Goal: Task Accomplishment & Management: Manage account settings

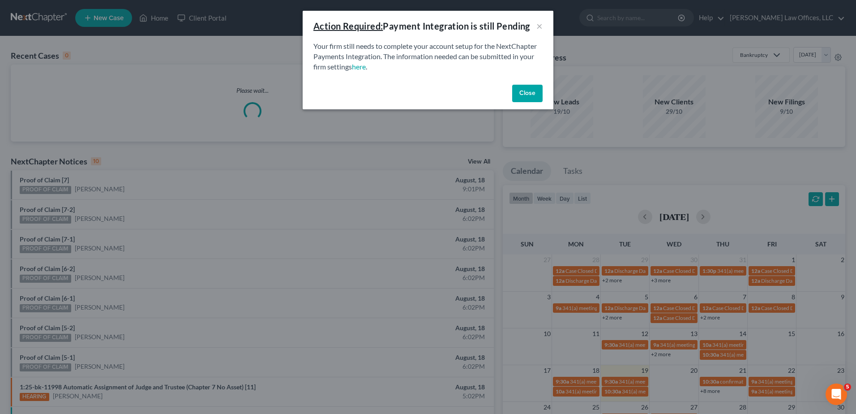
click at [528, 92] on button "Close" at bounding box center [527, 94] width 30 height 18
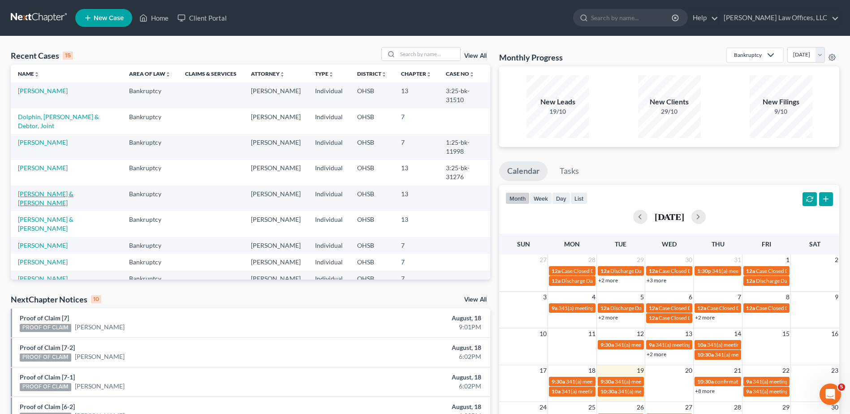
click at [68, 190] on link "[PERSON_NAME] & [PERSON_NAME]" at bounding box center [46, 198] width 56 height 17
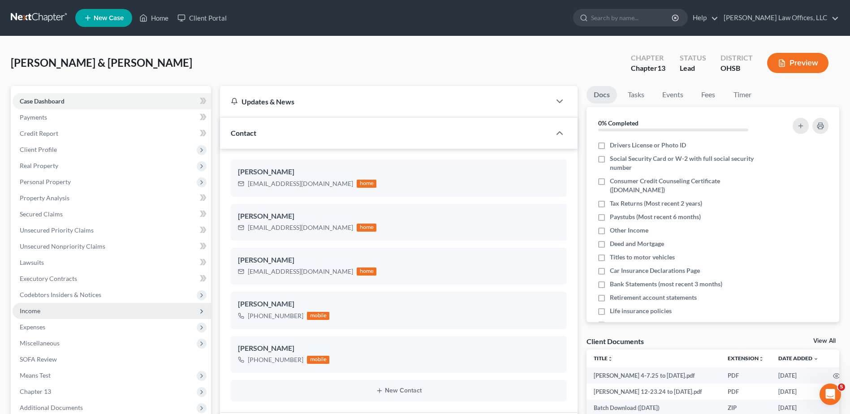
click at [34, 311] on span "Income" at bounding box center [30, 311] width 21 height 8
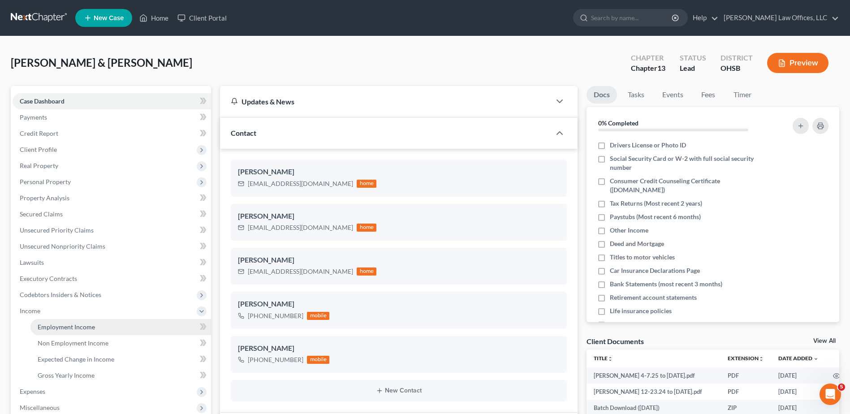
click at [54, 323] on span "Employment Income" at bounding box center [66, 327] width 57 height 8
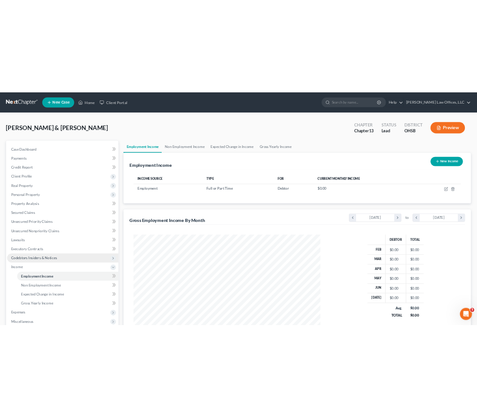
scroll to position [447813, 447665]
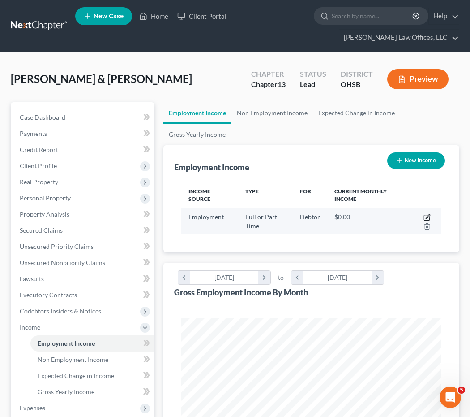
click at [426, 217] on icon "button" at bounding box center [427, 217] width 7 height 7
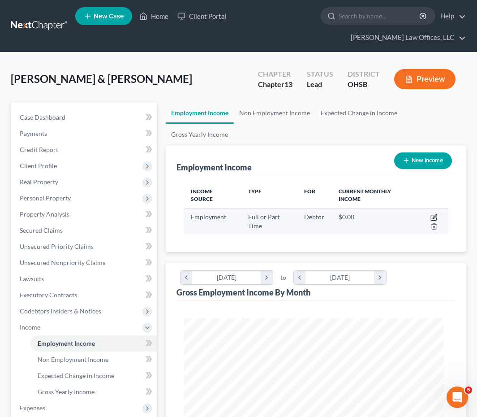
select select "0"
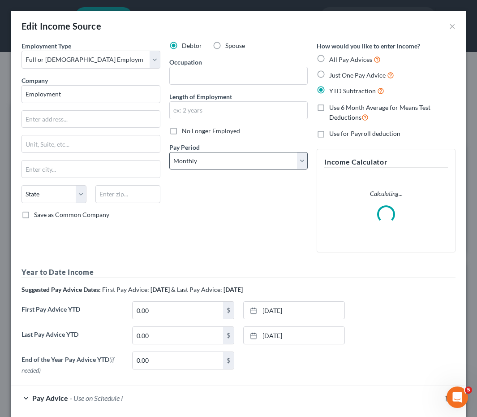
scroll to position [132, 283]
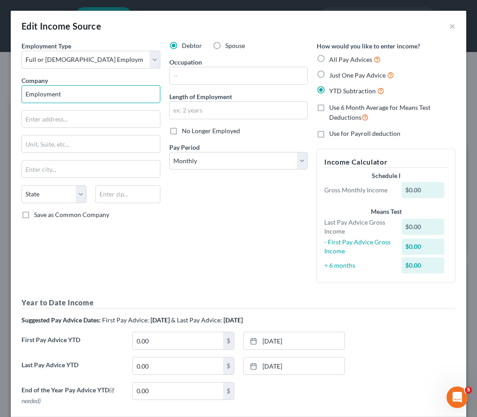
drag, startPoint x: 86, startPoint y: 97, endPoint x: 3, endPoint y: 95, distance: 82.9
click at [3, 95] on div "Edit Income Source × Employment Type * Select Full or Part Time Employment Self…" at bounding box center [238, 208] width 477 height 417
type input "[PERSON_NAME] Market, Inc."
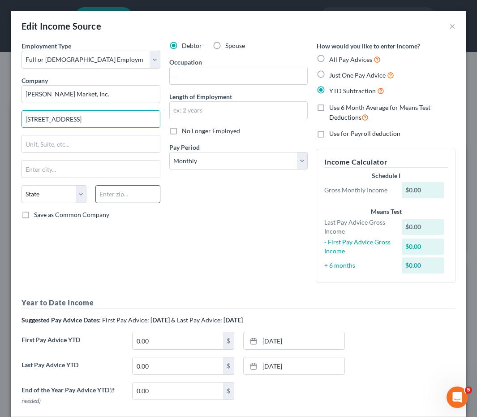
type input "6135 Far Hills Ave."
click at [120, 202] on input "text" at bounding box center [127, 194] width 65 height 18
type input "45459"
type input "Dayton"
select select "36"
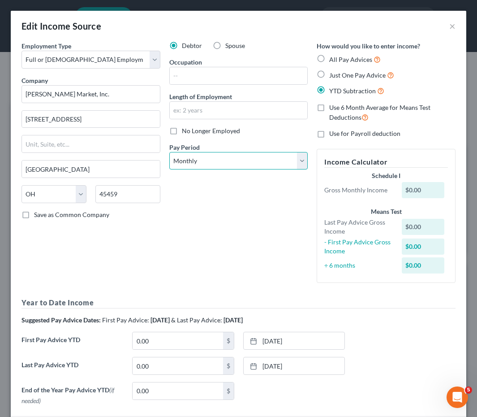
click at [206, 160] on select "Select Monthly Twice Monthly Every Other Week Weekly" at bounding box center [238, 161] width 139 height 18
select select "3"
click at [169, 152] on select "Select Monthly Twice Monthly Every Other Week Weekly" at bounding box center [238, 161] width 139 height 18
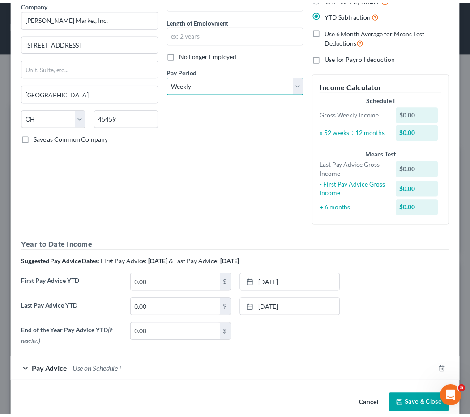
scroll to position [91, 0]
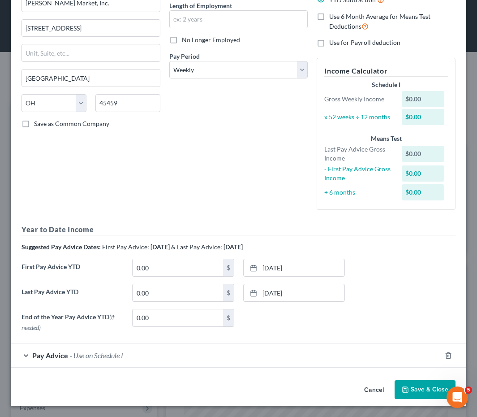
click at [412, 390] on button "Save & Close" at bounding box center [425, 389] width 61 height 19
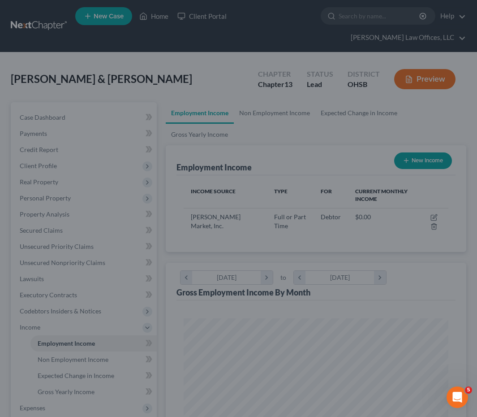
scroll to position [447813, 447665]
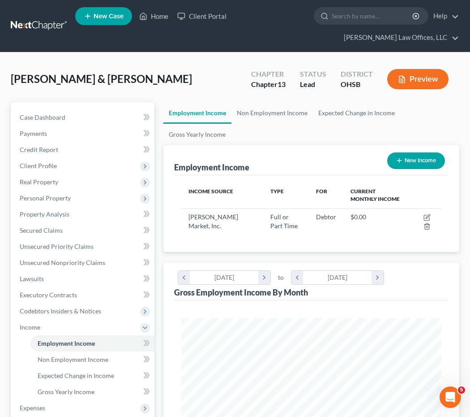
click at [422, 159] on button "New Income" at bounding box center [416, 160] width 58 height 17
select select "0"
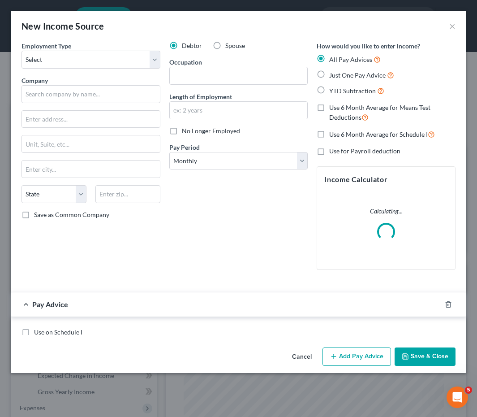
scroll to position [132, 283]
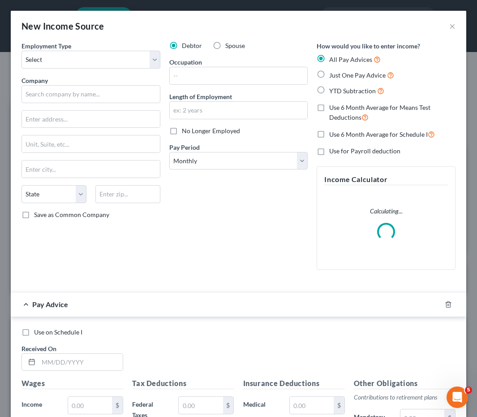
click at [225, 45] on label "Spouse" at bounding box center [235, 45] width 20 height 9
click at [229, 45] on input "Spouse" at bounding box center [232, 44] width 6 height 6
radio input "true"
click at [86, 62] on select "Select Full or Part Time Employment Self Employment" at bounding box center [91, 60] width 139 height 18
select select "0"
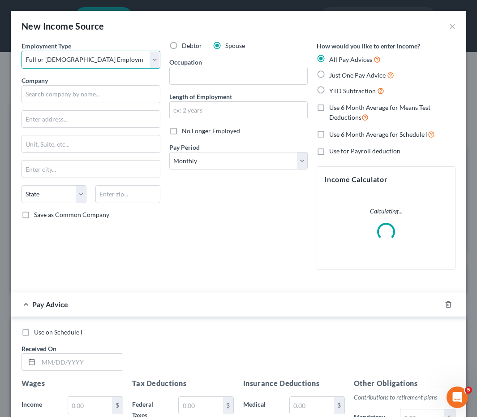
click at [22, 51] on select "Select Full or Part Time Employment Self Employment" at bounding box center [91, 60] width 139 height 18
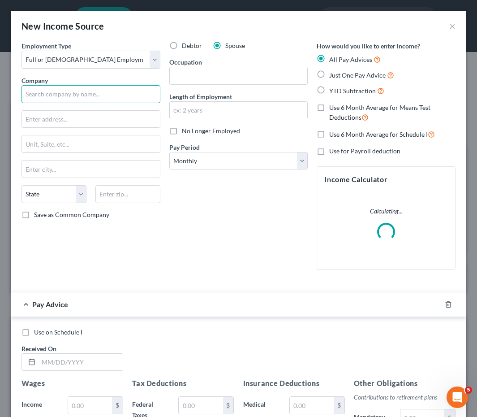
click at [84, 95] on input "text" at bounding box center [91, 94] width 139 height 18
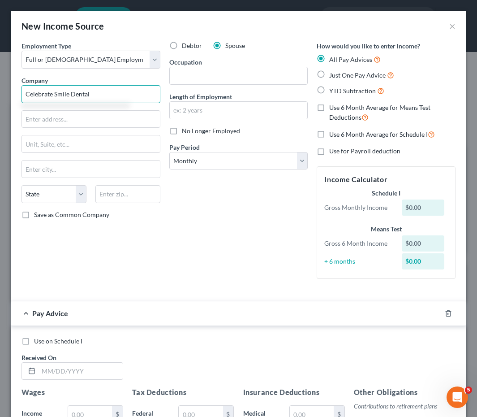
type input "Celebrate Smile Dental"
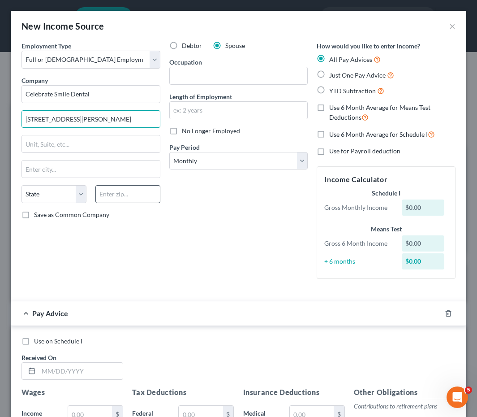
type input "188 W Hebble Ave."
click at [143, 200] on input "text" at bounding box center [127, 194] width 65 height 18
type input "45324"
type input "Fairborn"
select select "36"
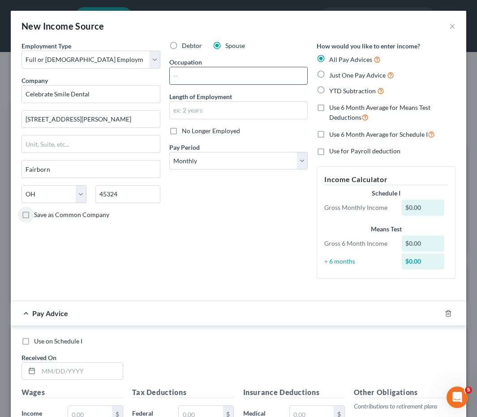
click at [211, 78] on input "text" at bounding box center [239, 75] width 138 height 17
type input "Dental Assistant"
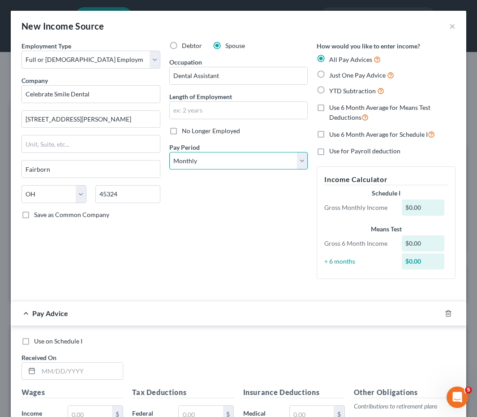
click at [177, 168] on select "Select Monthly Twice Monthly Every Other Week Weekly" at bounding box center [238, 161] width 139 height 18
select select "2"
click at [169, 152] on select "Select Monthly Twice Monthly Every Other Week Weekly" at bounding box center [238, 161] width 139 height 18
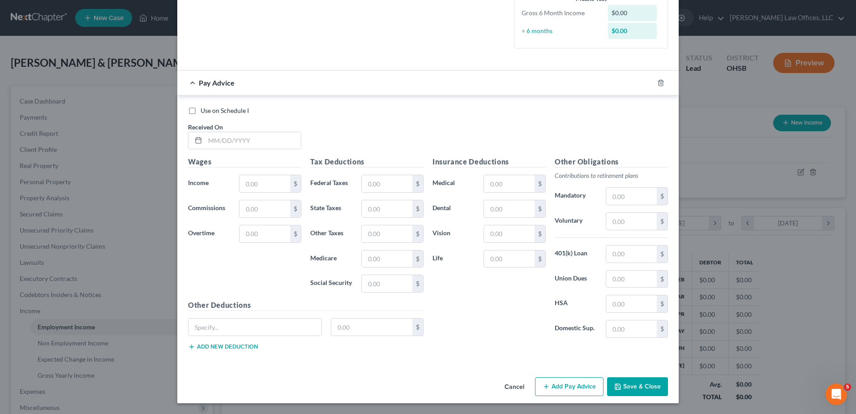
scroll to position [168, 354]
click at [658, 82] on icon "button" at bounding box center [661, 82] width 7 height 7
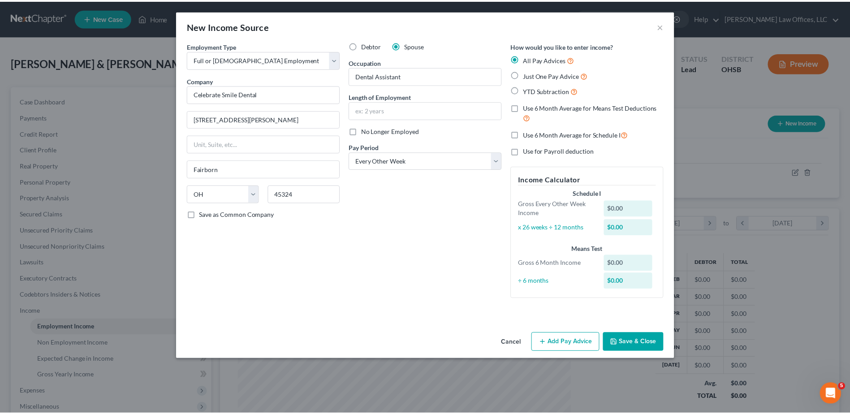
scroll to position [0, 0]
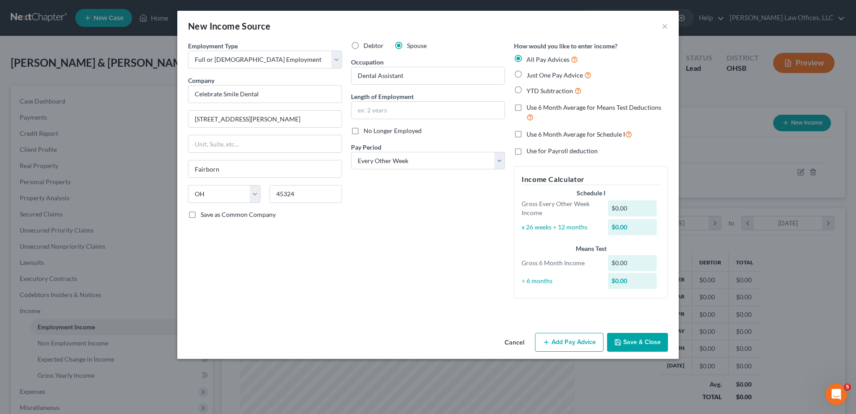
click at [628, 342] on button "Save & Close" at bounding box center [637, 342] width 61 height 19
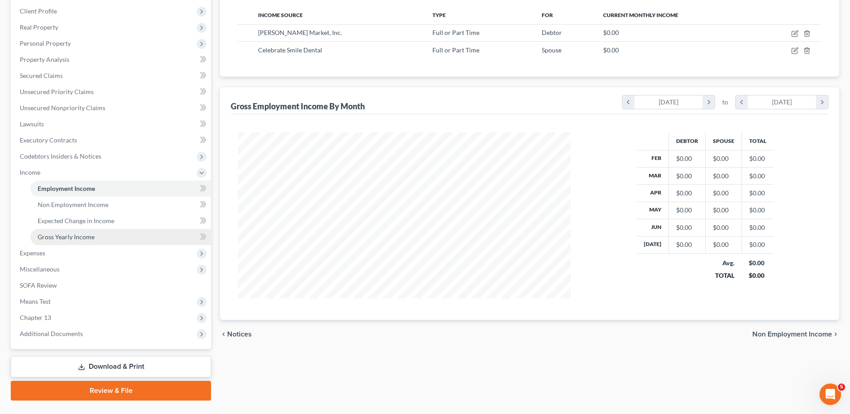
scroll to position [159, 0]
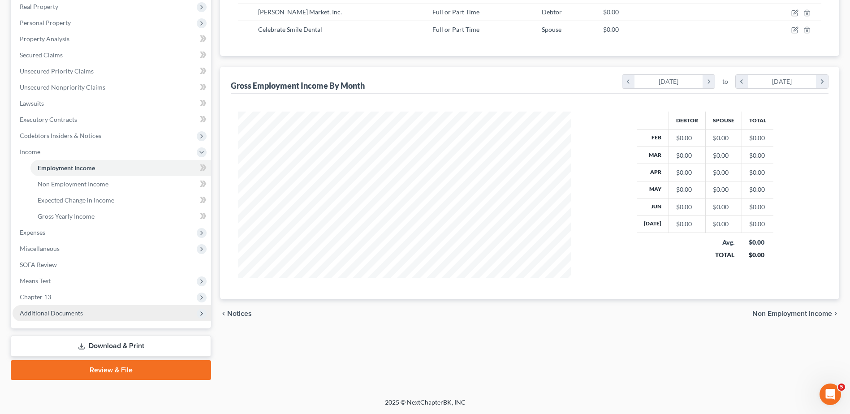
click at [61, 316] on span "Additional Documents" at bounding box center [51, 313] width 63 height 8
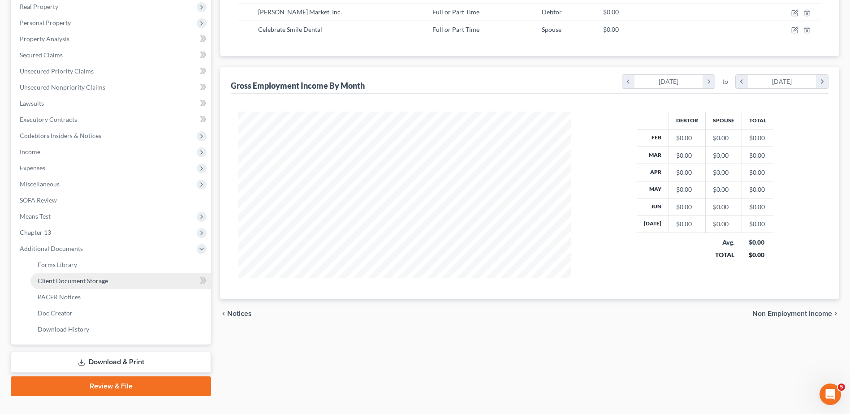
click at [71, 282] on span "Client Document Storage" at bounding box center [73, 281] width 70 height 8
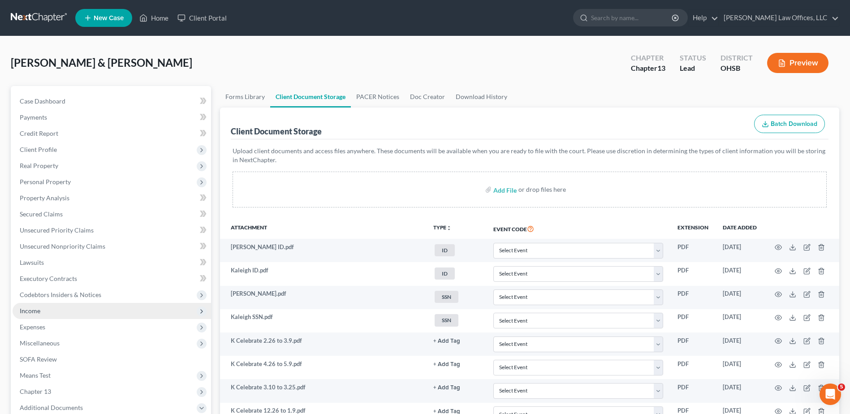
click at [37, 313] on span "Income" at bounding box center [30, 311] width 21 height 8
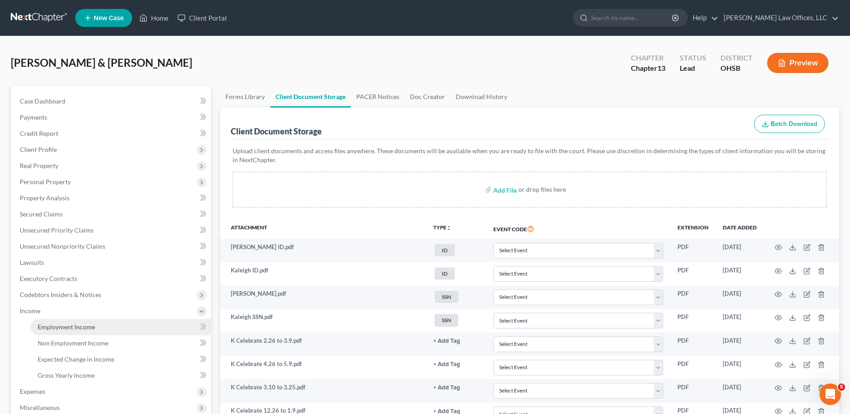
click at [65, 328] on span "Employment Income" at bounding box center [66, 327] width 57 height 8
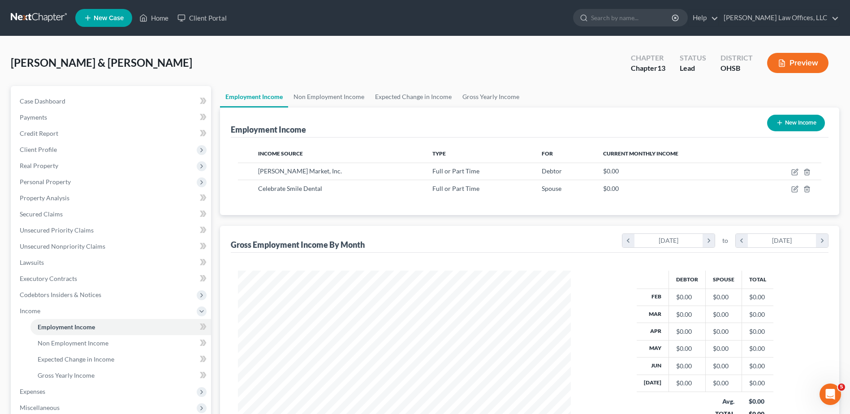
scroll to position [166, 350]
click at [779, 121] on icon "button" at bounding box center [779, 122] width 7 height 7
select select "0"
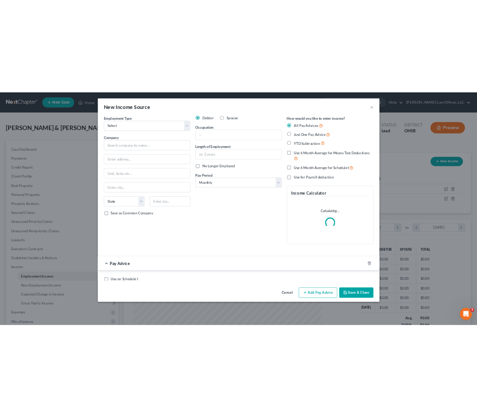
scroll to position [168, 354]
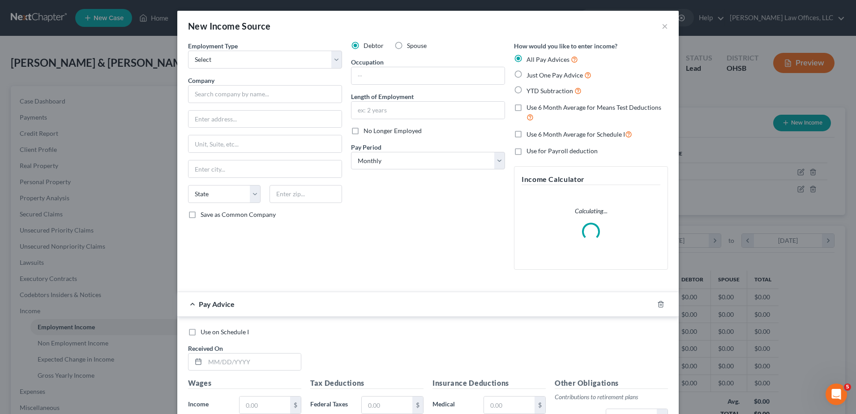
click at [407, 47] on label "Spouse" at bounding box center [417, 45] width 20 height 9
click at [411, 47] on input "Spouse" at bounding box center [414, 44] width 6 height 6
radio input "true"
click at [200, 60] on select "Select Full or Part Time Employment Self Employment" at bounding box center [265, 60] width 154 height 18
select select "0"
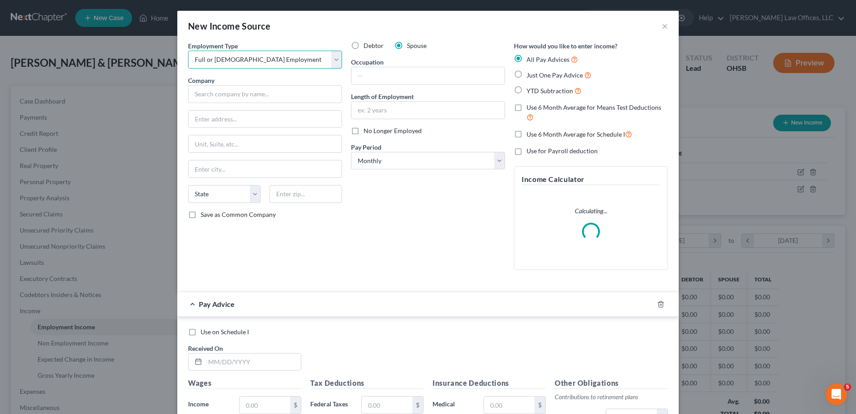
click at [188, 51] on select "Select Full or Part Time Employment Self Employment" at bounding box center [265, 60] width 154 height 18
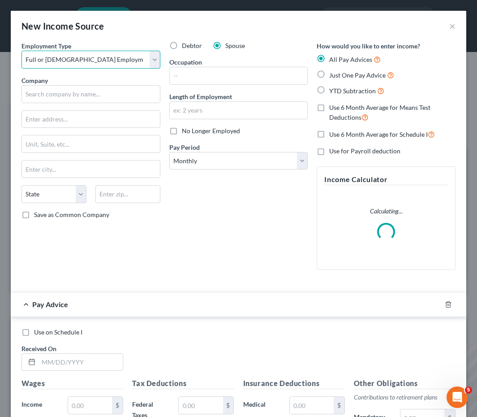
scroll to position [447811, 447660]
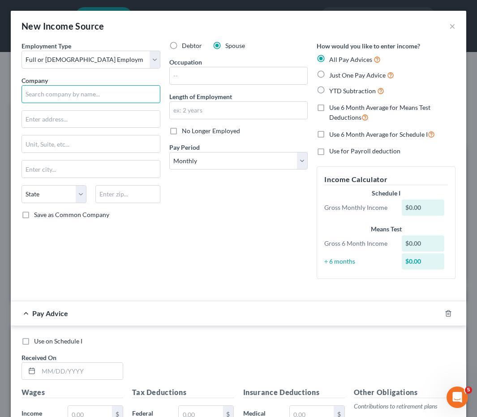
click at [73, 93] on input "text" at bounding box center [91, 94] width 139 height 18
type input "[PERSON_NAME] Dental Services LLC"
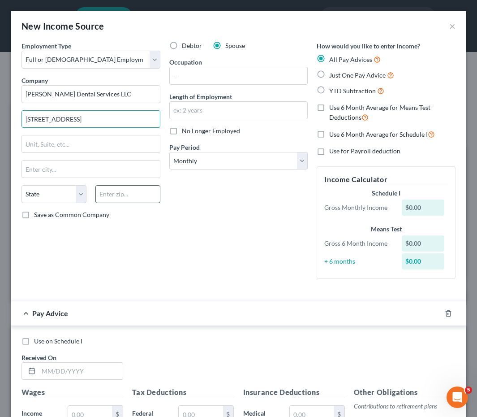
type input "296 S Fairfield Rd."
click at [116, 194] on input "text" at bounding box center [127, 194] width 65 height 18
type input "45305"
type input "Bellbrook"
select select "36"
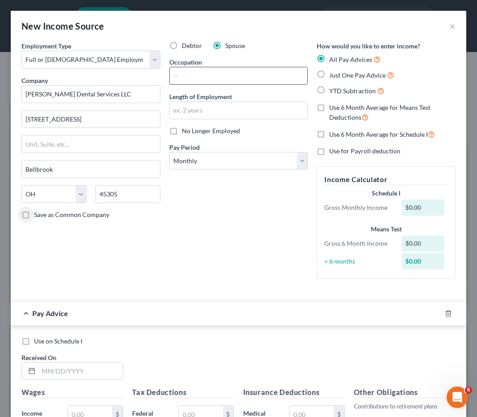
click at [209, 76] on input "text" at bounding box center [239, 75] width 138 height 17
type input "Dental Assistant"
click at [185, 165] on select "Select Monthly Twice Monthly Every Other Week Weekly" at bounding box center [238, 161] width 139 height 18
select select "2"
click at [169, 152] on select "Select Monthly Twice Monthly Every Other Week Weekly" at bounding box center [238, 161] width 139 height 18
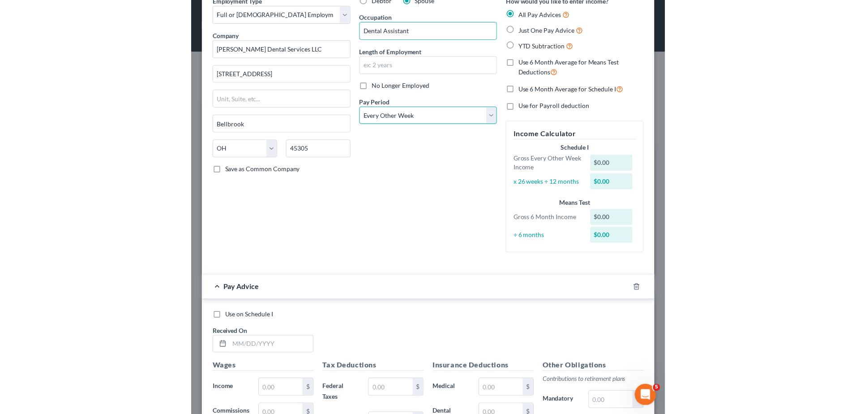
scroll to position [265, 0]
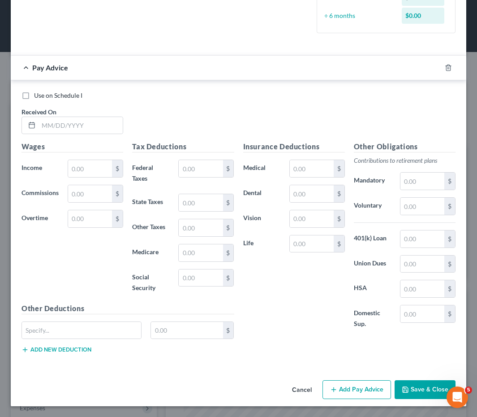
click at [409, 391] on button "Save & Close" at bounding box center [425, 389] width 61 height 19
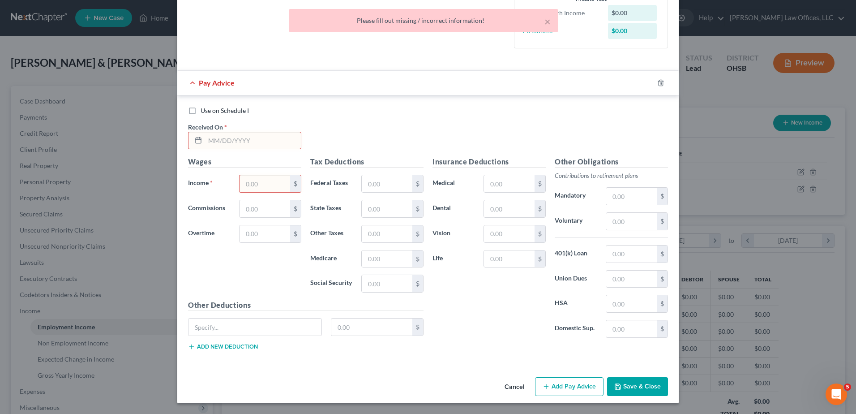
scroll to position [168, 354]
click at [658, 83] on icon "button" at bounding box center [661, 82] width 7 height 7
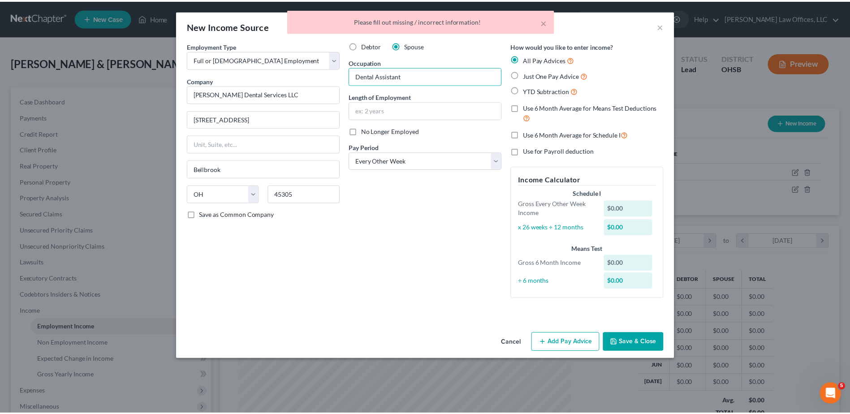
scroll to position [0, 0]
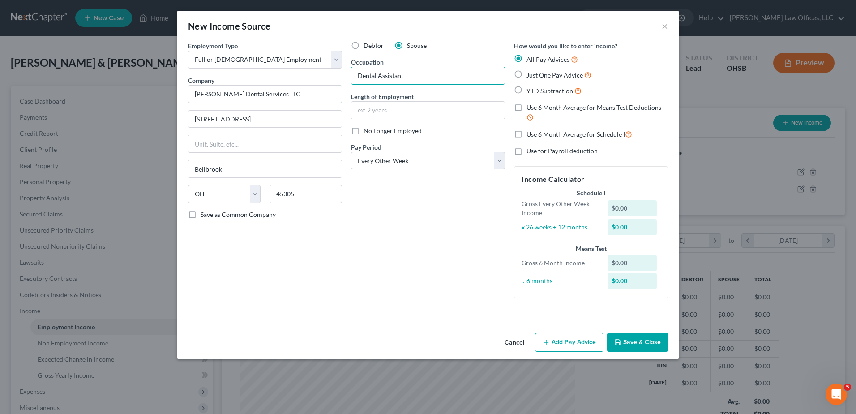
click at [643, 337] on button "Save & Close" at bounding box center [637, 342] width 61 height 19
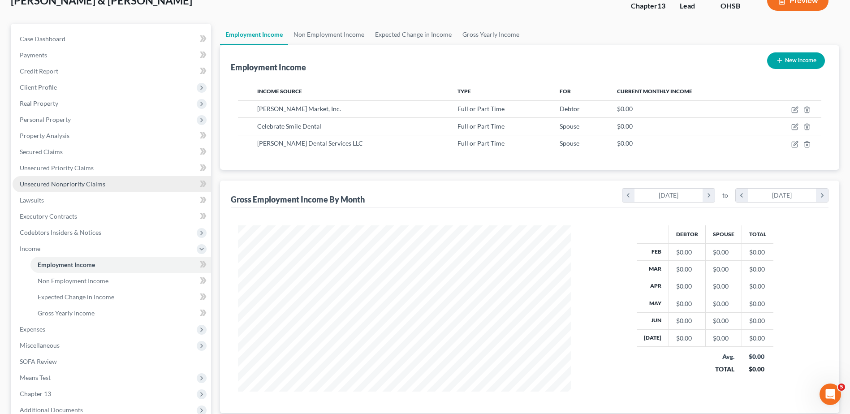
scroll to position [159, 0]
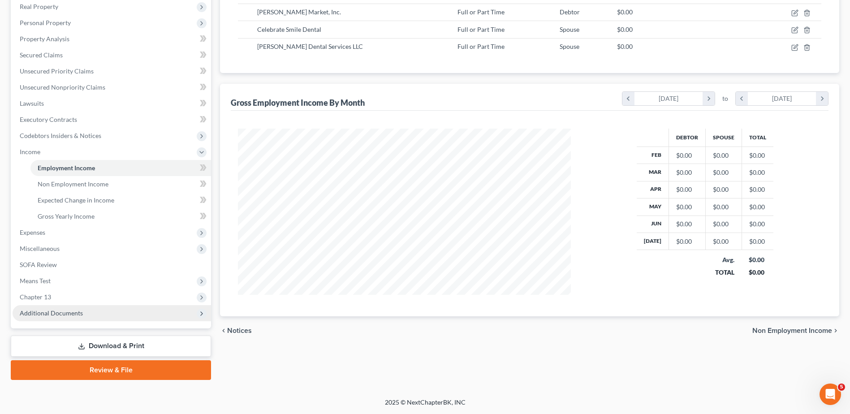
click at [60, 311] on span "Additional Documents" at bounding box center [51, 313] width 63 height 8
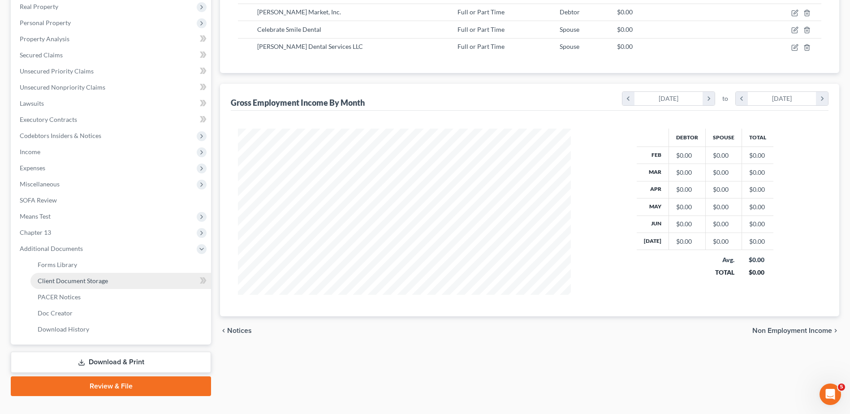
click at [78, 285] on link "Client Document Storage" at bounding box center [120, 281] width 181 height 16
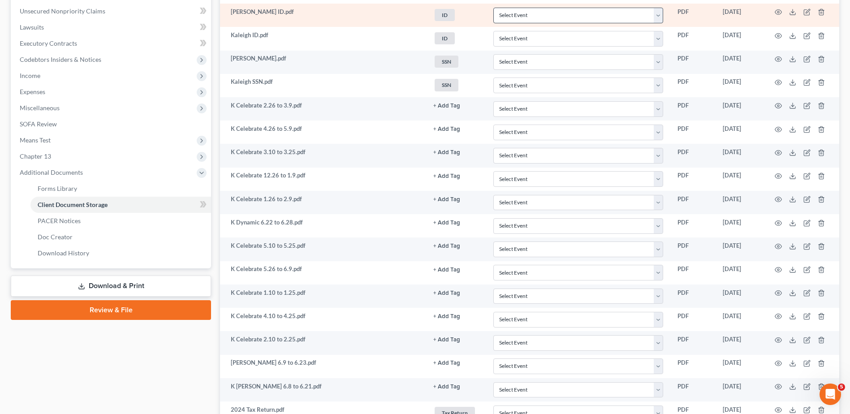
scroll to position [179, 0]
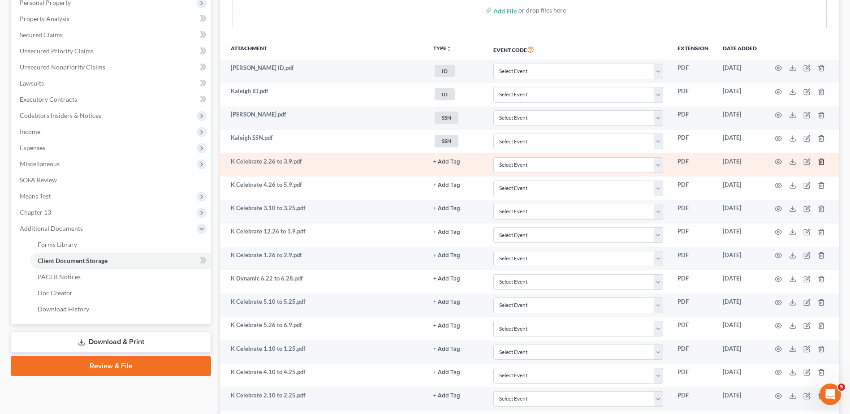
click at [819, 160] on icon "button" at bounding box center [821, 162] width 4 height 6
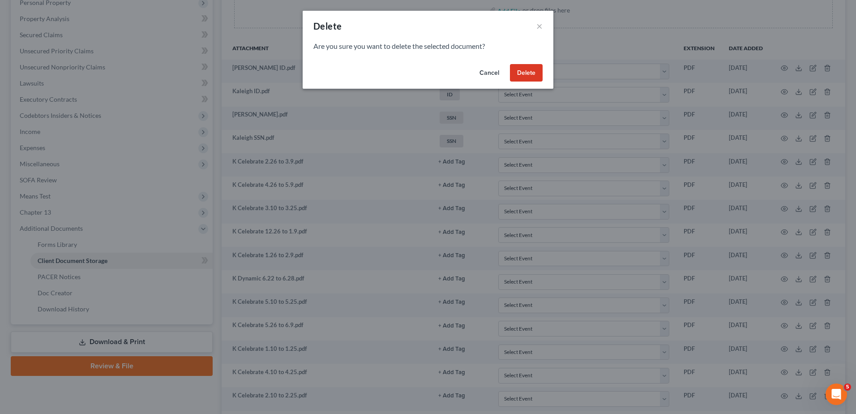
click at [531, 74] on button "Delete" at bounding box center [526, 73] width 33 height 18
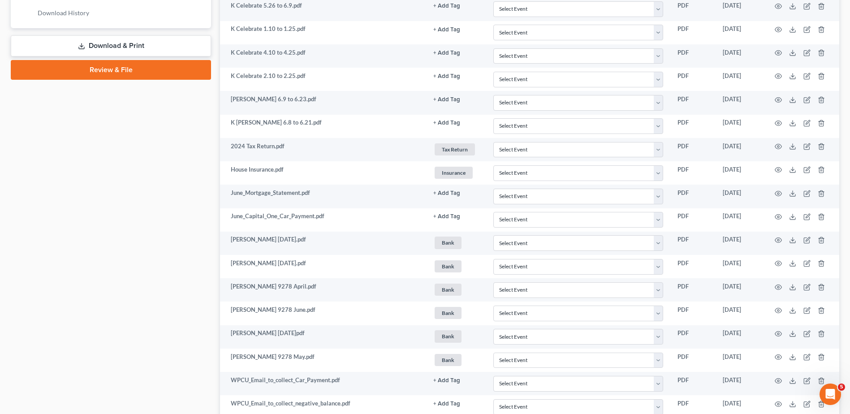
scroll to position [178, 0]
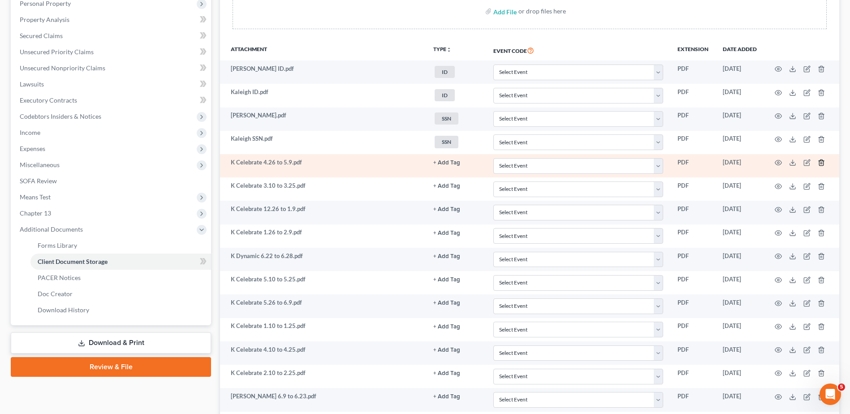
click at [822, 161] on polyline "button" at bounding box center [820, 161] width 5 height 0
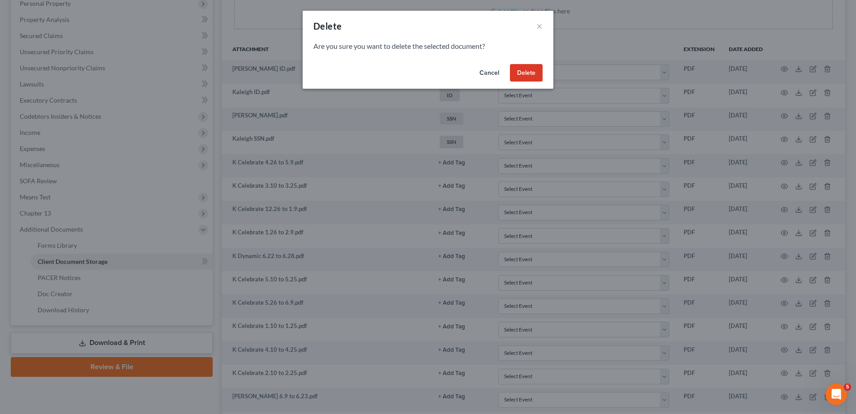
click at [526, 77] on button "Delete" at bounding box center [526, 73] width 33 height 18
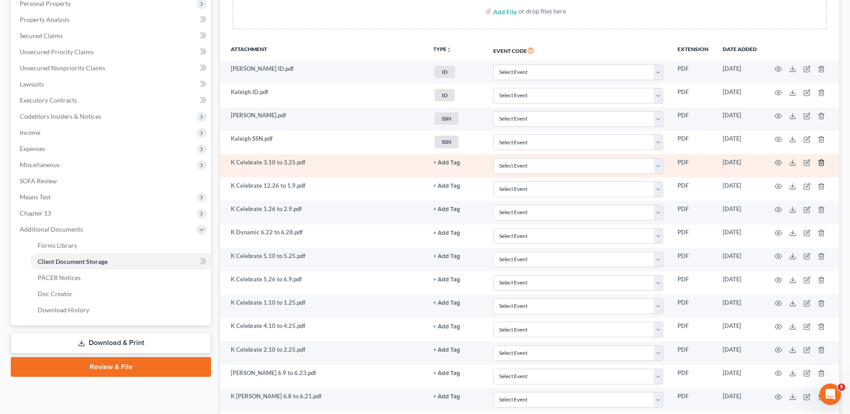
click at [817, 159] on icon "button" at bounding box center [820, 162] width 7 height 7
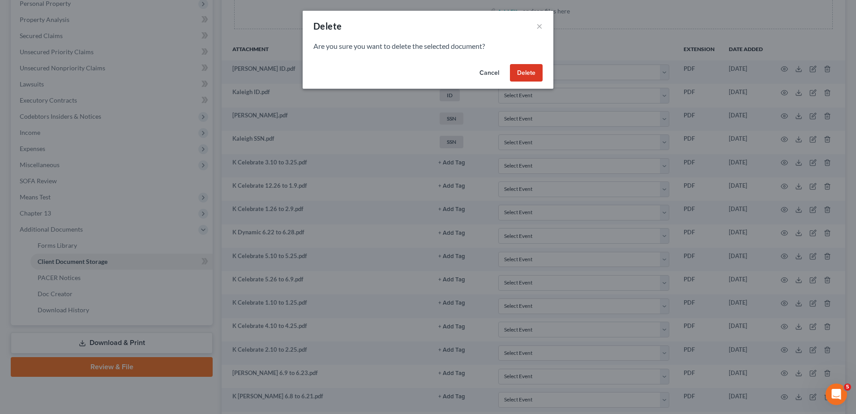
click at [520, 76] on button "Delete" at bounding box center [526, 73] width 33 height 18
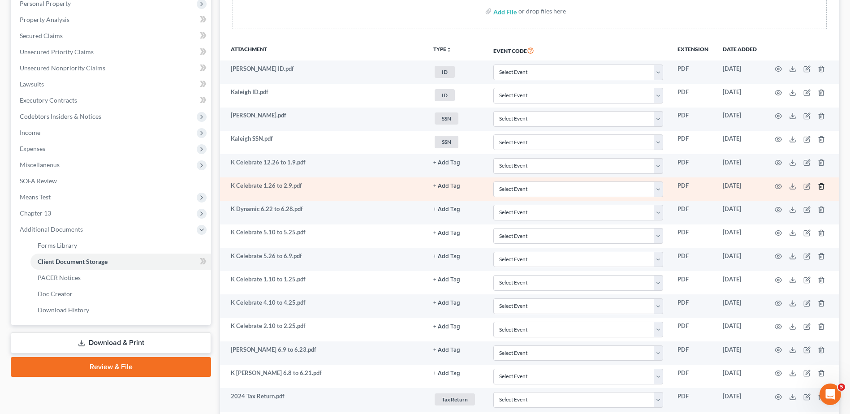
click at [819, 185] on icon "button" at bounding box center [821, 186] width 4 height 6
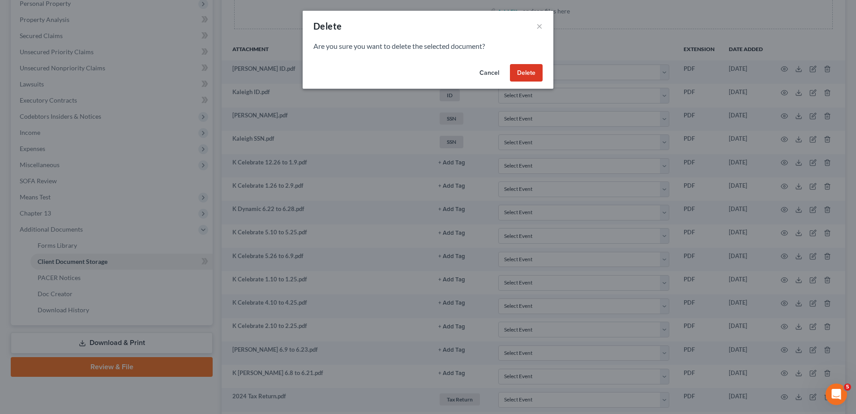
click at [522, 71] on button "Delete" at bounding box center [526, 73] width 33 height 18
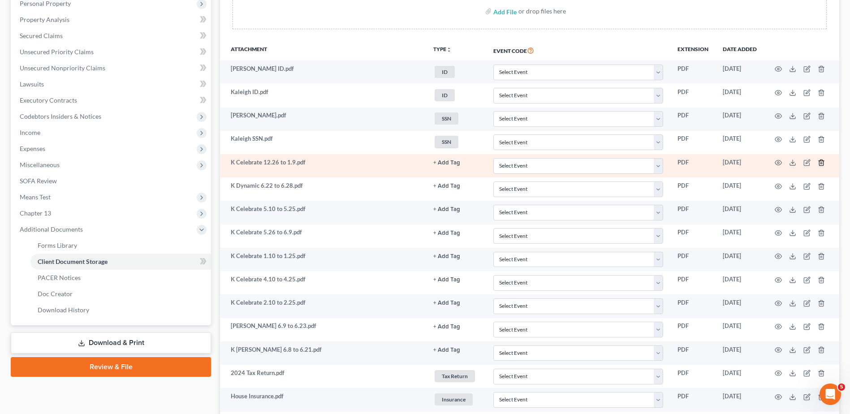
click at [821, 159] on icon "button" at bounding box center [820, 162] width 7 height 7
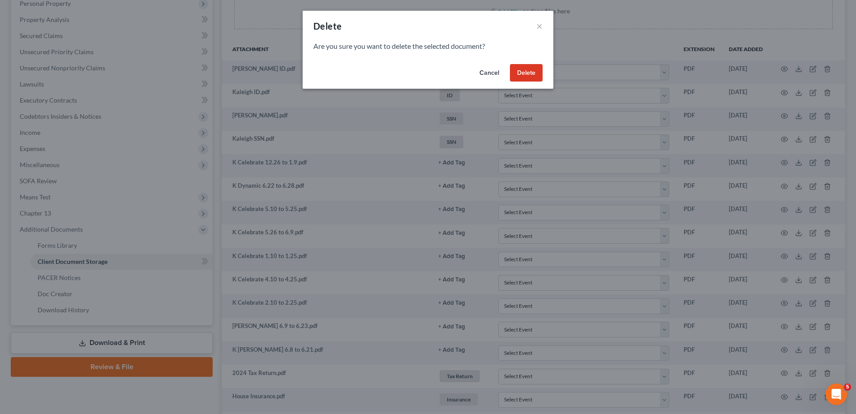
click at [530, 73] on button "Delete" at bounding box center [526, 73] width 33 height 18
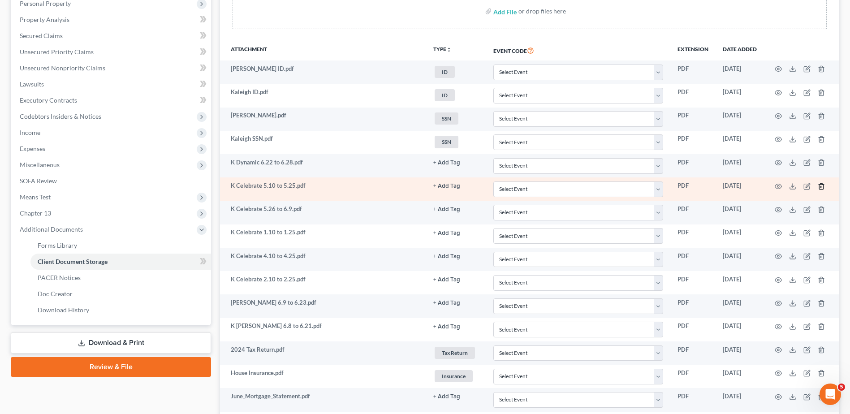
click at [821, 188] on icon "button" at bounding box center [820, 186] width 7 height 7
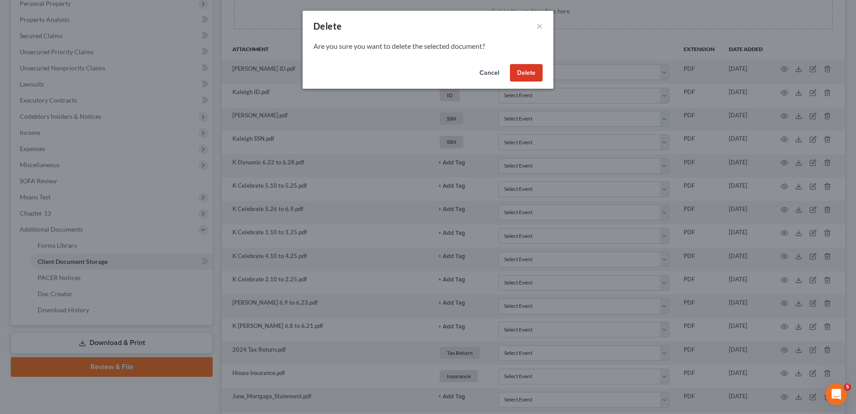
click at [525, 70] on button "Delete" at bounding box center [526, 73] width 33 height 18
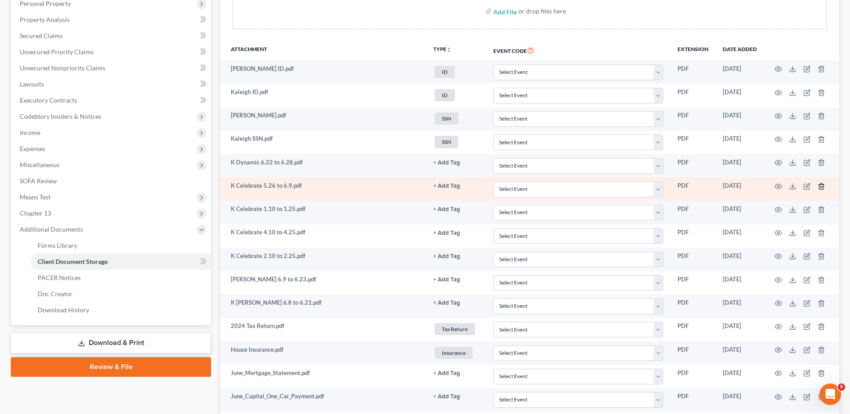
click at [822, 188] on line "button" at bounding box center [822, 187] width 0 height 2
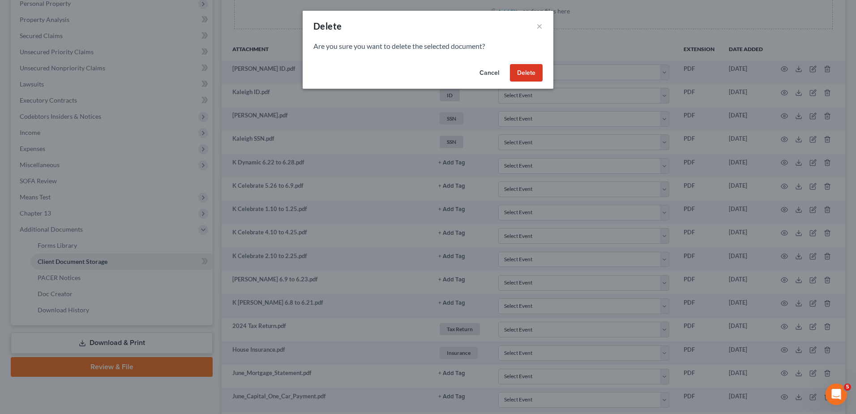
click at [527, 69] on button "Delete" at bounding box center [526, 73] width 33 height 18
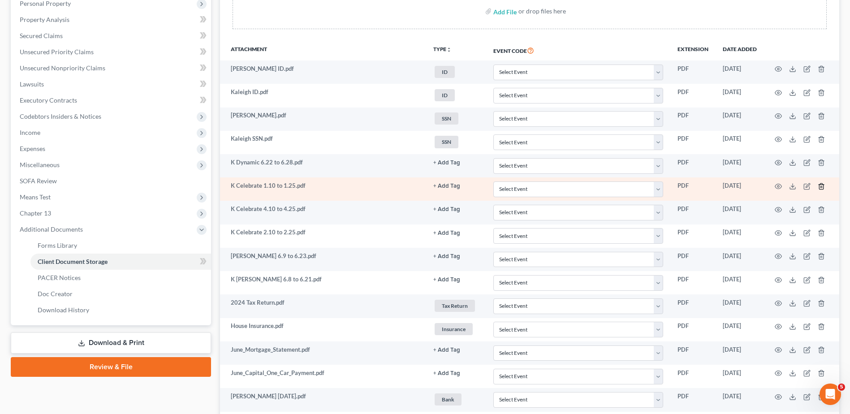
click at [820, 187] on icon "button" at bounding box center [820, 186] width 7 height 7
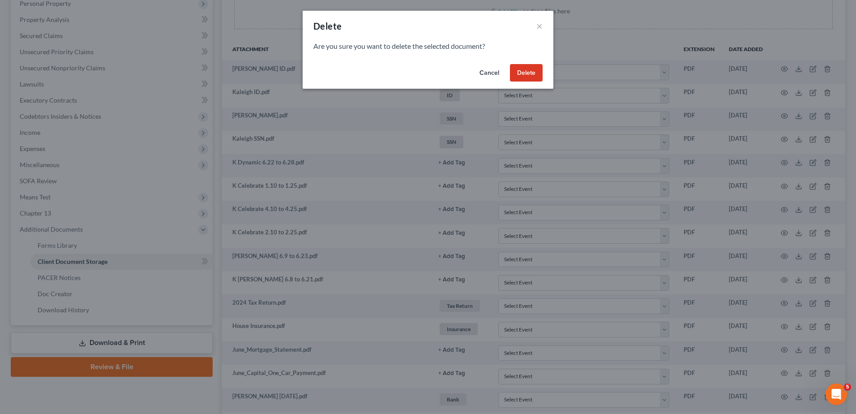
click at [525, 71] on button "Delete" at bounding box center [526, 73] width 33 height 18
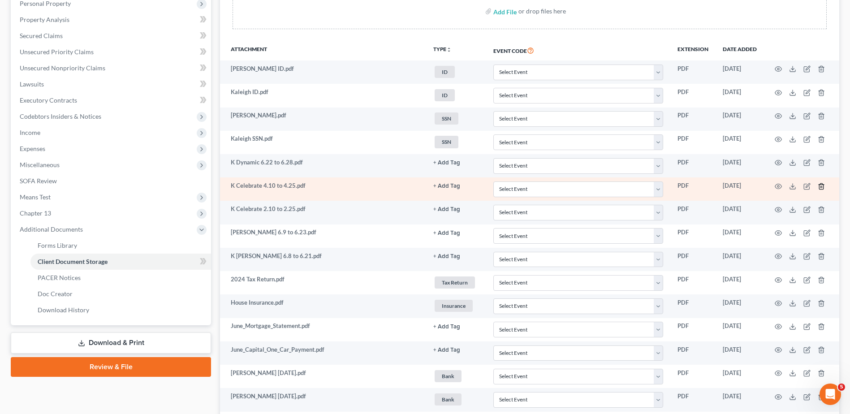
click at [820, 186] on icon "button" at bounding box center [820, 186] width 7 height 7
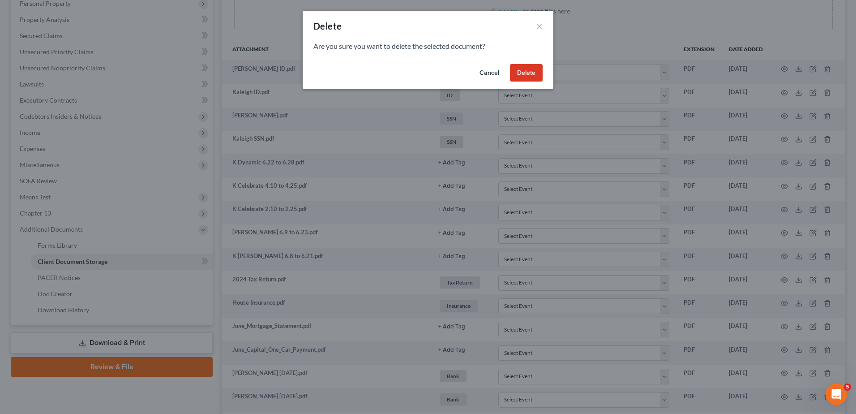
click at [518, 75] on button "Delete" at bounding box center [526, 73] width 33 height 18
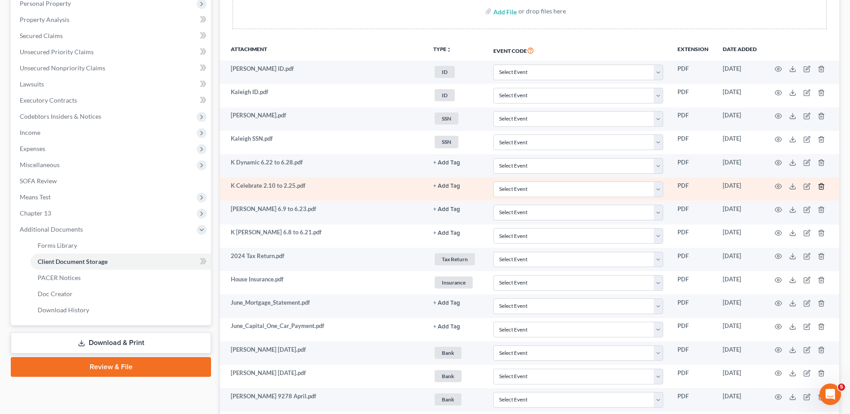
click at [820, 188] on icon "button" at bounding box center [820, 186] width 7 height 7
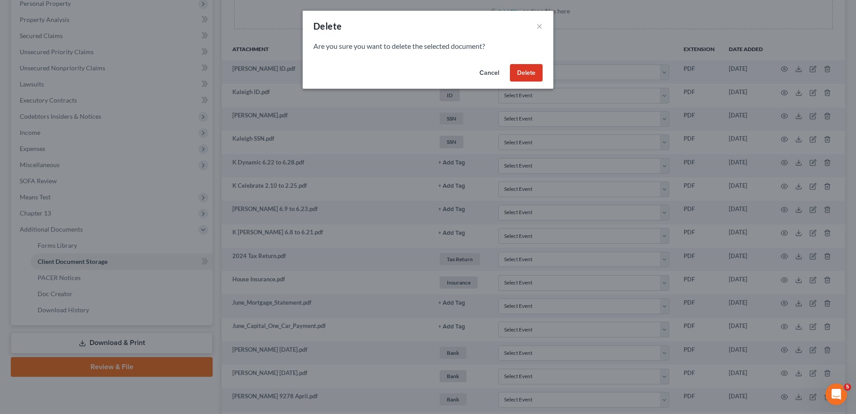
click at [516, 76] on button "Delete" at bounding box center [526, 73] width 33 height 18
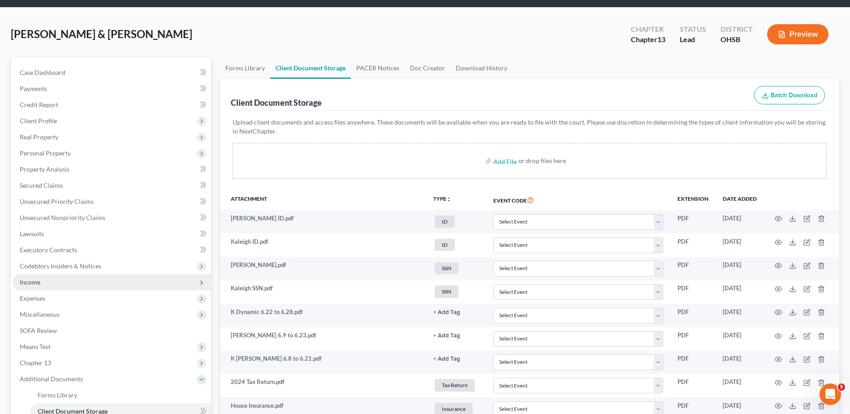
scroll to position [45, 0]
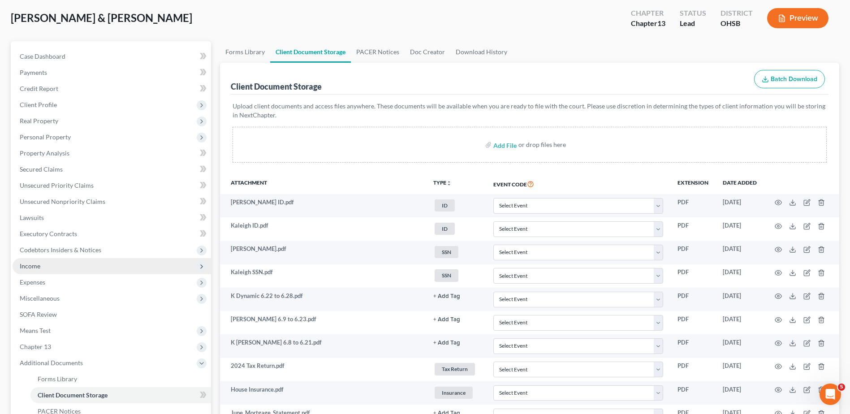
click at [39, 266] on span "Income" at bounding box center [30, 266] width 21 height 8
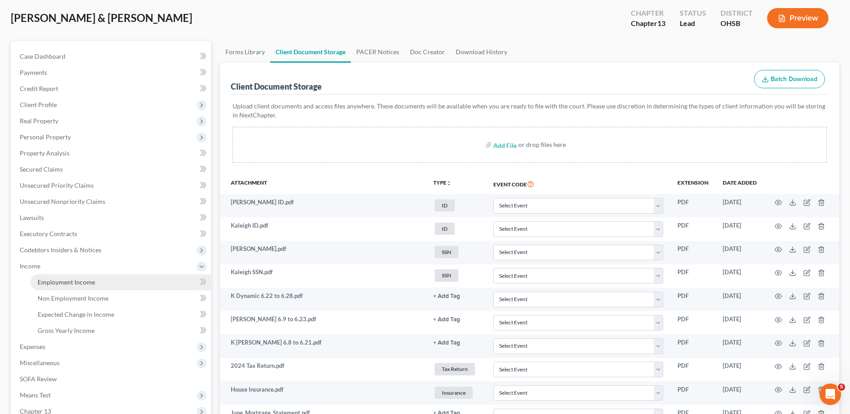
click at [49, 282] on span "Employment Income" at bounding box center [66, 282] width 57 height 8
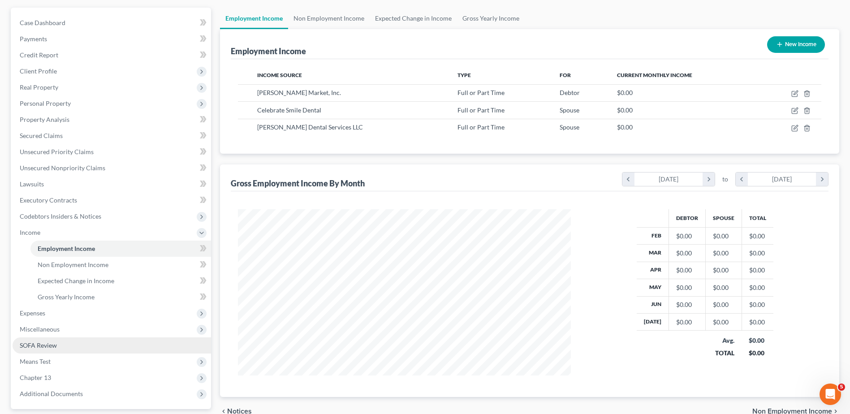
scroll to position [159, 0]
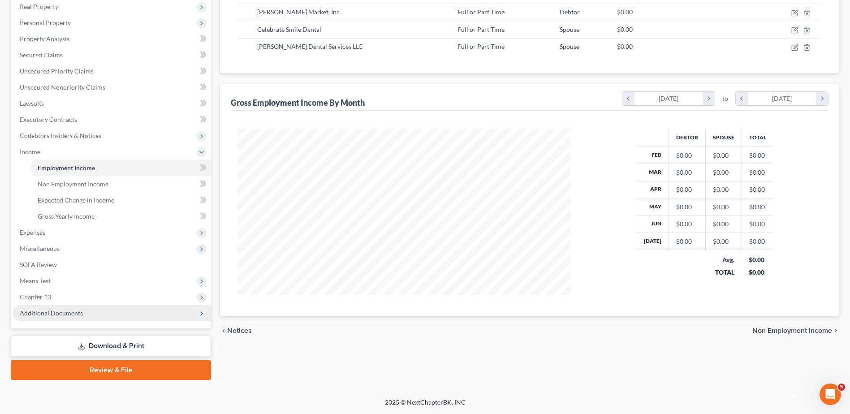
click at [69, 316] on span "Additional Documents" at bounding box center [51, 313] width 63 height 8
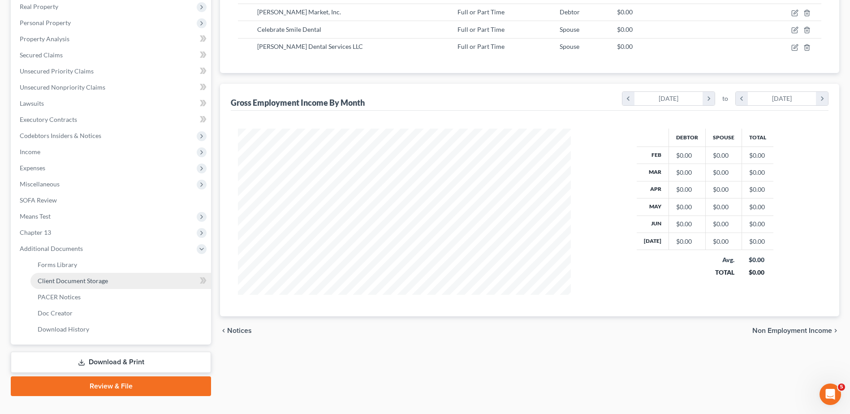
click at [78, 281] on span "Client Document Storage" at bounding box center [73, 281] width 70 height 8
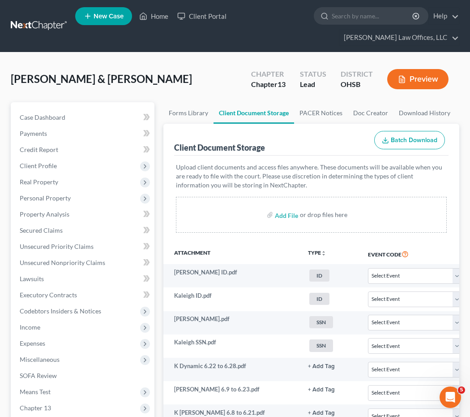
click at [176, 129] on div "Client Document Storage Batch Download" at bounding box center [311, 140] width 275 height 32
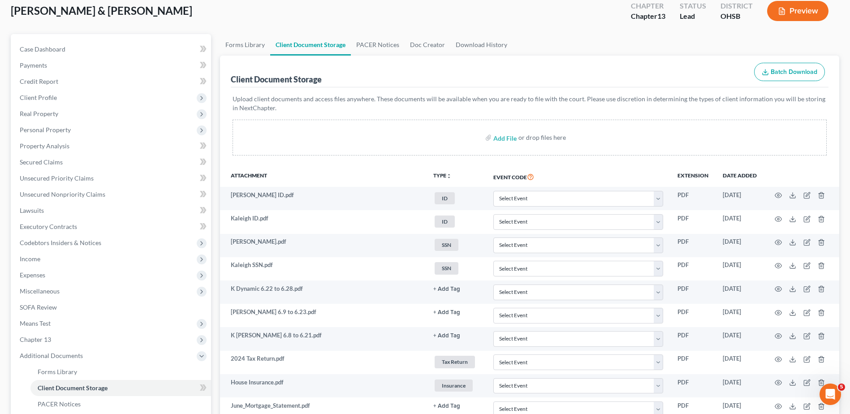
scroll to position [179, 0]
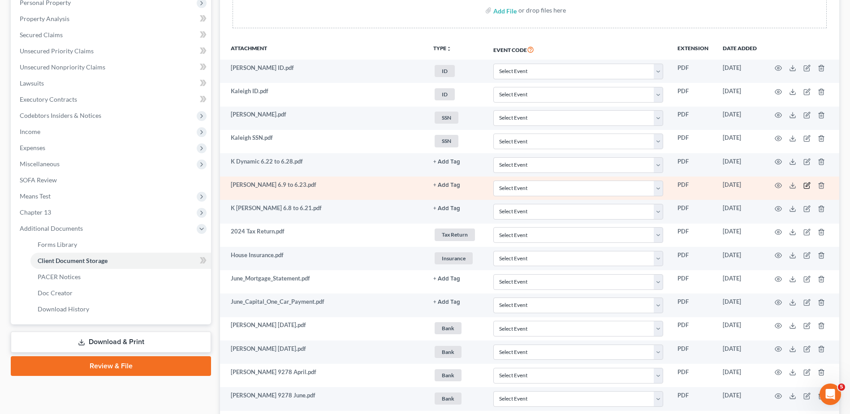
click at [806, 185] on icon "button" at bounding box center [807, 184] width 4 height 4
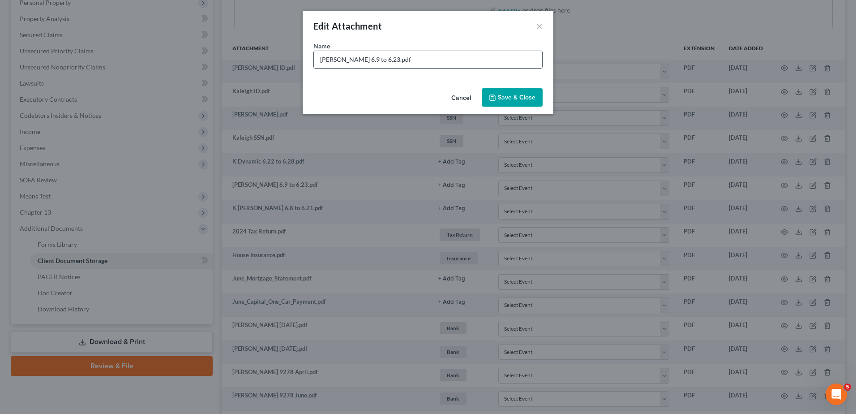
click at [325, 58] on input "K Denny 6.9 to 6.23.pdf" at bounding box center [428, 59] width 228 height 17
click at [362, 60] on input "Kaleigh Denny 6.9 to 6.23.pdf" at bounding box center [428, 59] width 228 height 17
type input "[PERSON_NAME] Paystub 6.9 to 6.23.pdf"
click at [522, 97] on span "Save & Close" at bounding box center [517, 98] width 38 height 8
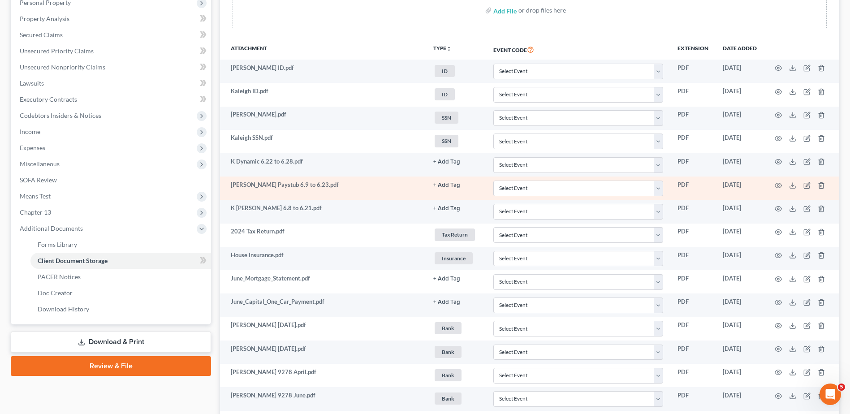
click at [446, 165] on button "+ Add Tag" at bounding box center [446, 162] width 27 height 6
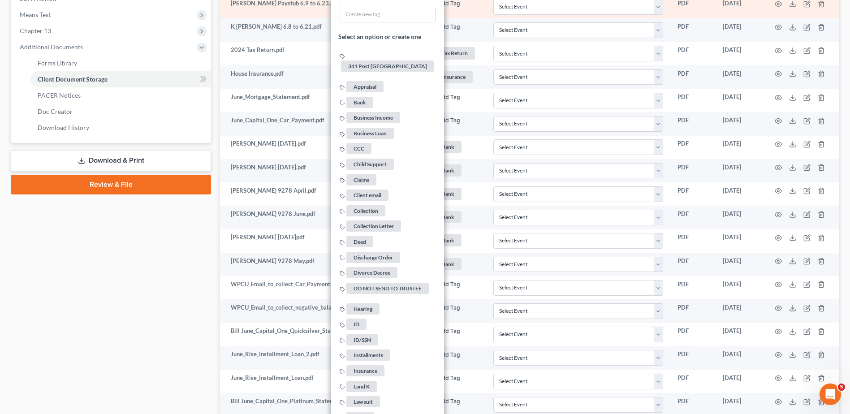
scroll to position [727, 0]
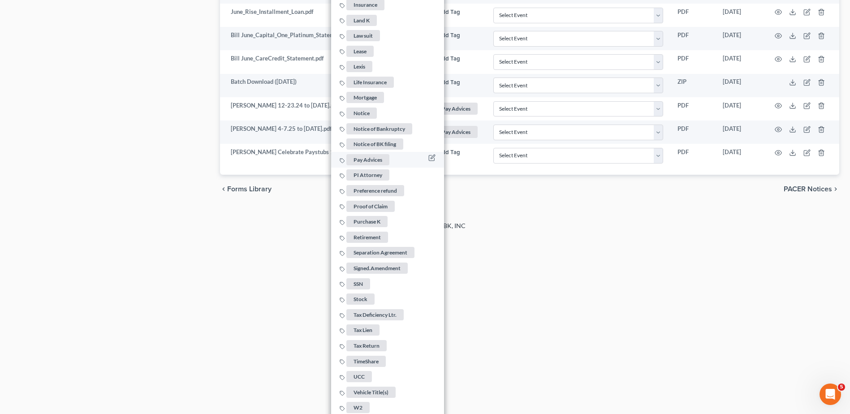
click at [371, 157] on span "Pay Advices" at bounding box center [367, 159] width 43 height 11
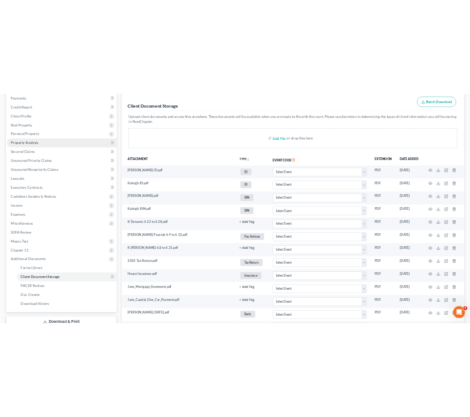
scroll to position [57, 0]
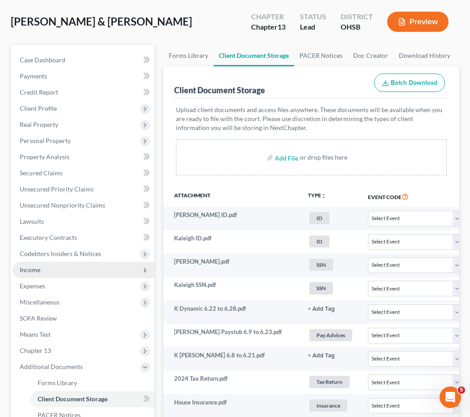
click at [37, 266] on span "Income" at bounding box center [30, 270] width 21 height 8
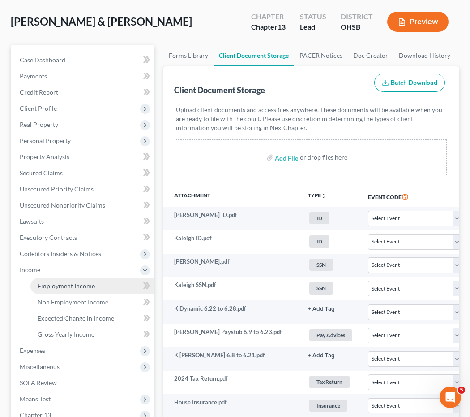
click at [54, 288] on span "Employment Income" at bounding box center [66, 286] width 57 height 8
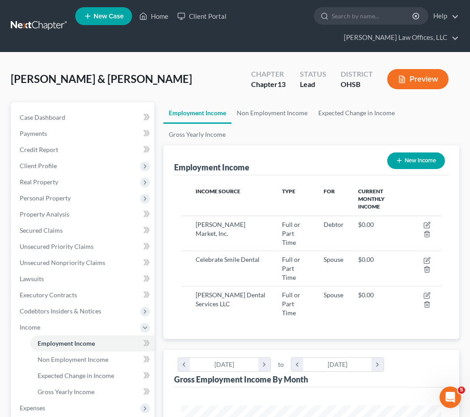
scroll to position [130, 279]
click at [425, 158] on button "New Income" at bounding box center [416, 160] width 58 height 17
select select "0"
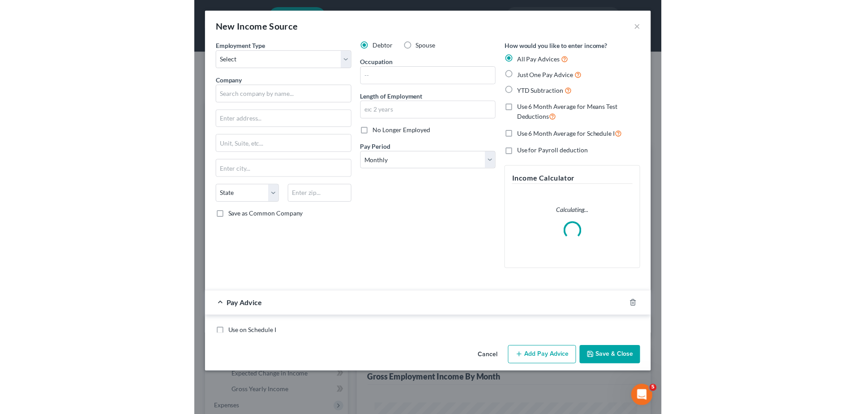
scroll to position [132, 283]
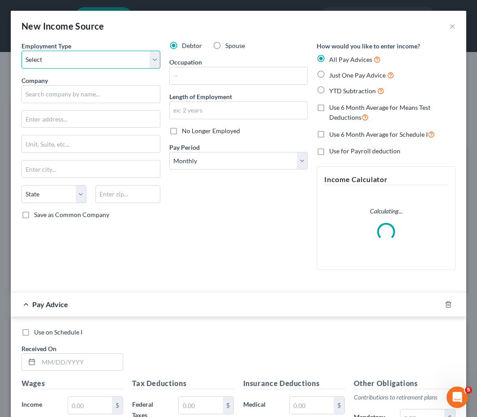
click at [73, 67] on select "Select Full or Part Time Employment Self Employment" at bounding box center [91, 60] width 139 height 18
select select "0"
click at [22, 51] on select "Select Full or Part Time Employment Self Employment" at bounding box center [91, 60] width 139 height 18
click at [225, 44] on label "Spouse" at bounding box center [235, 45] width 20 height 9
click at [229, 44] on input "Spouse" at bounding box center [232, 44] width 6 height 6
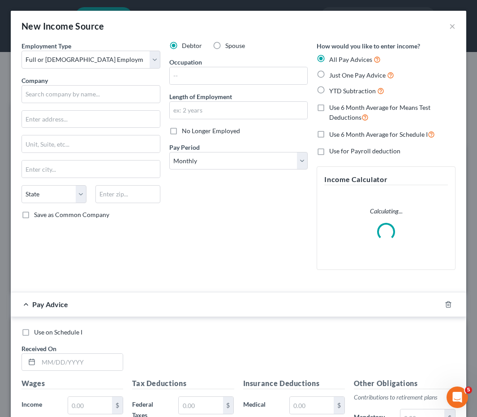
radio input "true"
click at [65, 98] on input "text" at bounding box center [91, 94] width 139 height 18
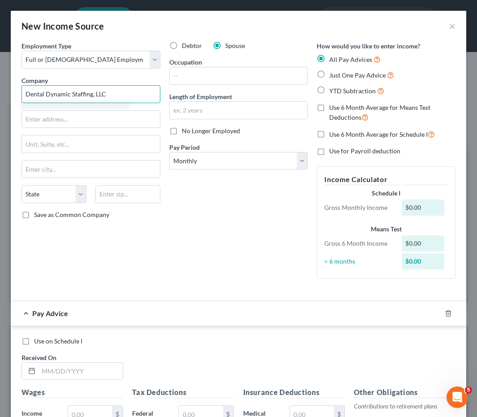
type input "Dental Dynamic Staffing, LLC"
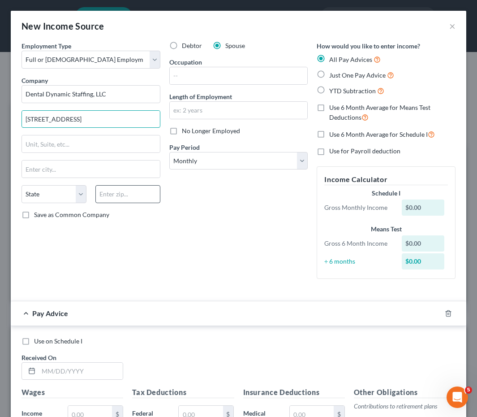
type input "6405 York Rd."
click at [112, 192] on input "text" at bounding box center [127, 194] width 65 height 18
type input "44130"
type input "Cleveland"
select select "36"
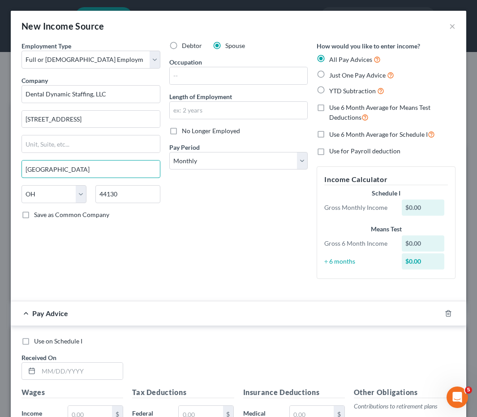
drag, startPoint x: 62, startPoint y: 174, endPoint x: -15, endPoint y: 178, distance: 77.1
click at [0, 178] on html "Home New Case Client Portal Fesenmyer Law Offices, LLC pam@fesenmyerlaw.com My …" at bounding box center [238, 377] width 477 height 755
type input "Parma Heights"
click at [186, 77] on input "text" at bounding box center [239, 75] width 138 height 17
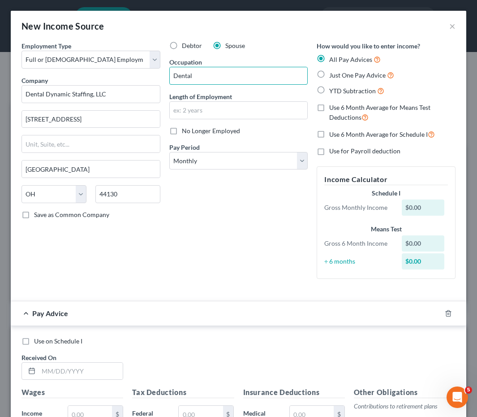
type input "Dental Assistant"
click at [197, 159] on select "Select Monthly Twice Monthly Every Other Week Weekly" at bounding box center [238, 161] width 139 height 18
select select "3"
click at [169, 152] on select "Select Monthly Twice Monthly Every Other Week Weekly" at bounding box center [238, 161] width 139 height 18
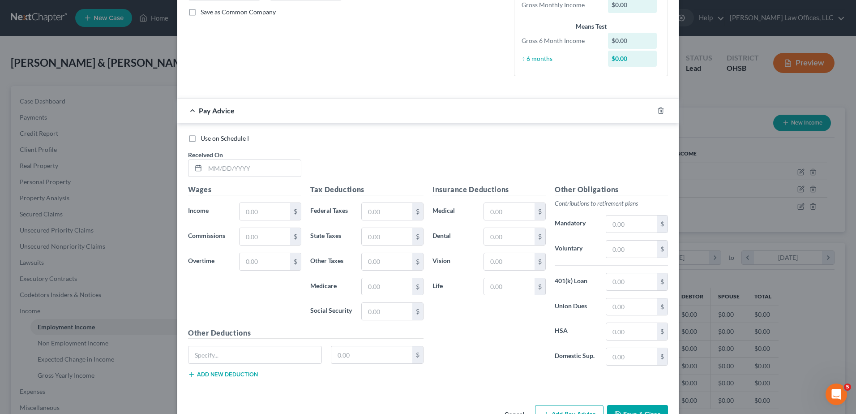
scroll to position [224, 0]
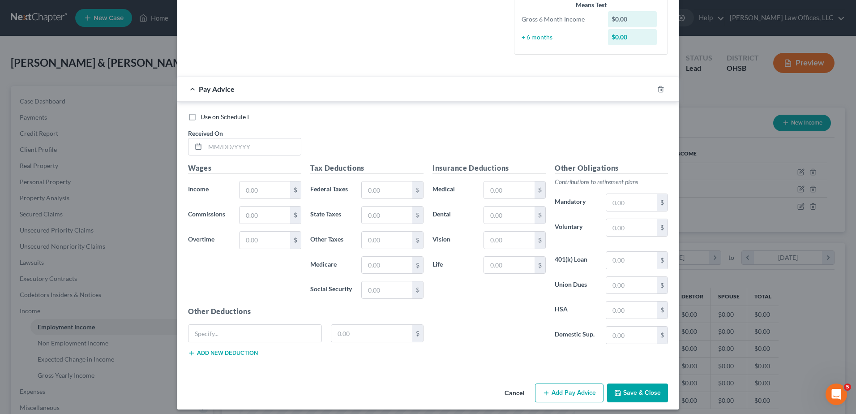
click at [659, 69] on div at bounding box center [428, 69] width 489 height 0
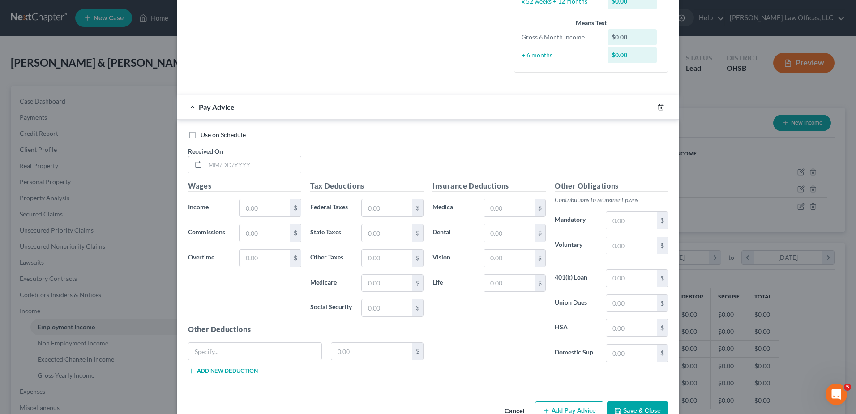
click at [658, 106] on icon "button" at bounding box center [661, 106] width 7 height 7
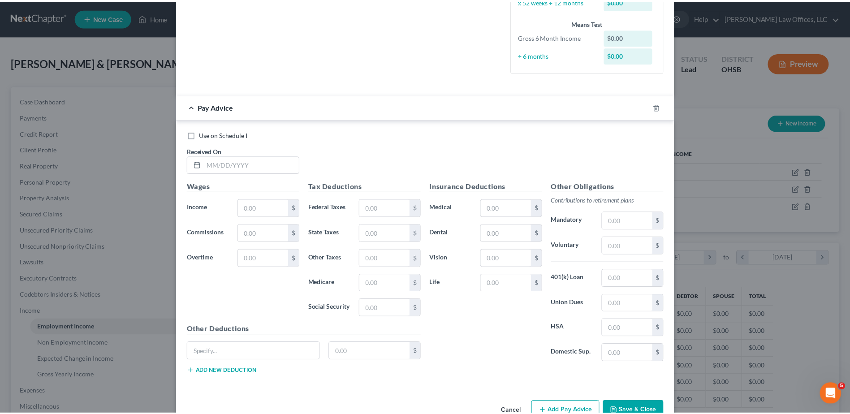
scroll to position [0, 0]
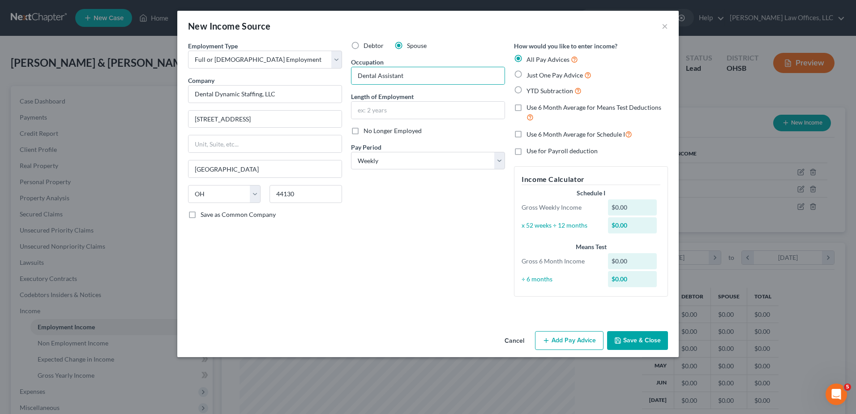
click at [621, 341] on icon "button" at bounding box center [618, 340] width 7 height 7
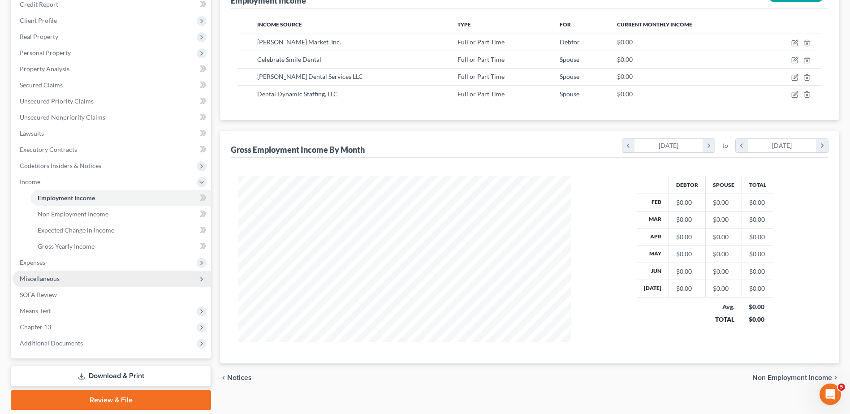
scroll to position [159, 0]
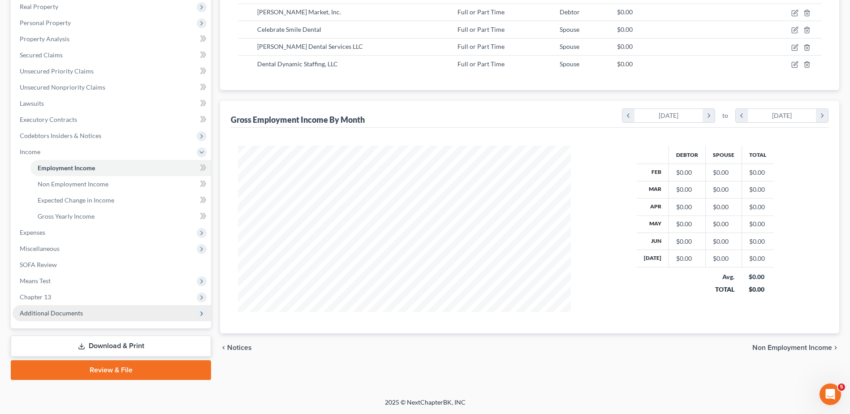
click at [64, 312] on span "Additional Documents" at bounding box center [51, 313] width 63 height 8
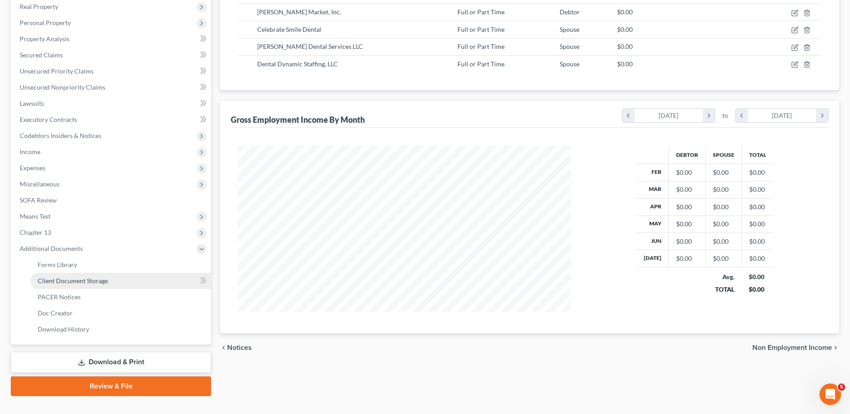
click at [81, 279] on span "Client Document Storage" at bounding box center [73, 281] width 70 height 8
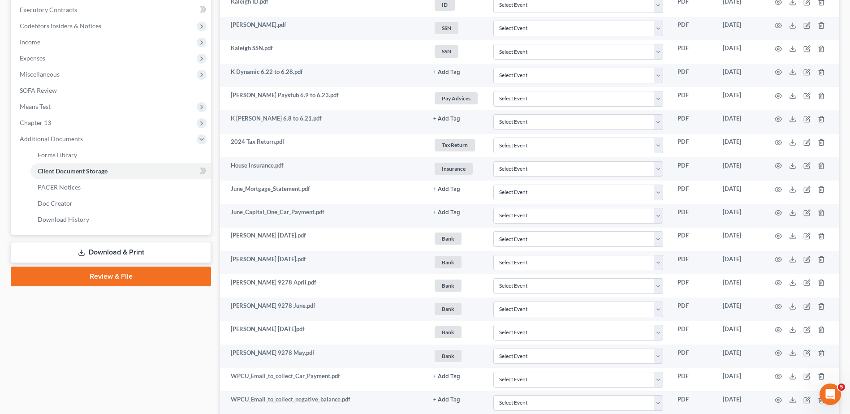
scroll to position [224, 0]
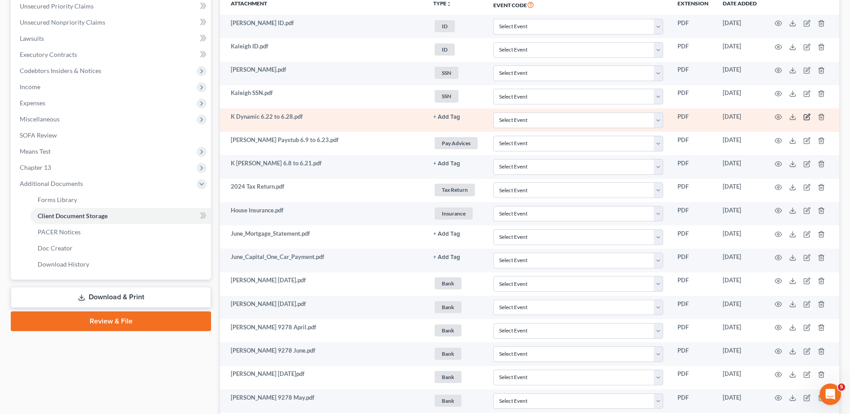
click at [806, 116] on icon "button" at bounding box center [807, 116] width 4 height 4
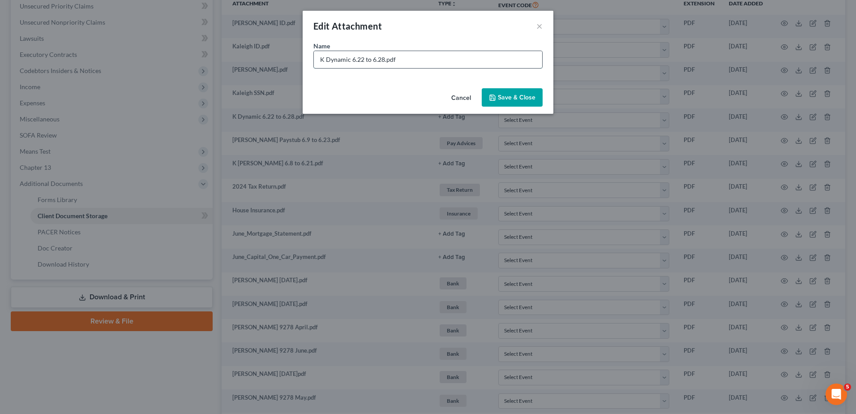
click at [323, 60] on input "K Dynamic 6.22 to 6.28.pdf" at bounding box center [428, 59] width 228 height 17
click at [387, 61] on input "Kaleigh Dental Dynamic 6.22 to 6.28.pdf" at bounding box center [428, 59] width 228 height 17
type input "Kaleigh Dental Dynamic Paystub 6.22 to 6.28.pdf"
click at [502, 94] on span "Save & Close" at bounding box center [517, 98] width 38 height 8
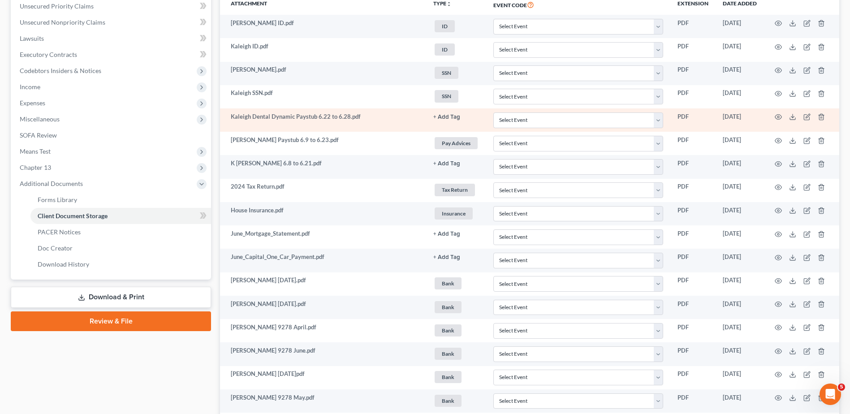
click at [443, 117] on button "+ Add Tag" at bounding box center [446, 117] width 27 height 6
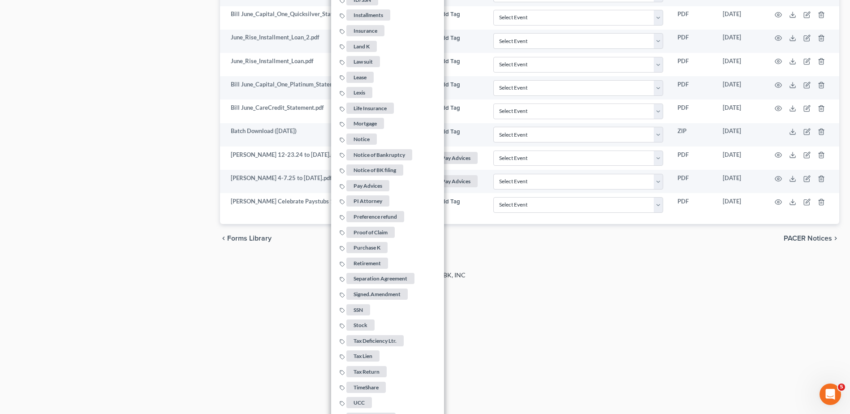
scroll to position [703, 0]
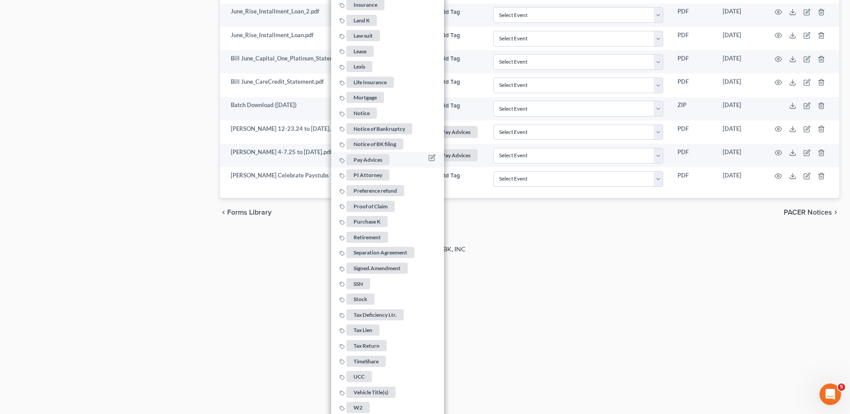
click at [374, 155] on span "Pay Advices" at bounding box center [367, 159] width 43 height 11
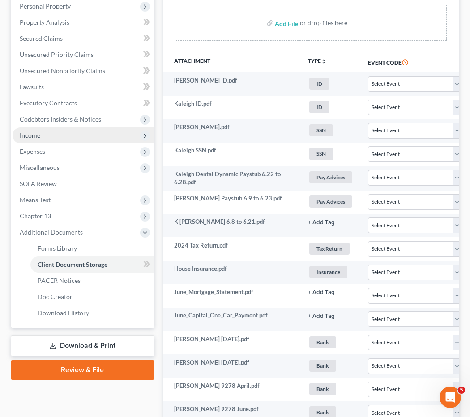
scroll to position [147, 0]
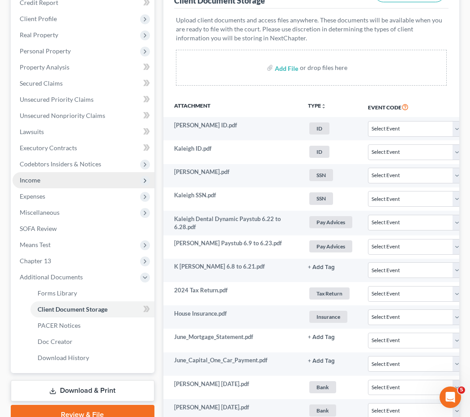
click at [33, 178] on span "Income" at bounding box center [30, 180] width 21 height 8
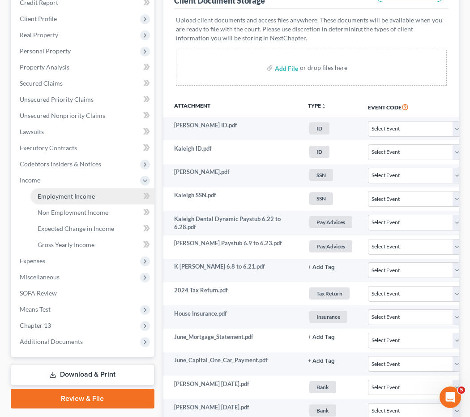
click at [42, 194] on span "Employment Income" at bounding box center [66, 196] width 57 height 8
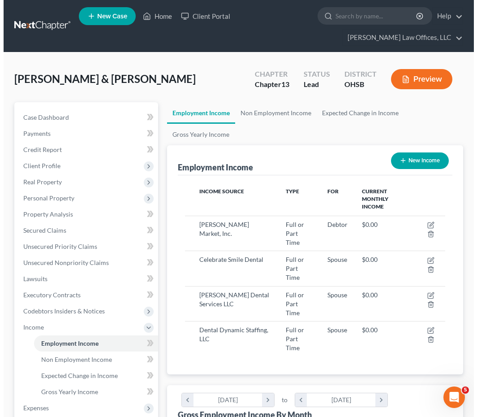
scroll to position [130, 279]
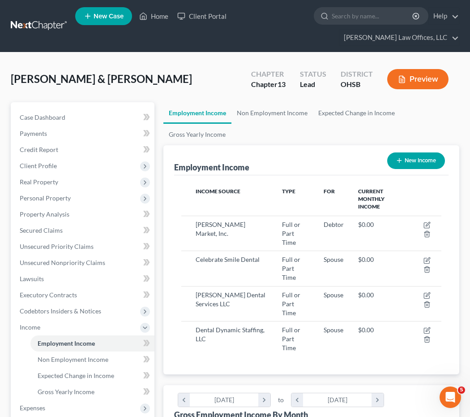
click at [409, 159] on button "New Income" at bounding box center [416, 160] width 58 height 17
select select "0"
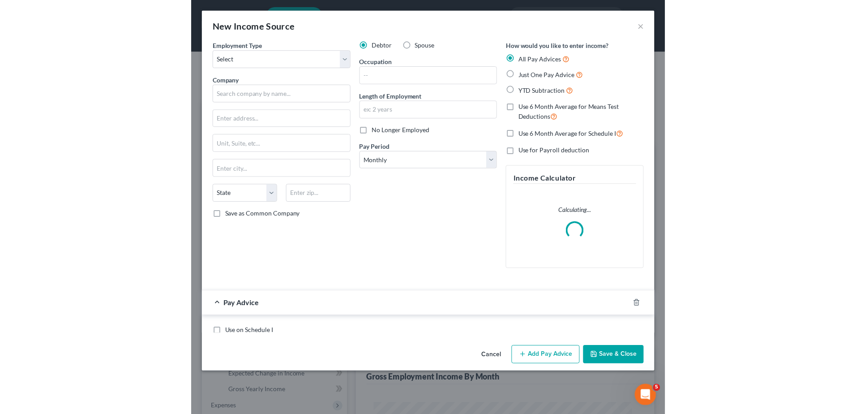
scroll to position [132, 283]
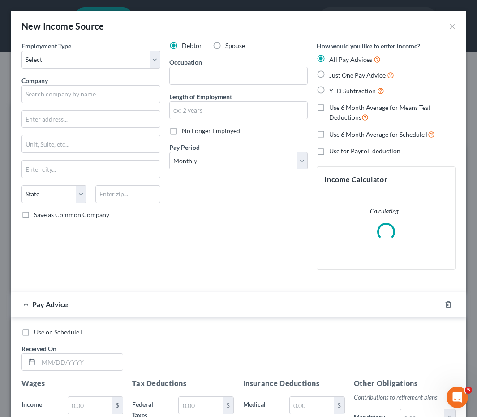
click at [225, 46] on label "Spouse" at bounding box center [235, 45] width 20 height 9
click at [229, 46] on input "Spouse" at bounding box center [232, 44] width 6 height 6
radio input "true"
click at [49, 56] on select "Select Full or Part Time Employment Self Employment" at bounding box center [91, 60] width 139 height 18
select select "0"
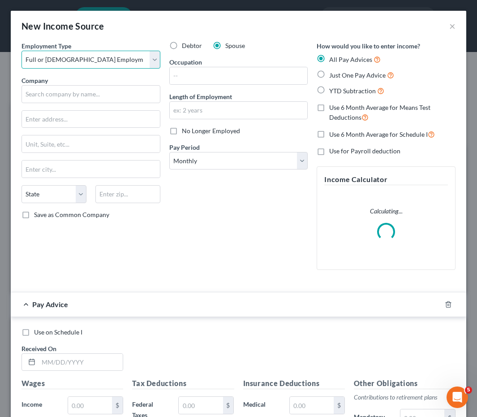
click at [22, 51] on select "Select Full or Part Time Employment Self Employment" at bounding box center [91, 60] width 139 height 18
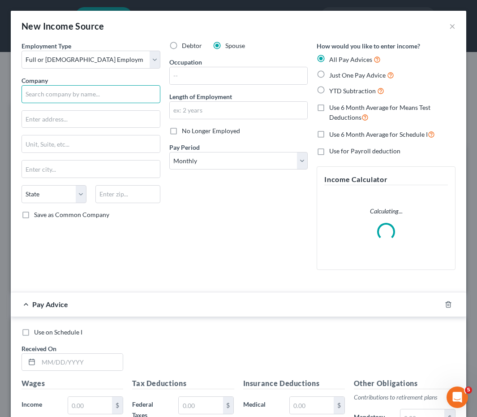
click at [47, 92] on input "text" at bounding box center [91, 94] width 139 height 18
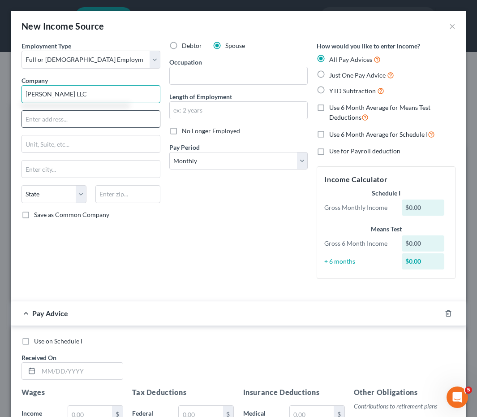
type input "[PERSON_NAME] LLC"
click at [71, 116] on input "text" at bounding box center [91, 119] width 138 height 17
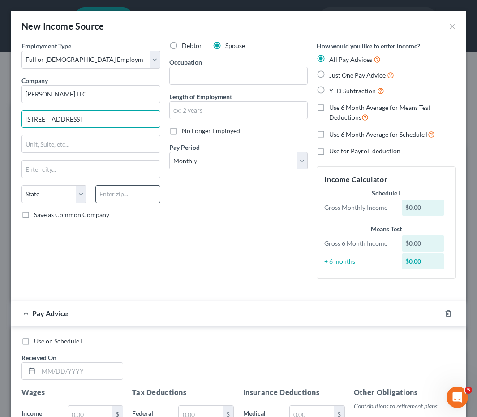
type input "4451 W Franklin St."
click at [141, 195] on input "text" at bounding box center [127, 194] width 65 height 18
type input "45305"
type input "Bellbrook"
select select "36"
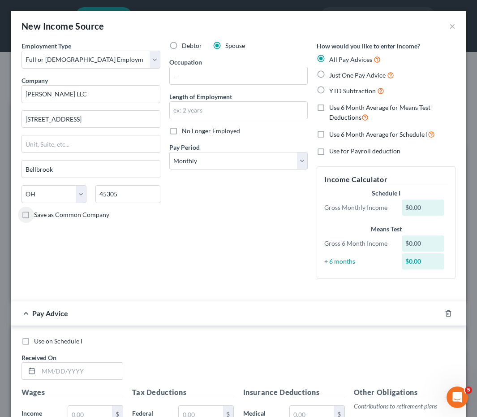
click at [219, 65] on div "Occupation" at bounding box center [238, 70] width 139 height 27
click at [213, 72] on input "text" at bounding box center [239, 75] width 138 height 17
type input "Dental Assistant"
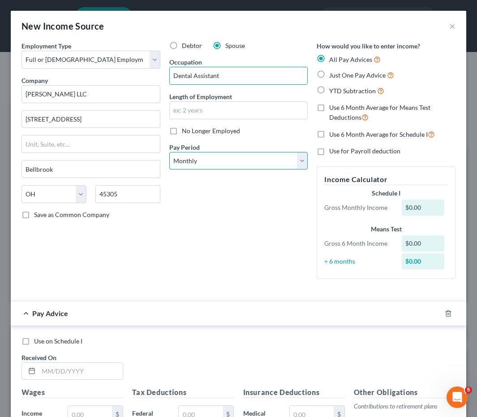
click at [196, 155] on select "Select Monthly Twice Monthly Every Other Week Weekly" at bounding box center [238, 161] width 139 height 18
select select "2"
click at [169, 152] on select "Select Monthly Twice Monthly Every Other Week Weekly" at bounding box center [238, 161] width 139 height 18
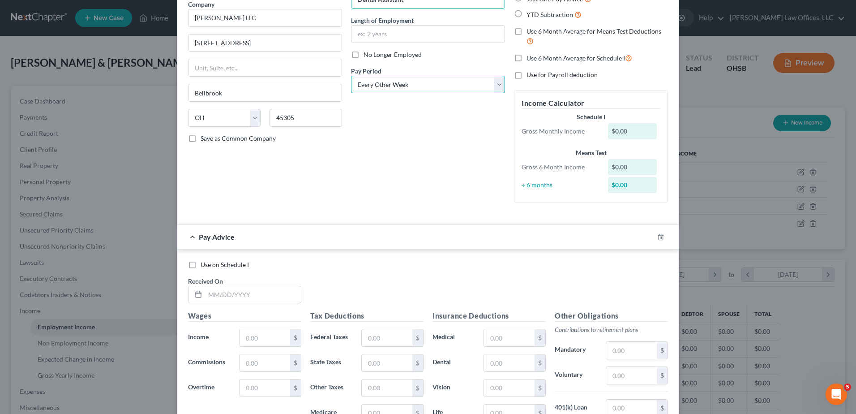
scroll to position [230, 0]
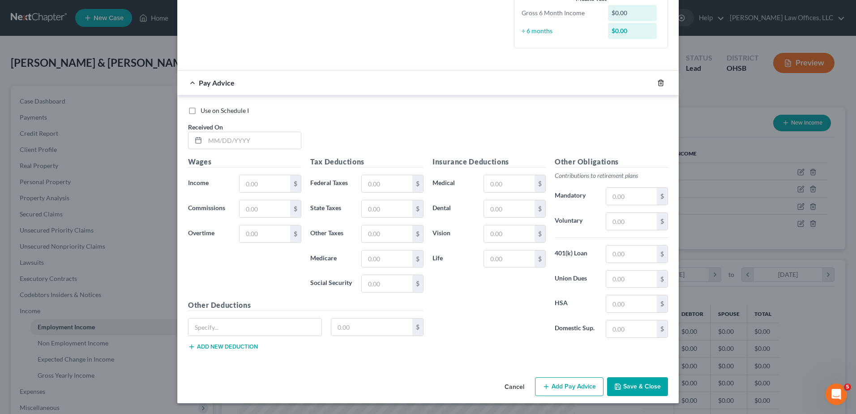
click at [658, 81] on polyline "button" at bounding box center [660, 81] width 5 height 0
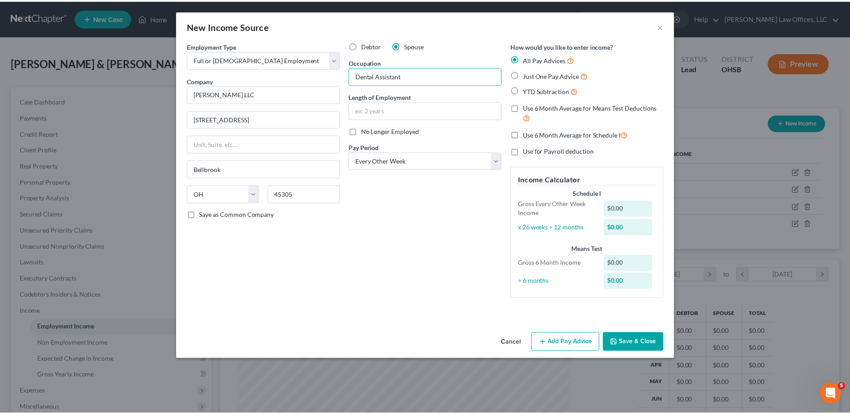
scroll to position [0, 0]
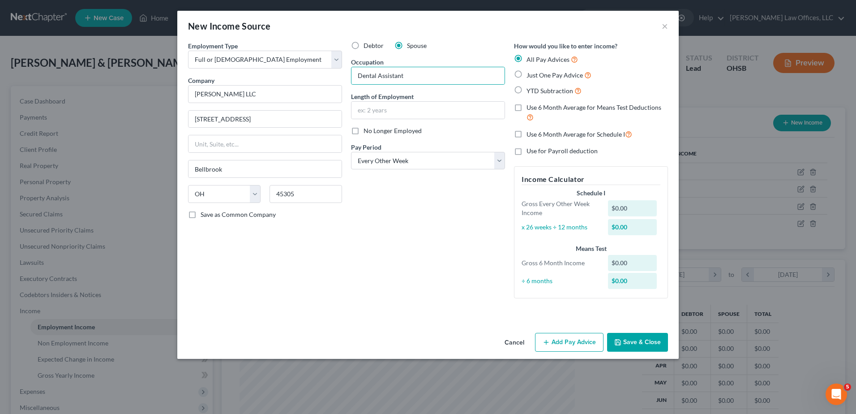
click at [633, 342] on button "Save & Close" at bounding box center [637, 342] width 61 height 19
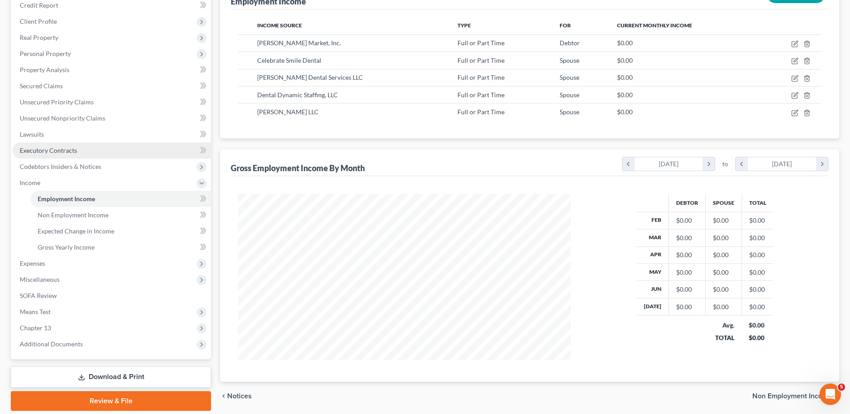
scroll to position [159, 0]
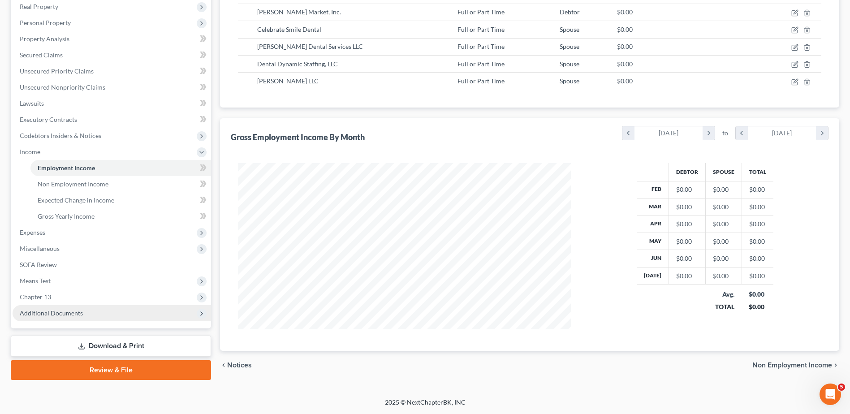
click at [51, 314] on span "Additional Documents" at bounding box center [51, 313] width 63 height 8
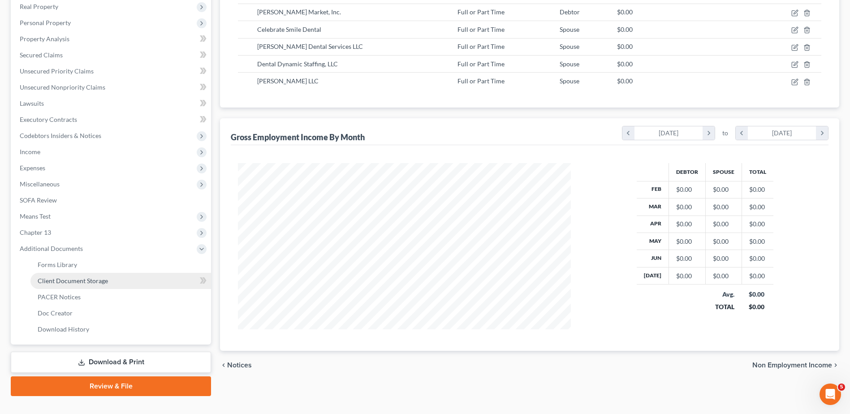
click at [66, 280] on span "Client Document Storage" at bounding box center [73, 281] width 70 height 8
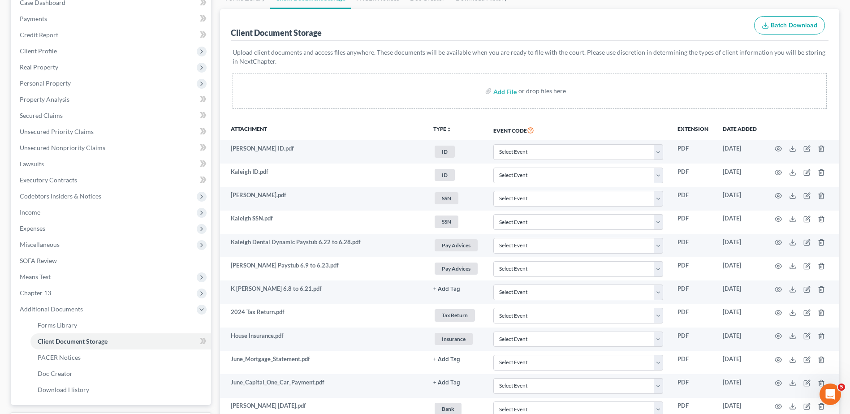
scroll to position [134, 0]
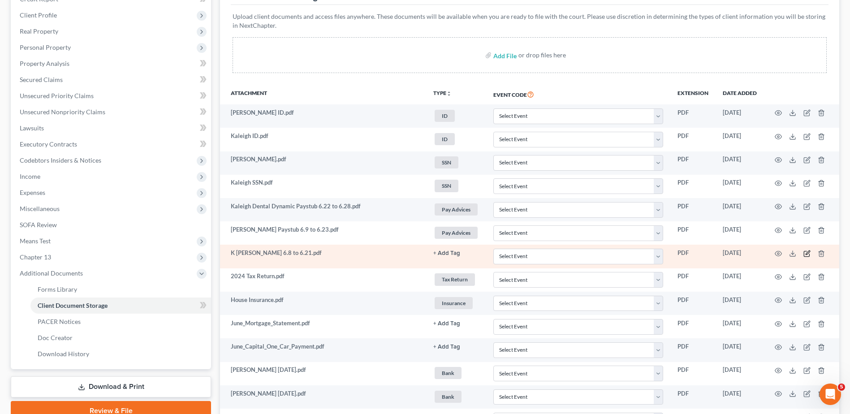
click at [806, 254] on icon "button" at bounding box center [807, 252] width 4 height 4
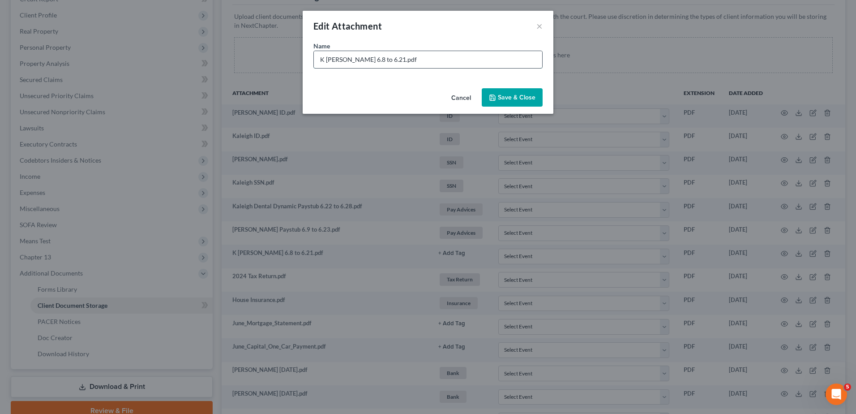
click at [323, 60] on input "K Nimisha 6.8 to 6.21.pdf" at bounding box center [428, 59] width 228 height 17
click at [374, 59] on input "Kaleigh Dr. Nimisha 6.8 to 6.21.pdf" at bounding box center [428, 59] width 228 height 17
type input "Kaleigh Dr. [PERSON_NAME] Paystub 6.8 to 6.21.pdf"
click at [520, 98] on span "Save & Close" at bounding box center [517, 98] width 38 height 8
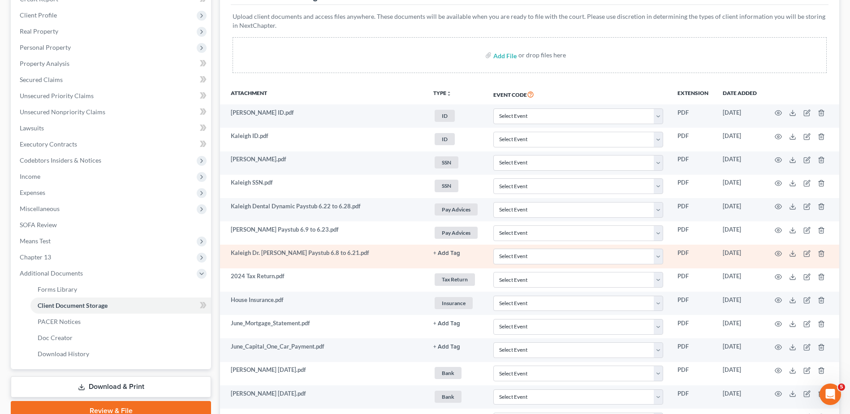
click at [443, 253] on button "+ Add Tag" at bounding box center [446, 253] width 27 height 6
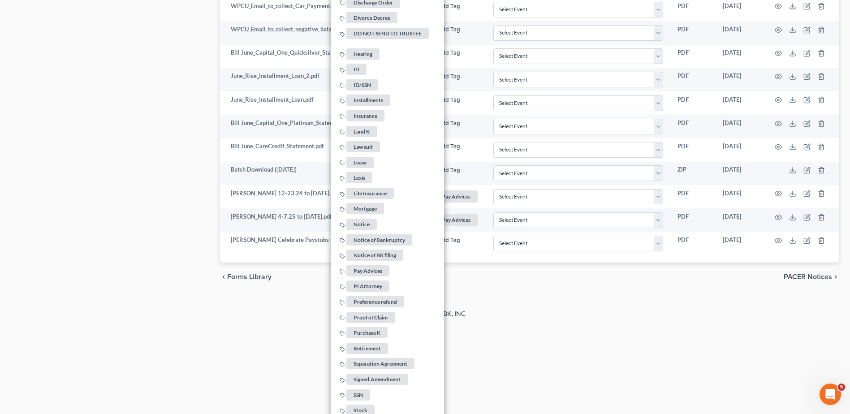
scroll to position [672, 0]
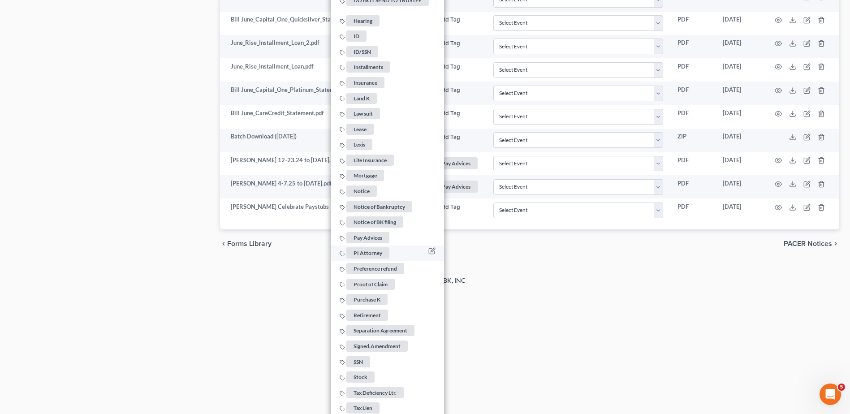
click at [370, 250] on span "PI Attorney" at bounding box center [367, 253] width 43 height 11
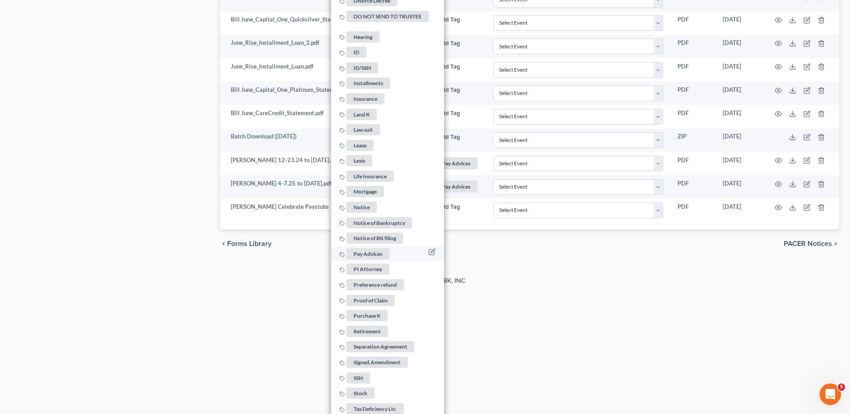
click at [369, 251] on span "Pay Advices" at bounding box center [367, 253] width 43 height 11
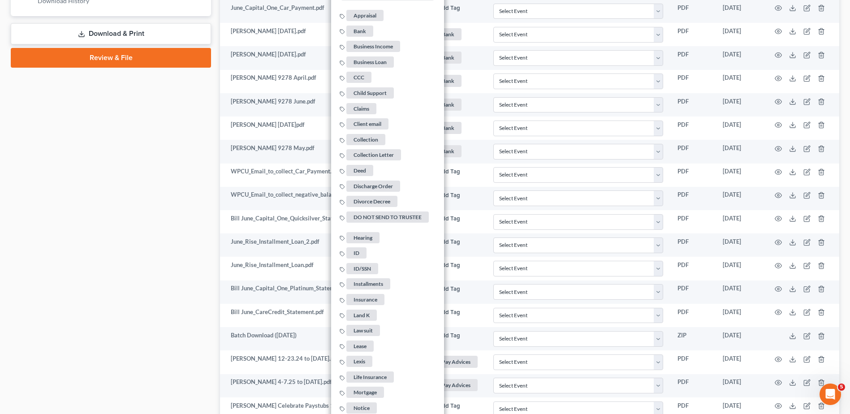
scroll to position [224, 0]
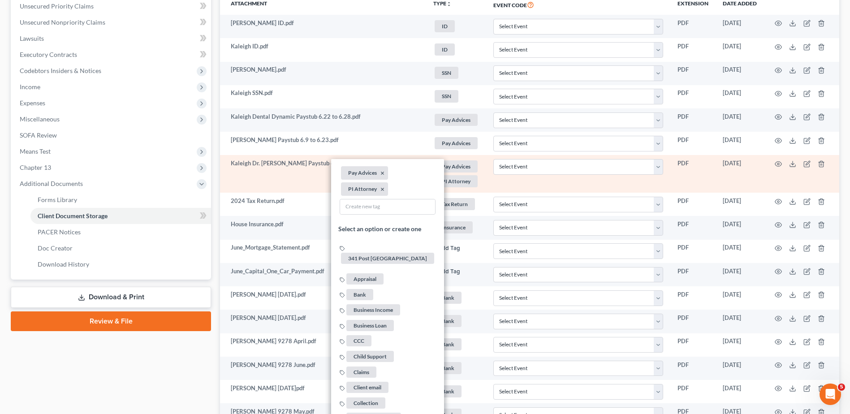
click at [454, 181] on span "PI Attorney" at bounding box center [456, 181] width 43 height 12
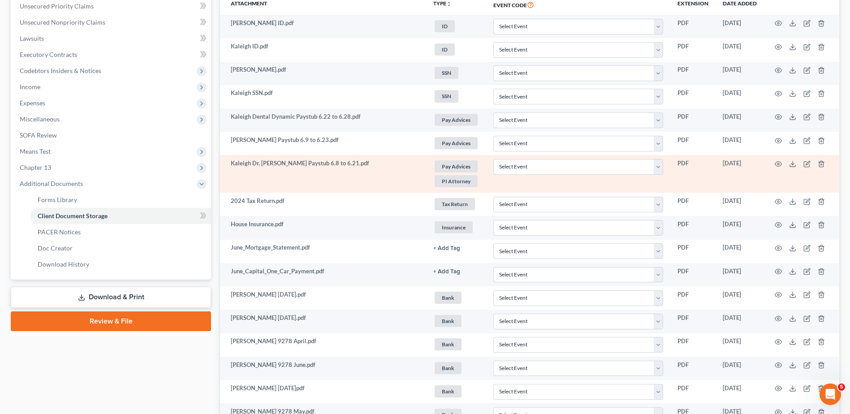
click at [452, 181] on span "PI Attorney" at bounding box center [456, 181] width 43 height 12
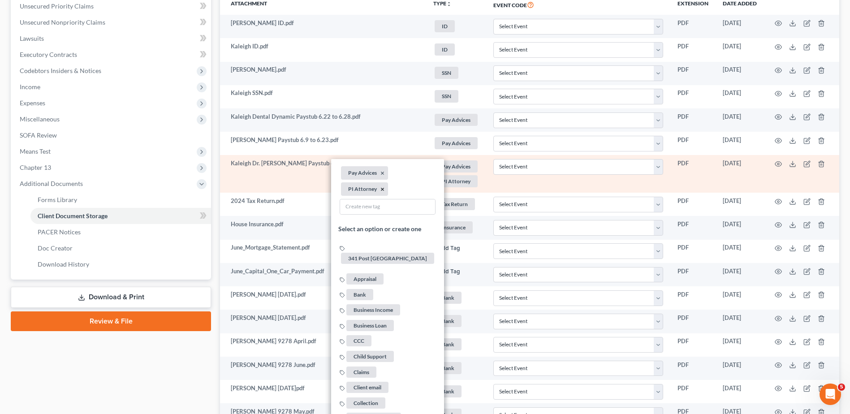
click at [380, 189] on button "×" at bounding box center [382, 189] width 4 height 8
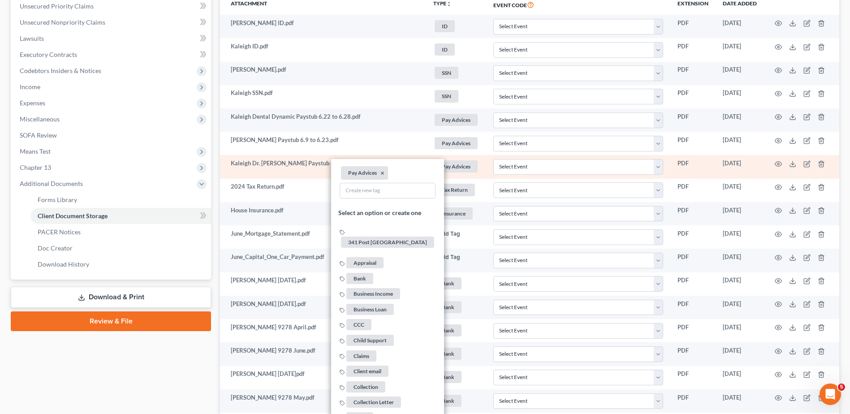
click at [172, 345] on div "Case Dashboard Payments Invoices Payments Payments Credit Report Client Profile" at bounding box center [110, 284] width 209 height 844
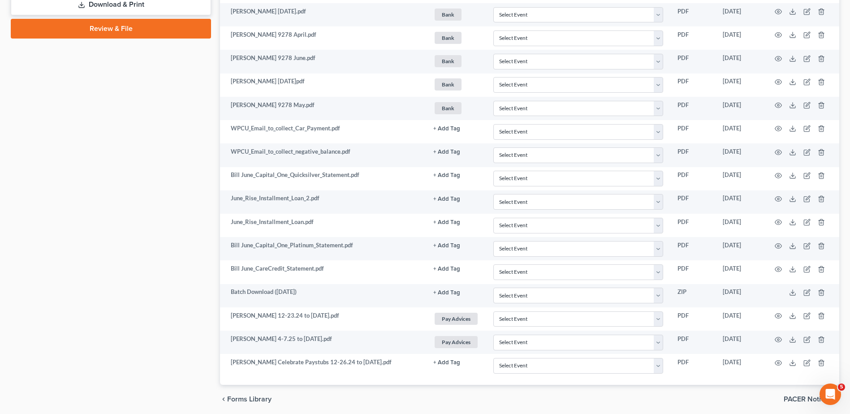
scroll to position [538, 0]
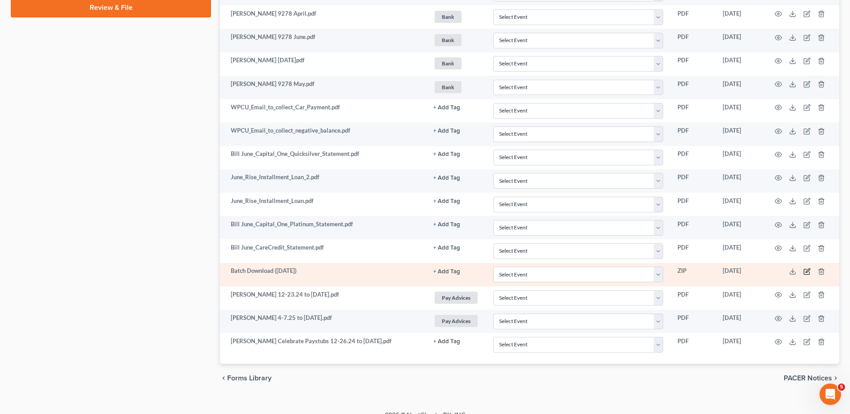
click at [807, 272] on icon "button" at bounding box center [807, 270] width 4 height 4
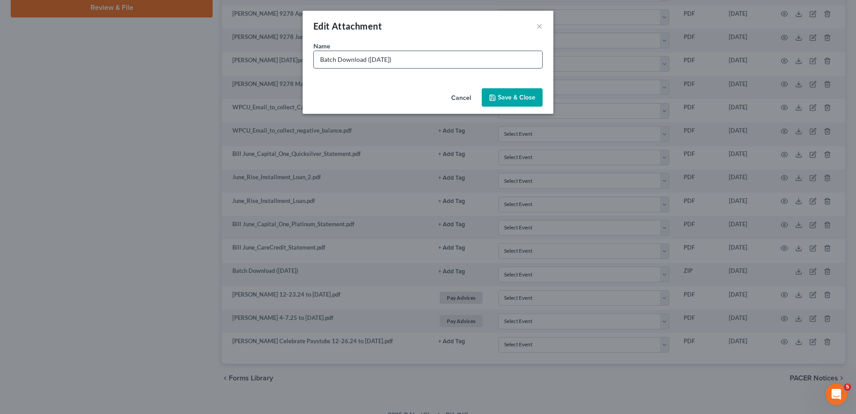
click at [428, 59] on input "Batch Download (08/18/25)" at bounding box center [428, 59] width 228 height 17
type input "Batch Download ([DATE]) ([PERSON_NAME] sorted these)"
click at [515, 99] on span "Save & Close" at bounding box center [517, 98] width 38 height 8
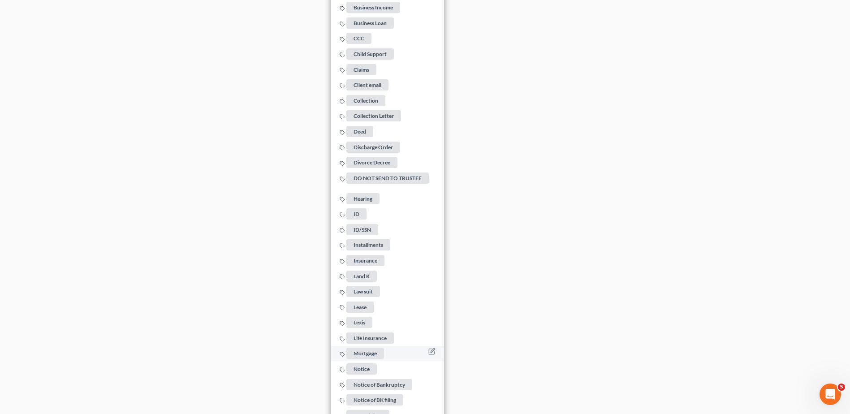
scroll to position [1030, 0]
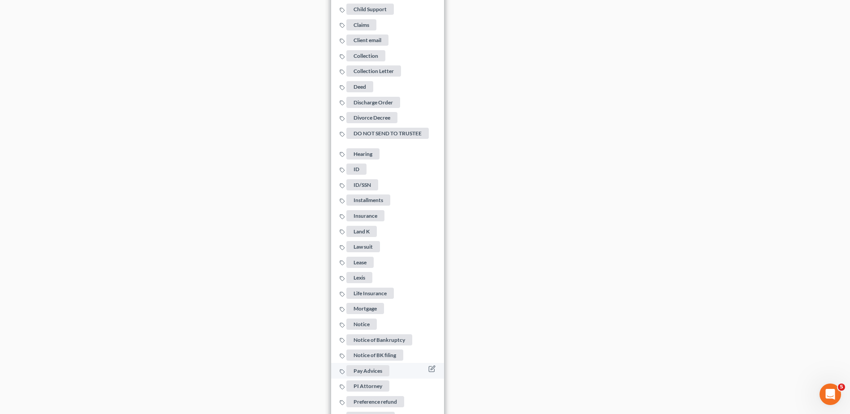
click at [378, 365] on span "Pay Advices" at bounding box center [367, 370] width 43 height 11
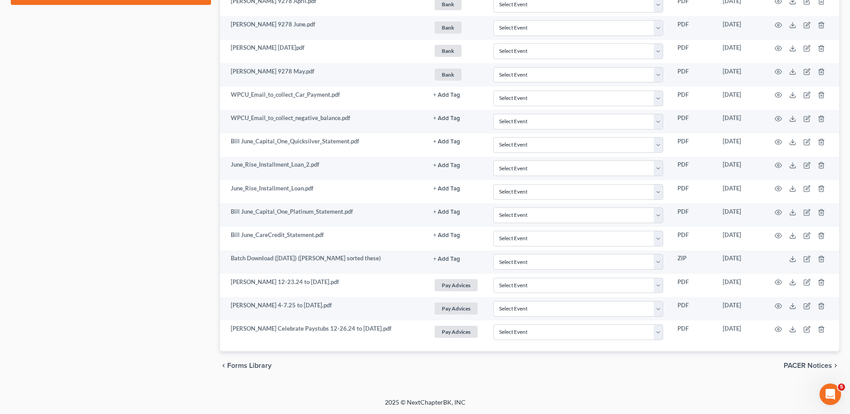
scroll to position [0, 0]
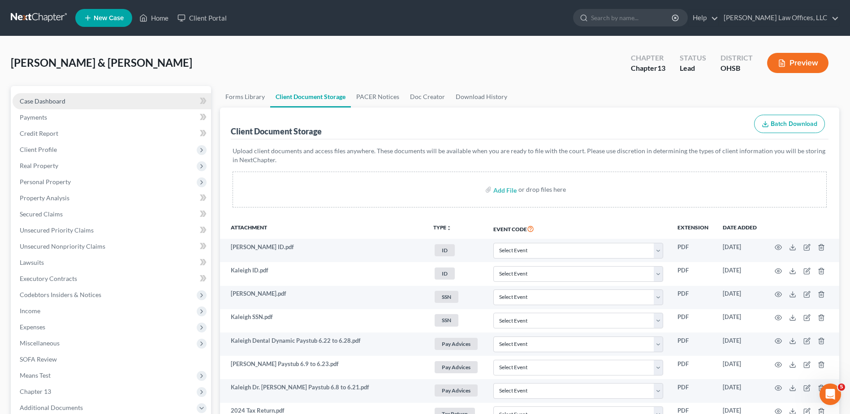
click at [63, 99] on span "Case Dashboard" at bounding box center [43, 101] width 46 height 8
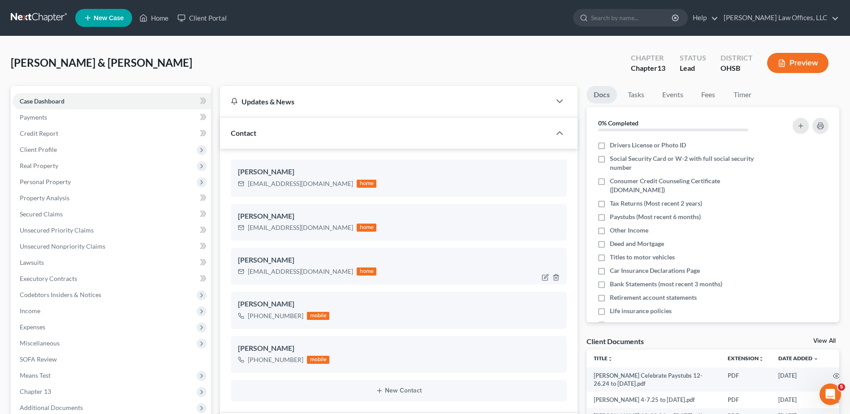
drag, startPoint x: 338, startPoint y: 273, endPoint x: 248, endPoint y: 269, distance: 89.7
click at [248, 269] on div "[EMAIL_ADDRESS][DOMAIN_NAME]" at bounding box center [300, 271] width 105 height 9
drag, startPoint x: 248, startPoint y: 269, endPoint x: 273, endPoint y: 271, distance: 25.2
copy div "[EMAIL_ADDRESS][DOMAIN_NAME]"
drag, startPoint x: 304, startPoint y: 185, endPoint x: 247, endPoint y: 182, distance: 56.5
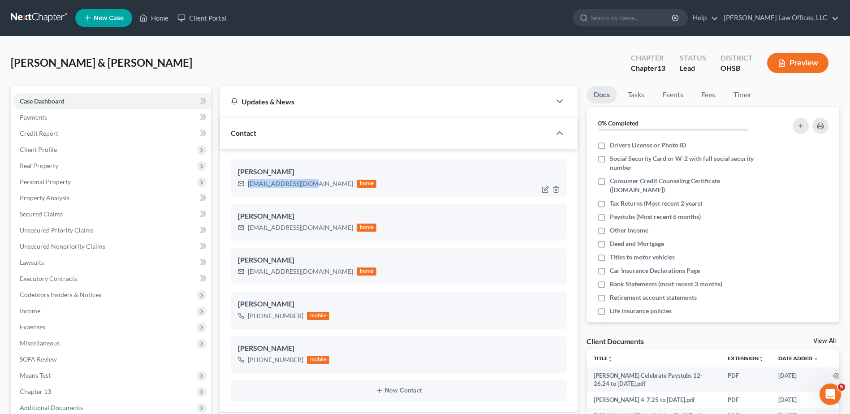
click at [247, 182] on div "ghillbass@gmail.com home" at bounding box center [307, 184] width 138 height 12
drag, startPoint x: 253, startPoint y: 184, endPoint x: 260, endPoint y: 184, distance: 6.7
copy div "[EMAIL_ADDRESS][DOMAIN_NAME]"
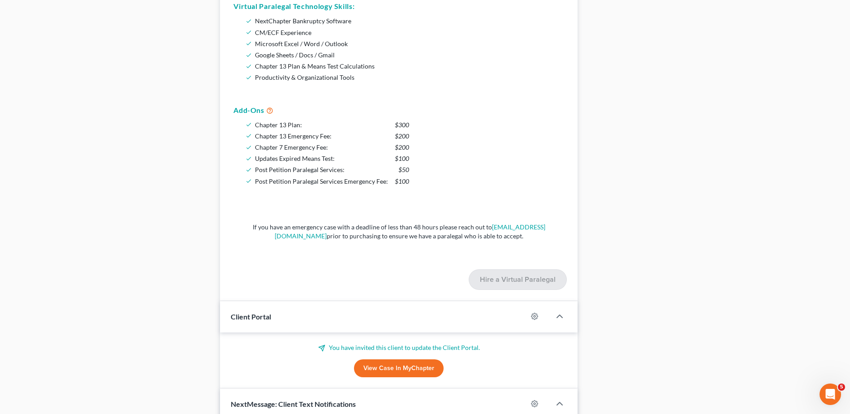
scroll to position [929, 0]
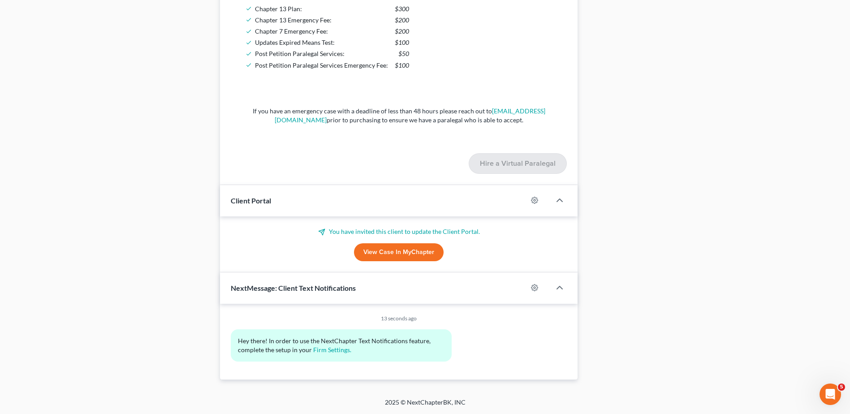
click at [379, 252] on link "View Case in MyChapter" at bounding box center [399, 252] width 90 height 18
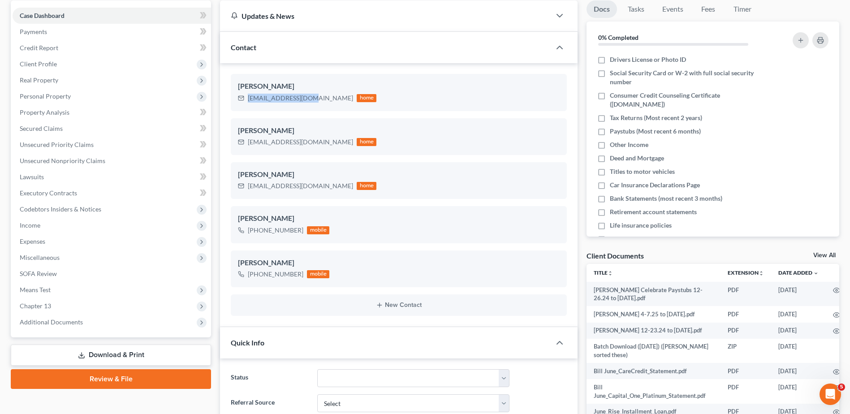
scroll to position [0, 0]
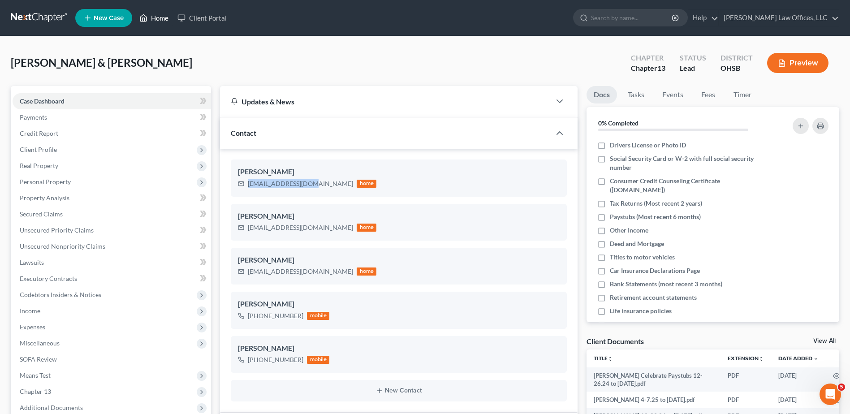
click at [156, 17] on link "Home" at bounding box center [154, 18] width 38 height 16
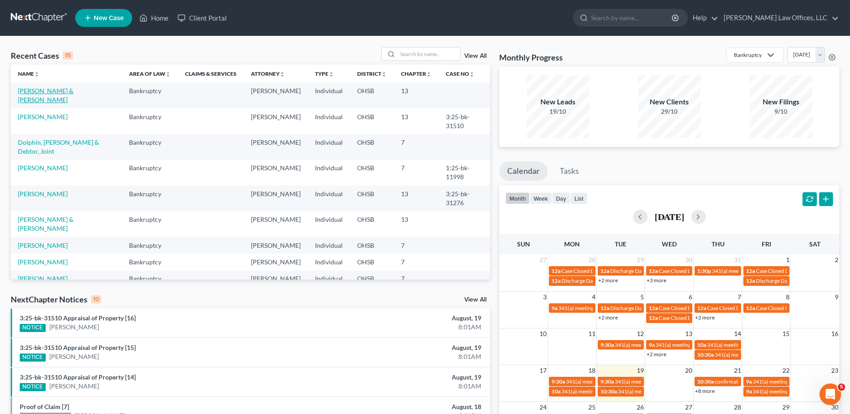
click at [55, 91] on link "[PERSON_NAME] & [PERSON_NAME]" at bounding box center [46, 95] width 56 height 17
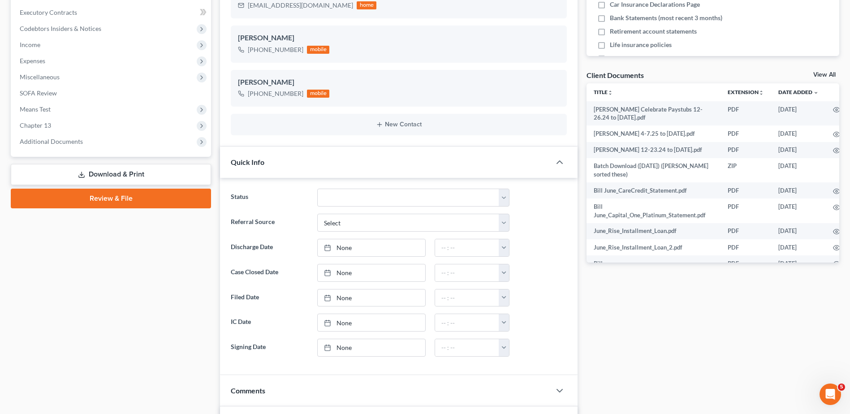
scroll to position [269, 0]
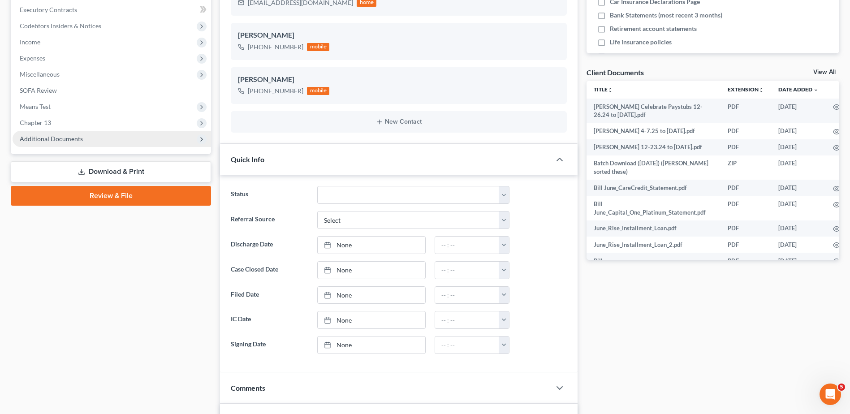
click at [60, 140] on span "Additional Documents" at bounding box center [51, 139] width 63 height 8
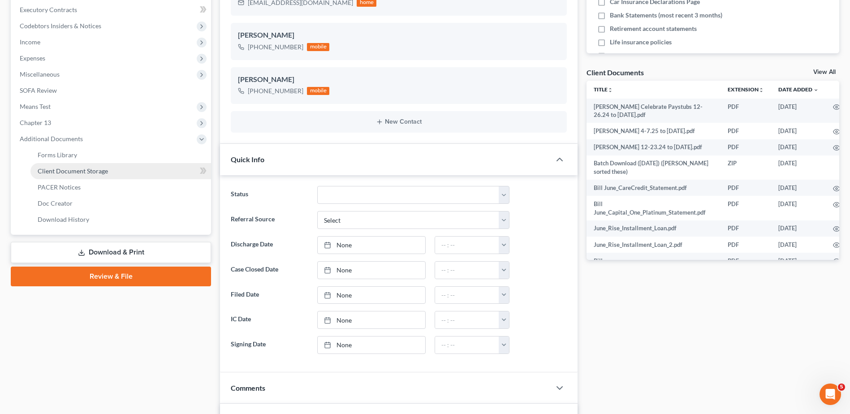
click at [70, 168] on span "Client Document Storage" at bounding box center [73, 171] width 70 height 8
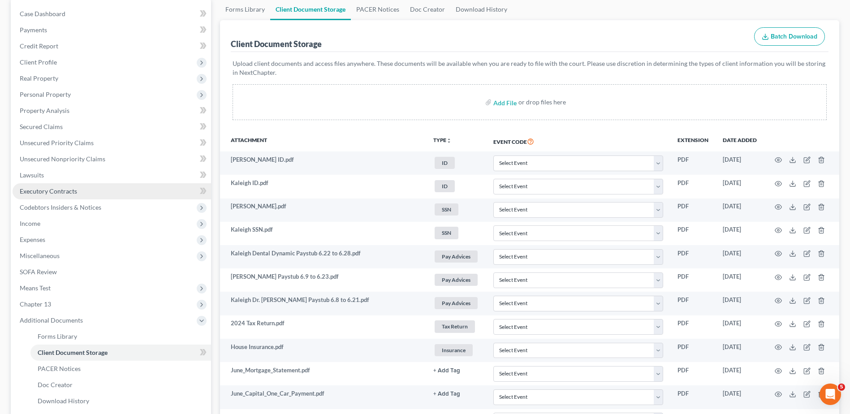
scroll to position [90, 0]
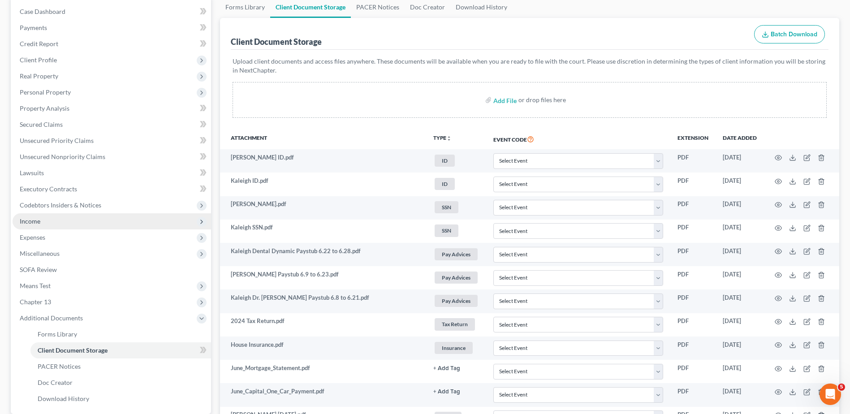
click at [42, 225] on span "Income" at bounding box center [112, 221] width 198 height 16
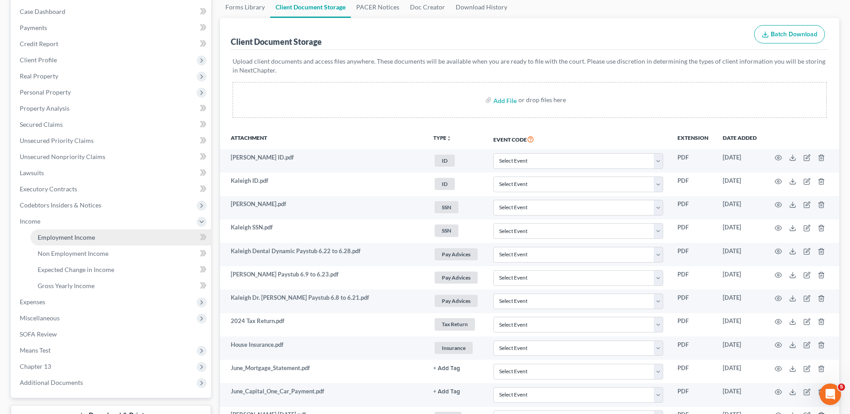
click at [47, 236] on span "Employment Income" at bounding box center [66, 237] width 57 height 8
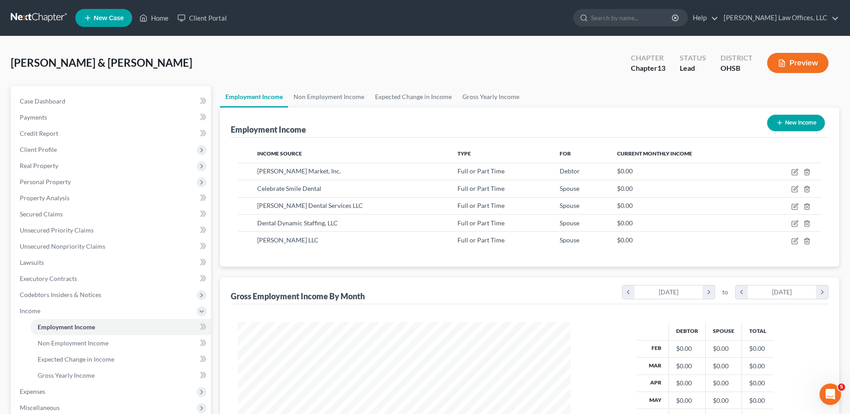
scroll to position [166, 350]
click at [160, 18] on link "Home" at bounding box center [154, 18] width 38 height 16
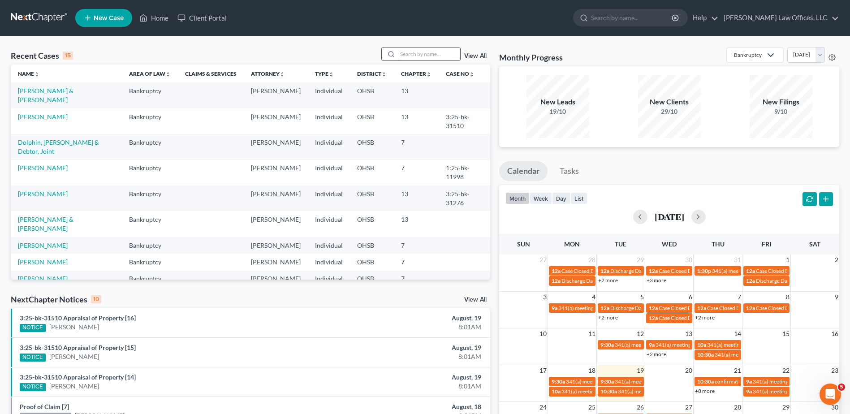
click at [404, 54] on input "search" at bounding box center [428, 53] width 63 height 13
type input "[PERSON_NAME]"
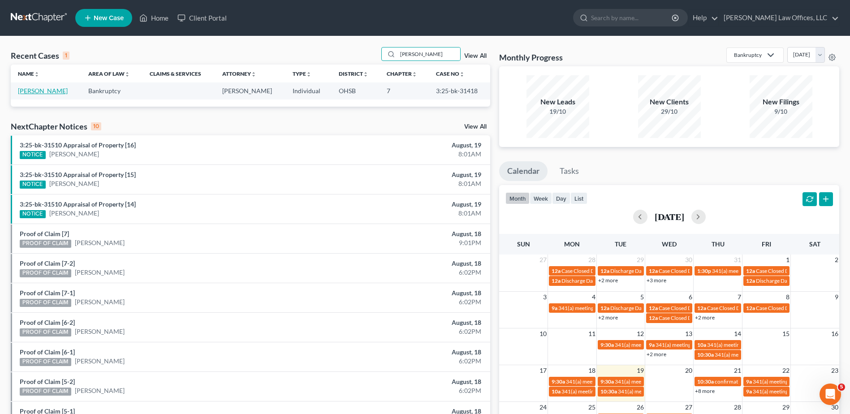
click at [35, 92] on link "[PERSON_NAME]" at bounding box center [43, 91] width 50 height 8
select select "4"
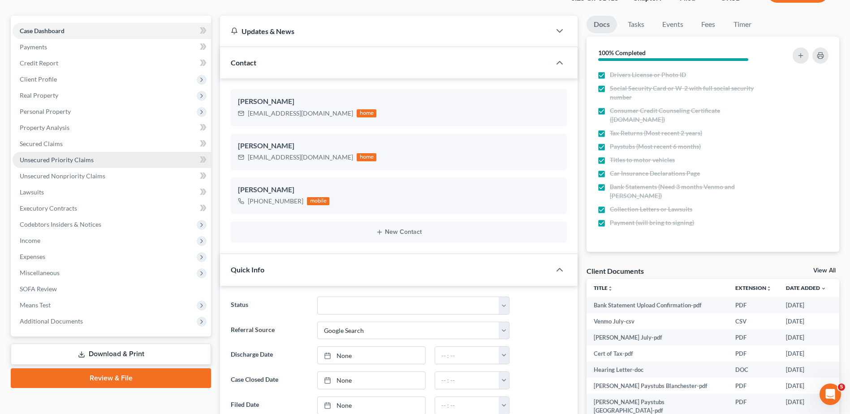
scroll to position [269, 0]
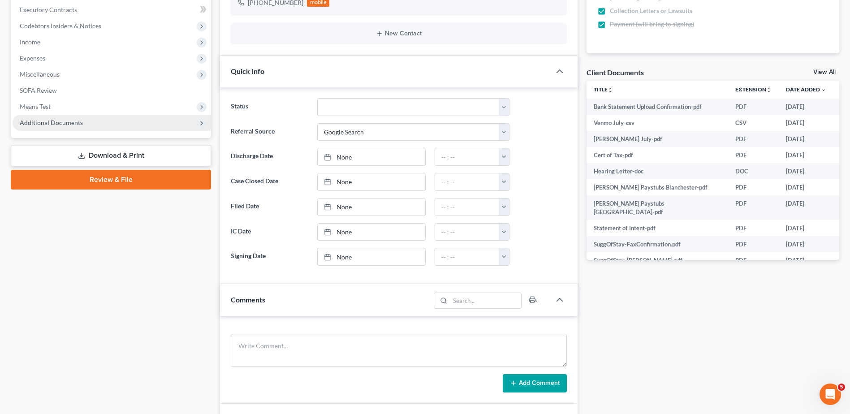
click at [48, 118] on span "Additional Documents" at bounding box center [112, 123] width 198 height 16
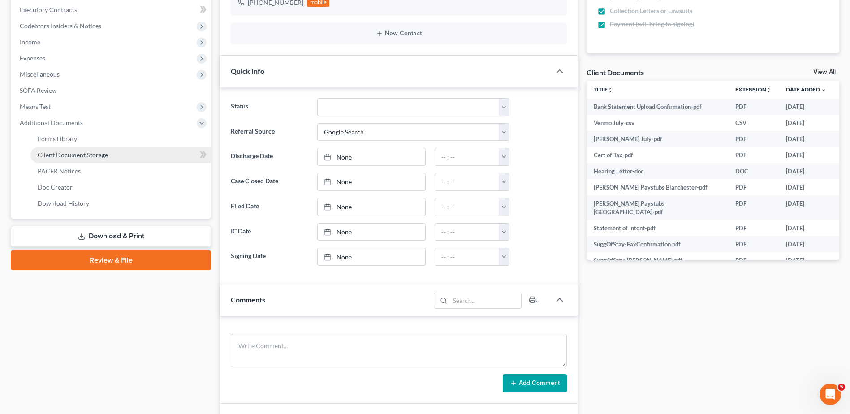
click at [57, 155] on span "Client Document Storage" at bounding box center [73, 155] width 70 height 8
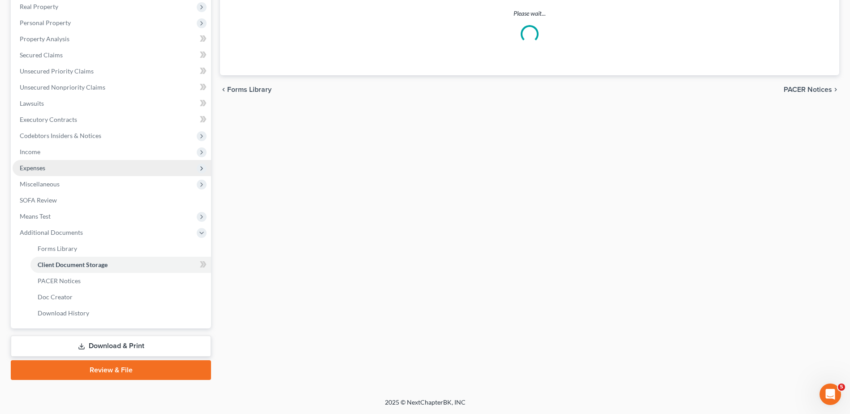
scroll to position [125, 0]
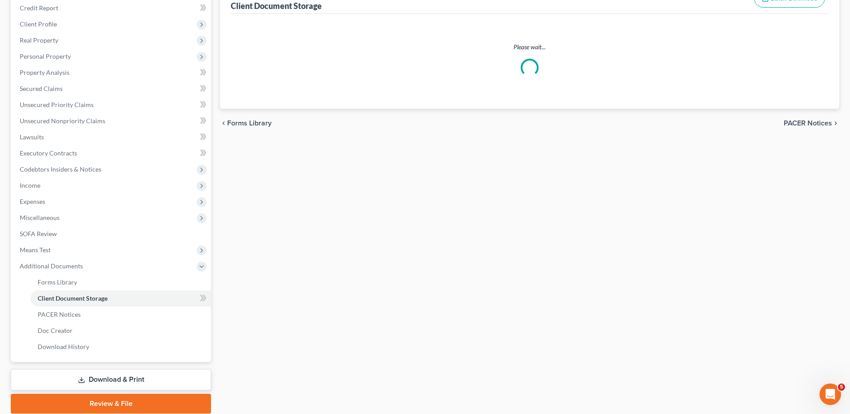
select select "7"
select select "37"
select select "52"
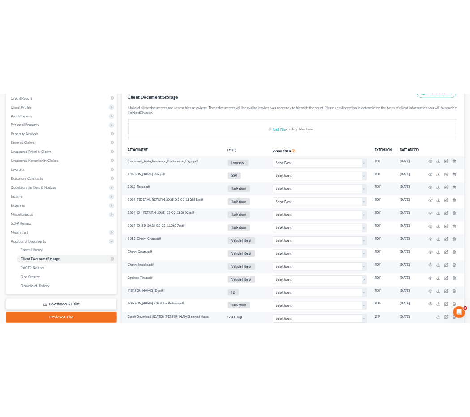
scroll to position [0, 0]
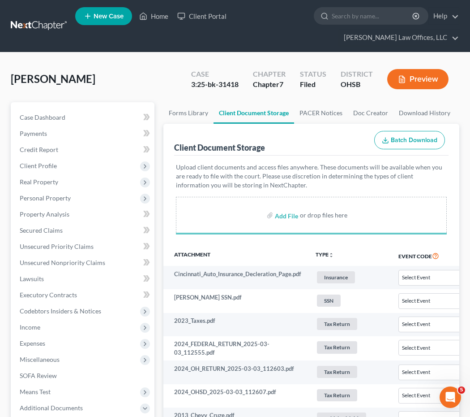
select select "7"
select select "37"
select select "52"
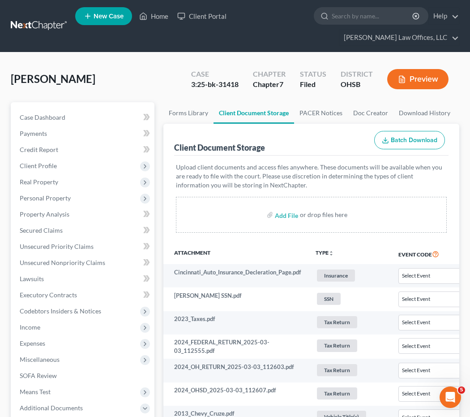
select select "7"
select select "37"
select select "52"
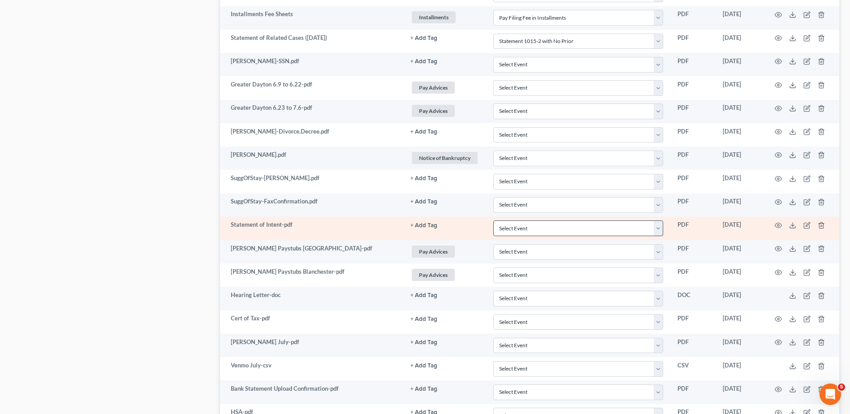
scroll to position [994, 0]
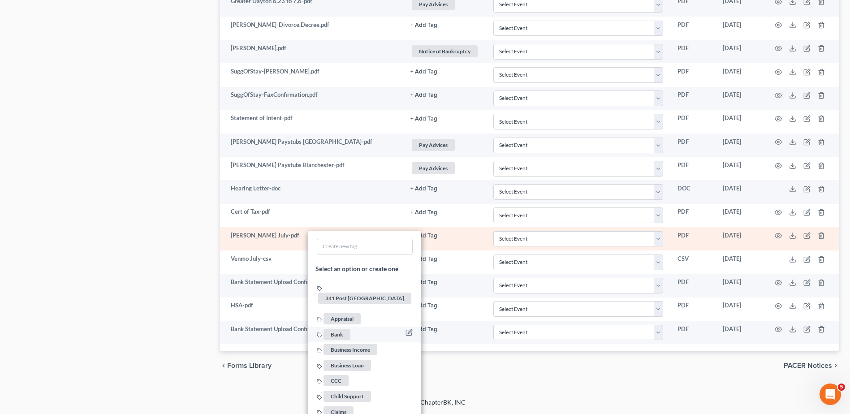
click at [335, 328] on span "Bank" at bounding box center [336, 333] width 27 height 11
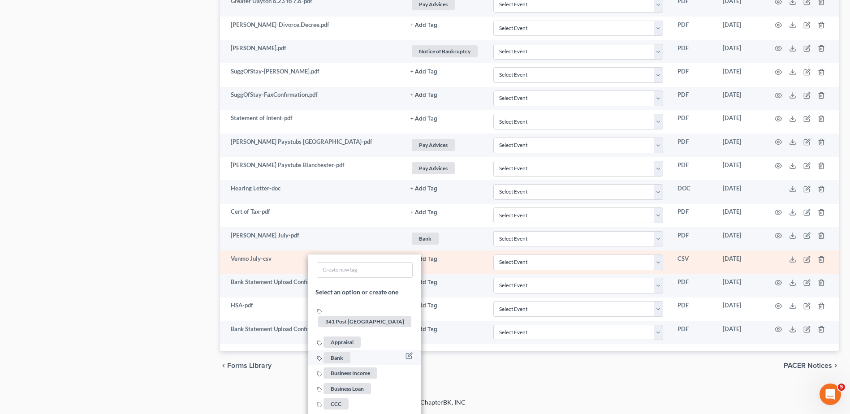
click at [336, 352] on span "Bank" at bounding box center [336, 357] width 27 height 11
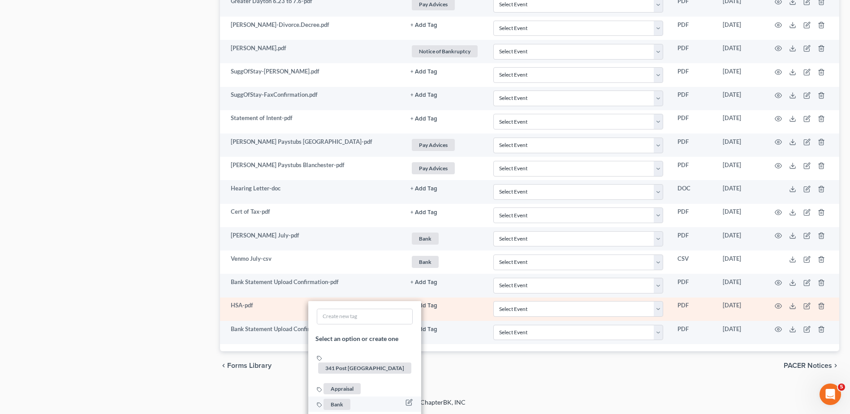
click at [337, 399] on span "Bank" at bounding box center [336, 404] width 27 height 11
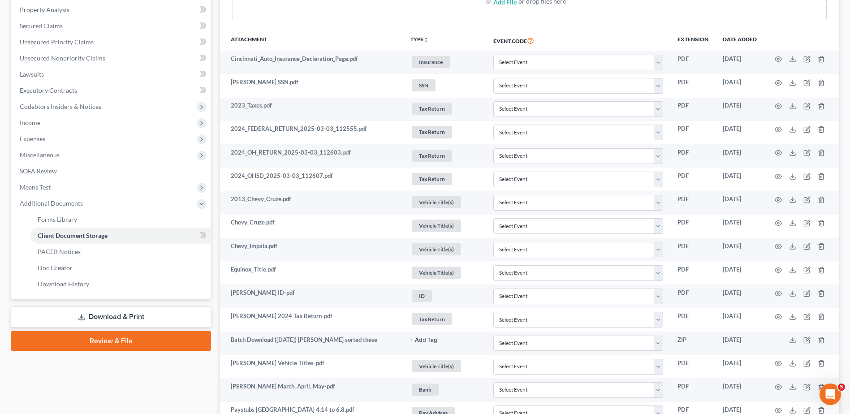
scroll to position [0, 0]
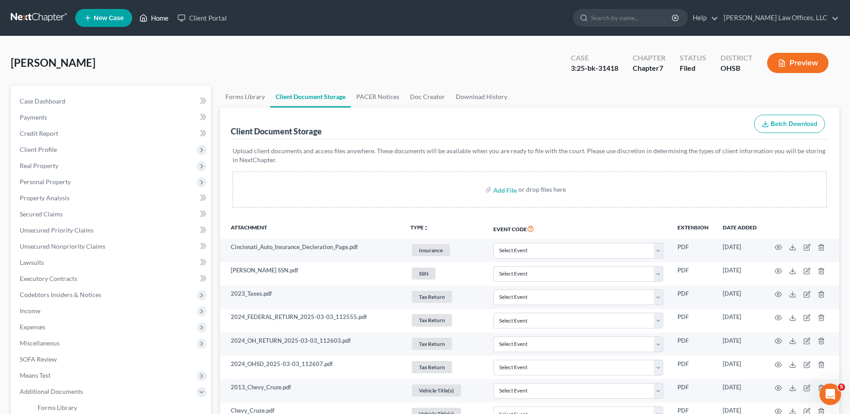
click at [163, 16] on link "Home" at bounding box center [154, 18] width 38 height 16
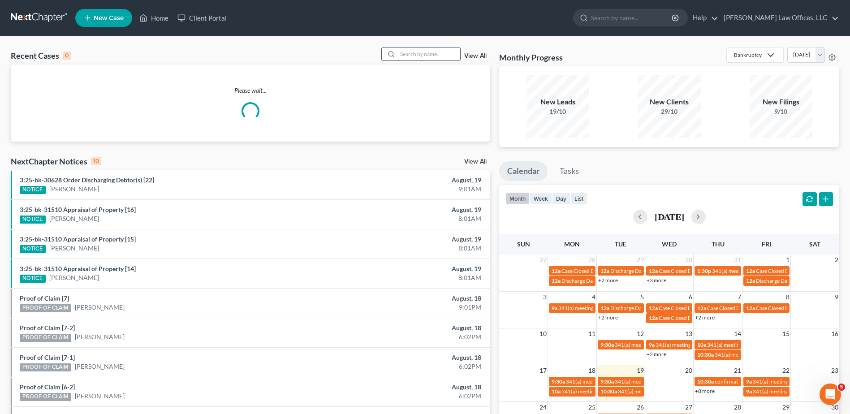
click at [413, 56] on input "search" at bounding box center [428, 53] width 63 height 13
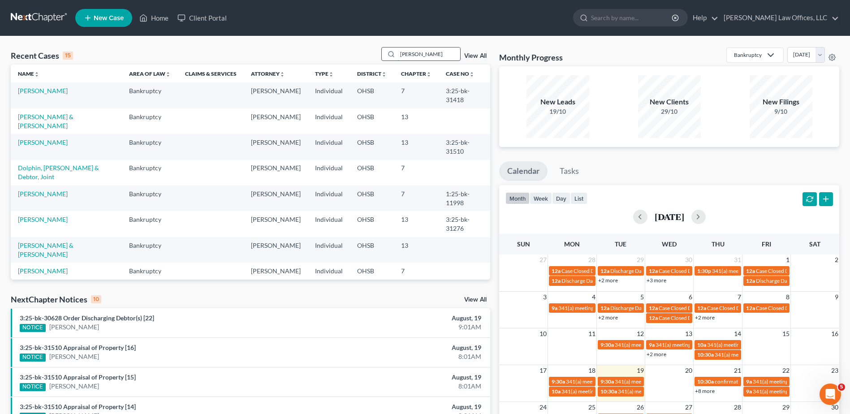
type input "[PERSON_NAME]"
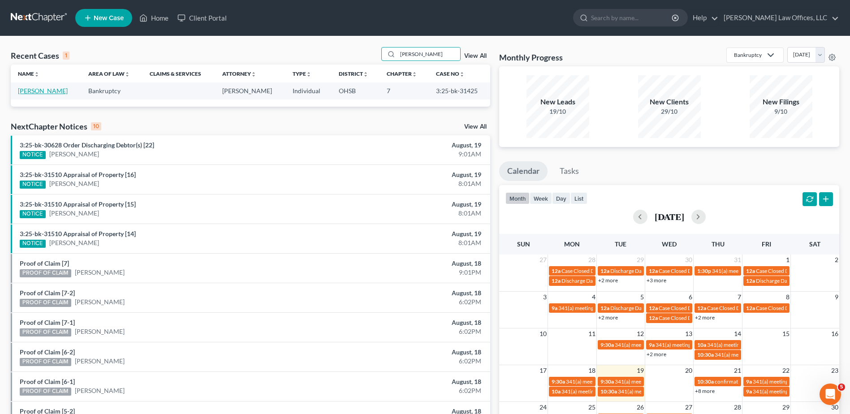
click at [38, 91] on link "[PERSON_NAME]" at bounding box center [43, 91] width 50 height 8
select select "3"
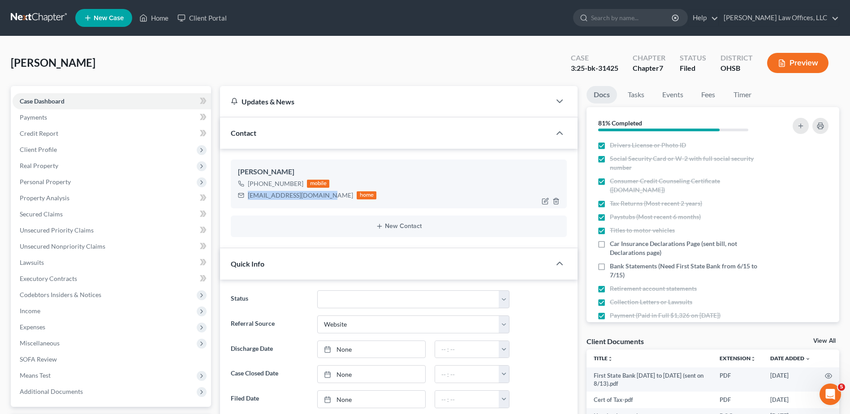
drag, startPoint x: 317, startPoint y: 197, endPoint x: 247, endPoint y: 196, distance: 69.4
click at [247, 196] on div "[EMAIL_ADDRESS][DOMAIN_NAME] home" at bounding box center [307, 195] width 138 height 12
copy div "[EMAIL_ADDRESS][DOMAIN_NAME]"
drag, startPoint x: 161, startPoint y: 19, endPoint x: 265, endPoint y: 41, distance: 105.8
click at [161, 19] on link "Home" at bounding box center [154, 18] width 38 height 16
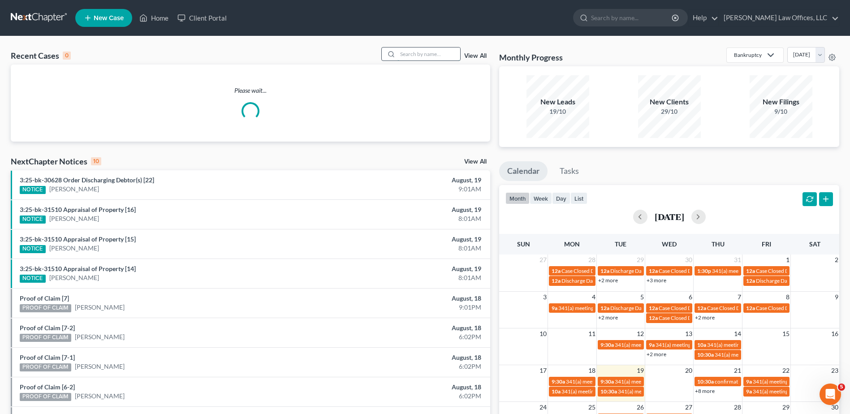
click at [443, 54] on input "search" at bounding box center [428, 53] width 63 height 13
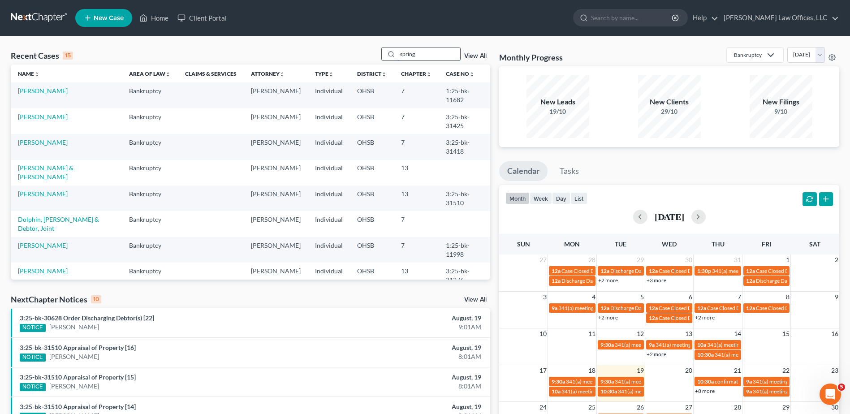
type input "spring"
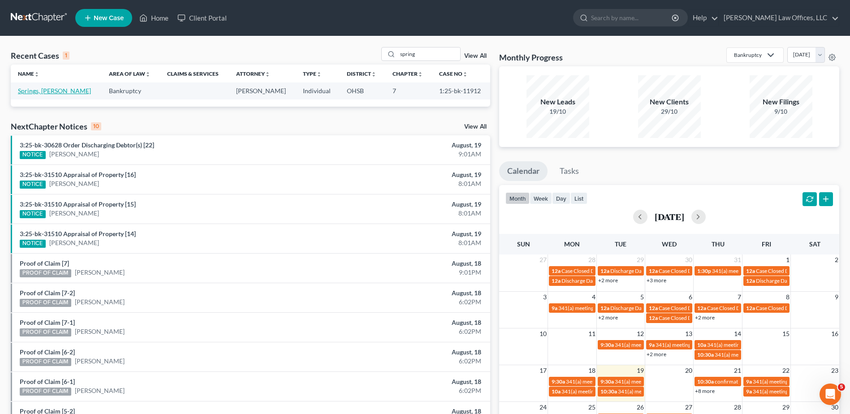
click at [48, 89] on link "Springs, [PERSON_NAME]" at bounding box center [54, 91] width 73 height 8
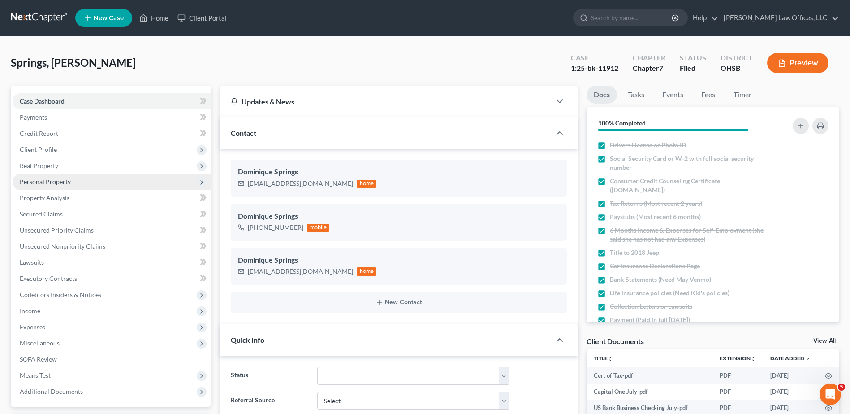
click at [50, 184] on span "Personal Property" at bounding box center [45, 182] width 51 height 8
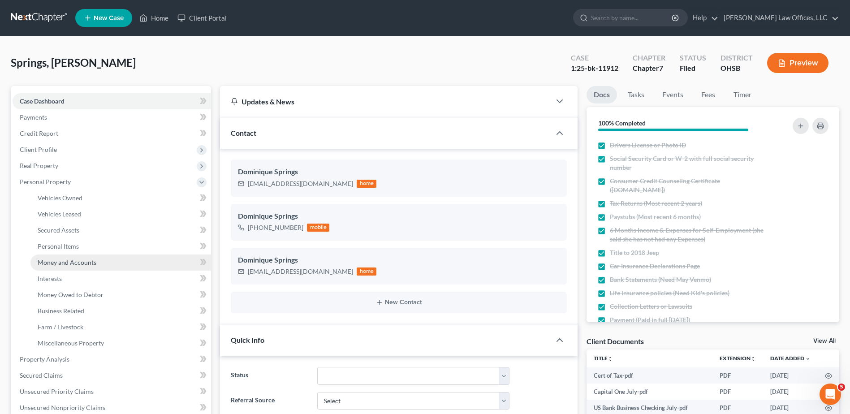
click at [47, 265] on span "Money and Accounts" at bounding box center [67, 262] width 59 height 8
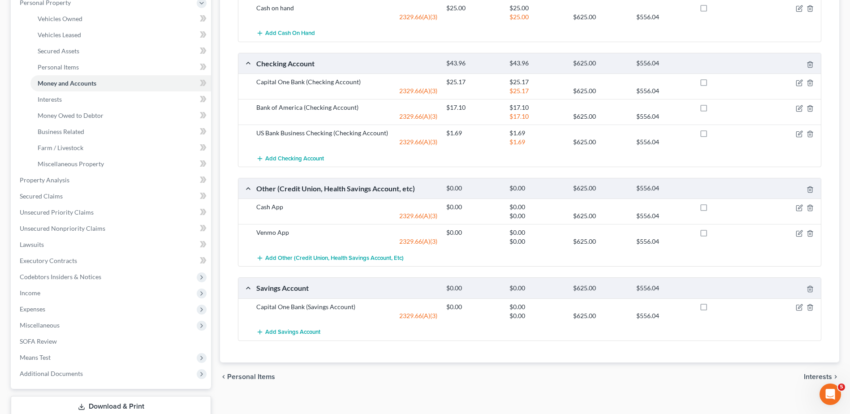
scroll to position [134, 0]
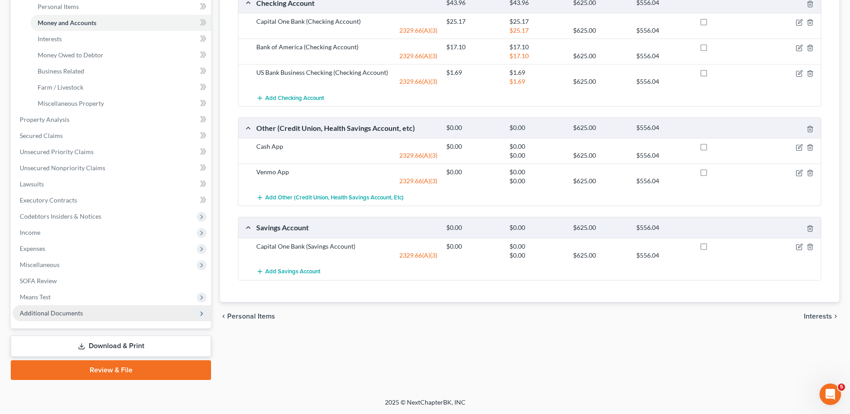
click at [73, 313] on span "Additional Documents" at bounding box center [51, 313] width 63 height 8
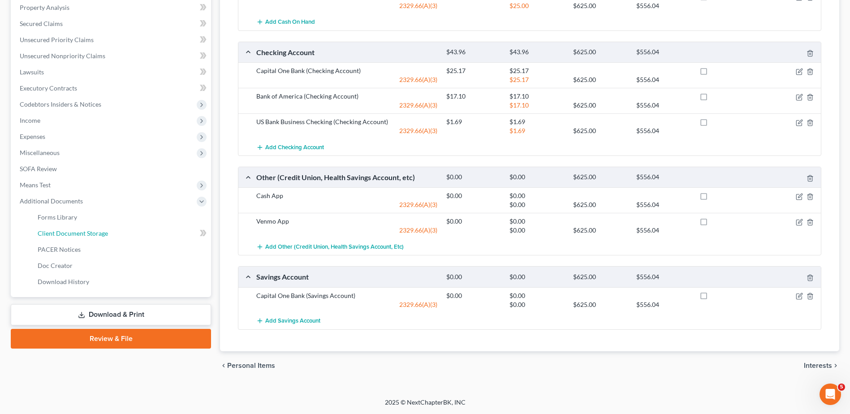
drag, startPoint x: 91, startPoint y: 232, endPoint x: 293, endPoint y: 232, distance: 201.6
click at [91, 232] on span "Client Document Storage" at bounding box center [73, 233] width 70 height 8
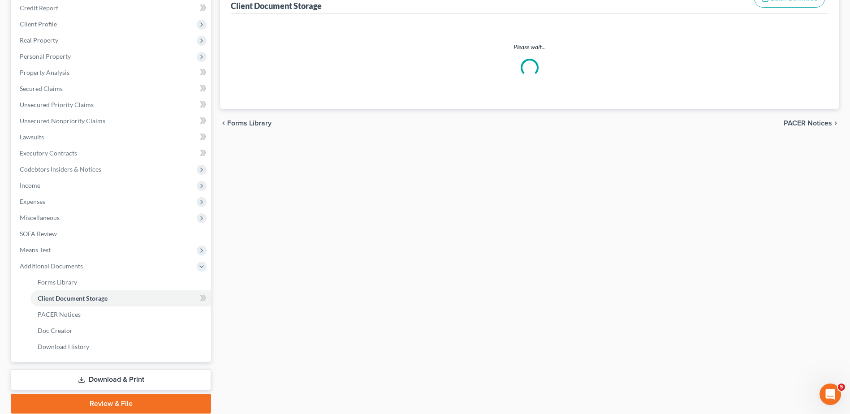
scroll to position [32, 0]
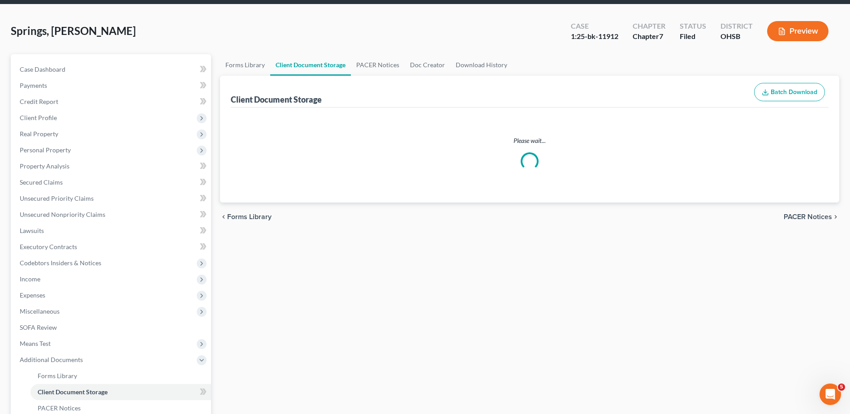
select select "7"
select select "52"
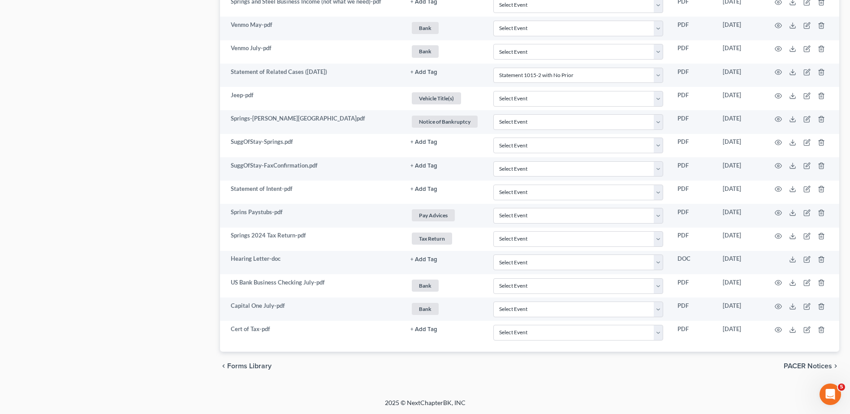
scroll to position [1158, 0]
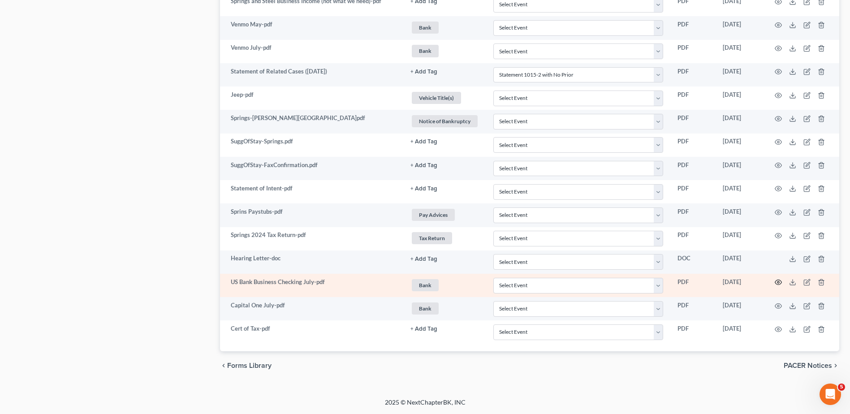
click at [778, 283] on icon "button" at bounding box center [777, 282] width 7 height 7
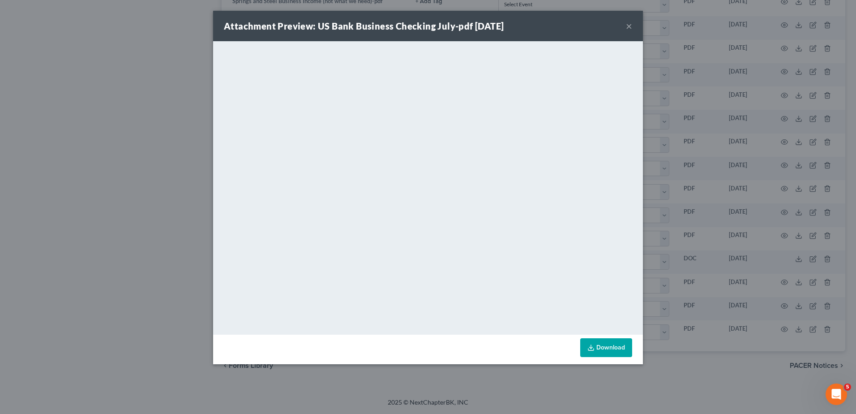
click at [628, 26] on button "×" at bounding box center [629, 26] width 6 height 11
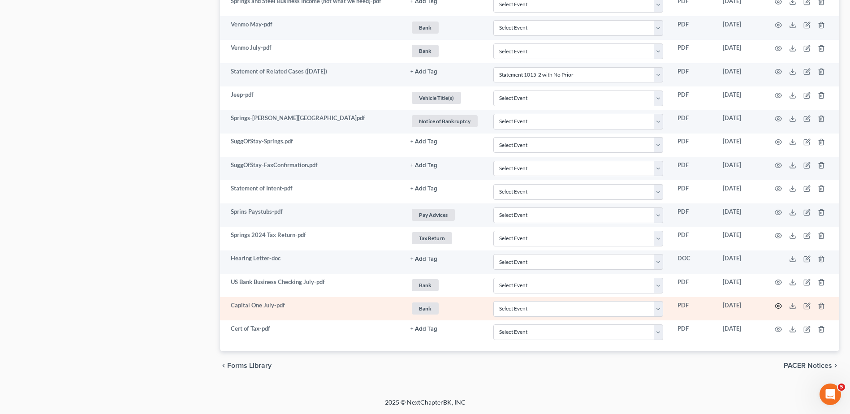
click at [778, 306] on icon "button" at bounding box center [777, 305] width 7 height 7
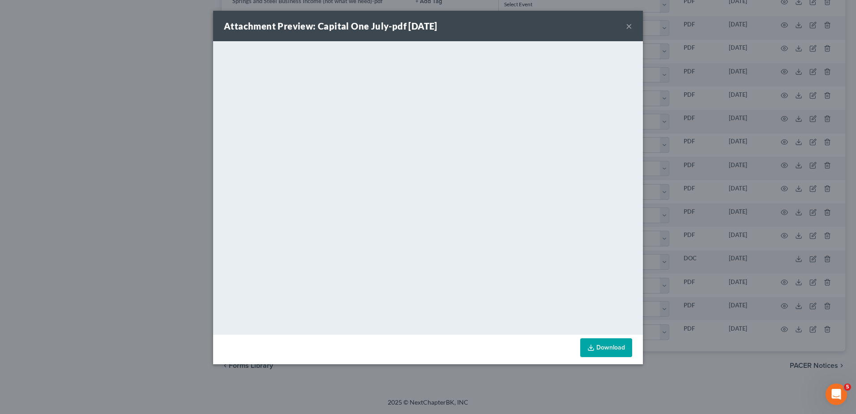
click at [628, 26] on button "×" at bounding box center [629, 26] width 6 height 11
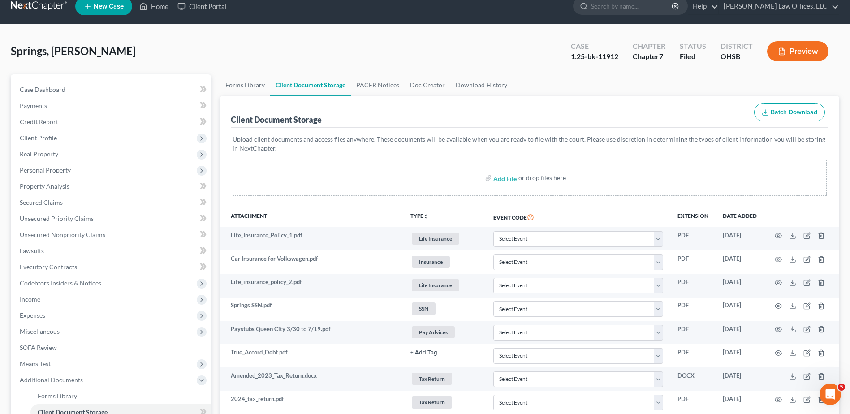
scroll to position [0, 0]
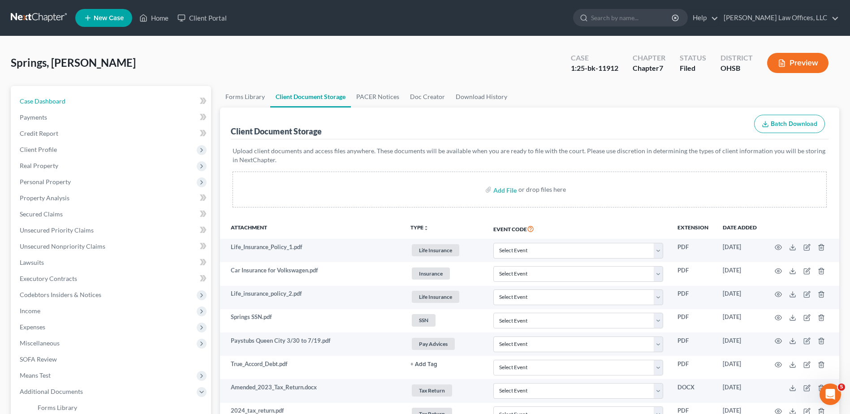
drag, startPoint x: 54, startPoint y: 102, endPoint x: 231, endPoint y: 142, distance: 180.9
click at [54, 102] on span "Case Dashboard" at bounding box center [43, 101] width 46 height 8
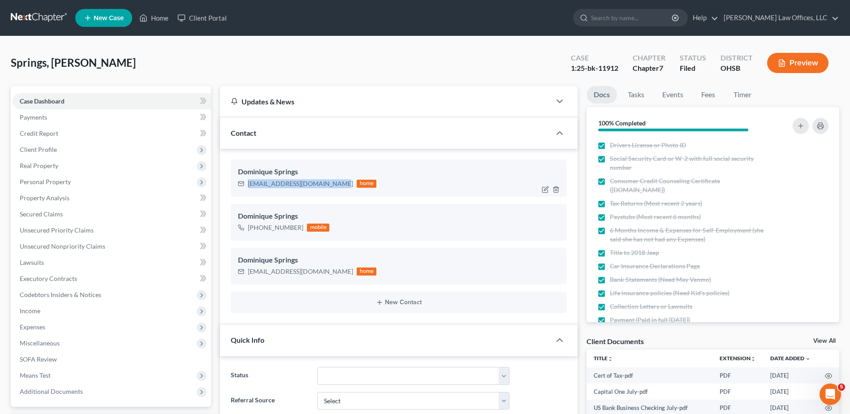
drag, startPoint x: 330, startPoint y: 184, endPoint x: 248, endPoint y: 184, distance: 82.0
click at [248, 184] on div "[EMAIL_ADDRESS][DOMAIN_NAME]" at bounding box center [300, 183] width 105 height 9
copy div "[EMAIL_ADDRESS][DOMAIN_NAME]"
click at [160, 18] on link "Home" at bounding box center [154, 18] width 38 height 16
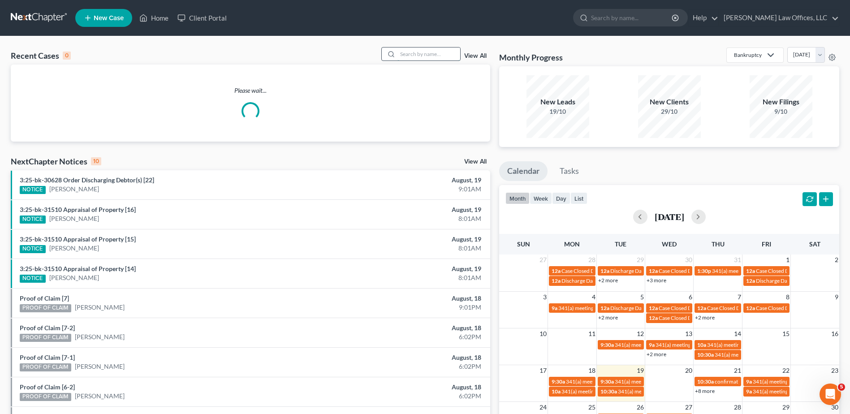
click at [417, 55] on input "search" at bounding box center [428, 53] width 63 height 13
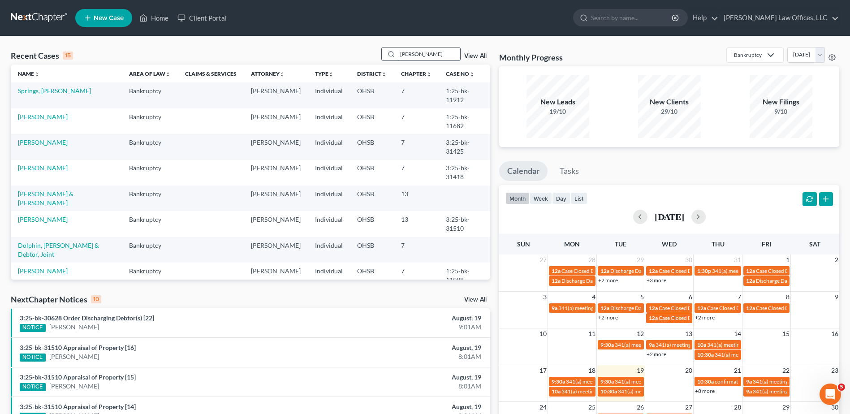
type input "[PERSON_NAME]"
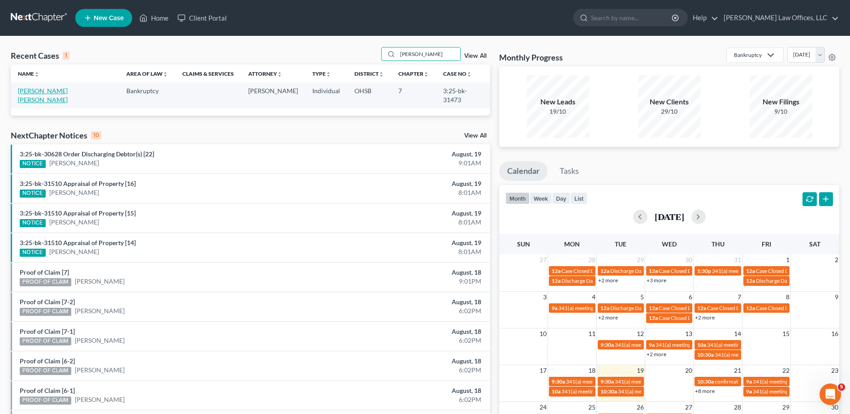
click at [30, 89] on link "[PERSON_NAME] [PERSON_NAME]" at bounding box center [43, 95] width 50 height 17
select select "4"
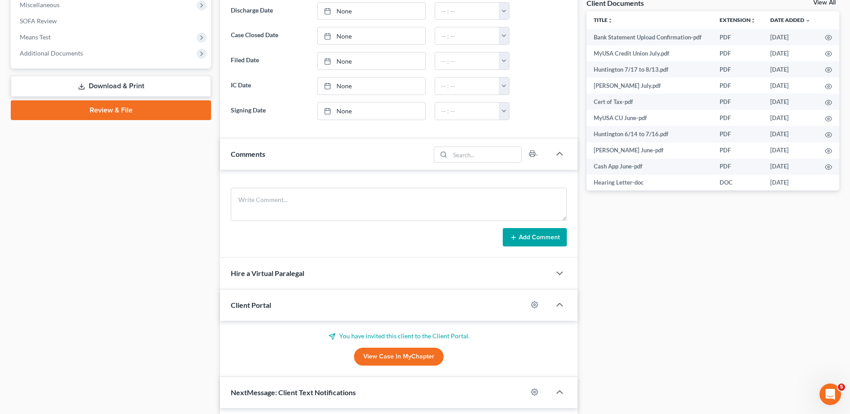
scroll to position [443, 0]
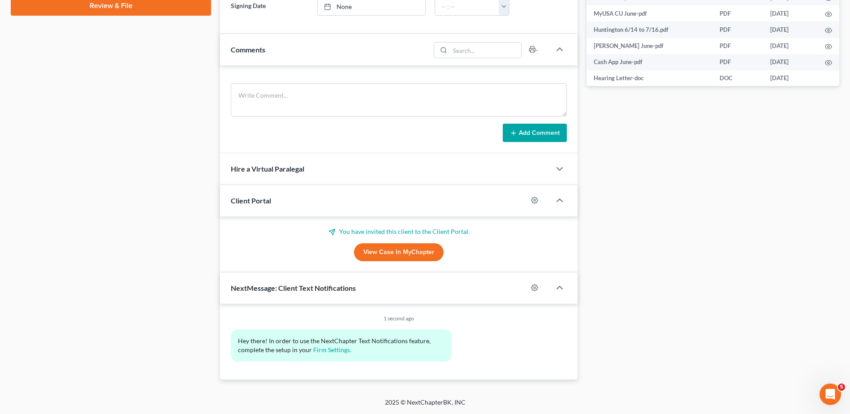
click at [385, 254] on link "View Case in MyChapter" at bounding box center [399, 252] width 90 height 18
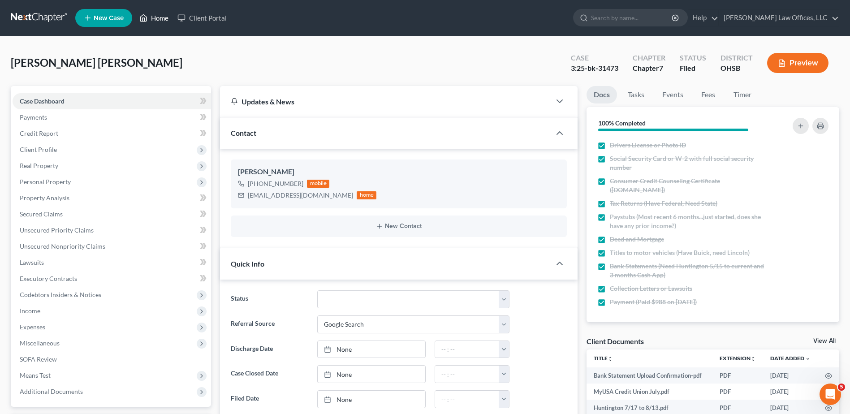
drag, startPoint x: 155, startPoint y: 17, endPoint x: 434, endPoint y: 87, distance: 287.5
click at [155, 17] on link "Home" at bounding box center [154, 18] width 38 height 16
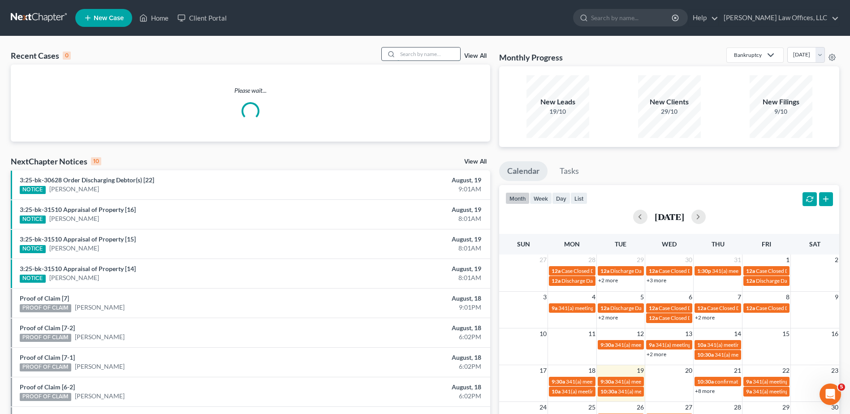
click at [428, 53] on input "search" at bounding box center [428, 53] width 63 height 13
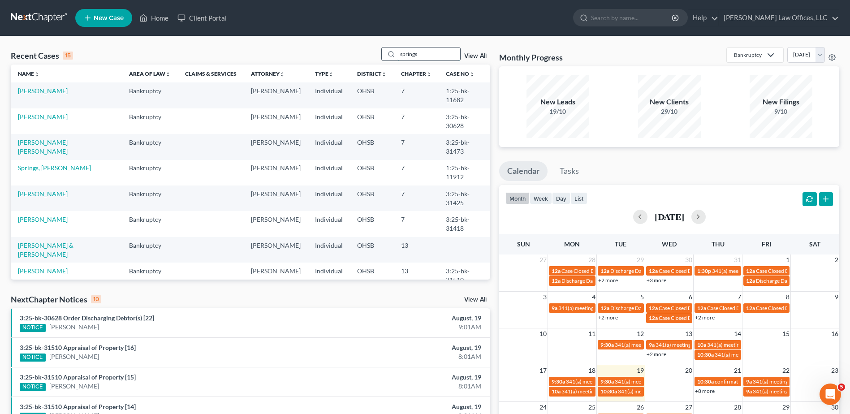
type input "springs"
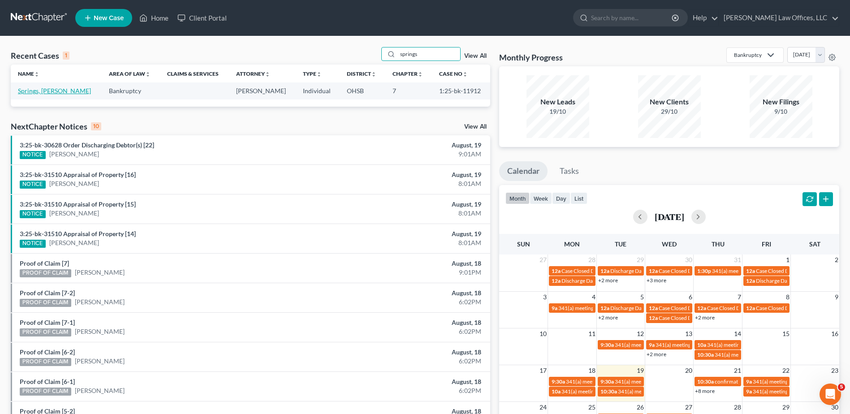
click at [32, 91] on link "Springs, [PERSON_NAME]" at bounding box center [54, 91] width 73 height 8
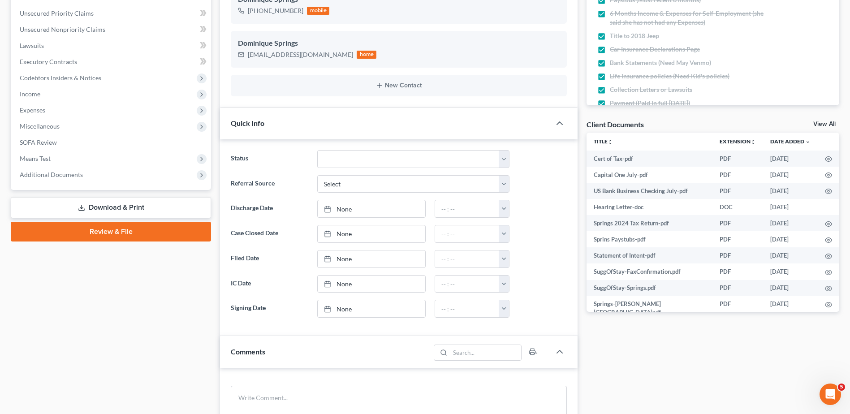
scroll to position [269, 0]
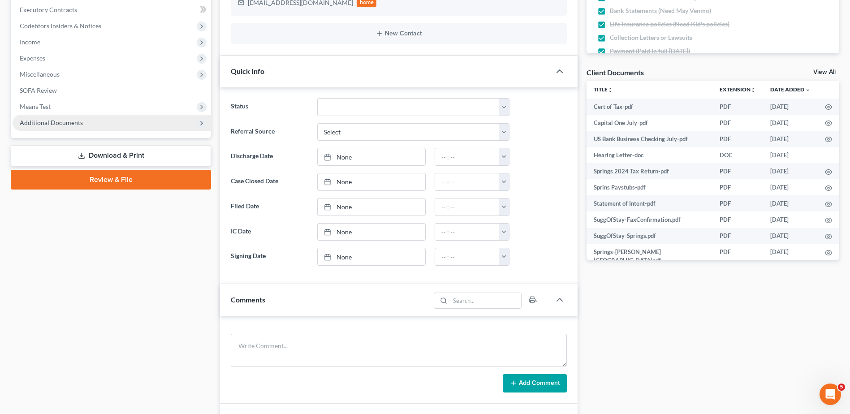
click at [39, 118] on span "Additional Documents" at bounding box center [112, 123] width 198 height 16
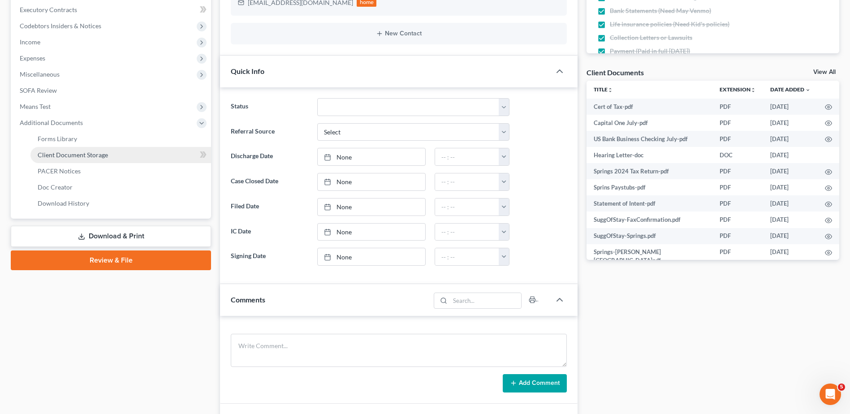
click at [51, 158] on span "Client Document Storage" at bounding box center [73, 155] width 70 height 8
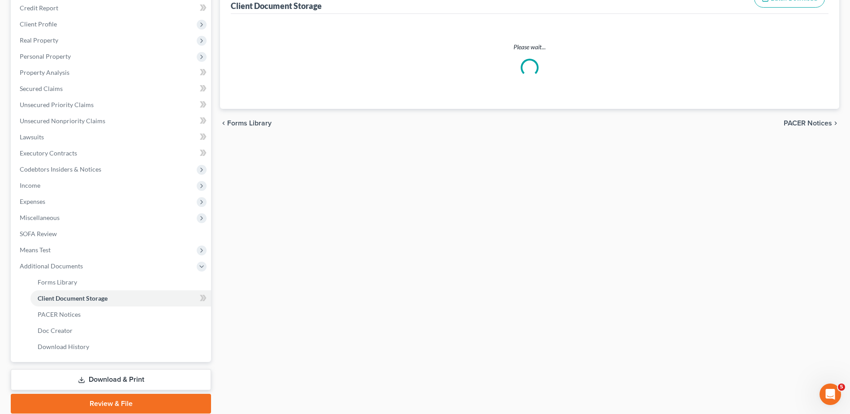
scroll to position [32, 0]
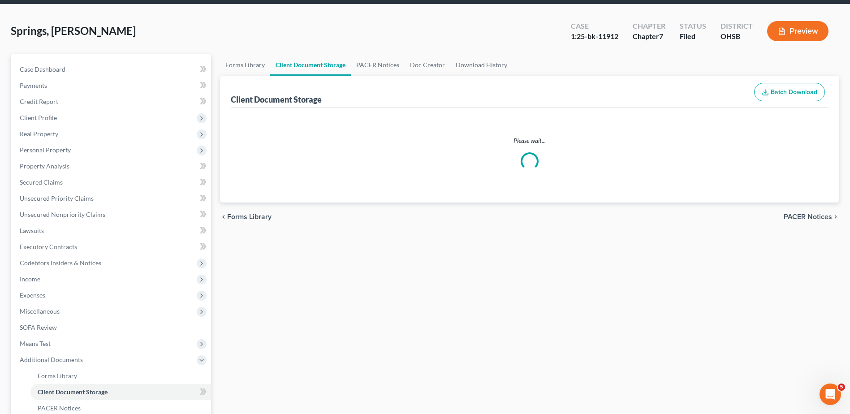
select select "7"
select select "52"
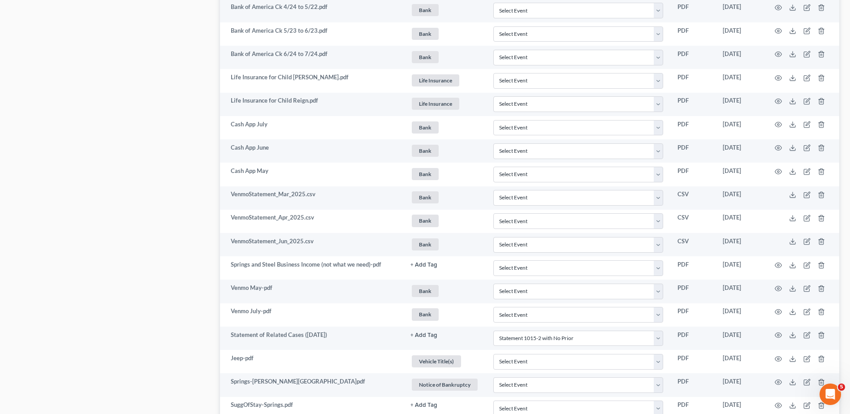
scroll to position [1158, 0]
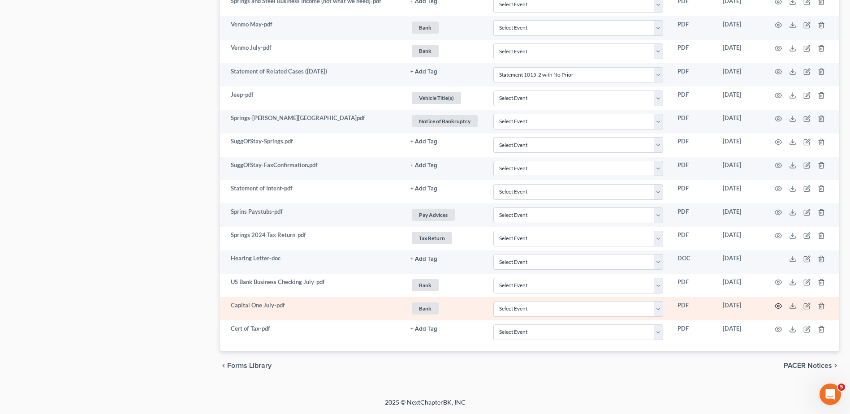
click at [778, 307] on icon "button" at bounding box center [777, 305] width 7 height 7
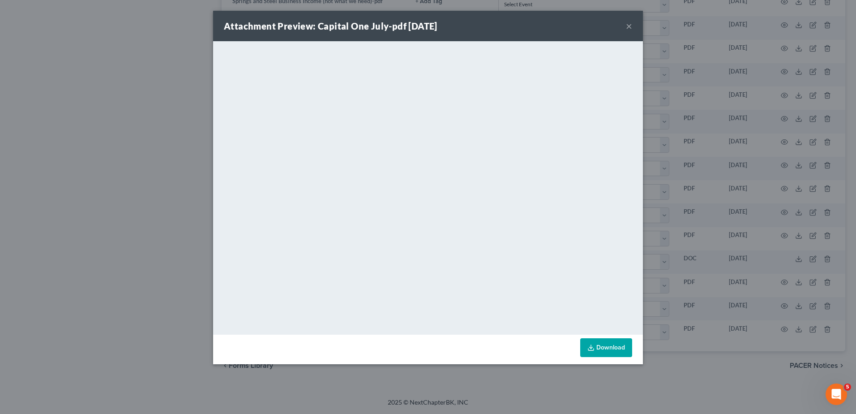
click at [628, 25] on button "×" at bounding box center [629, 26] width 6 height 11
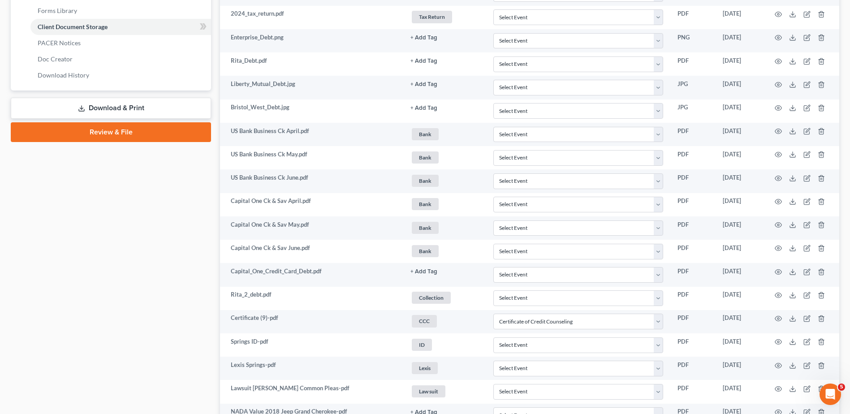
scroll to position [0, 0]
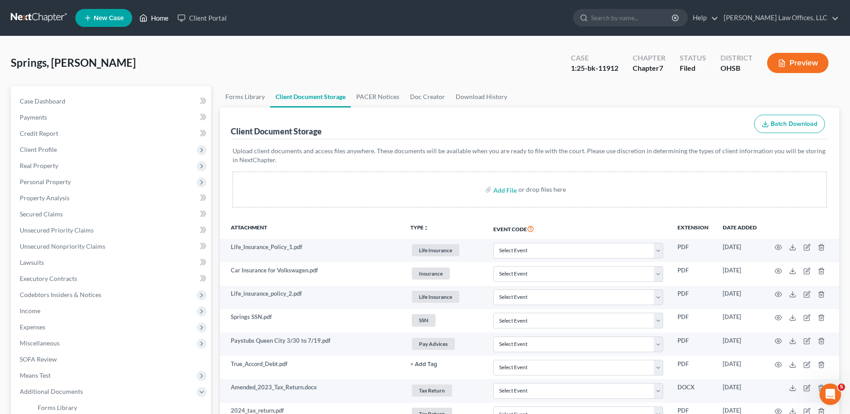
click at [160, 16] on link "Home" at bounding box center [154, 18] width 38 height 16
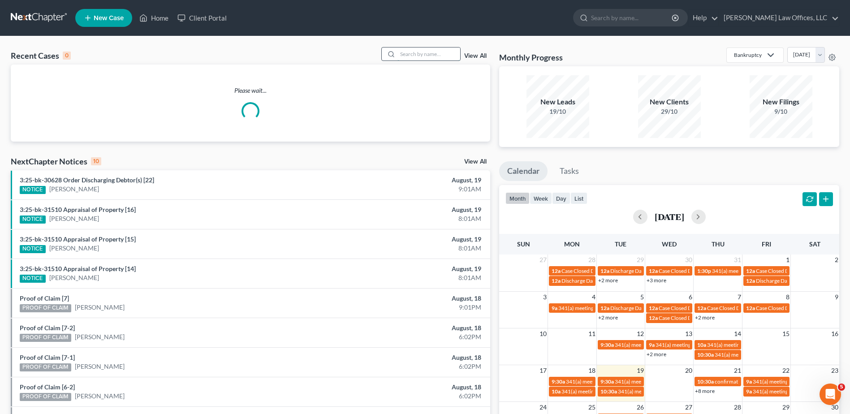
click at [414, 53] on input "search" at bounding box center [428, 53] width 63 height 13
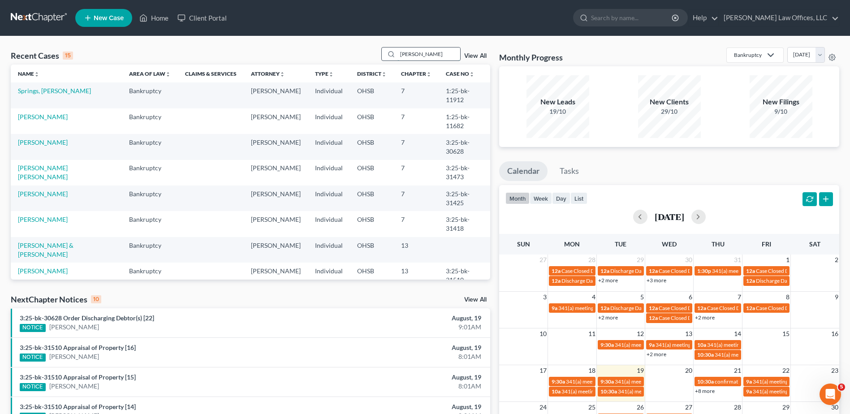
type input "[PERSON_NAME]"
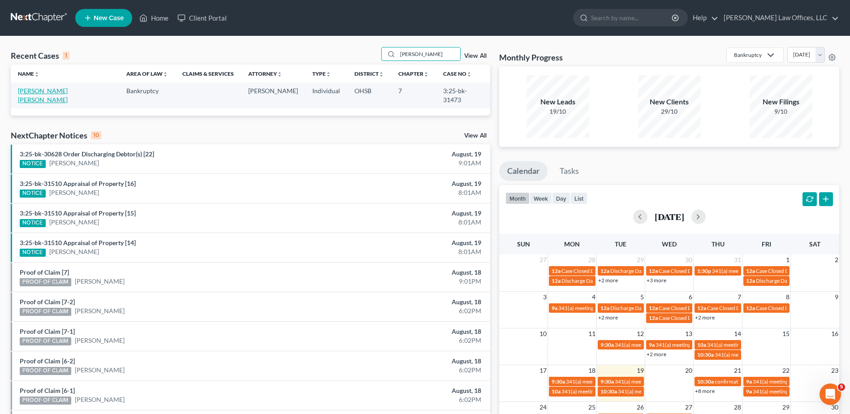
click at [45, 90] on link "[PERSON_NAME] [PERSON_NAME]" at bounding box center [43, 95] width 50 height 17
select select "4"
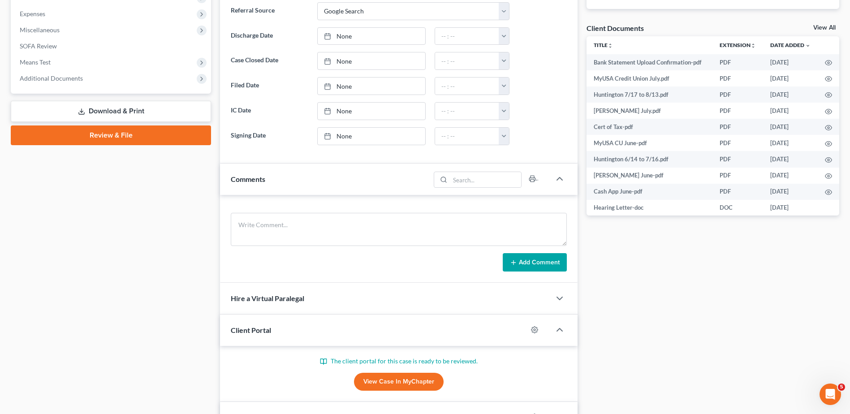
scroll to position [314, 0]
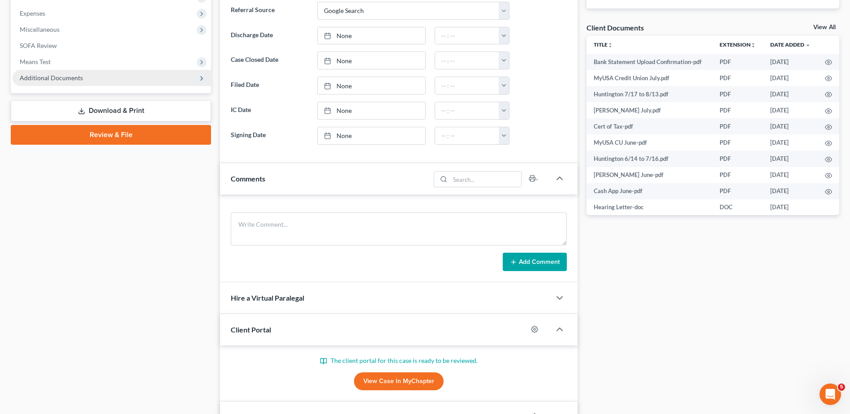
click at [73, 74] on span "Additional Documents" at bounding box center [51, 78] width 63 height 8
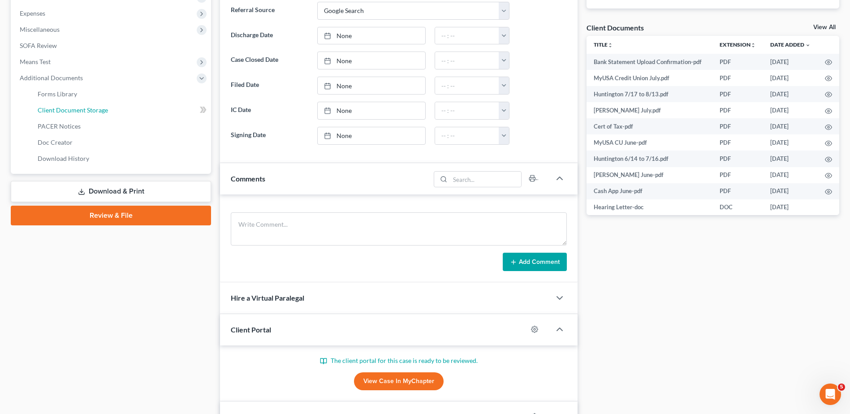
click at [68, 111] on span "Client Document Storage" at bounding box center [73, 110] width 70 height 8
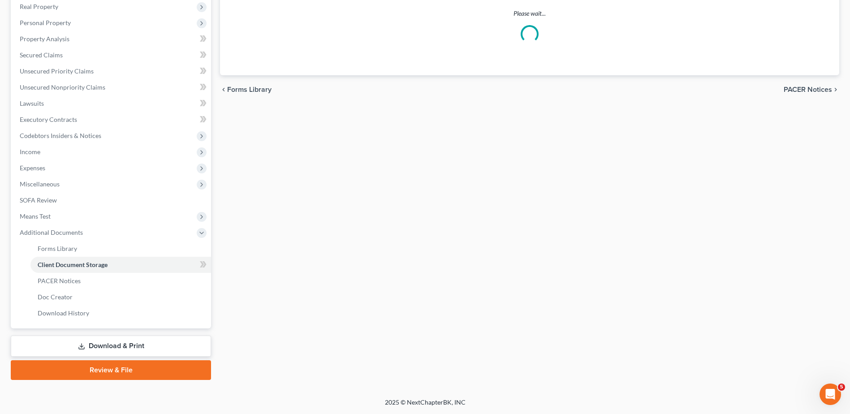
scroll to position [125, 0]
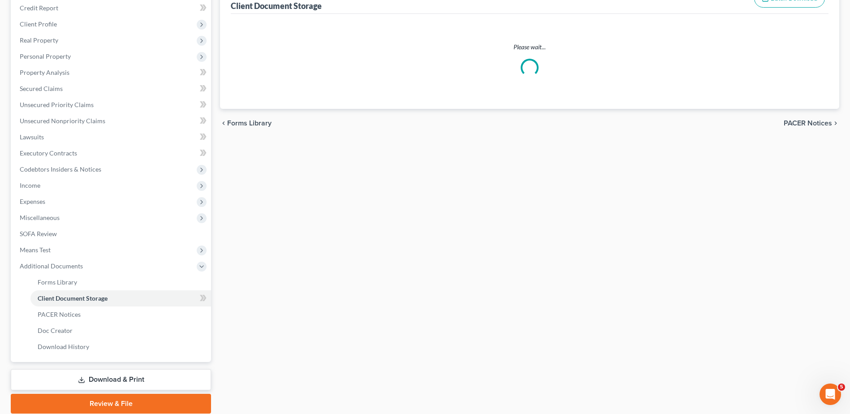
select select "7"
select select "37"
select select "52"
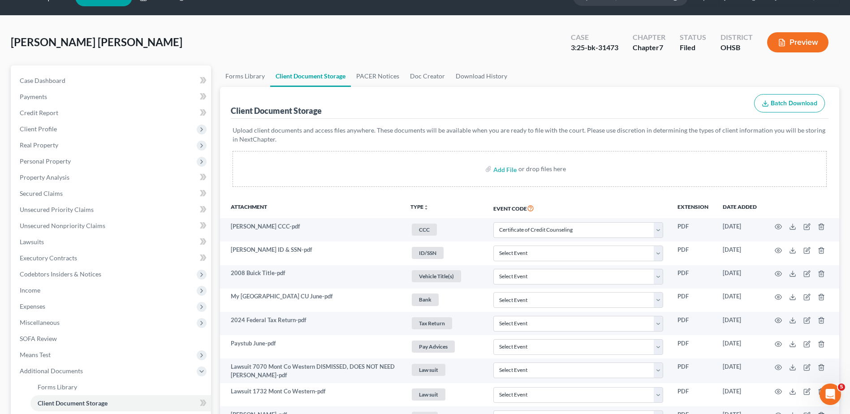
scroll to position [0, 0]
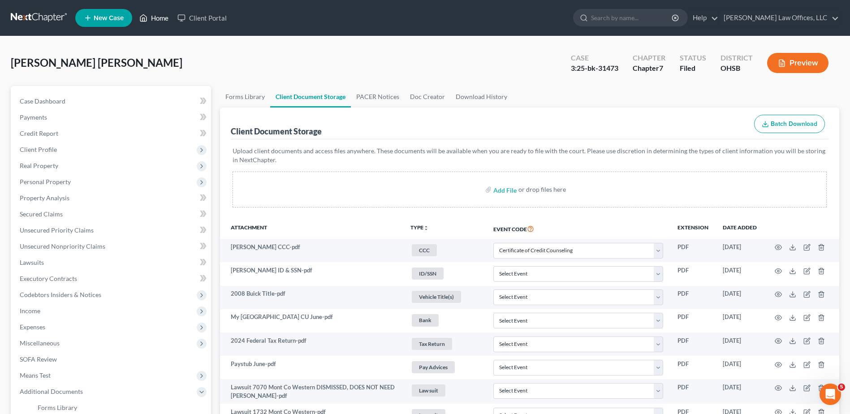
drag, startPoint x: 155, startPoint y: 18, endPoint x: 93, endPoint y: 3, distance: 63.7
click at [155, 18] on link "Home" at bounding box center [154, 18] width 38 height 16
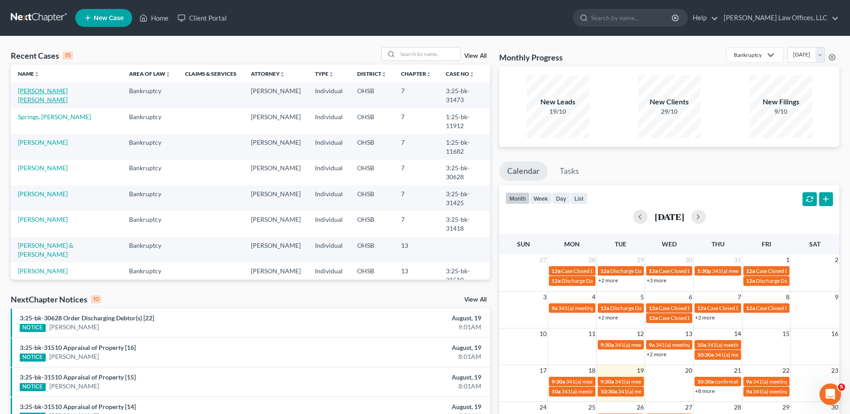
click at [27, 90] on link "[PERSON_NAME] [PERSON_NAME]" at bounding box center [43, 95] width 50 height 17
select select "4"
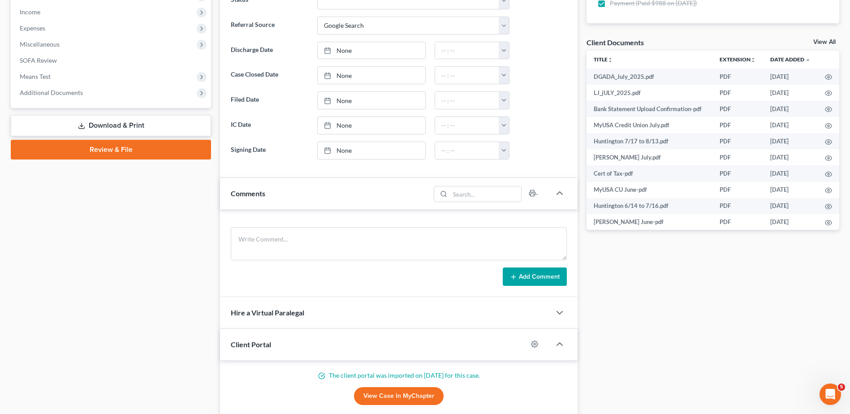
scroll to position [314, 0]
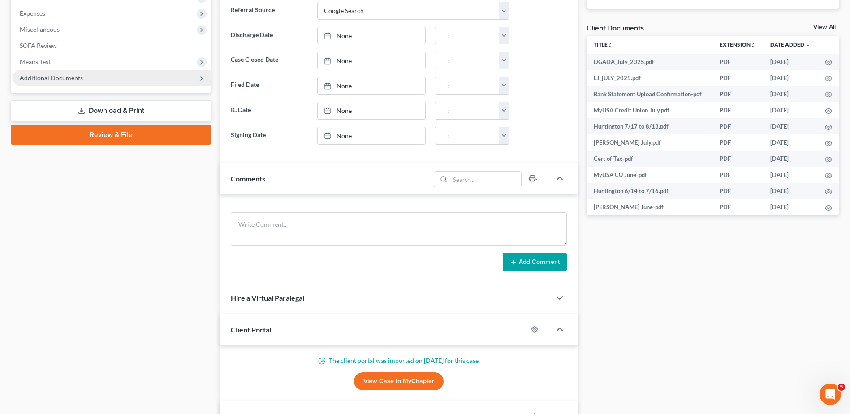
click at [64, 81] on span "Additional Documents" at bounding box center [51, 78] width 63 height 8
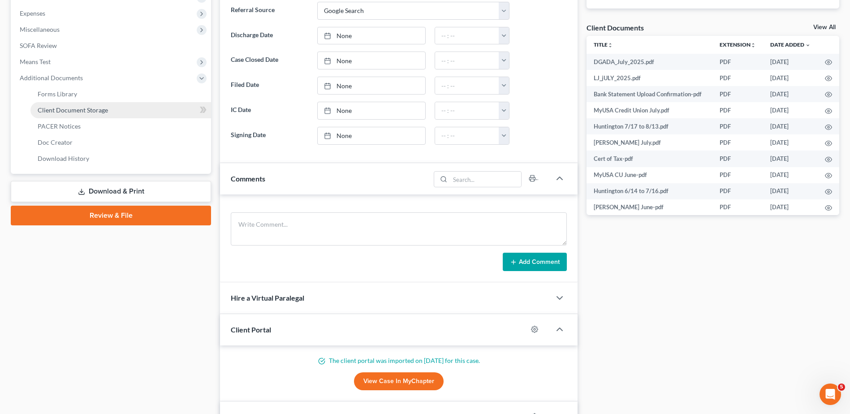
click at [73, 112] on span "Client Document Storage" at bounding box center [73, 110] width 70 height 8
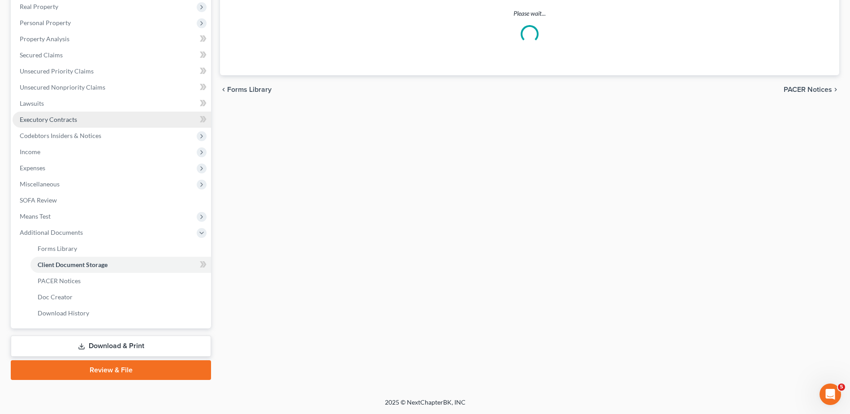
scroll to position [125, 0]
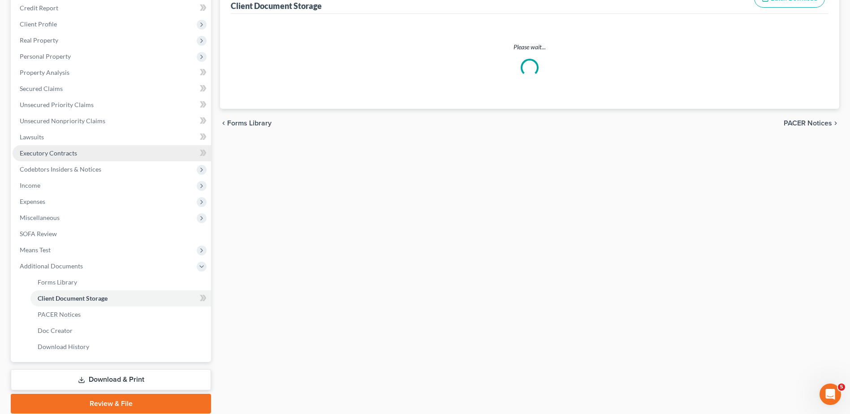
select select "7"
select select "37"
select select "52"
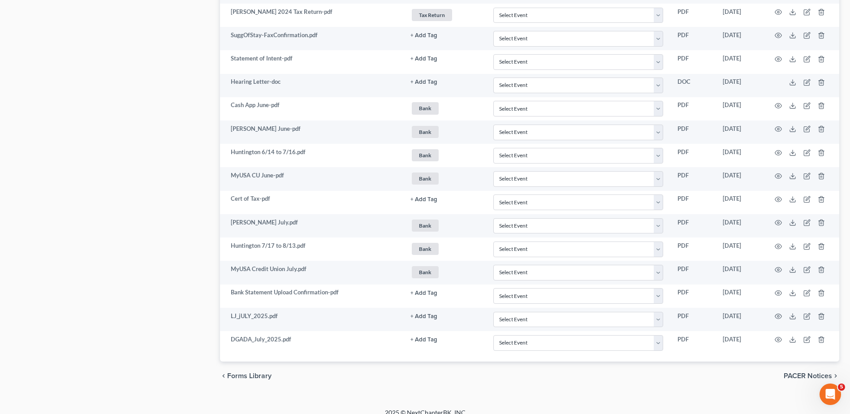
scroll to position [833, 0]
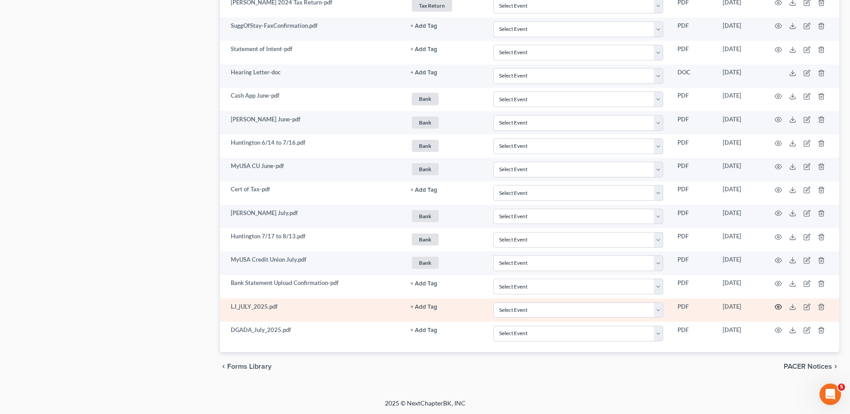
click at [778, 305] on icon "button" at bounding box center [777, 306] width 7 height 7
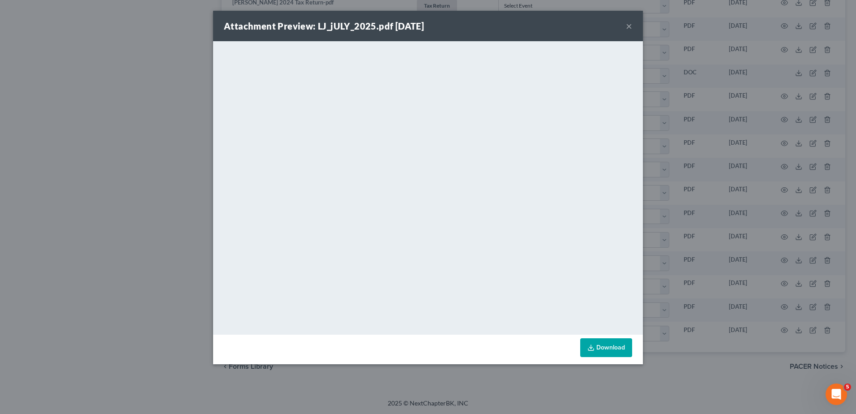
click at [629, 26] on button "×" at bounding box center [629, 26] width 6 height 11
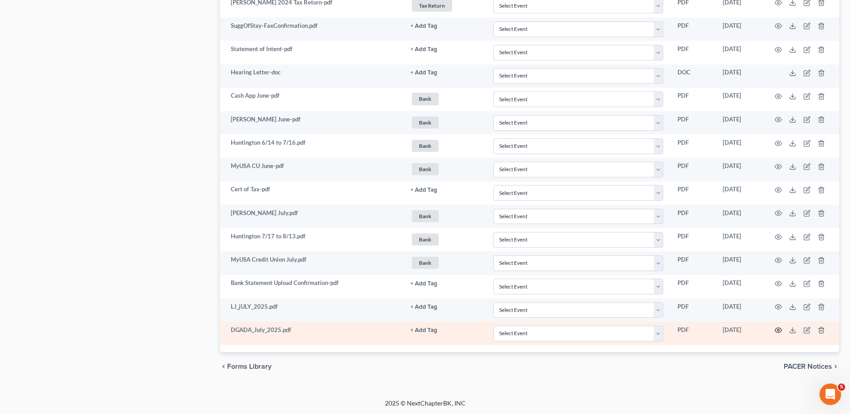
click at [776, 328] on icon "button" at bounding box center [777, 330] width 7 height 7
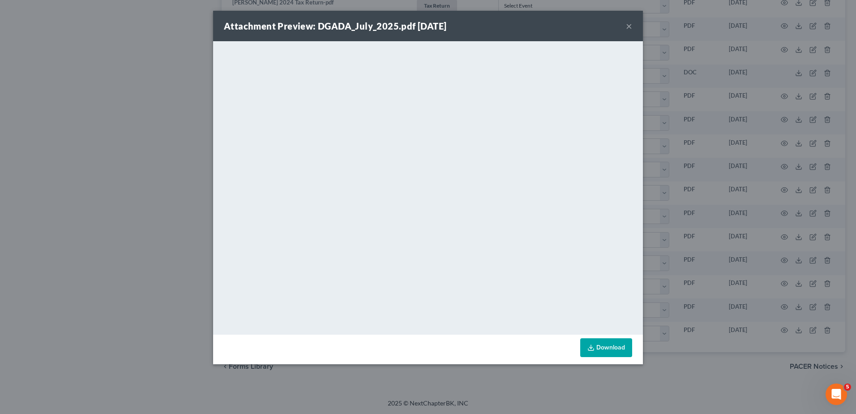
click at [627, 24] on button "×" at bounding box center [629, 26] width 6 height 11
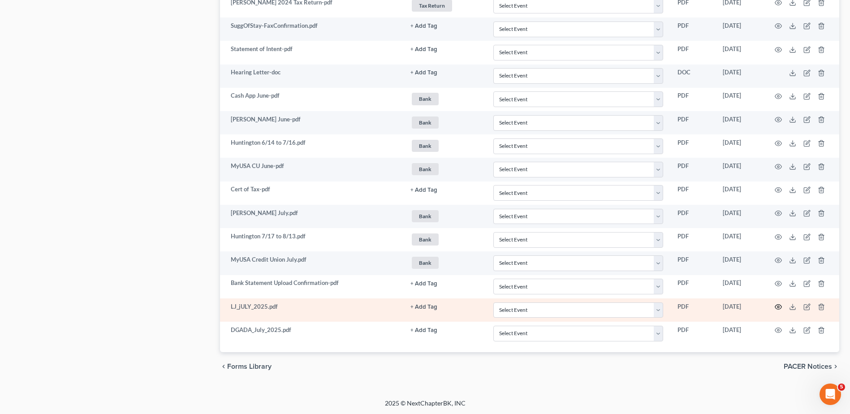
click at [779, 303] on icon "button" at bounding box center [777, 306] width 7 height 7
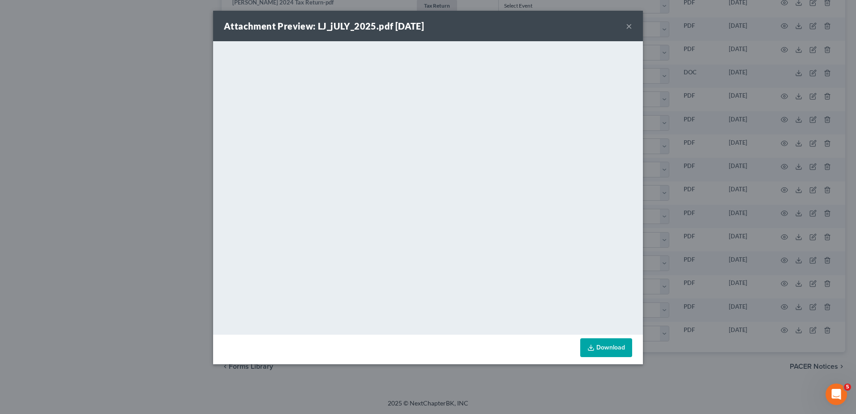
click at [630, 23] on button "×" at bounding box center [629, 26] width 6 height 11
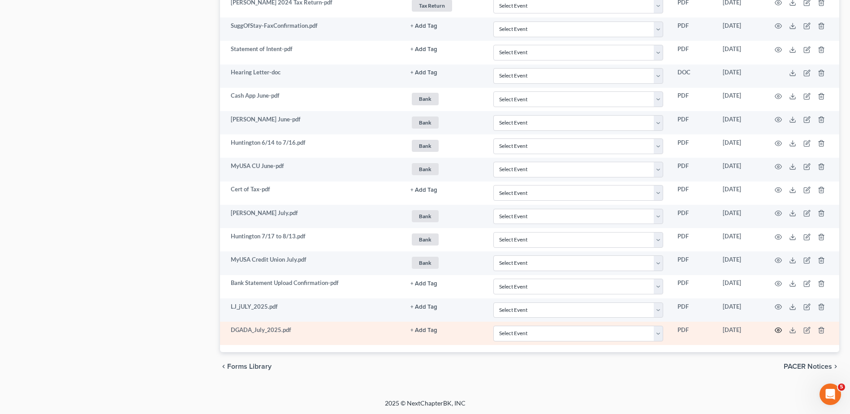
click at [777, 329] on icon "button" at bounding box center [777, 330] width 7 height 7
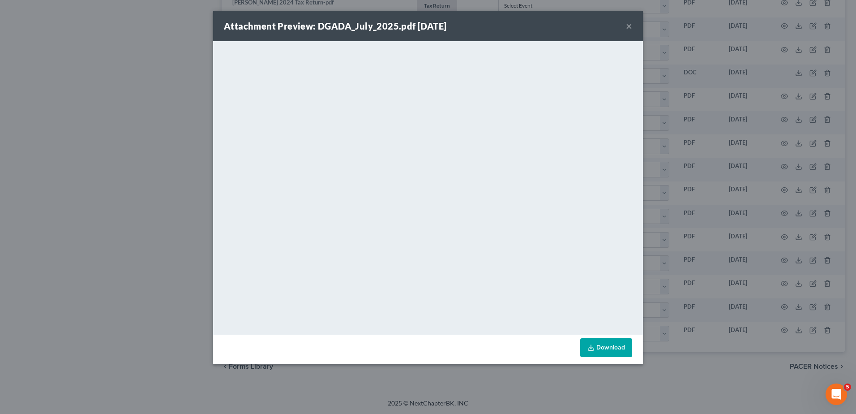
click at [630, 29] on button "×" at bounding box center [629, 26] width 6 height 11
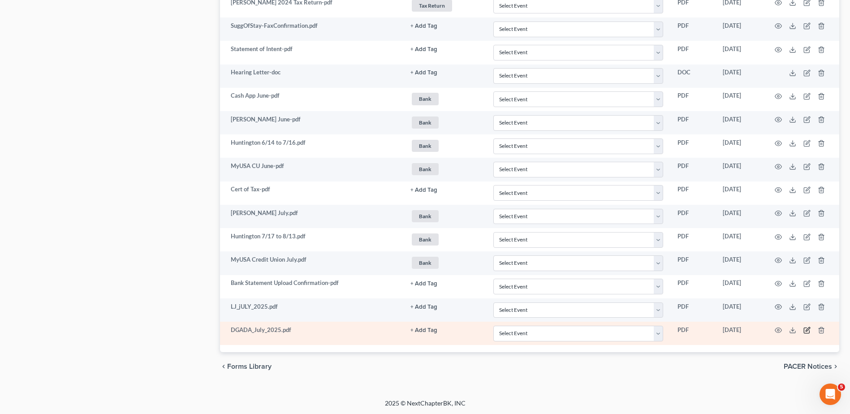
click at [806, 331] on icon "button" at bounding box center [806, 330] width 7 height 7
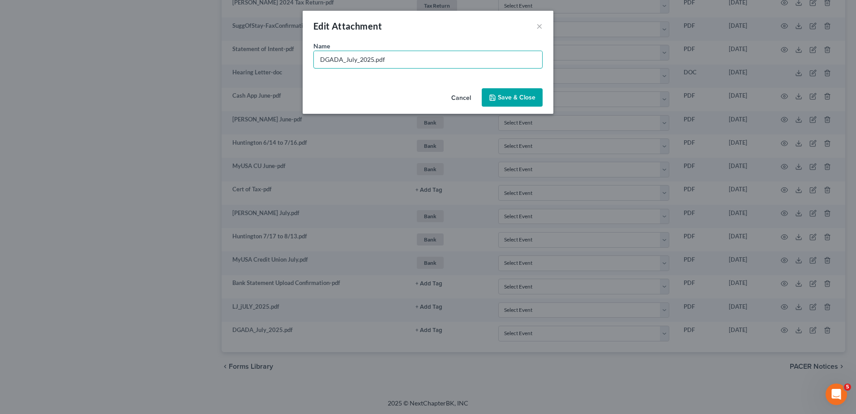
drag, startPoint x: 372, startPoint y: 60, endPoint x: 299, endPoint y: 60, distance: 73.5
click at [299, 60] on div "Edit Attachment × Name * DGADA_July_2025.pdf Cancel Save & Close" at bounding box center [428, 207] width 856 height 414
type input "Cash App July.pdf"
click at [508, 96] on span "Save & Close" at bounding box center [517, 98] width 38 height 8
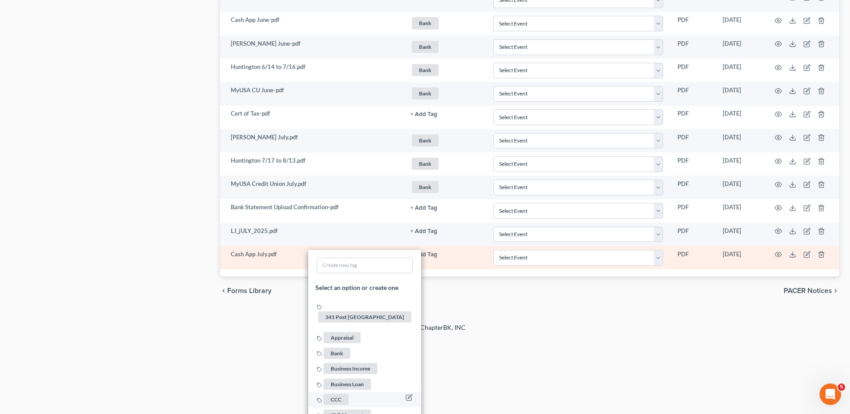
scroll to position [922, 0]
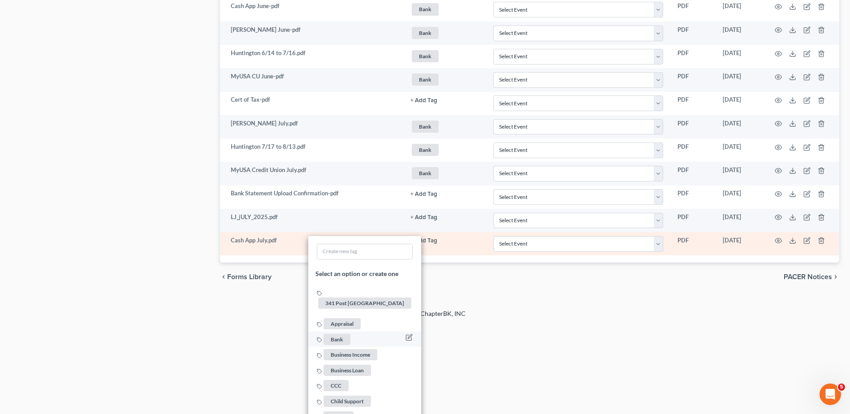
click at [338, 333] on span "Bank" at bounding box center [336, 338] width 27 height 11
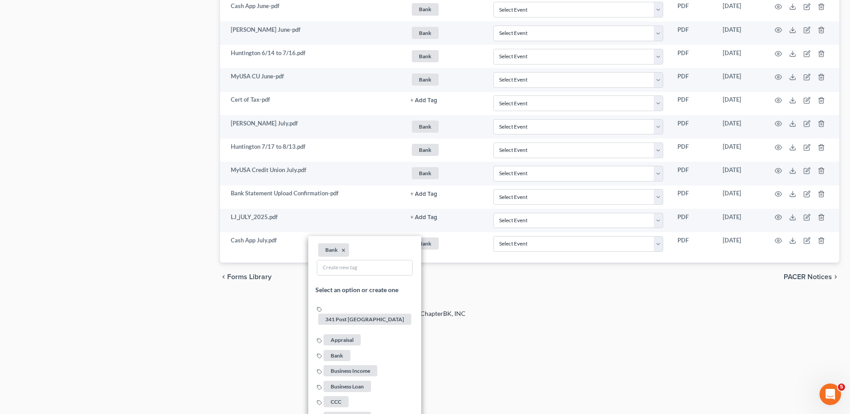
click at [105, 312] on footer "2025 © NextChapterBK, INC" at bounding box center [425, 317] width 850 height 16
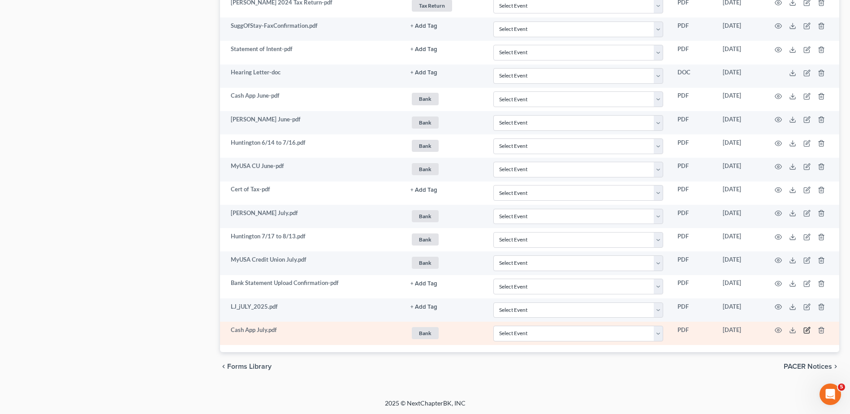
click at [805, 328] on icon "button" at bounding box center [806, 330] width 7 height 7
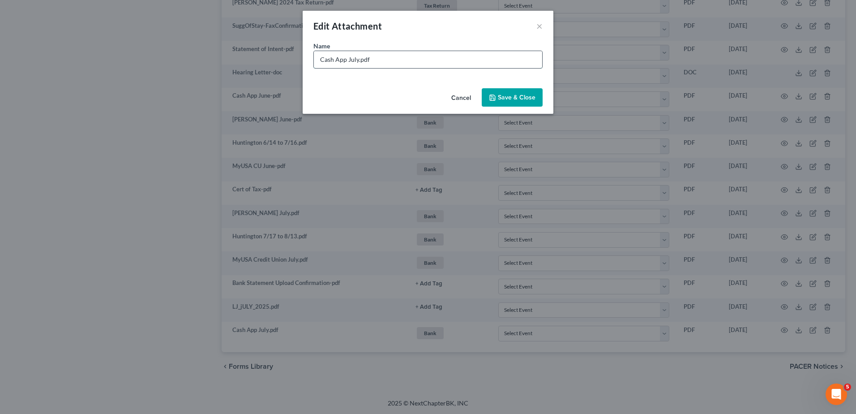
click at [358, 60] on input "Cash App July.pdf" at bounding box center [428, 59] width 228 height 17
type input "Cash App July (sent 8/19).pdf"
click at [520, 102] on button "Save & Close" at bounding box center [512, 97] width 61 height 19
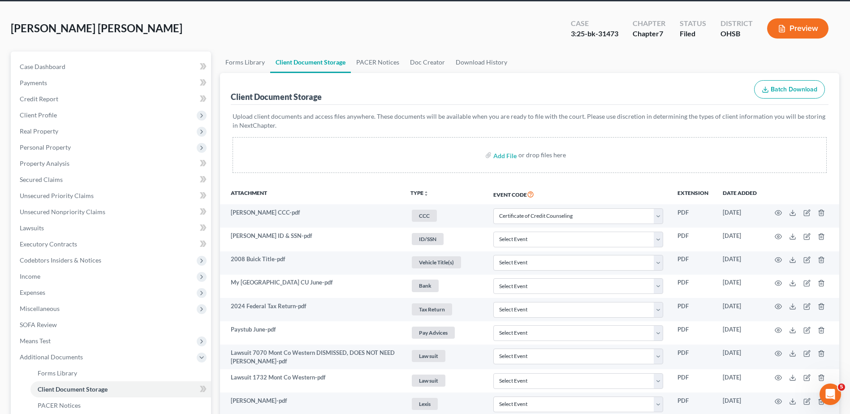
scroll to position [0, 0]
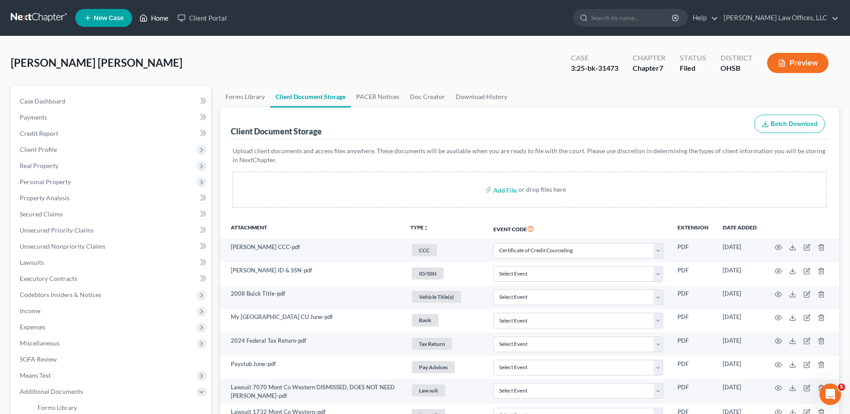
click at [160, 21] on link "Home" at bounding box center [154, 18] width 38 height 16
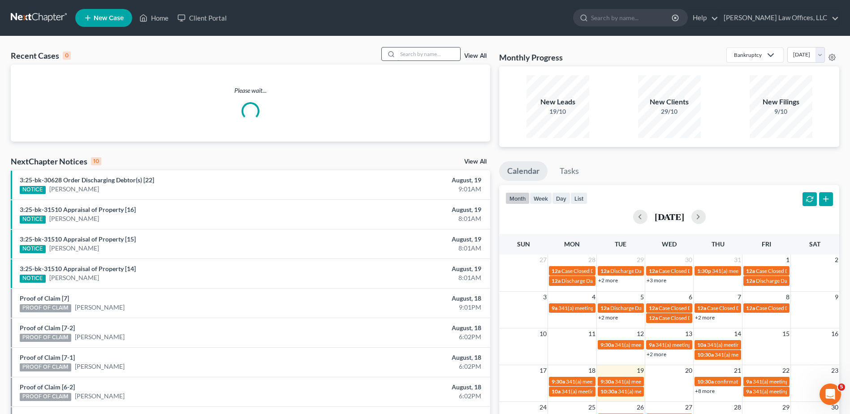
click at [444, 54] on input "search" at bounding box center [428, 53] width 63 height 13
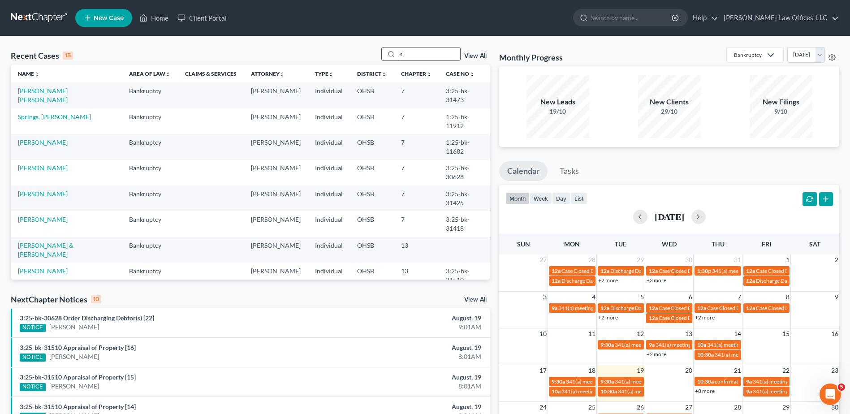
type input "s"
type input "[PERSON_NAME]"
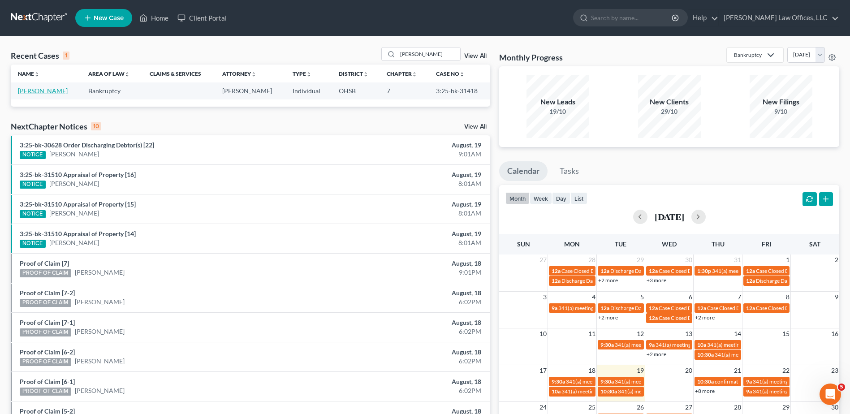
click at [38, 88] on link "[PERSON_NAME]" at bounding box center [43, 91] width 50 height 8
select select "4"
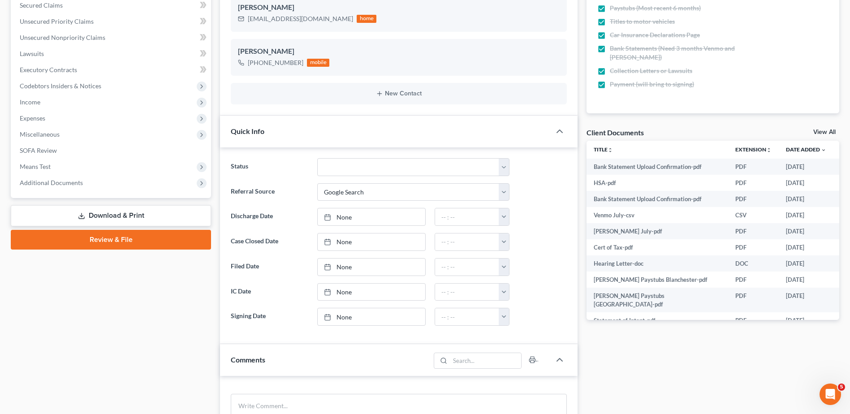
scroll to position [224, 0]
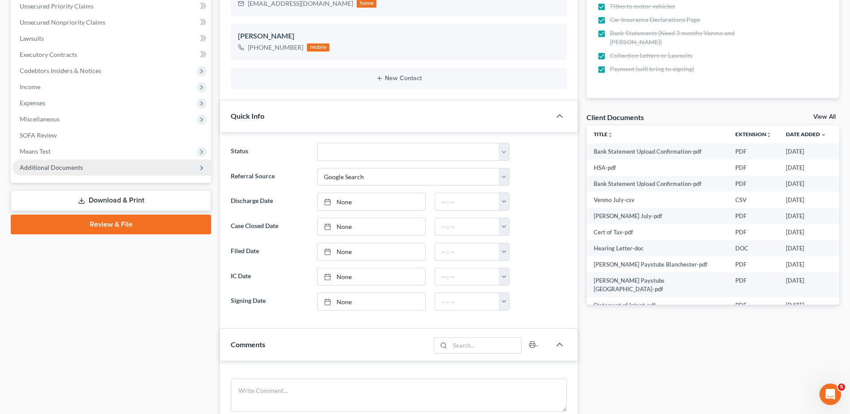
click at [55, 169] on span "Additional Documents" at bounding box center [51, 167] width 63 height 8
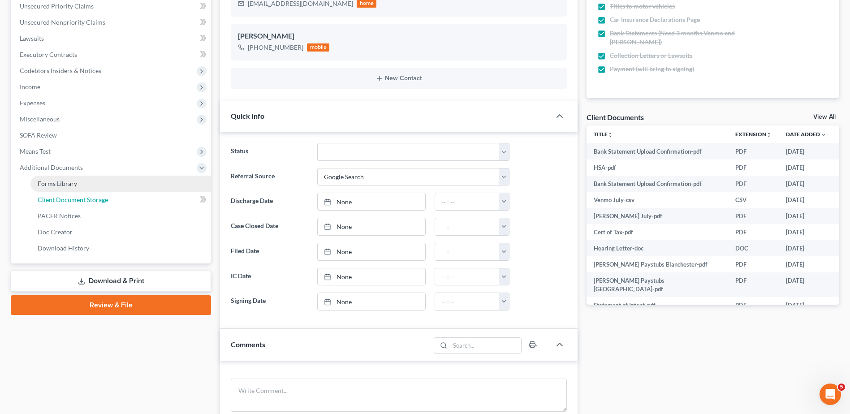
click at [69, 202] on span "Client Document Storage" at bounding box center [73, 200] width 70 height 8
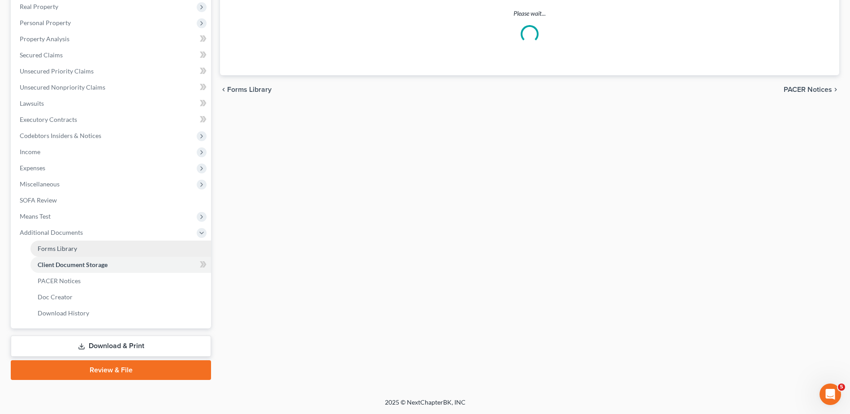
scroll to position [125, 0]
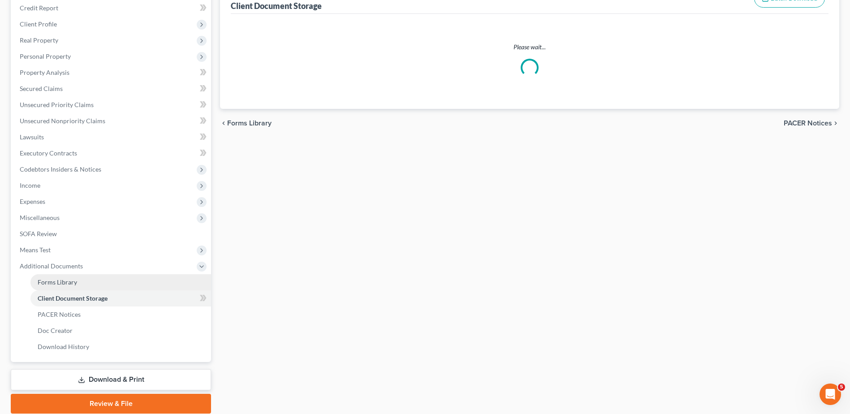
select select "7"
select select "37"
select select "52"
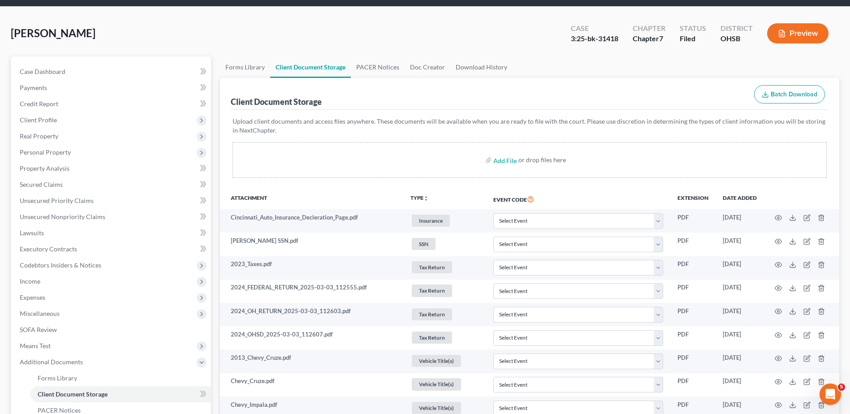
scroll to position [0, 0]
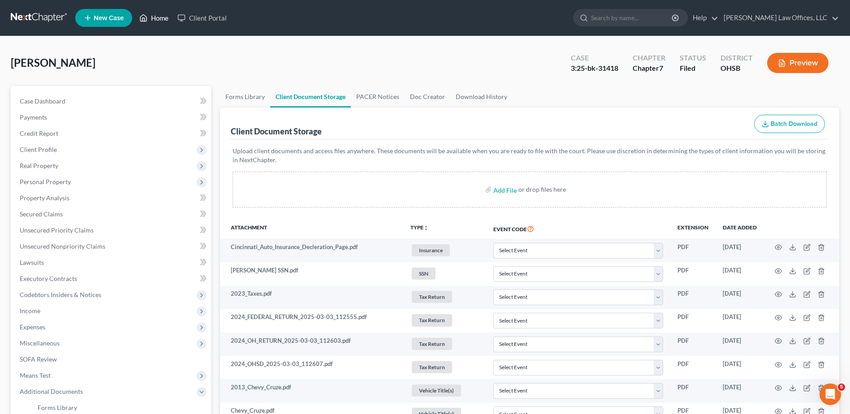
click at [161, 20] on link "Home" at bounding box center [154, 18] width 38 height 16
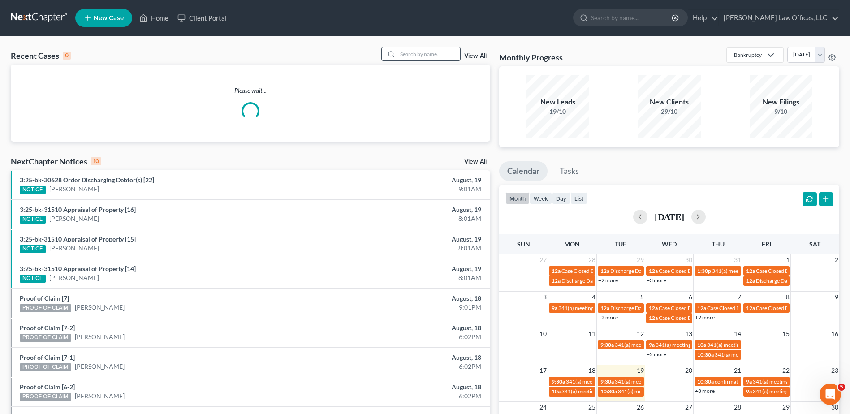
click at [406, 53] on input "search" at bounding box center [428, 53] width 63 height 13
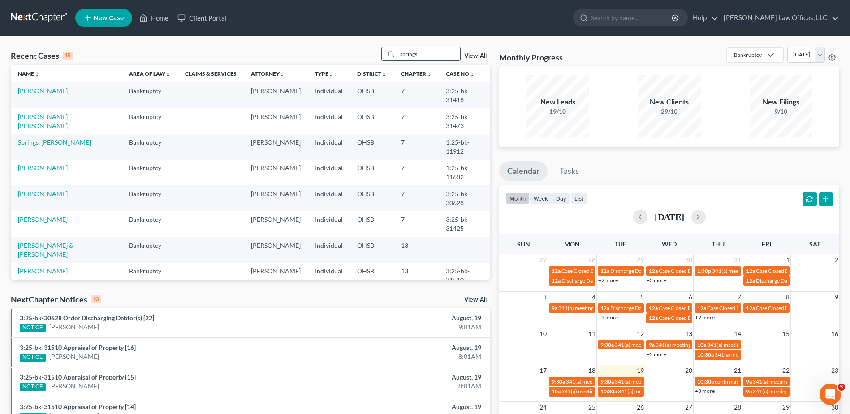
type input "springs"
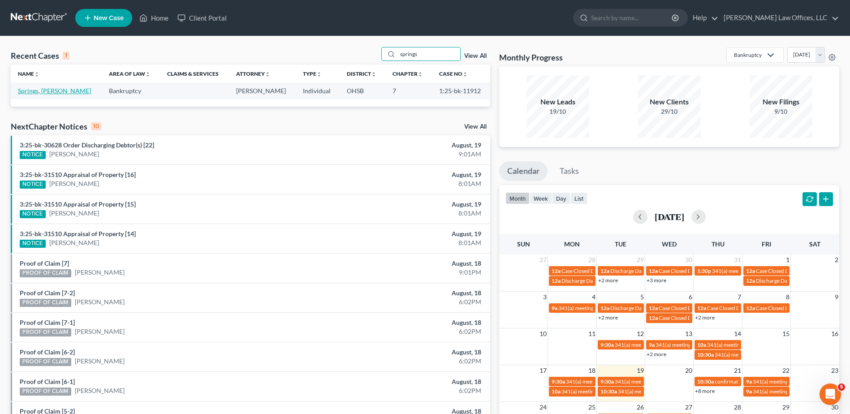
click at [42, 89] on link "Springs, [PERSON_NAME]" at bounding box center [54, 91] width 73 height 8
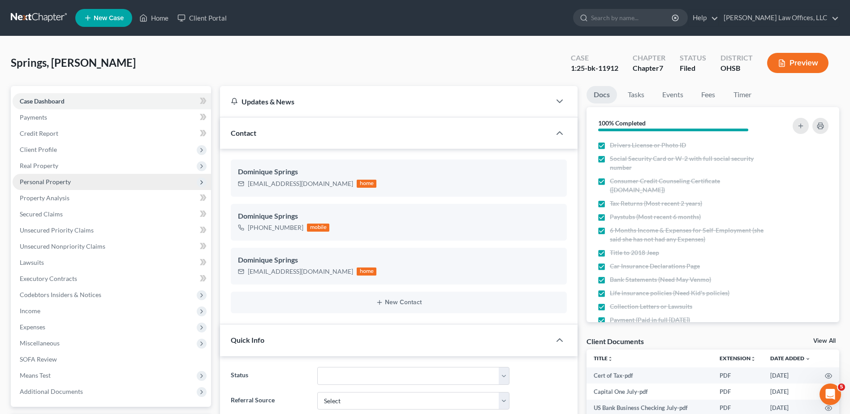
click at [54, 184] on span "Personal Property" at bounding box center [45, 182] width 51 height 8
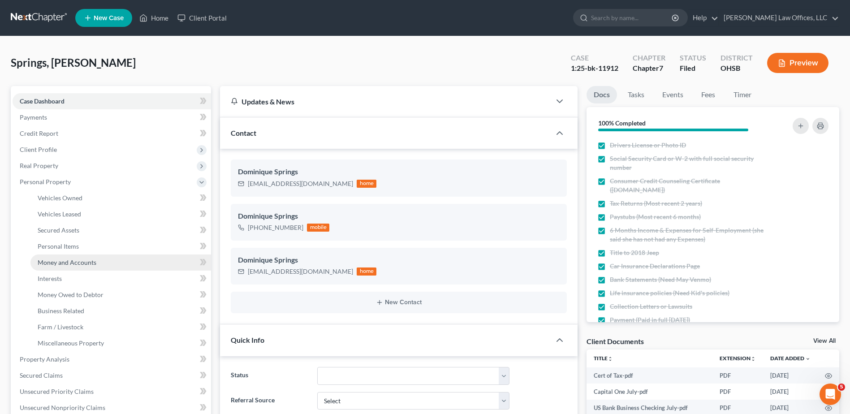
click at [60, 261] on span "Money and Accounts" at bounding box center [67, 262] width 59 height 8
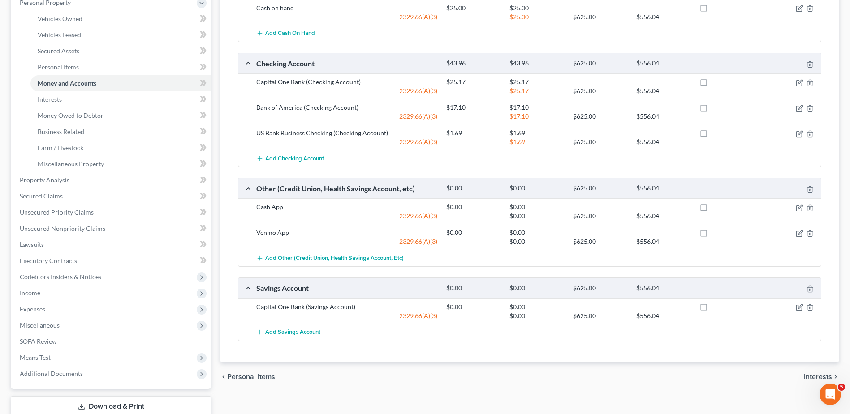
scroll to position [134, 0]
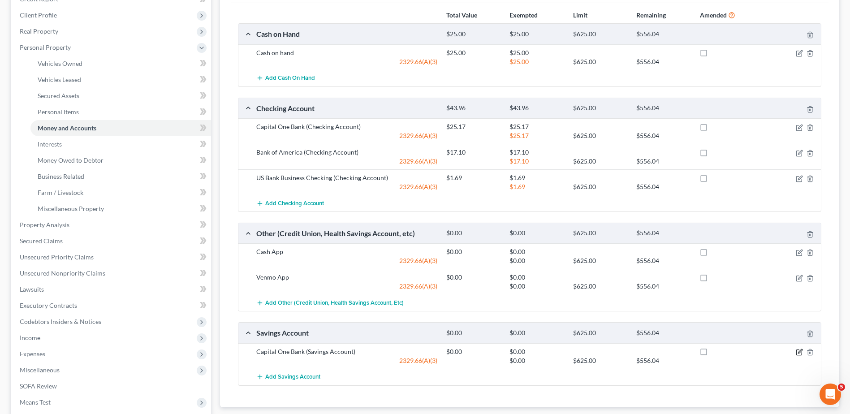
click at [796, 353] on icon "button" at bounding box center [798, 352] width 5 height 5
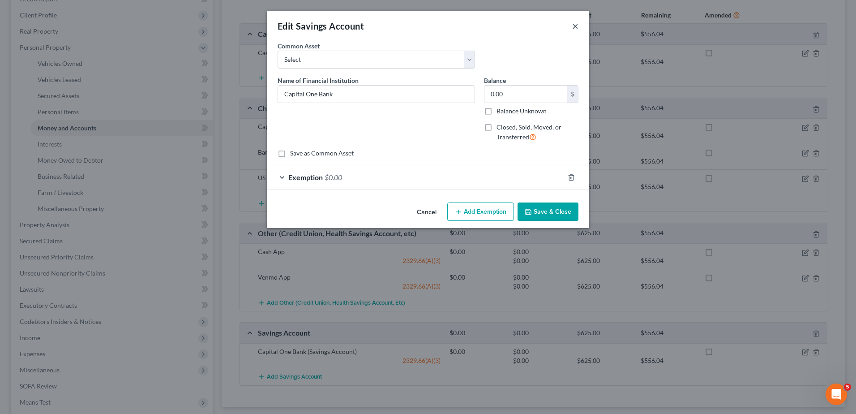
click at [575, 27] on button "×" at bounding box center [575, 26] width 6 height 11
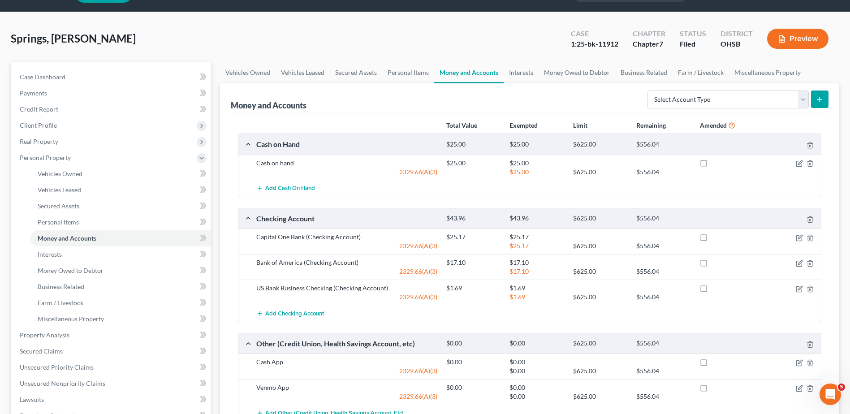
scroll to position [0, 0]
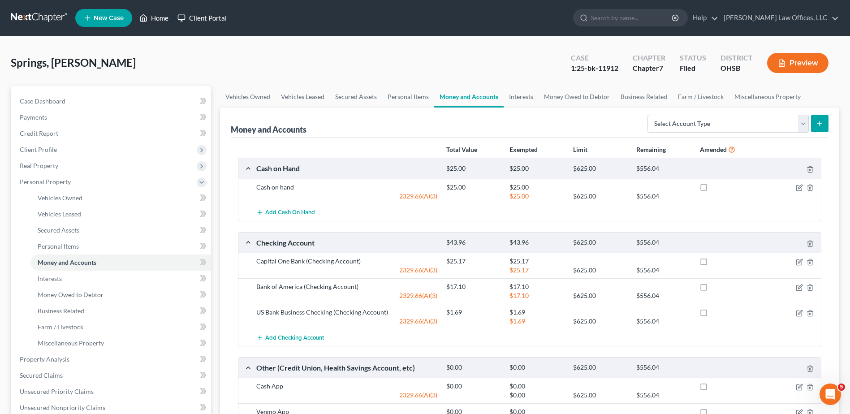
drag, startPoint x: 160, startPoint y: 19, endPoint x: 176, endPoint y: 21, distance: 16.3
click at [160, 19] on link "Home" at bounding box center [154, 18] width 38 height 16
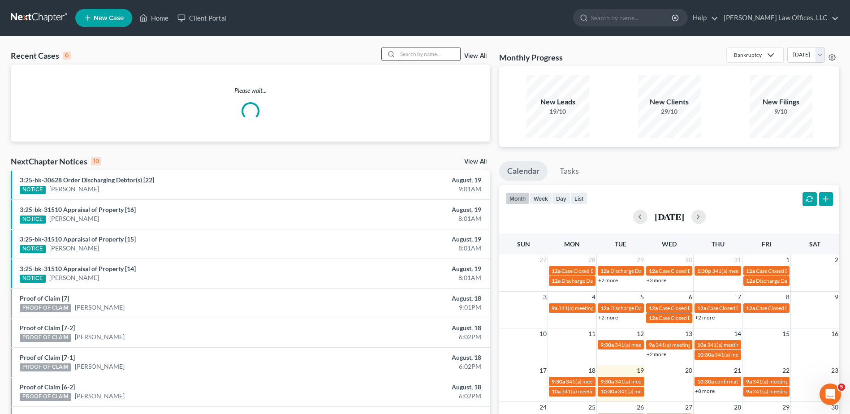
click at [438, 53] on input "search" at bounding box center [428, 53] width 63 height 13
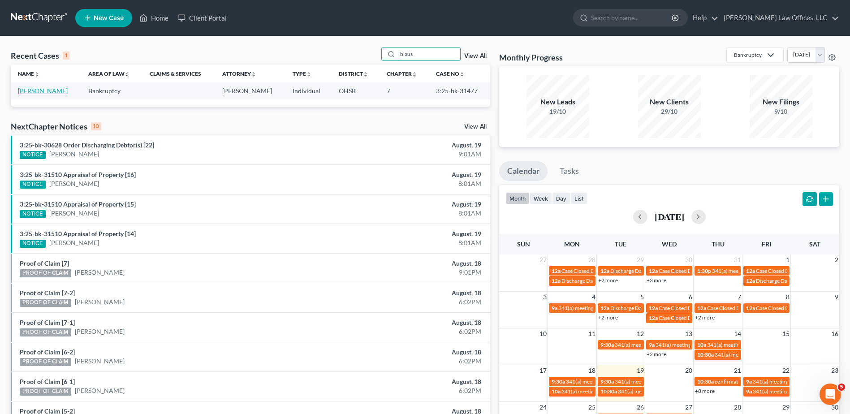
type input "blaus"
click at [45, 89] on link "Blausey, Daniel" at bounding box center [43, 91] width 50 height 8
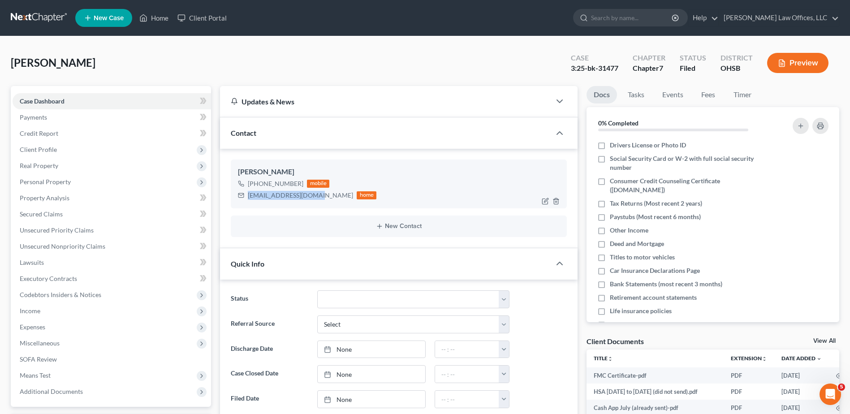
drag, startPoint x: 318, startPoint y: 196, endPoint x: 246, endPoint y: 195, distance: 72.1
click at [246, 195] on div "whodeydan76@gmail.com home" at bounding box center [307, 195] width 138 height 12
drag, startPoint x: 246, startPoint y: 195, endPoint x: 251, endPoint y: 196, distance: 4.6
copy div "whodeydan76@gmail.com"
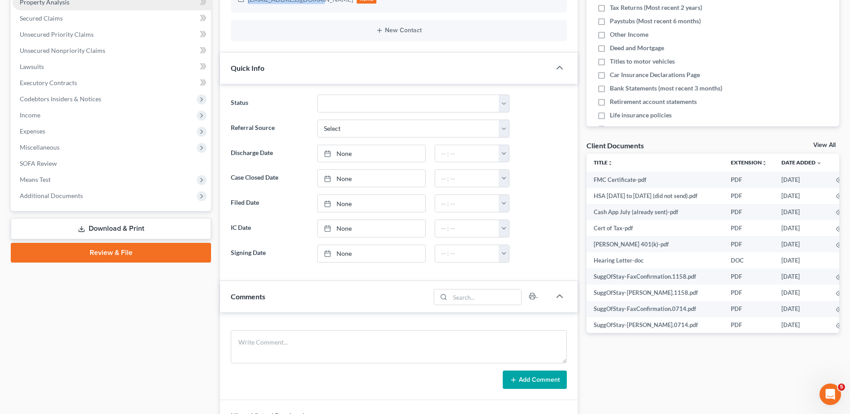
scroll to position [314, 0]
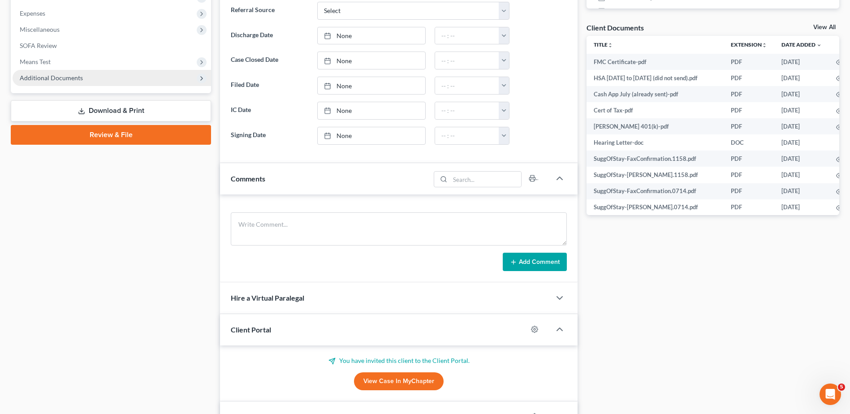
click at [60, 78] on span "Additional Documents" at bounding box center [51, 78] width 63 height 8
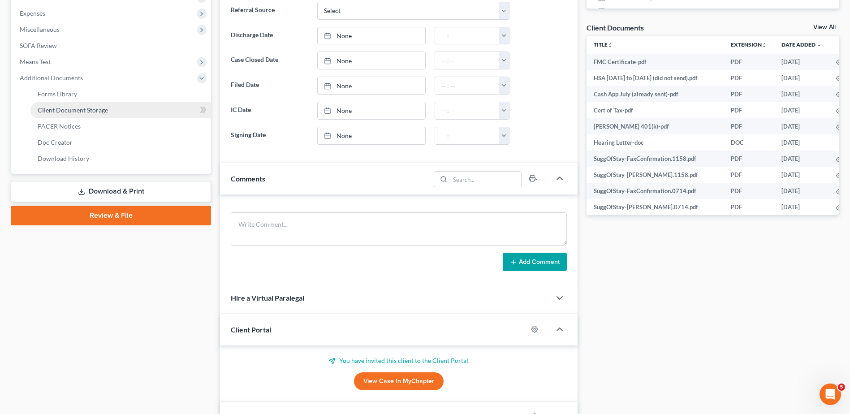
click at [64, 113] on span "Client Document Storage" at bounding box center [73, 110] width 70 height 8
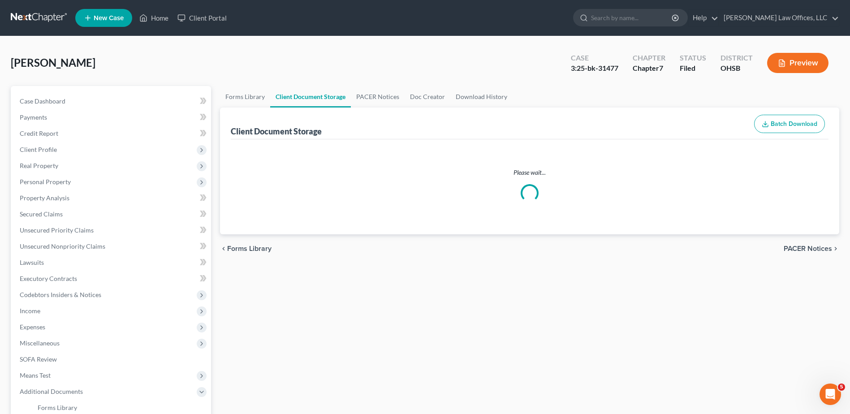
select select "7"
select select "37"
select select "52"
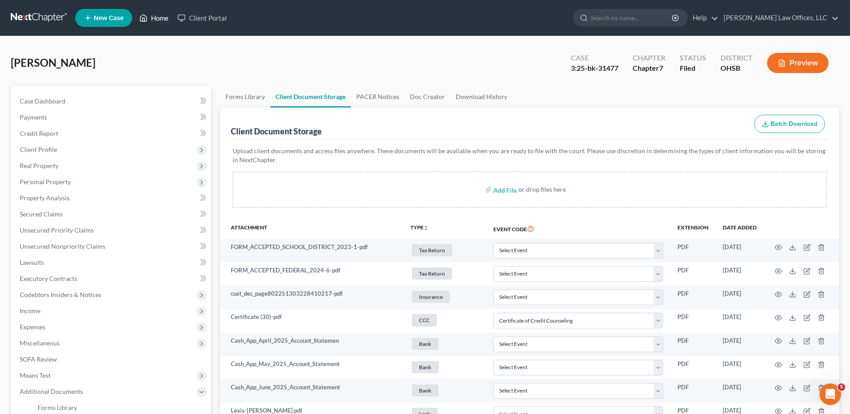
drag, startPoint x: 159, startPoint y: 17, endPoint x: 210, endPoint y: 39, distance: 55.6
click at [159, 17] on link "Home" at bounding box center [154, 18] width 38 height 16
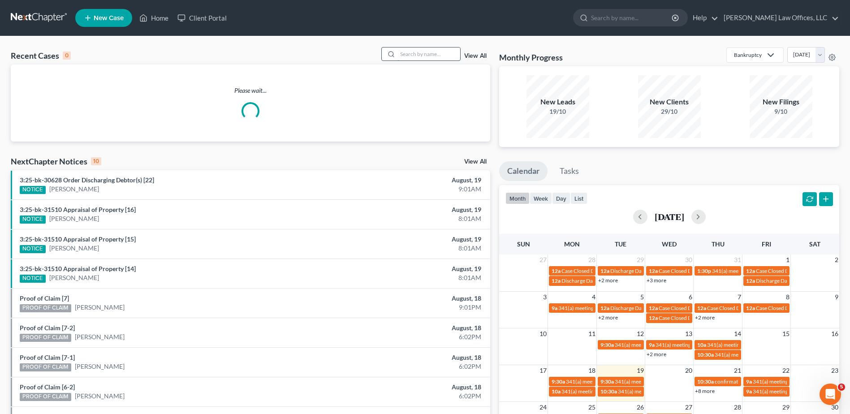
click at [427, 54] on input "search" at bounding box center [428, 53] width 63 height 13
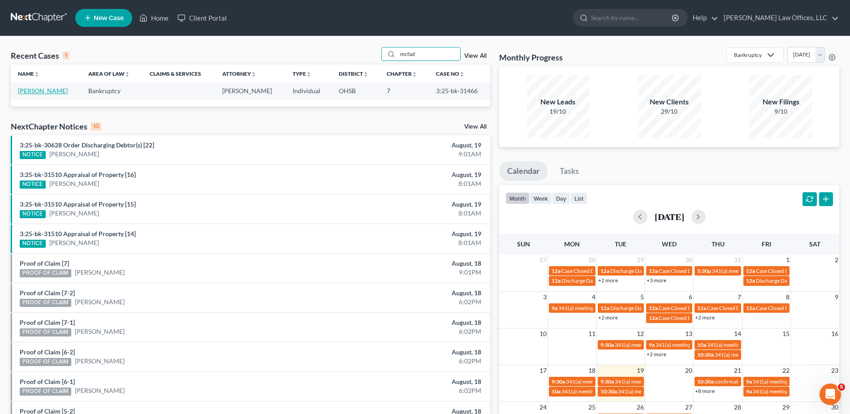
type input "mcfad"
click at [47, 92] on link "McFadgion, Janet" at bounding box center [43, 91] width 50 height 8
select select "0"
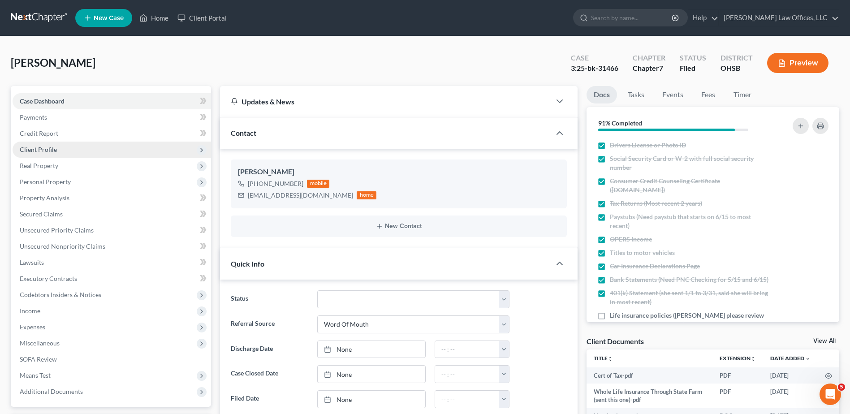
click at [54, 151] on span "Client Profile" at bounding box center [38, 150] width 37 height 8
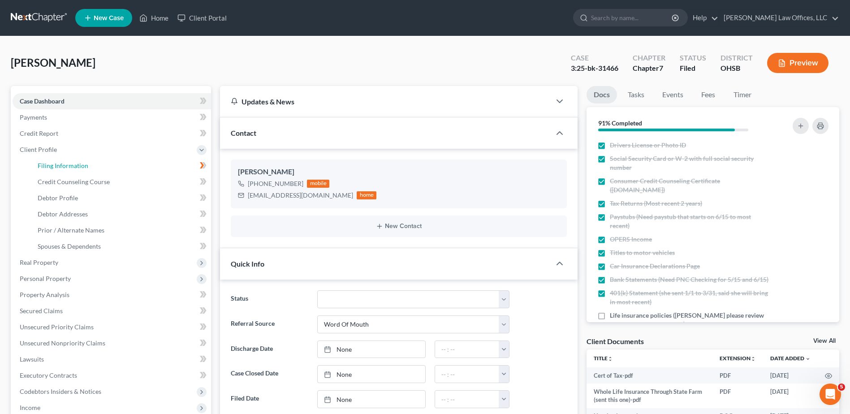
drag, startPoint x: 57, startPoint y: 167, endPoint x: 210, endPoint y: 227, distance: 163.5
click at [57, 167] on span "Filing Information" at bounding box center [63, 166] width 51 height 8
select select "1"
select select "0"
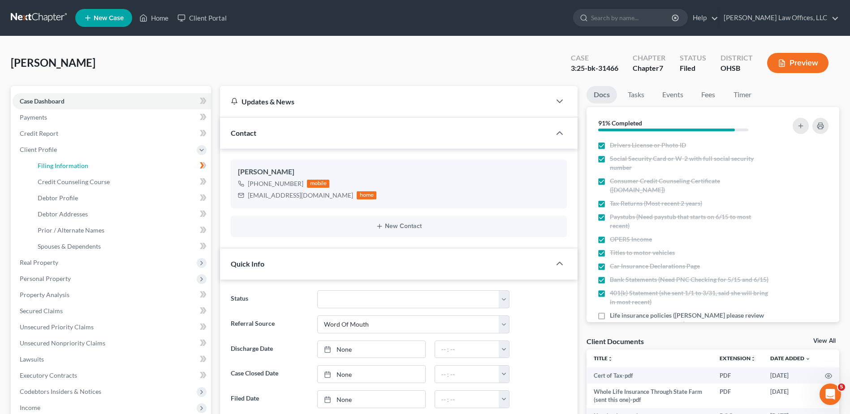
select select "0"
select select "36"
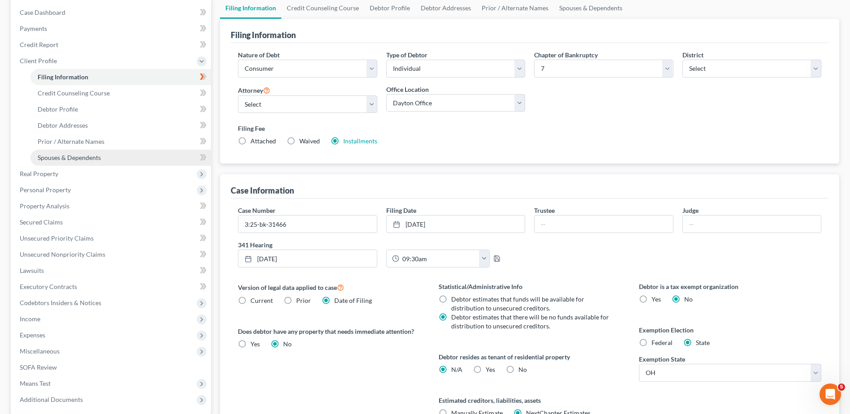
scroll to position [90, 0]
click at [59, 194] on span "Personal Property" at bounding box center [112, 189] width 198 height 16
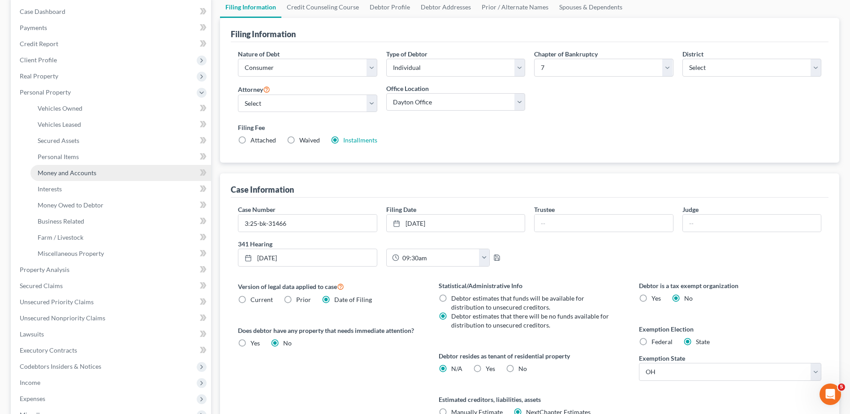
click at [76, 173] on span "Money and Accounts" at bounding box center [67, 173] width 59 height 8
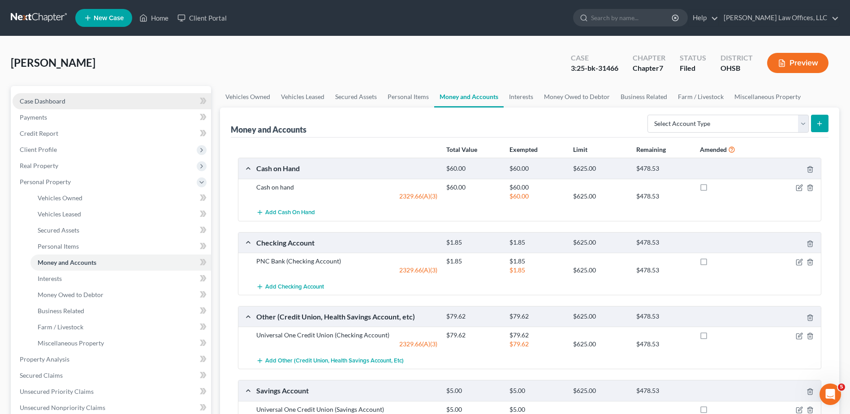
click at [65, 104] on link "Case Dashboard" at bounding box center [112, 101] width 198 height 16
select select "0"
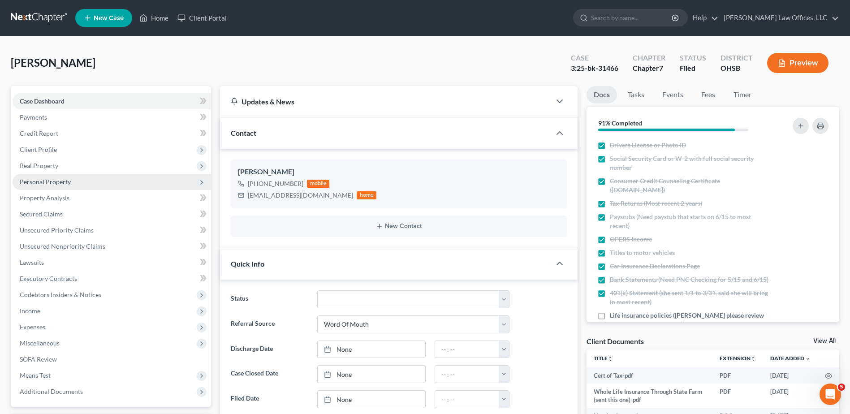
click at [47, 185] on span "Personal Property" at bounding box center [45, 182] width 51 height 8
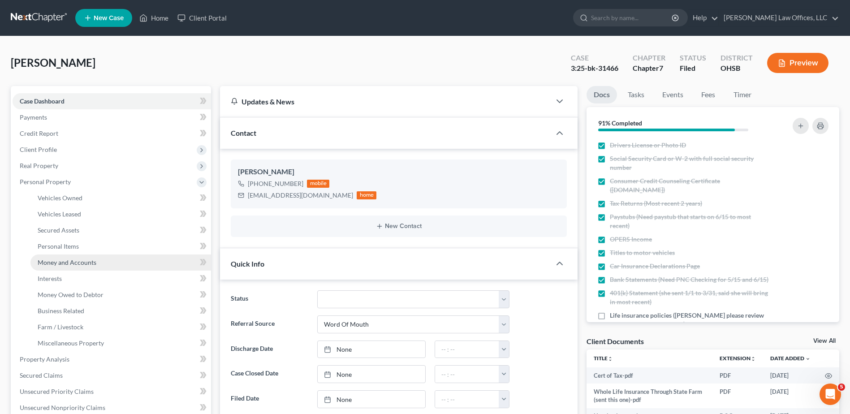
click at [58, 259] on span "Money and Accounts" at bounding box center [67, 262] width 59 height 8
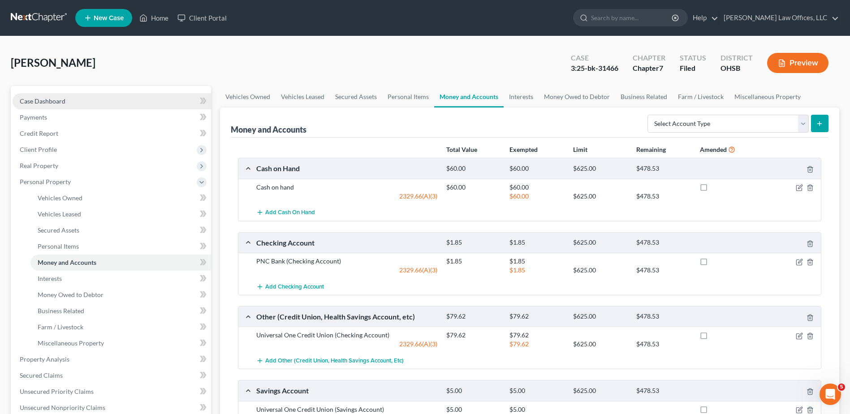
click at [59, 99] on span "Case Dashboard" at bounding box center [43, 101] width 46 height 8
select select "0"
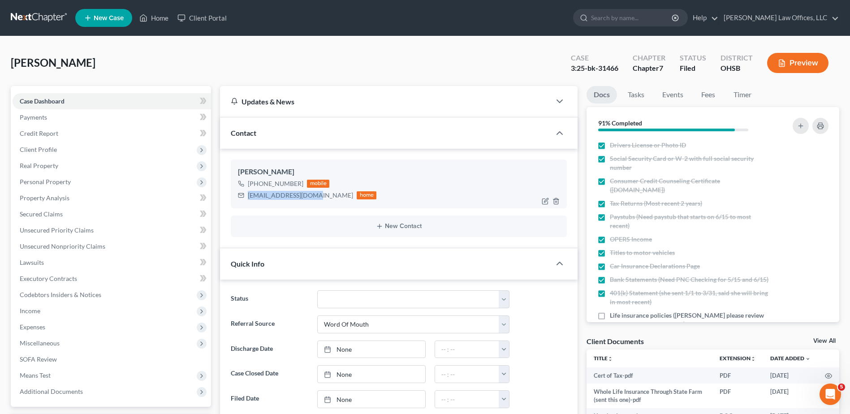
drag, startPoint x: 312, startPoint y: 195, endPoint x: 248, endPoint y: 195, distance: 64.1
click at [248, 195] on div "mcfadgionj@yahoo.com" at bounding box center [300, 195] width 105 height 9
copy div "mcfadgionj@yahoo.com"
drag, startPoint x: 158, startPoint y: 16, endPoint x: 349, endPoint y: 32, distance: 192.4
click at [158, 16] on link "Home" at bounding box center [154, 18] width 38 height 16
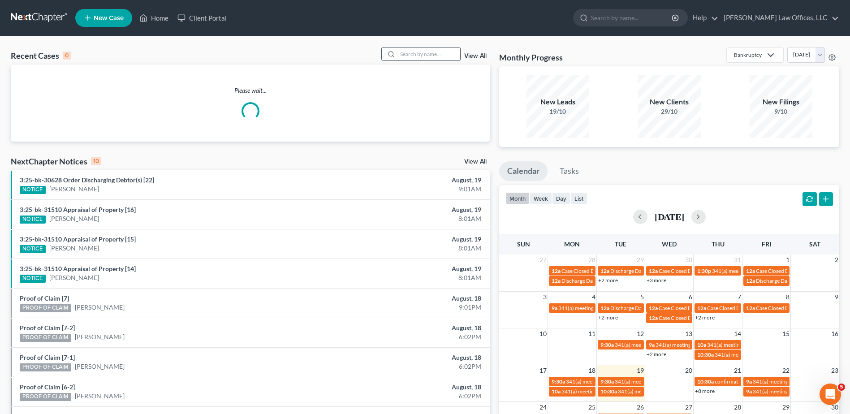
click at [433, 55] on input "search" at bounding box center [428, 53] width 63 height 13
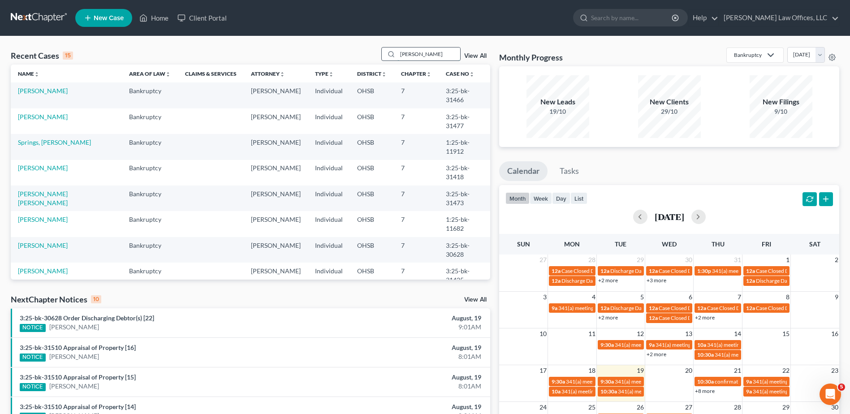
type input "porsha"
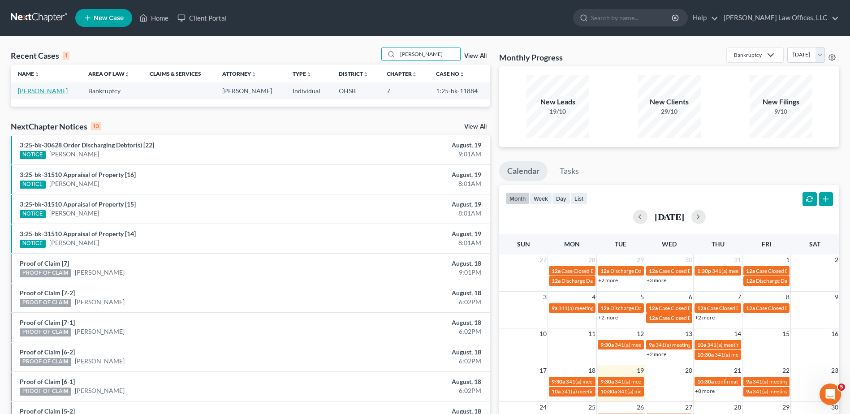
click at [42, 90] on link "Davis, Porsha" at bounding box center [43, 91] width 50 height 8
select select "3"
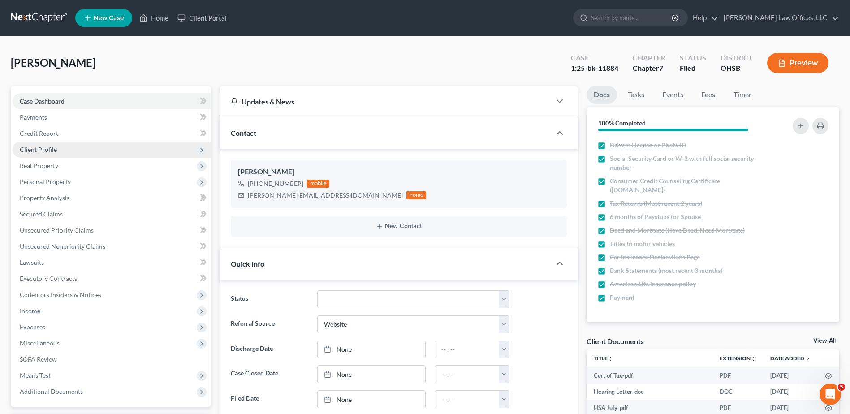
click at [41, 152] on span "Client Profile" at bounding box center [38, 150] width 37 height 8
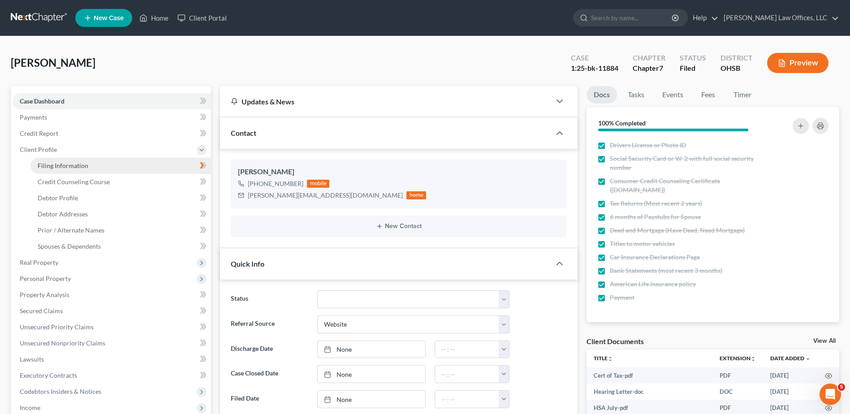
click at [42, 165] on span "Filing Information" at bounding box center [63, 166] width 51 height 8
select select "1"
select select "0"
select select "62"
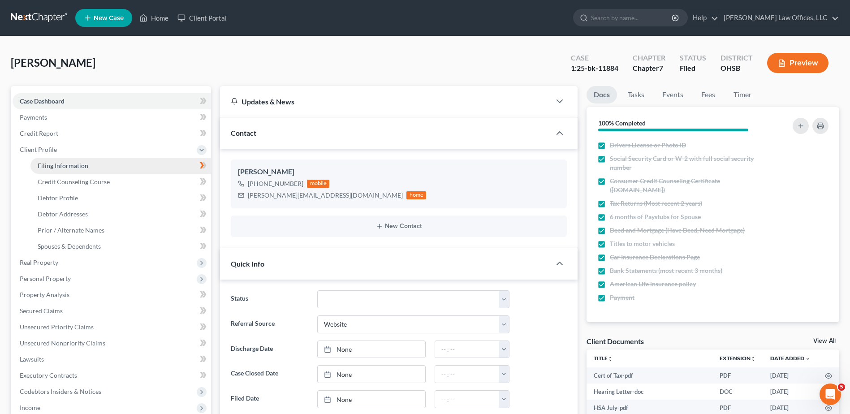
select select "0"
select select "36"
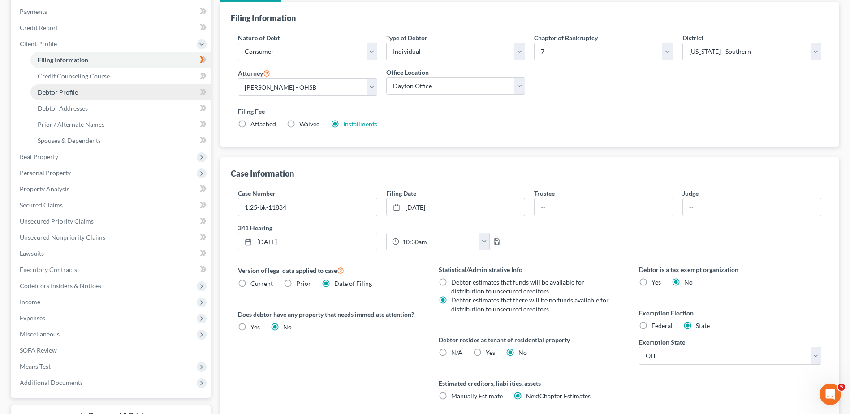
scroll to position [134, 0]
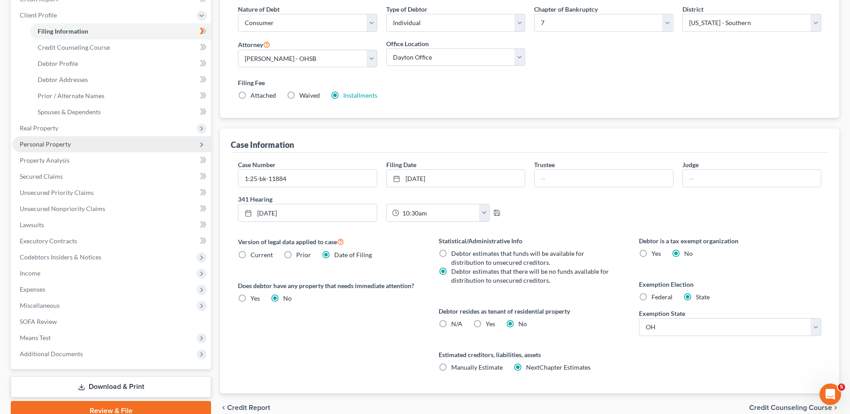
click at [61, 144] on span "Personal Property" at bounding box center [45, 144] width 51 height 8
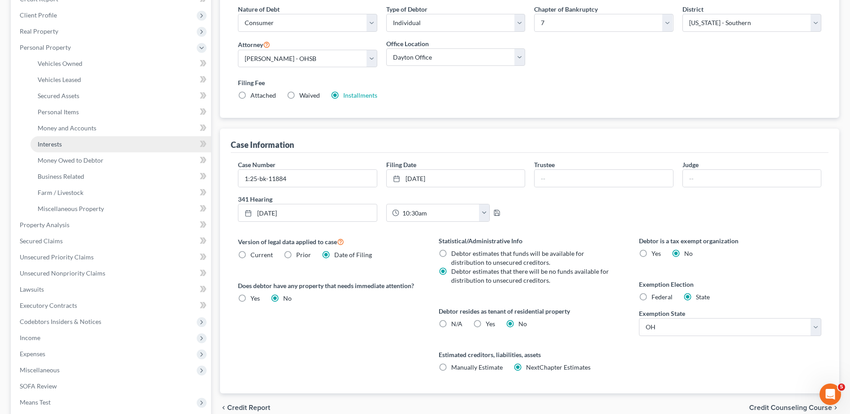
click at [64, 148] on link "Interests" at bounding box center [120, 144] width 181 height 16
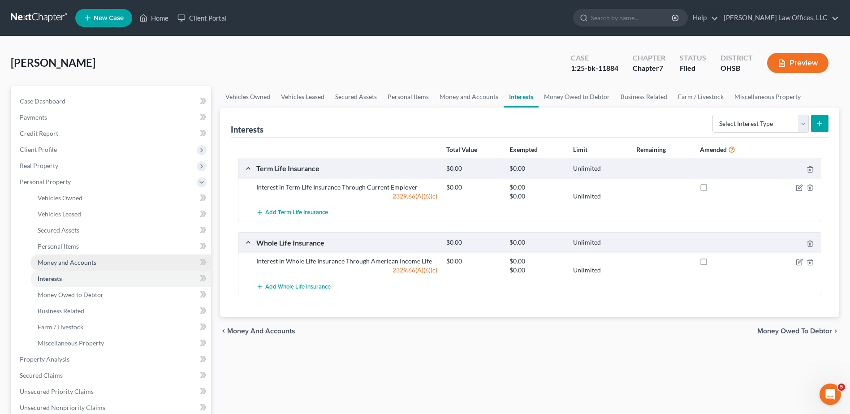
click at [60, 257] on link "Money and Accounts" at bounding box center [120, 262] width 181 height 16
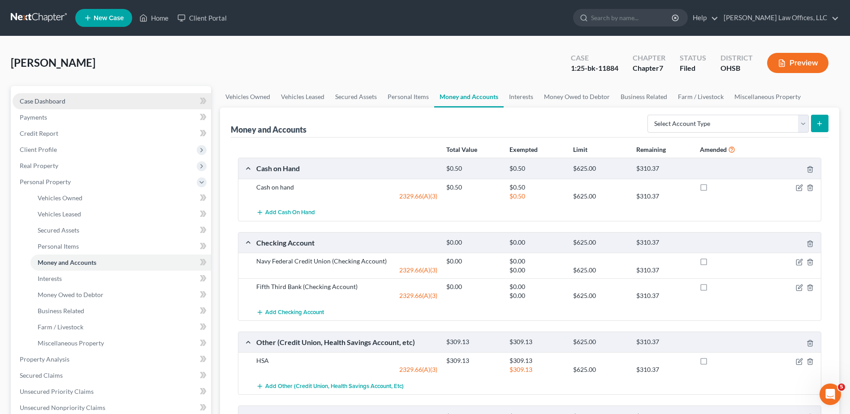
click at [46, 103] on span "Case Dashboard" at bounding box center [43, 101] width 46 height 8
select select "3"
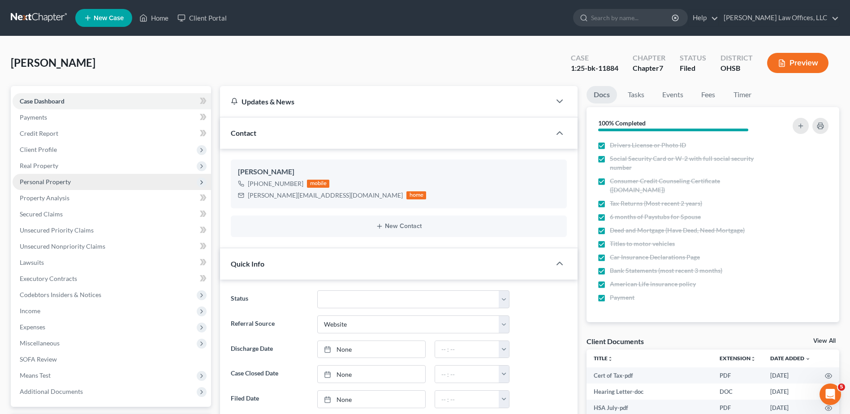
click at [47, 181] on span "Personal Property" at bounding box center [45, 182] width 51 height 8
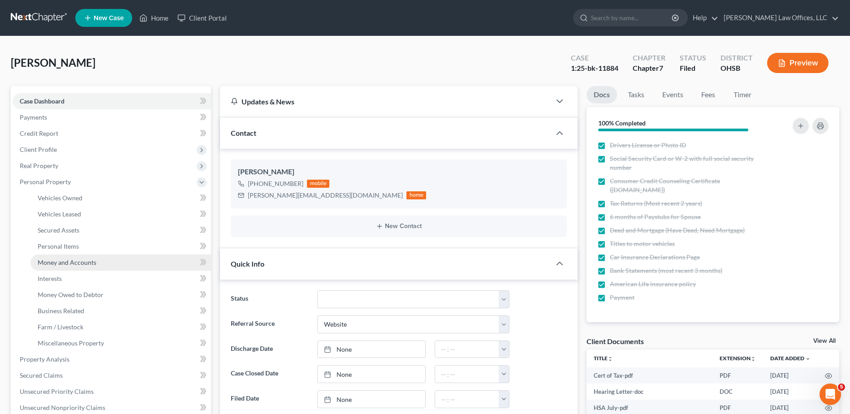
click at [66, 261] on span "Money and Accounts" at bounding box center [67, 262] width 59 height 8
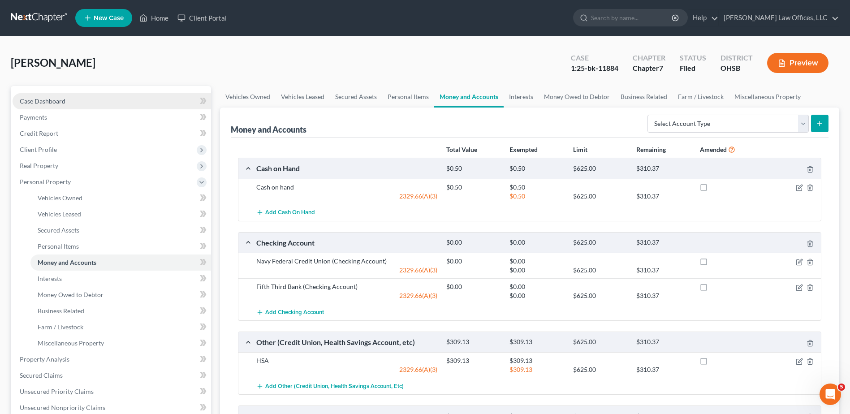
click at [60, 101] on span "Case Dashboard" at bounding box center [43, 101] width 46 height 8
select select "3"
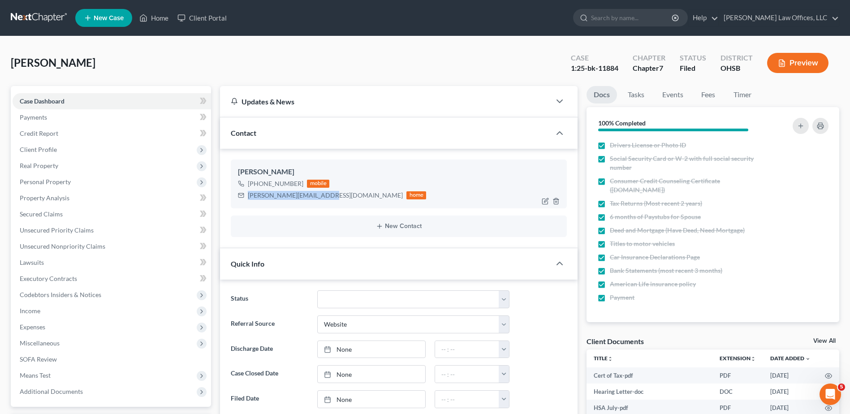
drag, startPoint x: 322, startPoint y: 196, endPoint x: 248, endPoint y: 198, distance: 74.0
click at [248, 198] on div "porsha.davis15@gmail.com" at bounding box center [325, 195] width 155 height 9
copy div "porsha.davis15@gmail.com"
click at [159, 20] on link "Home" at bounding box center [154, 18] width 38 height 16
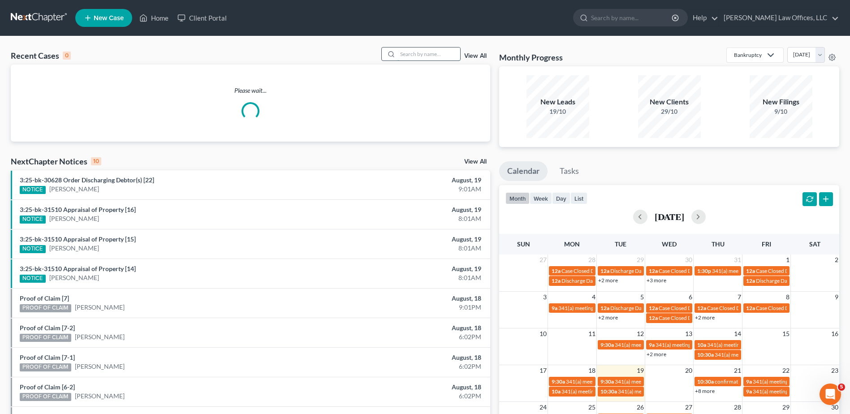
click at [409, 53] on input "search" at bounding box center [428, 53] width 63 height 13
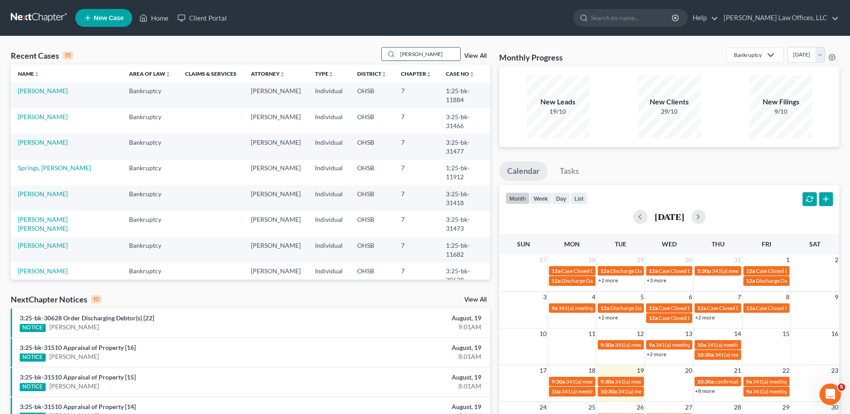
type input "aaron"
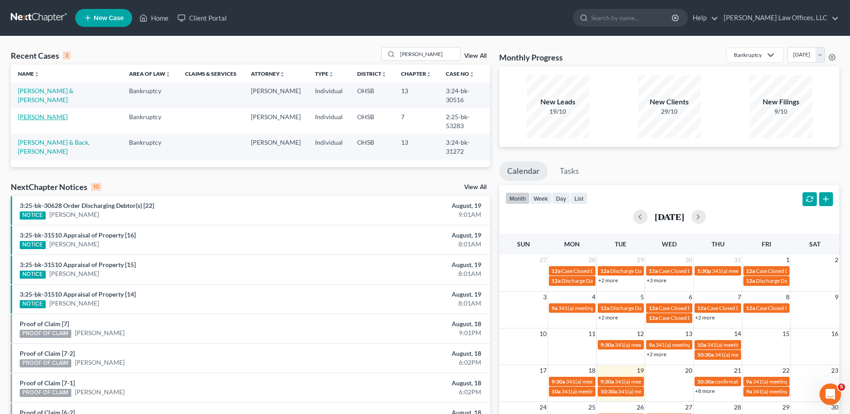
click at [48, 113] on link "VanSchoyck, Aaron" at bounding box center [43, 117] width 50 height 8
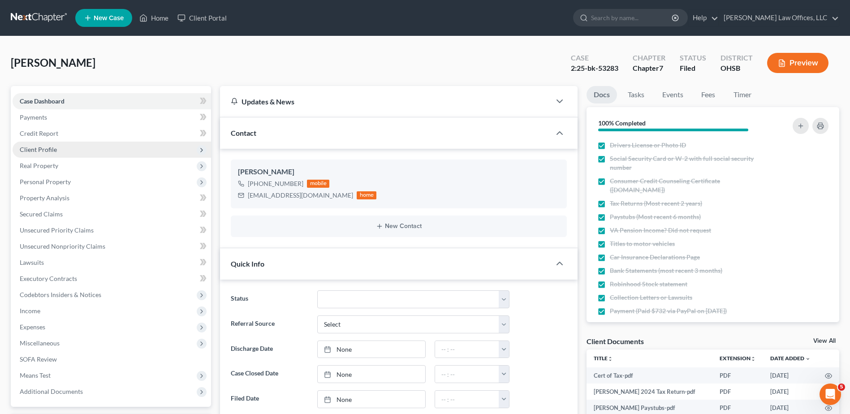
click at [49, 151] on span "Client Profile" at bounding box center [38, 150] width 37 height 8
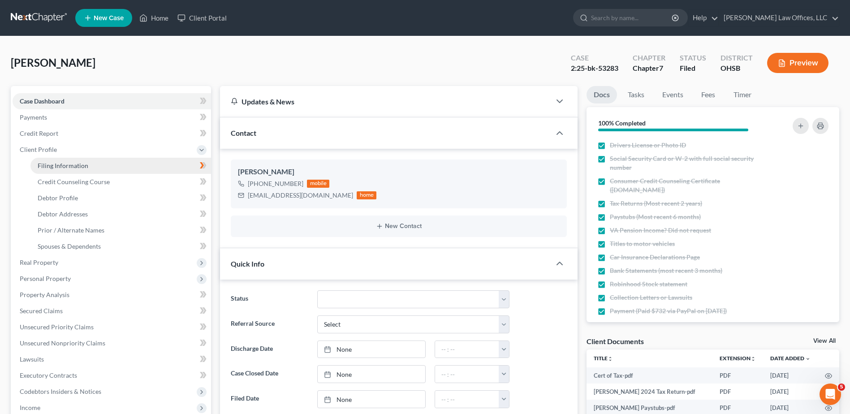
click at [50, 166] on span "Filing Information" at bounding box center [63, 166] width 51 height 8
select select "1"
select select "0"
select select "62"
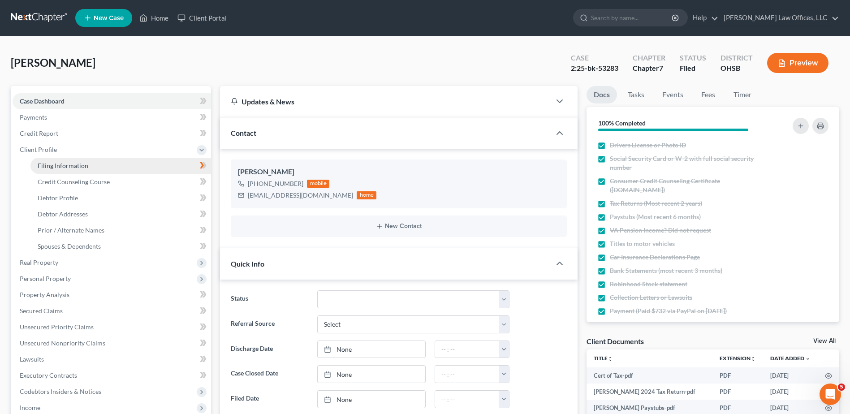
select select "0"
select select "36"
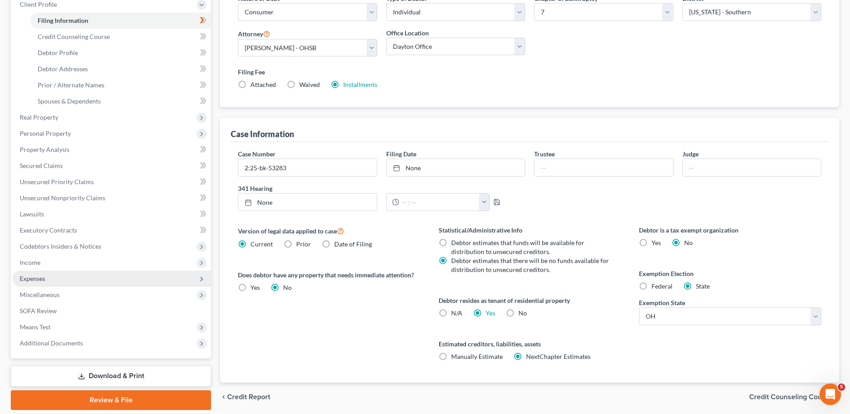
scroll to position [176, 0]
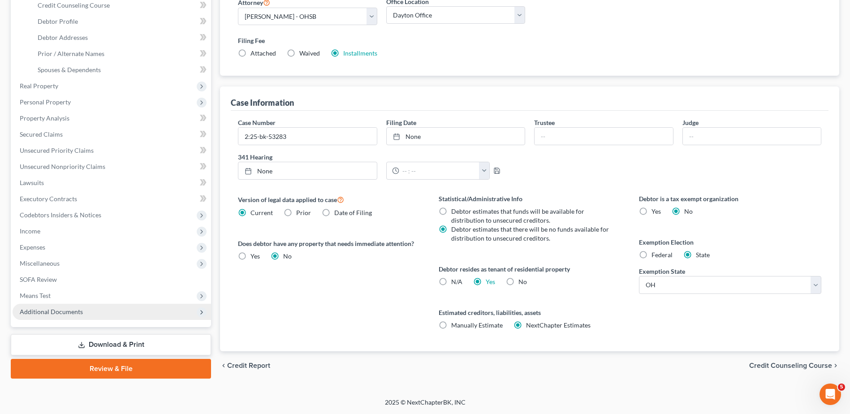
click at [43, 308] on span "Additional Documents" at bounding box center [51, 312] width 63 height 8
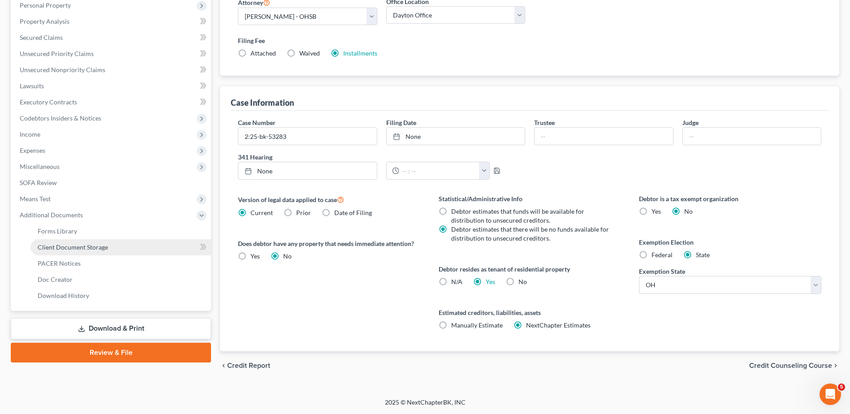
click at [81, 247] on span "Client Document Storage" at bounding box center [73, 247] width 70 height 8
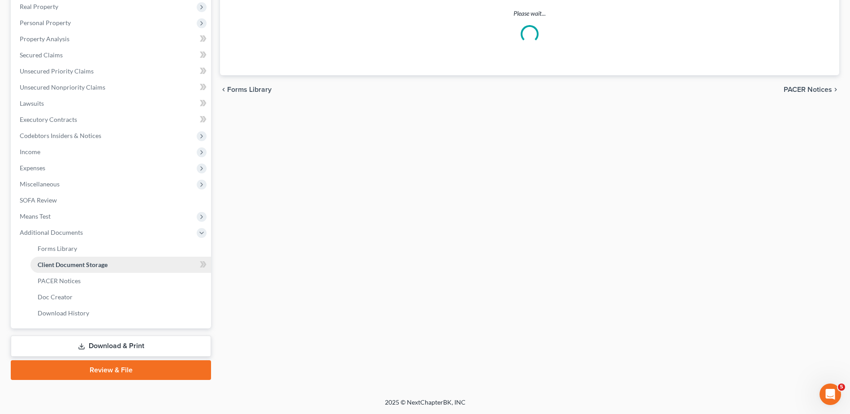
scroll to position [136, 0]
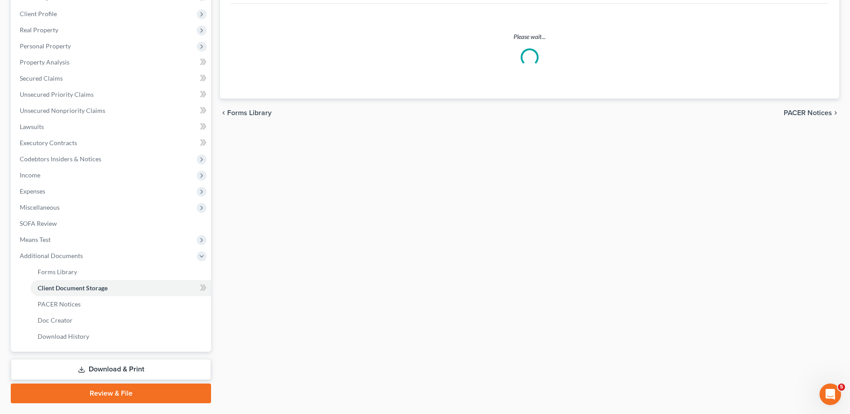
select select "7"
select select "37"
select select "52"
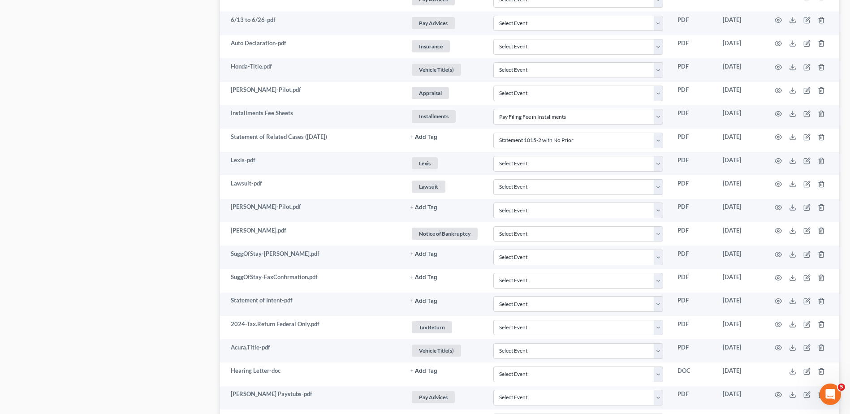
scroll to position [714, 0]
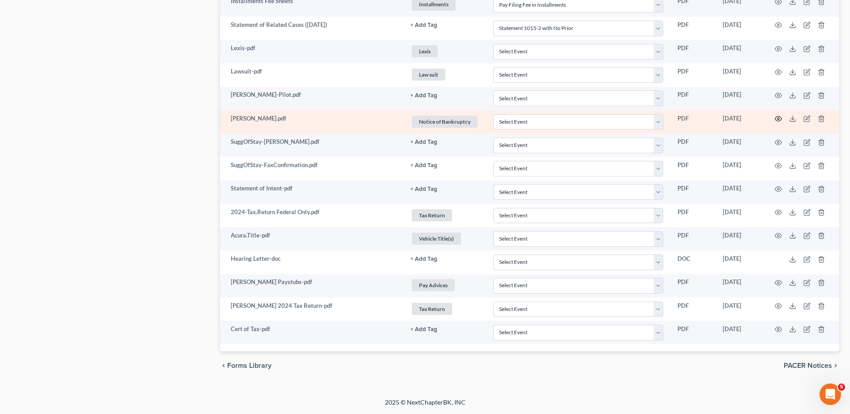
click at [778, 118] on circle "button" at bounding box center [778, 119] width 2 height 2
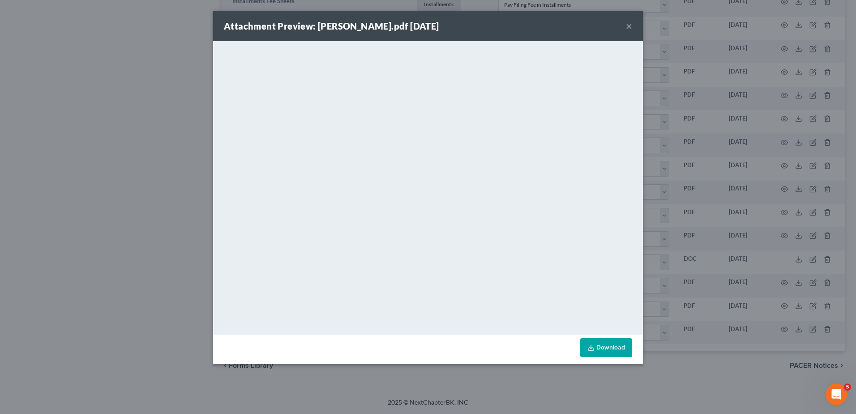
click at [628, 27] on button "×" at bounding box center [629, 26] width 6 height 11
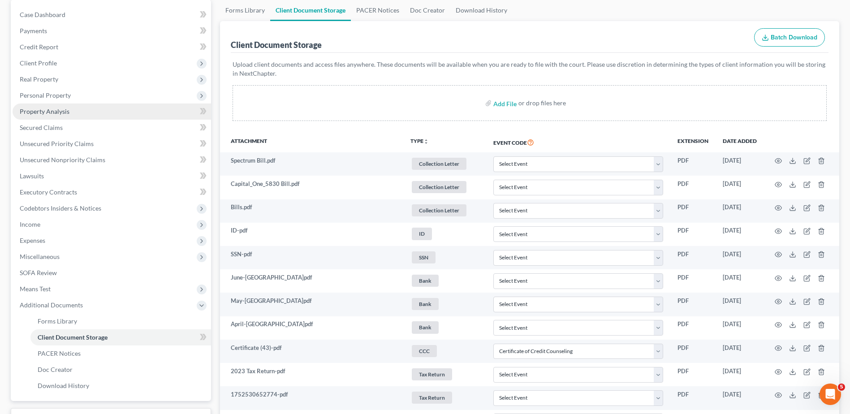
scroll to position [0, 0]
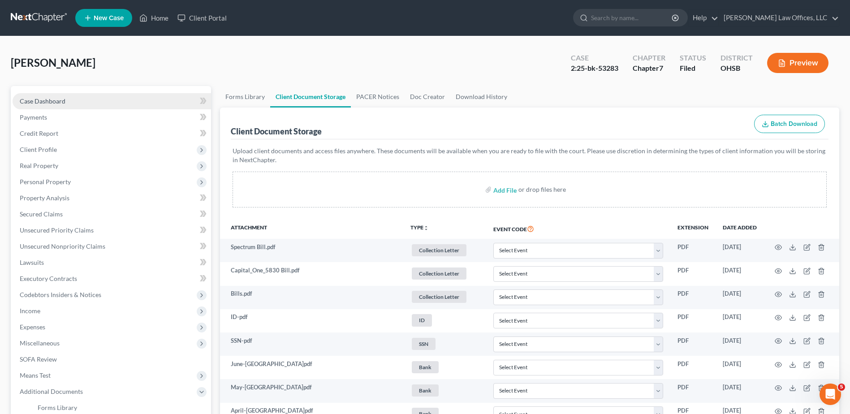
click at [55, 102] on span "Case Dashboard" at bounding box center [43, 101] width 46 height 8
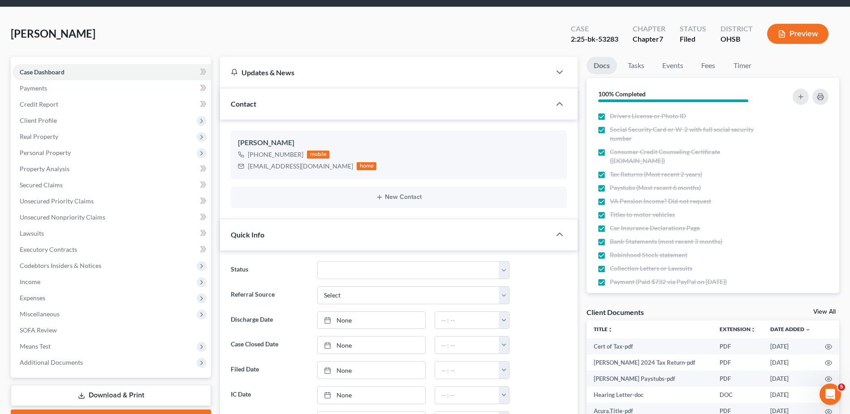
scroll to position [45, 0]
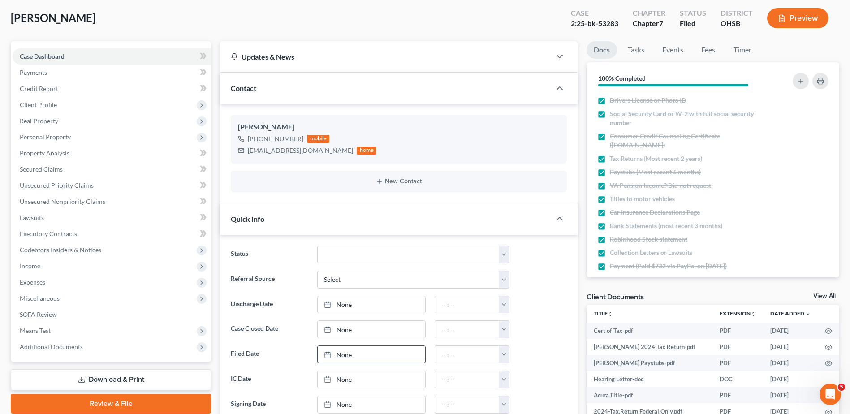
click at [345, 355] on link "None" at bounding box center [372, 354] width 108 height 17
type input "8/19/2025"
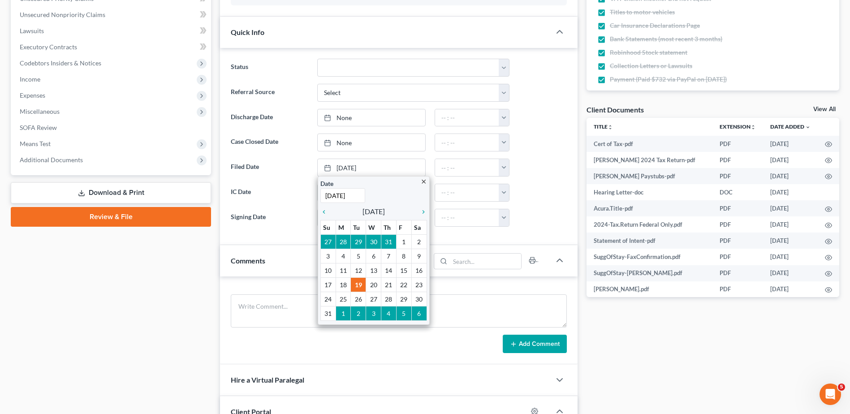
scroll to position [269, 0]
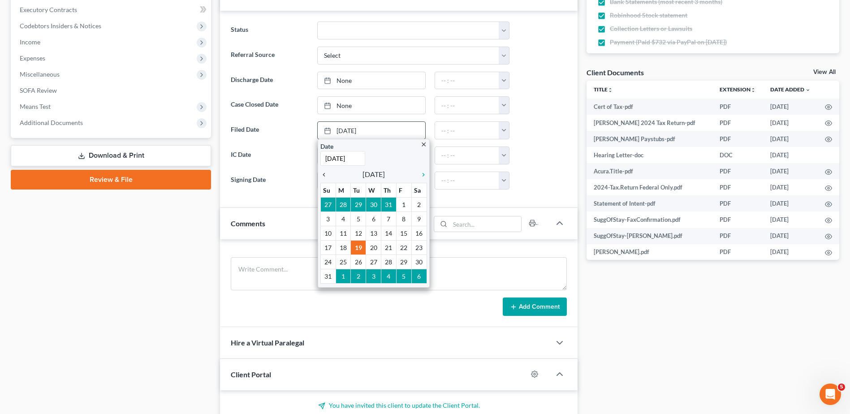
click at [324, 175] on icon "chevron_left" at bounding box center [326, 174] width 12 height 7
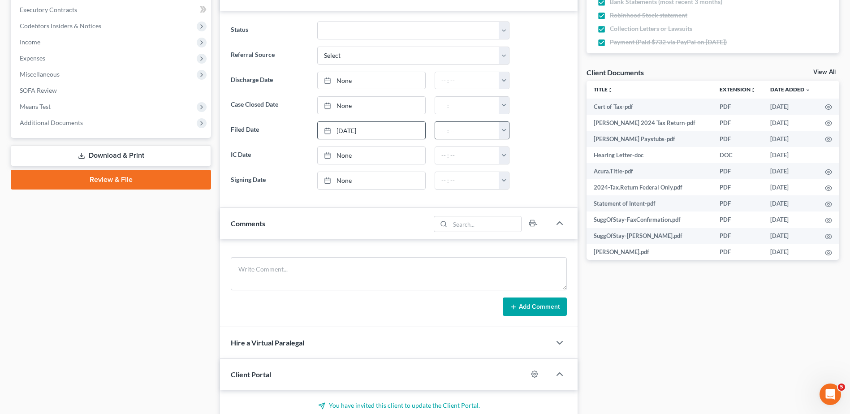
click at [503, 129] on button "button" at bounding box center [504, 130] width 10 height 17
click at [507, 146] on link "12:00am" at bounding box center [524, 149] width 50 height 15
type input "12:00am"
click at [167, 253] on div "Case Dashboard Payments Invoices Payments Payments Credit Report Client Profile" at bounding box center [110, 185] width 209 height 736
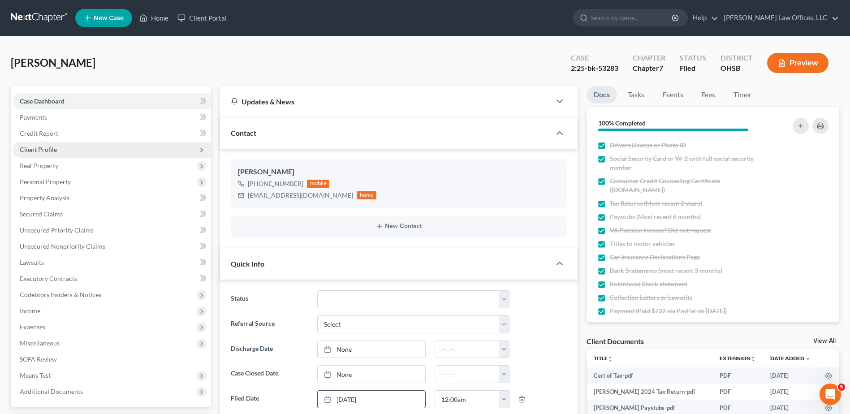
click at [39, 152] on span "Client Profile" at bounding box center [38, 150] width 37 height 8
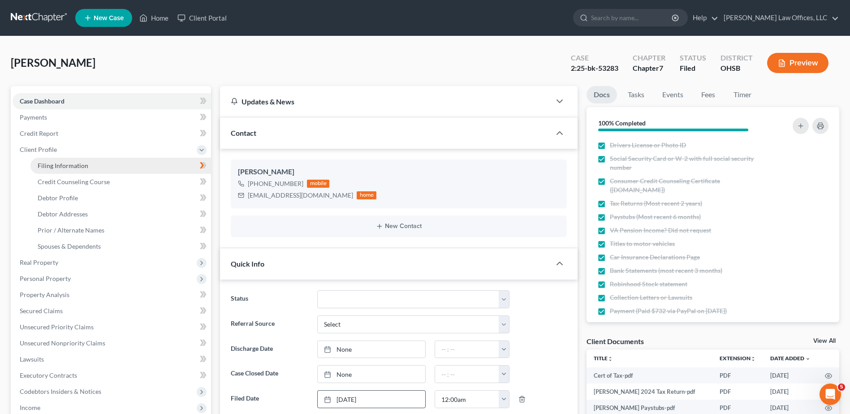
click at [65, 167] on span "Filing Information" at bounding box center [63, 166] width 51 height 8
select select "1"
select select "0"
select select "62"
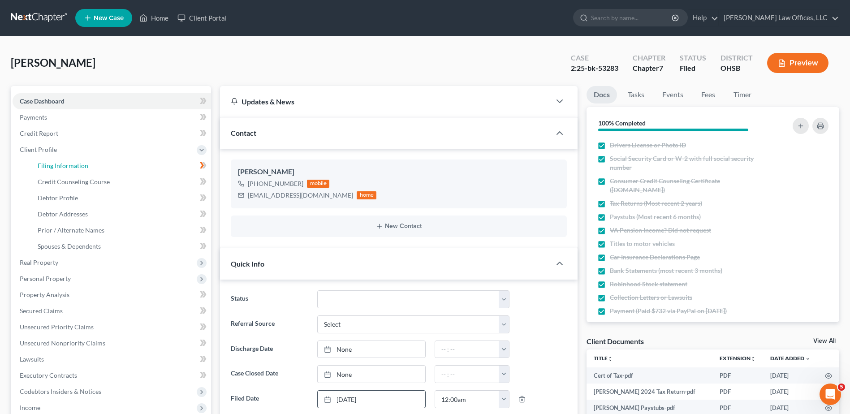
select select "0"
select select "36"
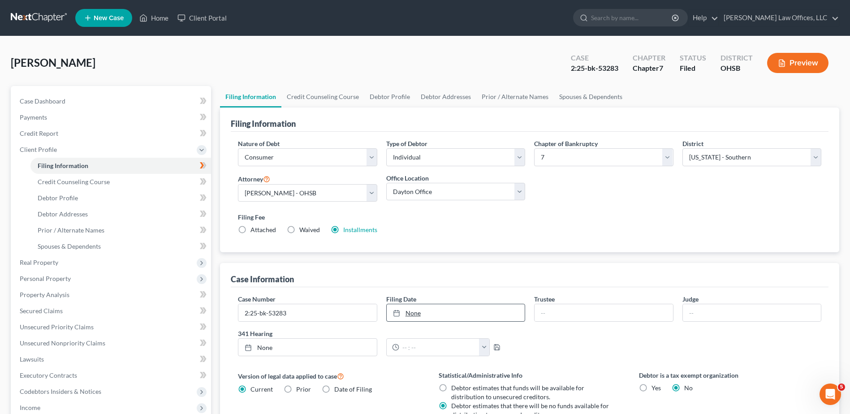
click at [409, 312] on link "None" at bounding box center [456, 312] width 138 height 17
type input "8/19/2025"
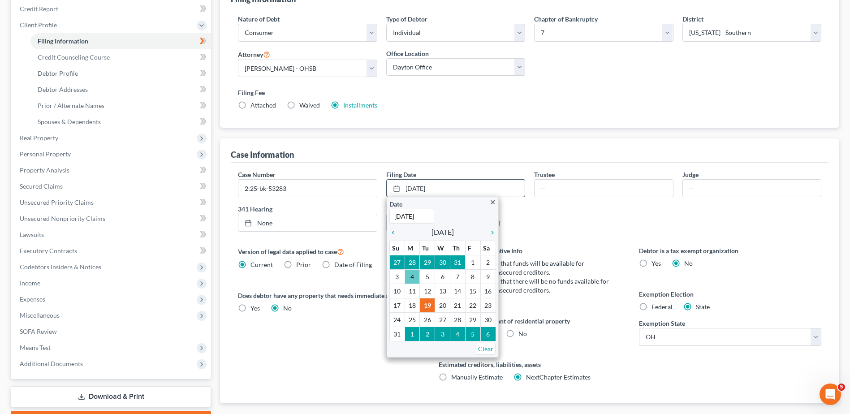
scroll to position [134, 0]
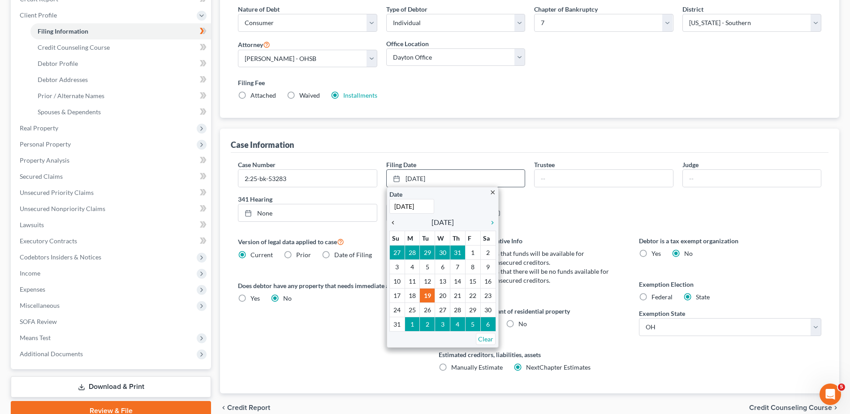
click at [393, 223] on icon "chevron_left" at bounding box center [395, 222] width 12 height 7
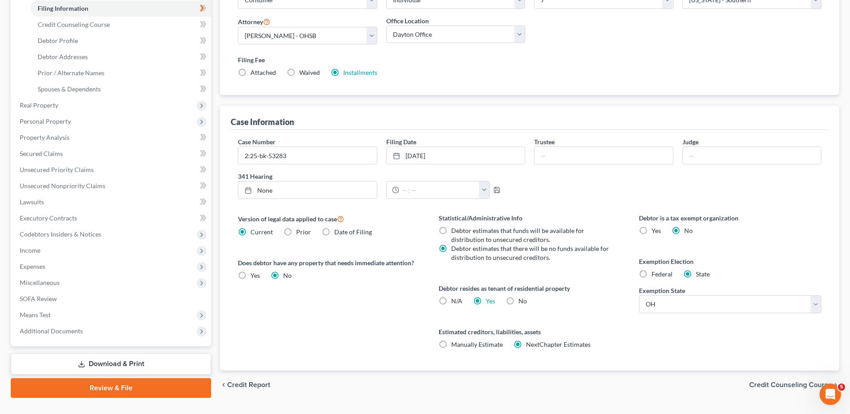
scroll to position [176, 0]
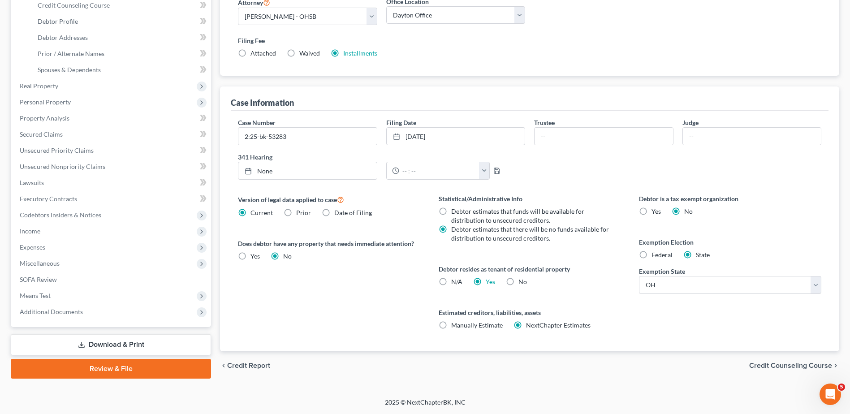
click at [779, 366] on span "Credit Counseling Course" at bounding box center [790, 365] width 83 height 7
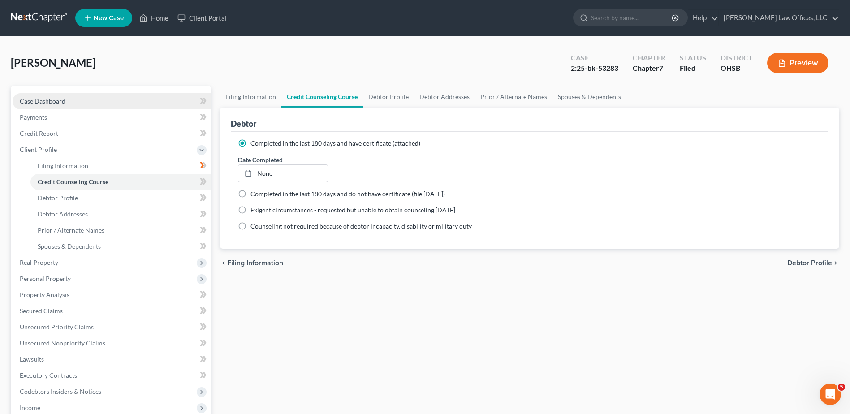
click at [40, 98] on span "Case Dashboard" at bounding box center [43, 101] width 46 height 8
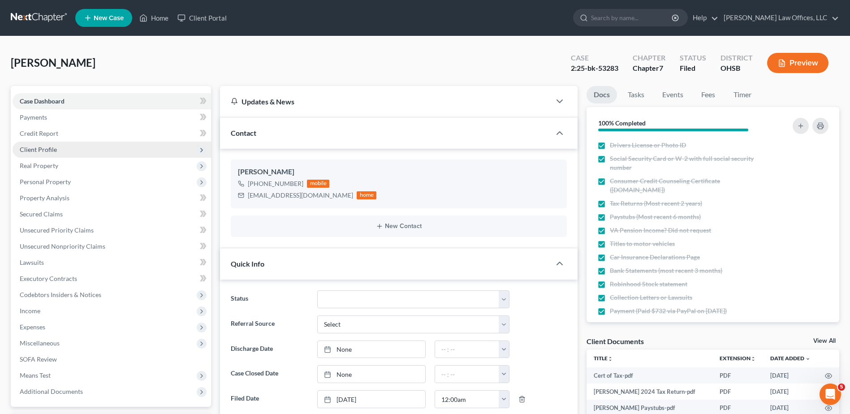
click at [39, 151] on span "Client Profile" at bounding box center [38, 150] width 37 height 8
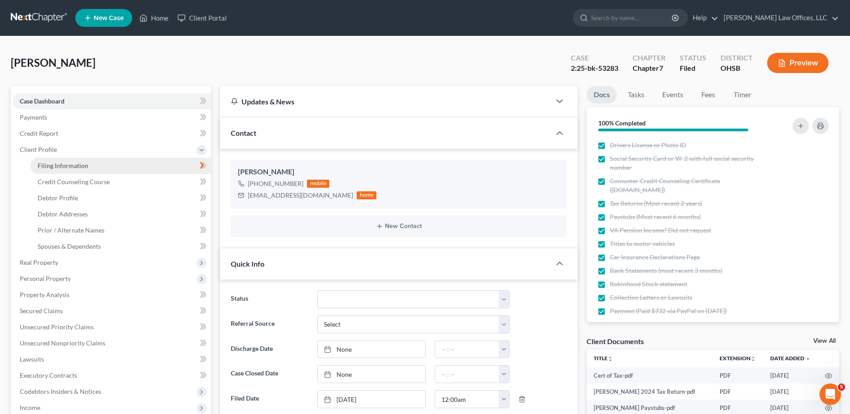
click at [43, 163] on span "Filing Information" at bounding box center [63, 166] width 51 height 8
select select "1"
select select "0"
select select "62"
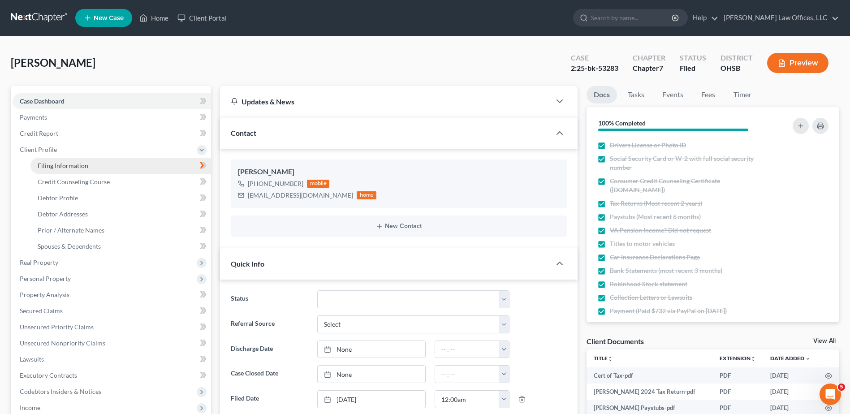
select select "0"
select select "36"
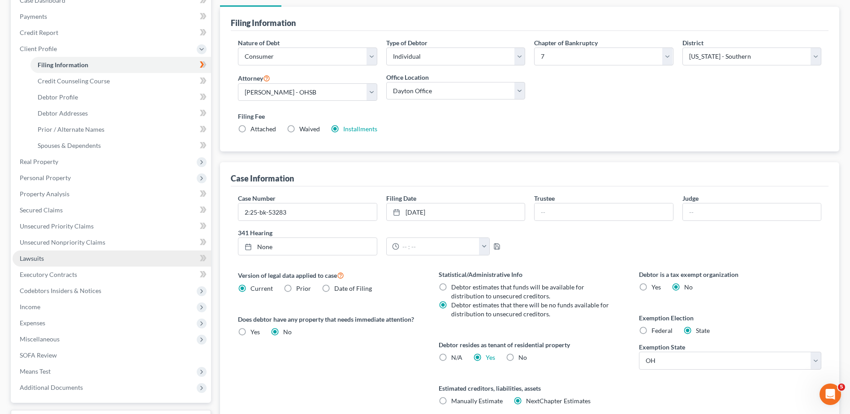
scroll to position [176, 0]
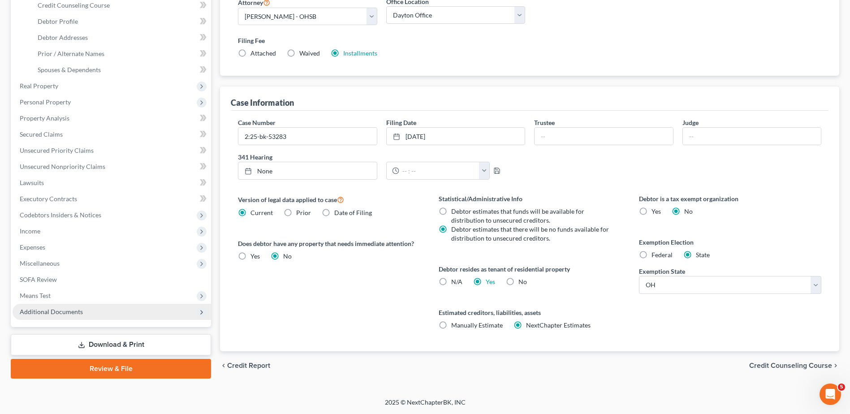
click at [44, 311] on span "Additional Documents" at bounding box center [51, 312] width 63 height 8
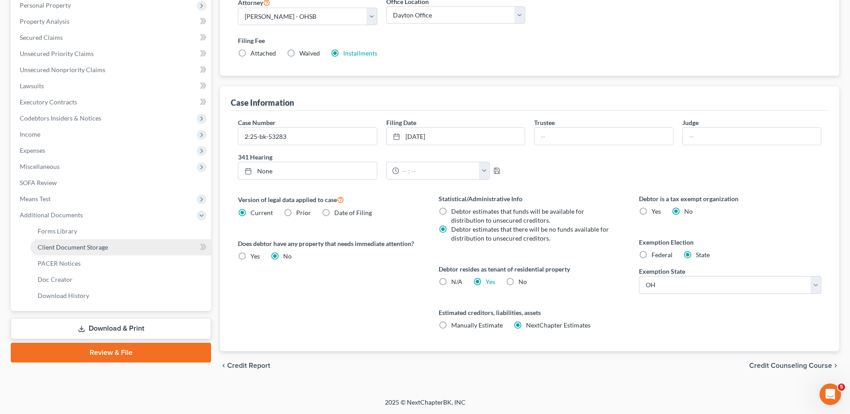
click at [74, 246] on span "Client Document Storage" at bounding box center [73, 247] width 70 height 8
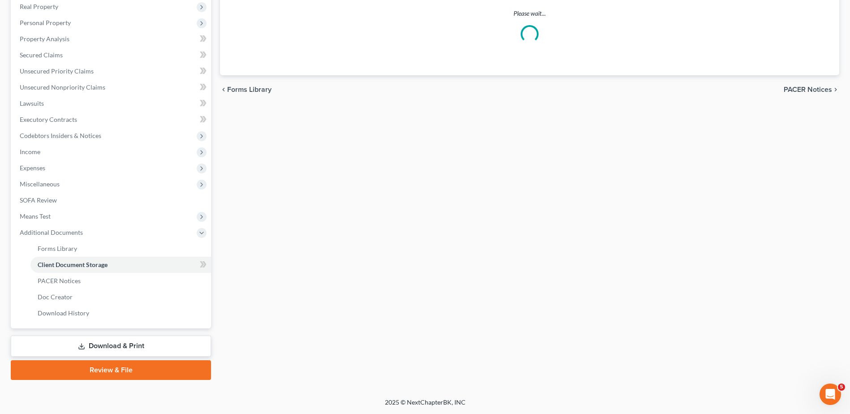
scroll to position [125, 0]
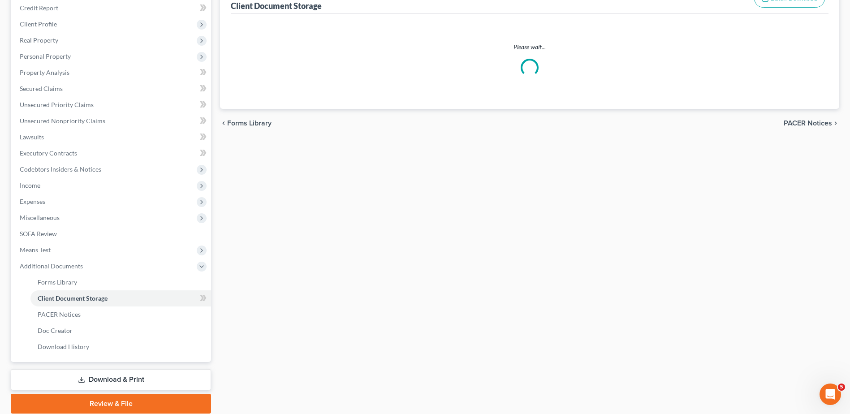
select select "7"
select select "37"
select select "52"
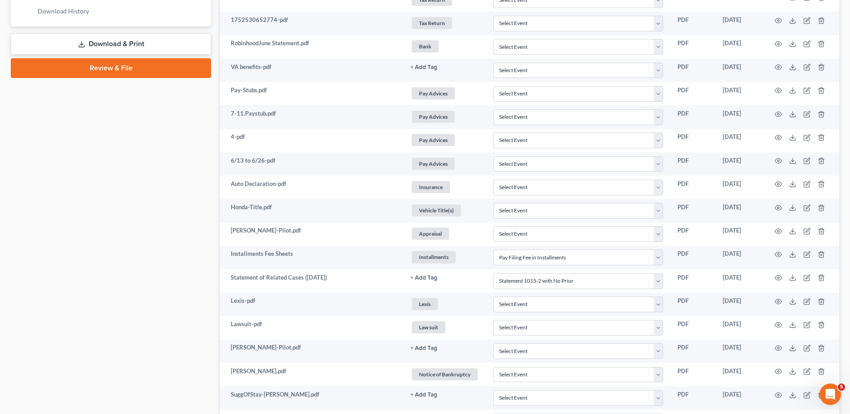
scroll to position [42, 0]
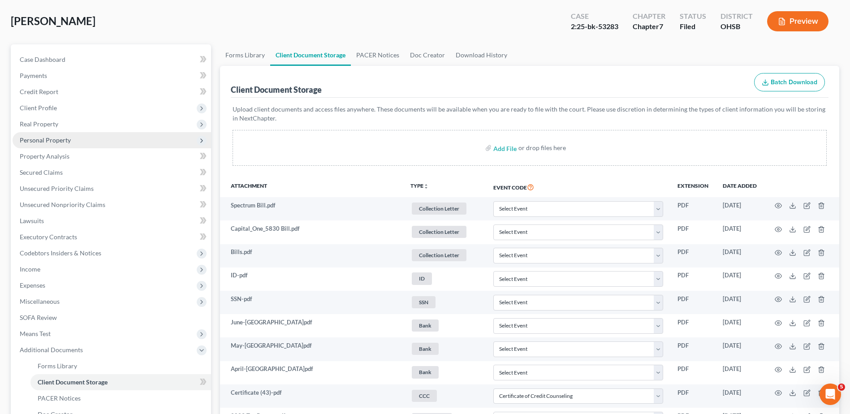
click at [63, 139] on span "Personal Property" at bounding box center [45, 140] width 51 height 8
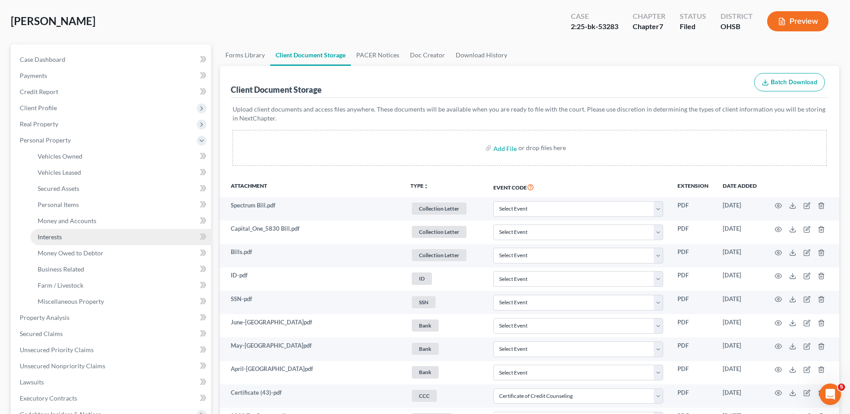
click at [46, 237] on span "Interests" at bounding box center [50, 237] width 24 height 8
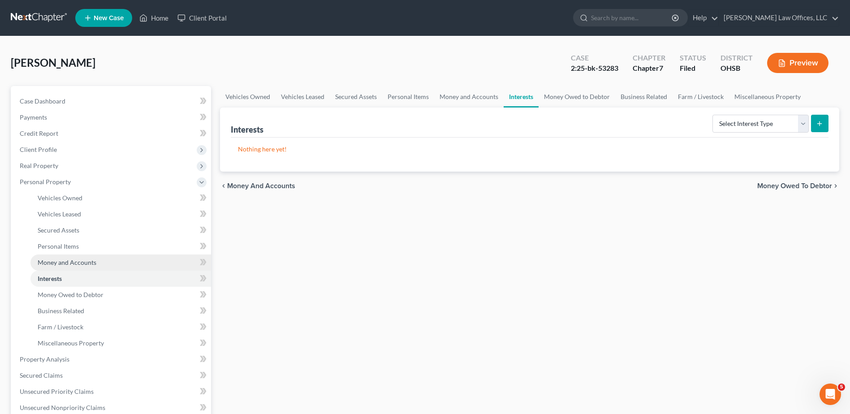
click at [55, 261] on span "Money and Accounts" at bounding box center [67, 262] width 59 height 8
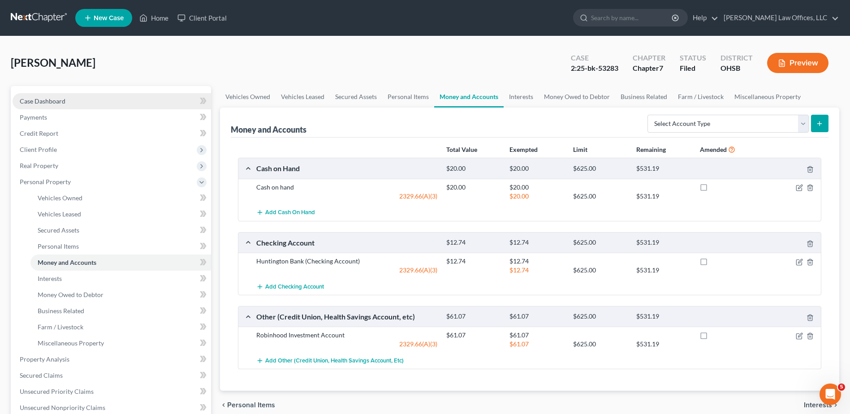
click at [68, 103] on link "Case Dashboard" at bounding box center [112, 101] width 198 height 16
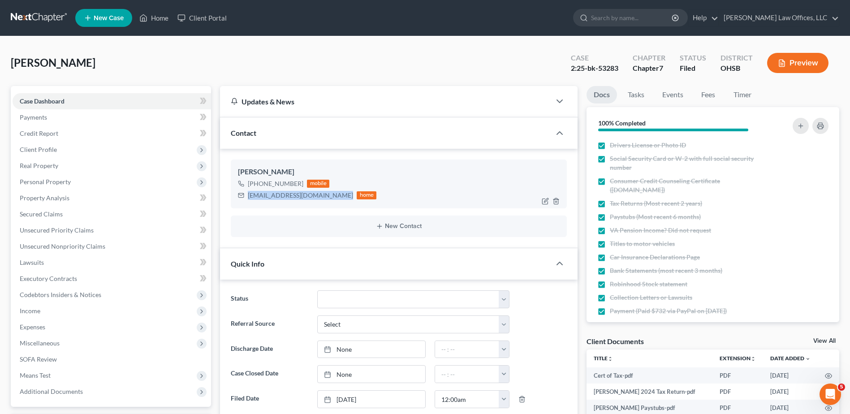
drag, startPoint x: 338, startPoint y: 194, endPoint x: 246, endPoint y: 195, distance: 91.4
click at [246, 195] on div "aaronvanschoyck585@gmail.com home" at bounding box center [307, 195] width 138 height 12
copy div "aaronvanschoyck585@gmail.com"
click at [158, 18] on link "Home" at bounding box center [154, 18] width 38 height 16
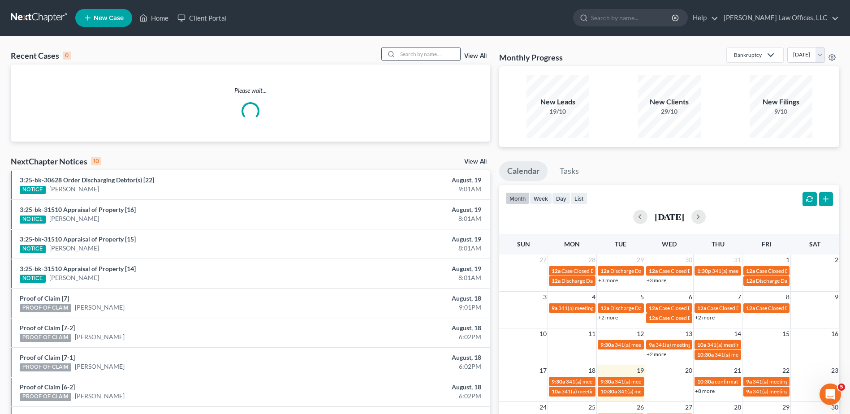
click at [425, 53] on input "search" at bounding box center [428, 53] width 63 height 13
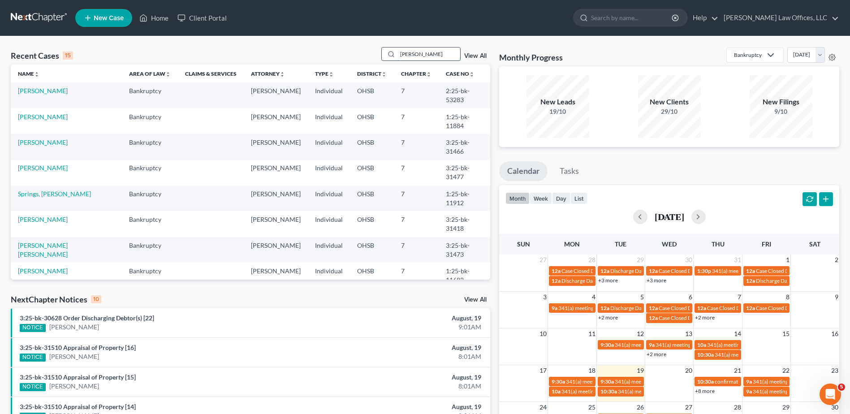
type input "reddick"
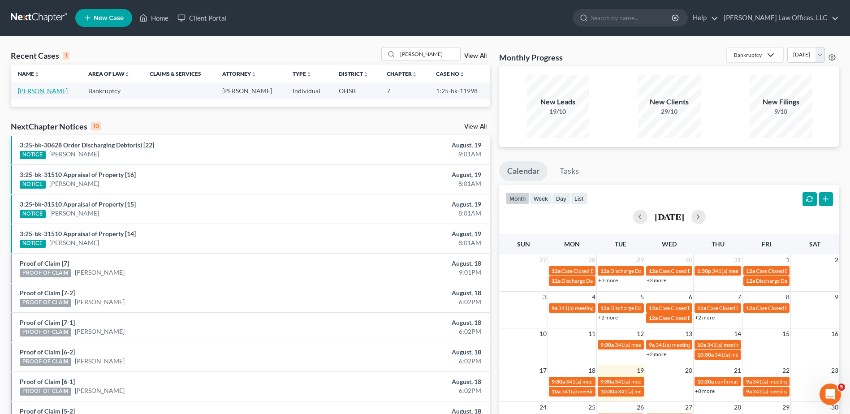
click at [33, 91] on link "[PERSON_NAME]" at bounding box center [43, 91] width 50 height 8
select select "0"
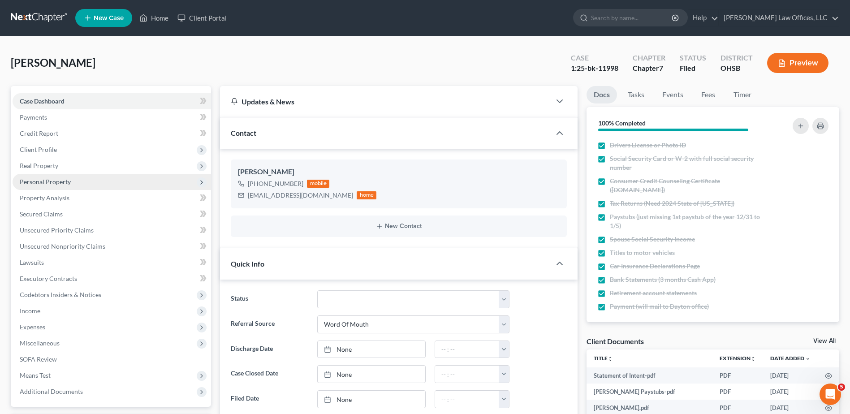
click at [51, 183] on span "Personal Property" at bounding box center [45, 182] width 51 height 8
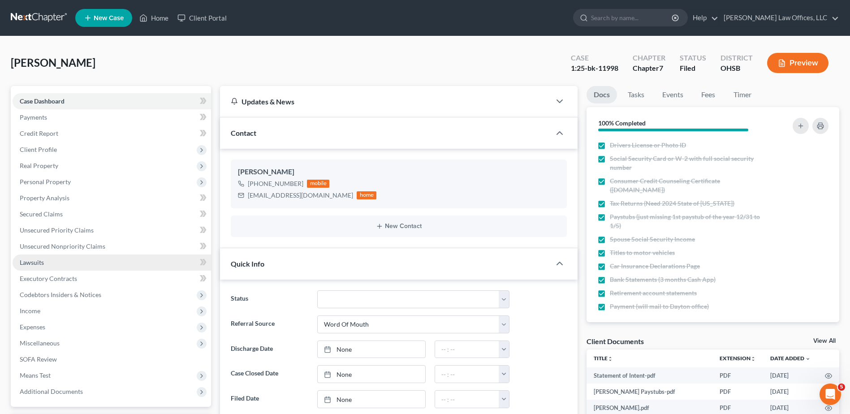
click at [49, 181] on span "Personal Property" at bounding box center [45, 182] width 51 height 8
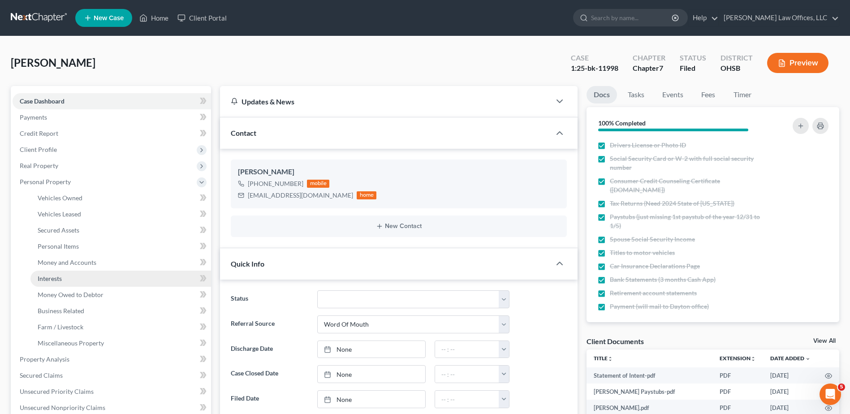
click at [50, 278] on span "Interests" at bounding box center [50, 279] width 24 height 8
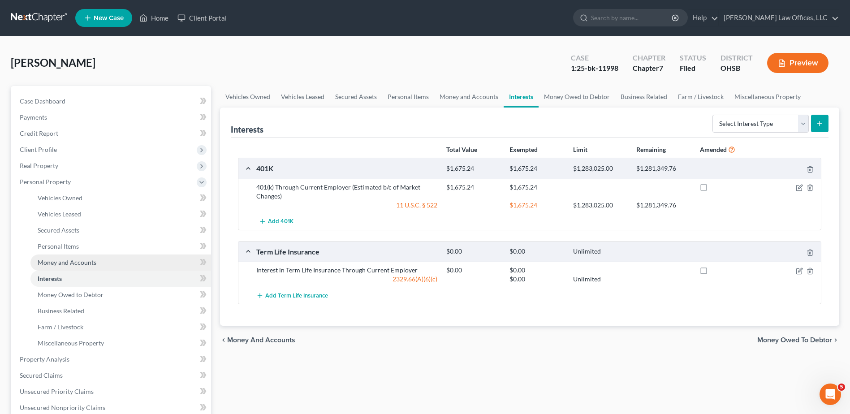
click at [58, 264] on span "Money and Accounts" at bounding box center [67, 262] width 59 height 8
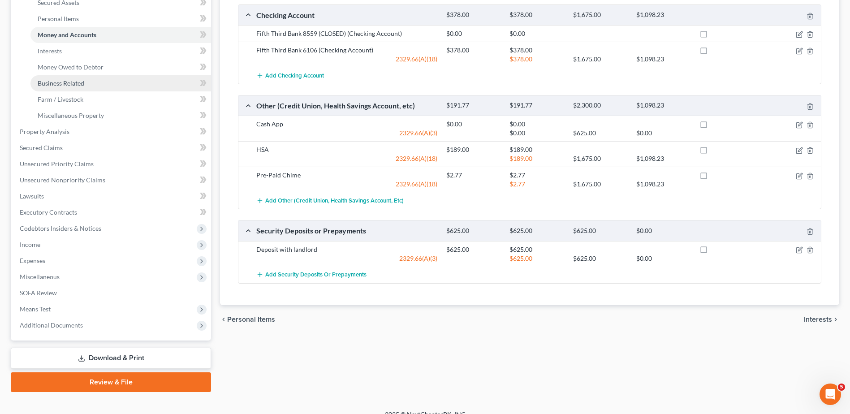
scroll to position [240, 0]
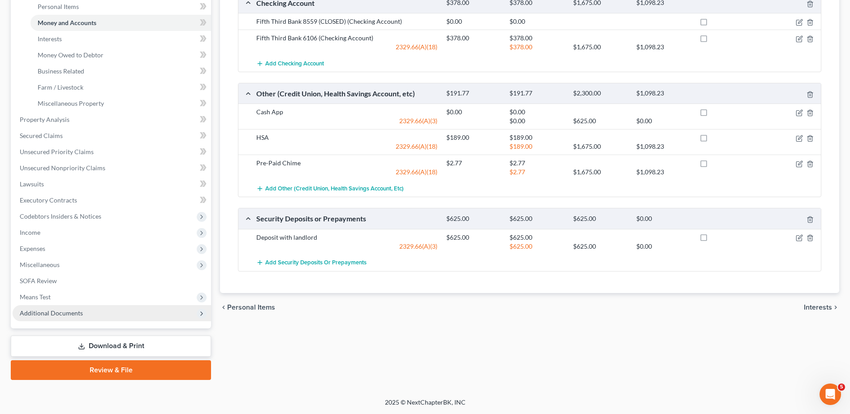
click at [77, 315] on span "Additional Documents" at bounding box center [51, 313] width 63 height 8
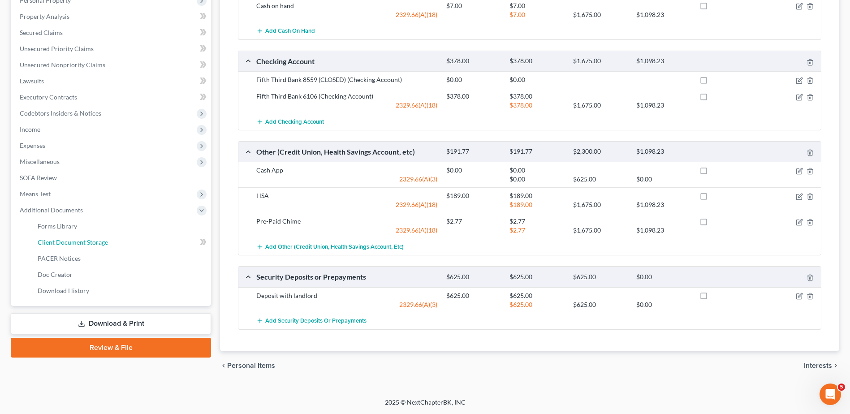
drag, startPoint x: 94, startPoint y: 245, endPoint x: 384, endPoint y: 258, distance: 290.1
click at [94, 244] on span "Client Document Storage" at bounding box center [73, 242] width 70 height 8
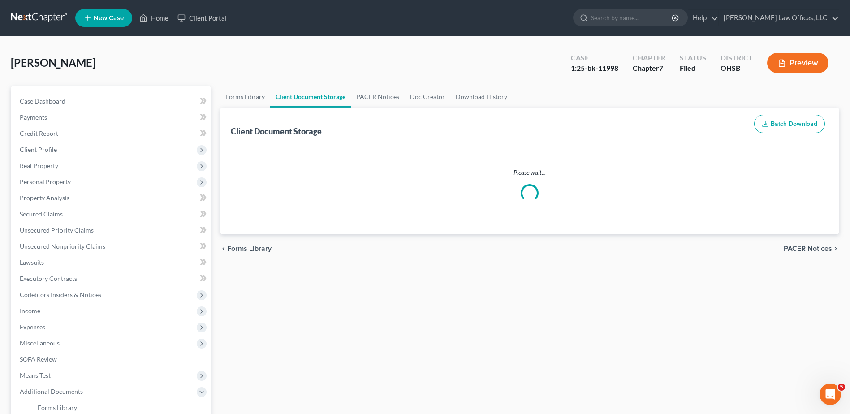
select select "7"
select select "37"
select select "52"
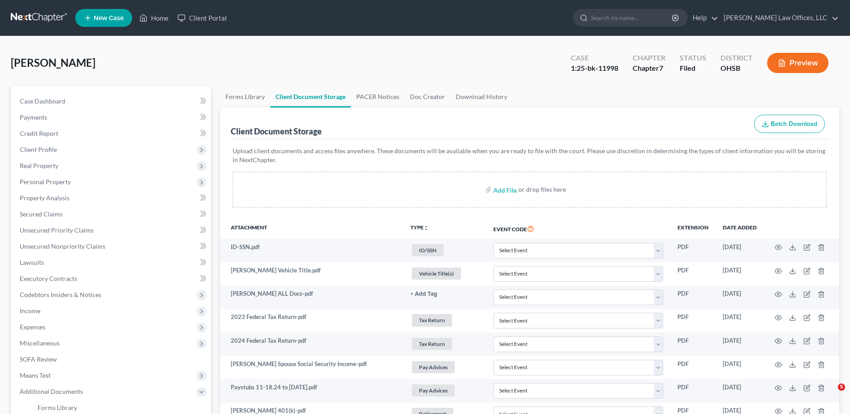
select select "7"
select select "37"
select select "52"
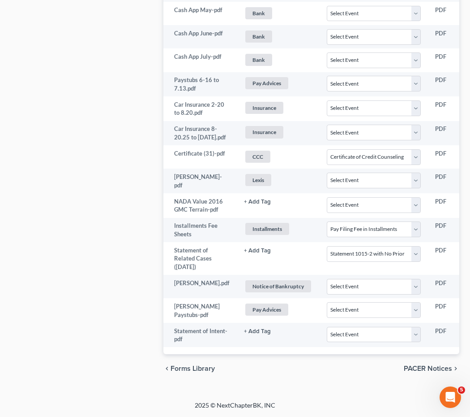
scroll to position [757, 0]
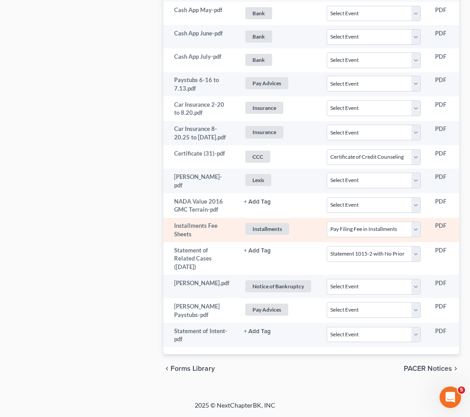
select select "7"
select select "37"
select select "52"
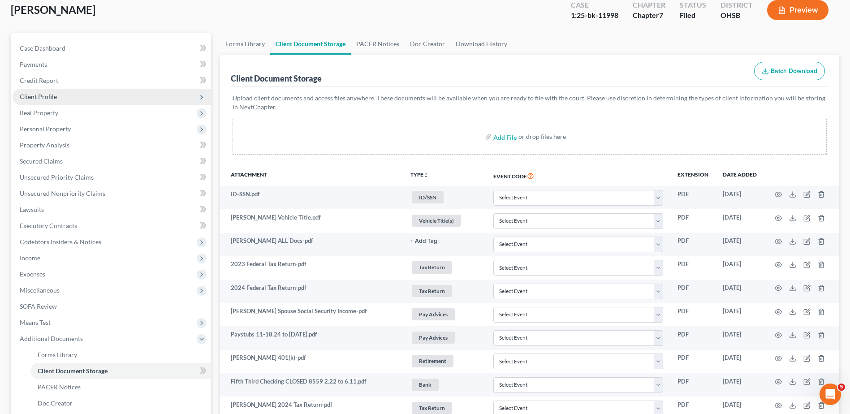
scroll to position [0, 0]
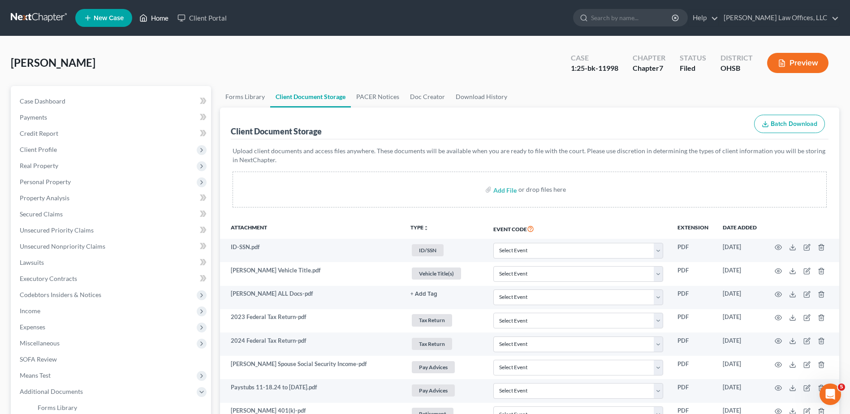
click at [165, 16] on link "Home" at bounding box center [154, 18] width 38 height 16
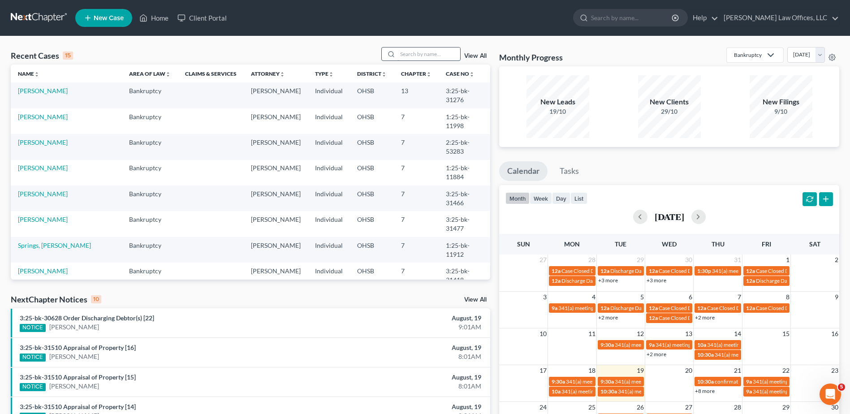
click at [414, 57] on input "search" at bounding box center [428, 53] width 63 height 13
type input "wall"
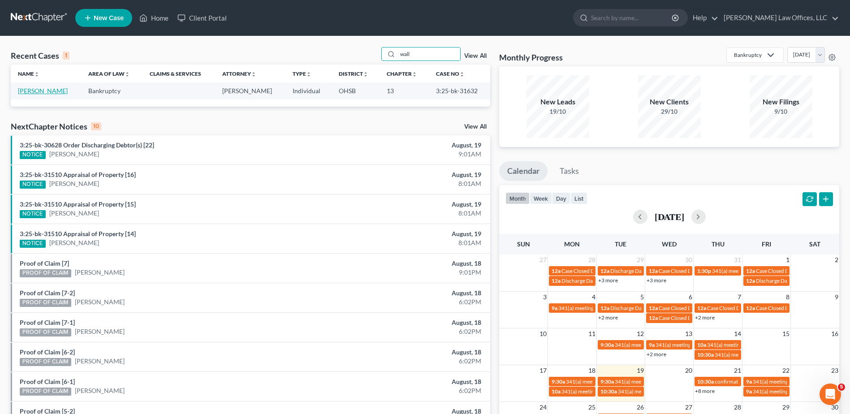
click at [45, 90] on link "[PERSON_NAME]" at bounding box center [43, 91] width 50 height 8
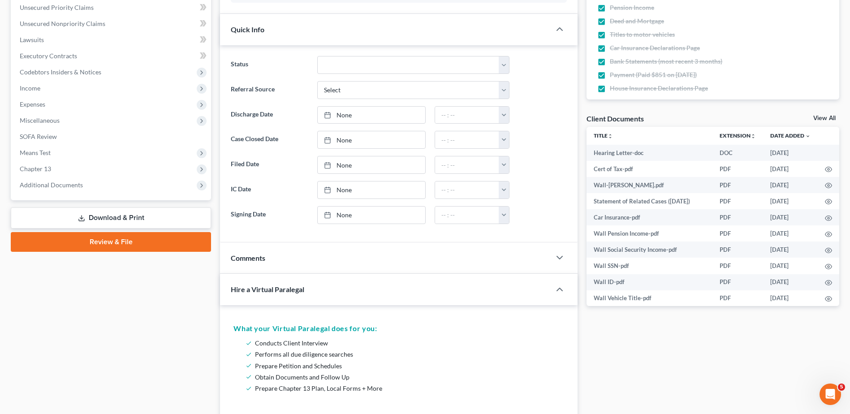
scroll to position [224, 0]
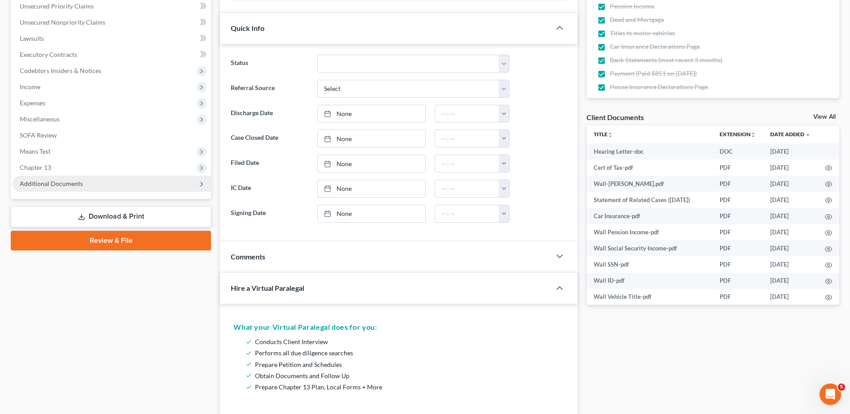
click at [43, 180] on span "Additional Documents" at bounding box center [51, 184] width 63 height 8
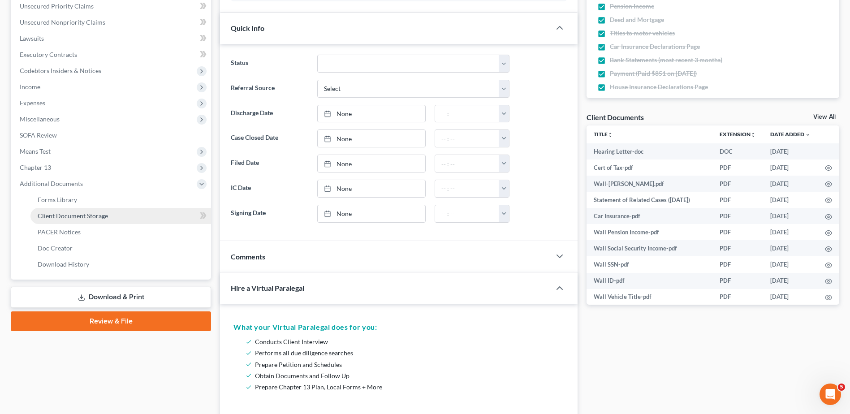
click at [66, 215] on span "Client Document Storage" at bounding box center [73, 216] width 70 height 8
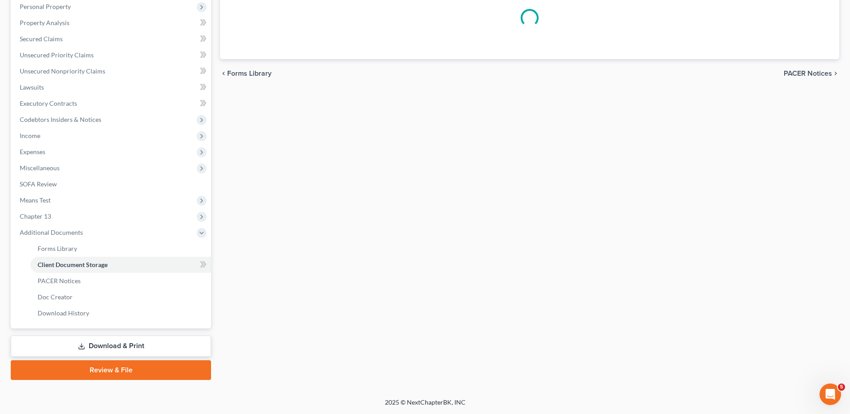
scroll to position [142, 0]
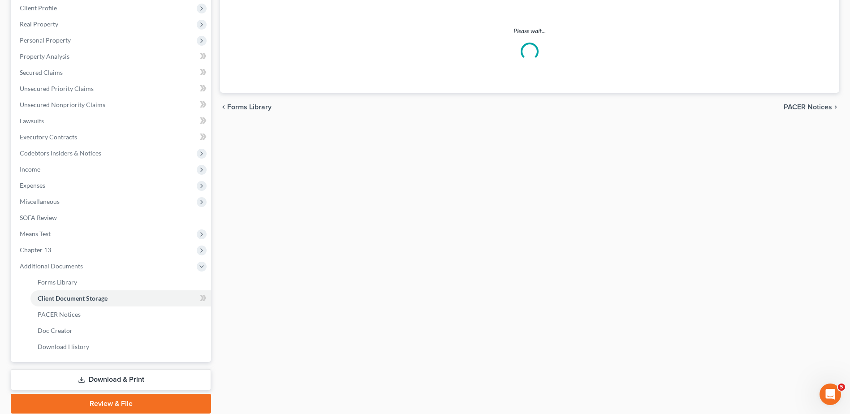
select select "7"
select select "52"
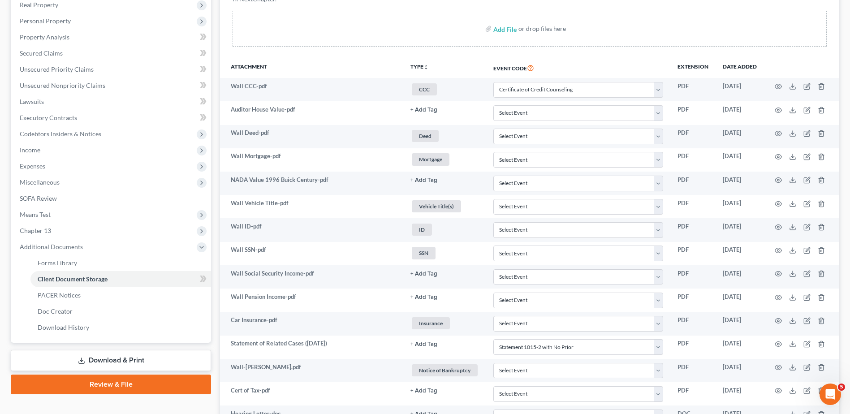
scroll to position [246, 0]
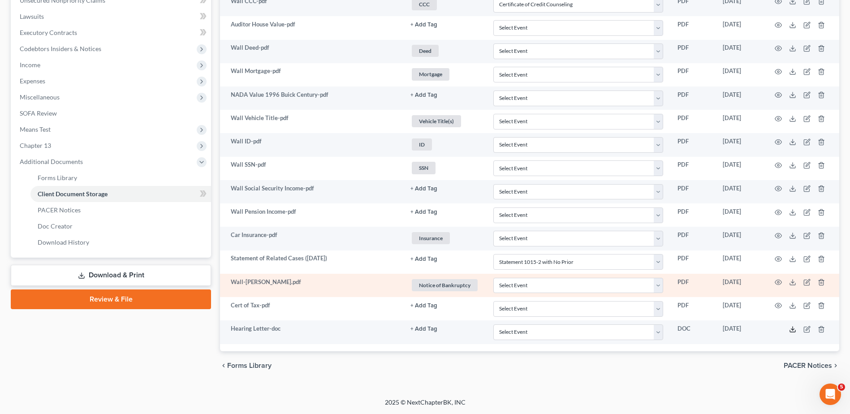
click at [792, 330] on polyline at bounding box center [792, 328] width 3 height 1
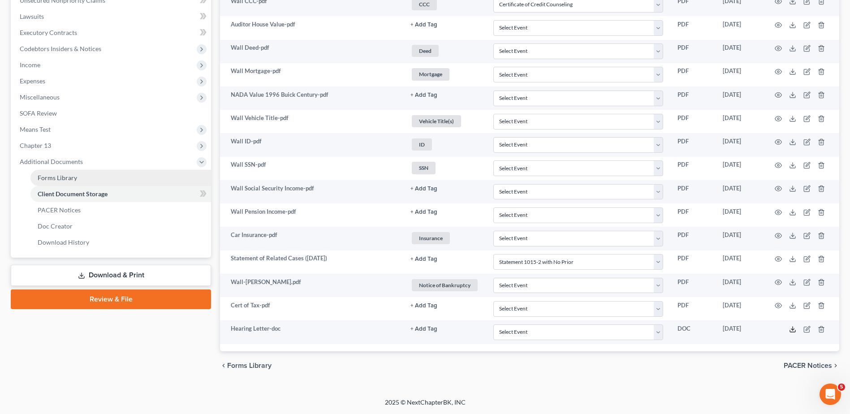
scroll to position [0, 0]
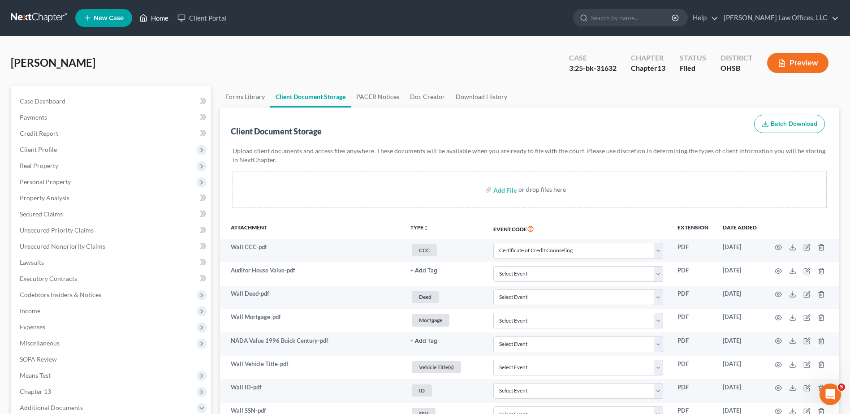
drag, startPoint x: 166, startPoint y: 19, endPoint x: 314, endPoint y: 47, distance: 150.5
click at [166, 19] on link "Home" at bounding box center [154, 18] width 38 height 16
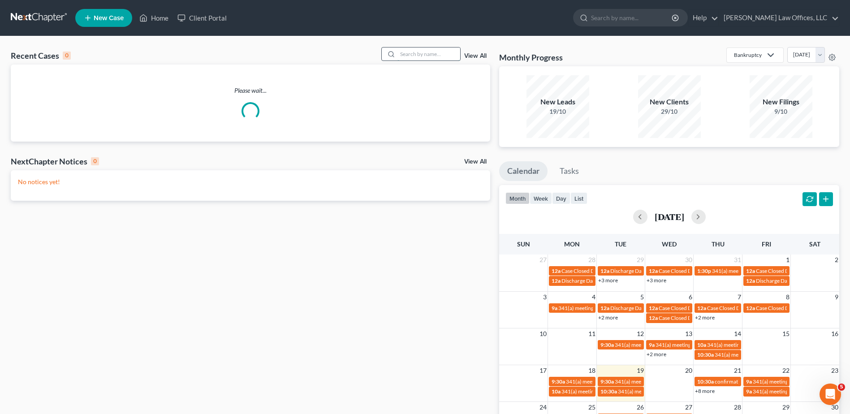
click at [420, 58] on input "search" at bounding box center [428, 53] width 63 height 13
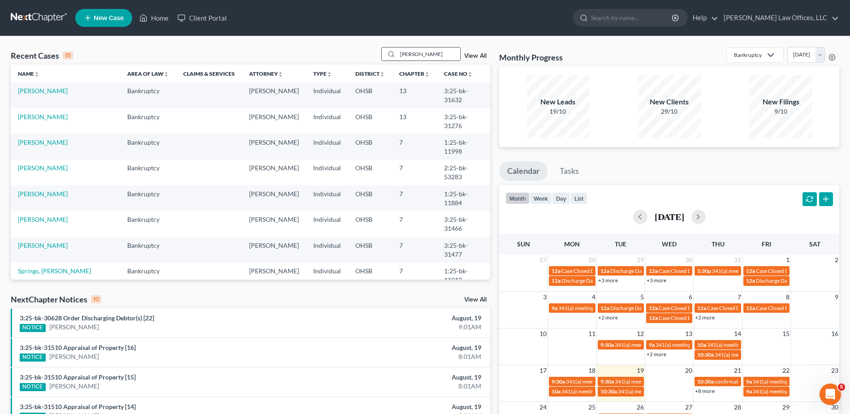
type input "harris"
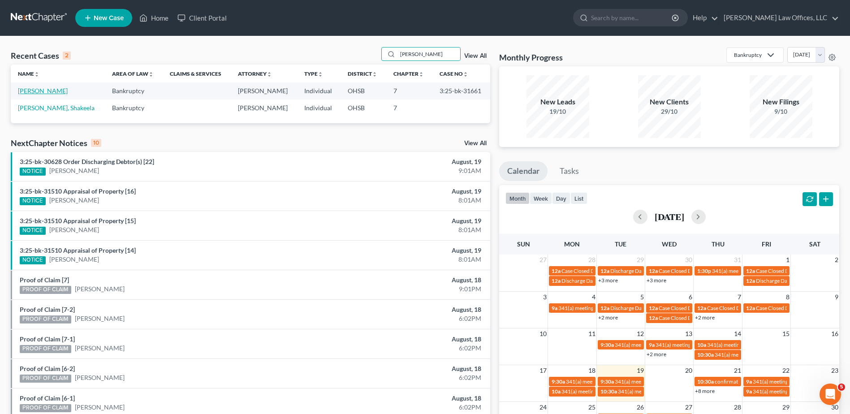
click at [28, 93] on link "[PERSON_NAME]" at bounding box center [43, 91] width 50 height 8
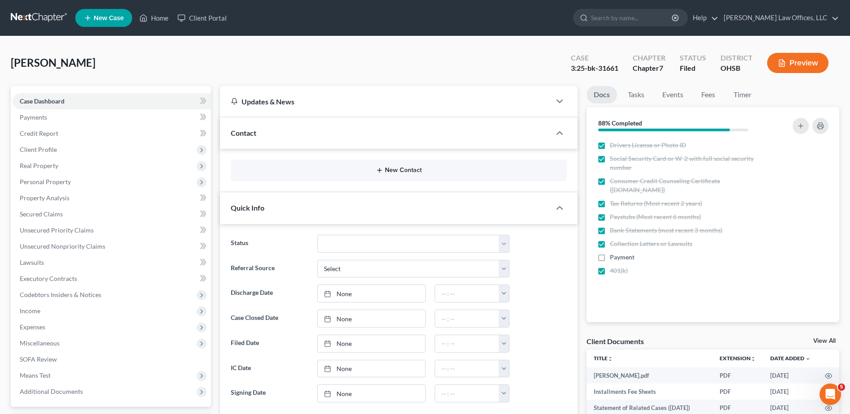
click at [398, 172] on button "New Contact" at bounding box center [399, 170] width 322 height 7
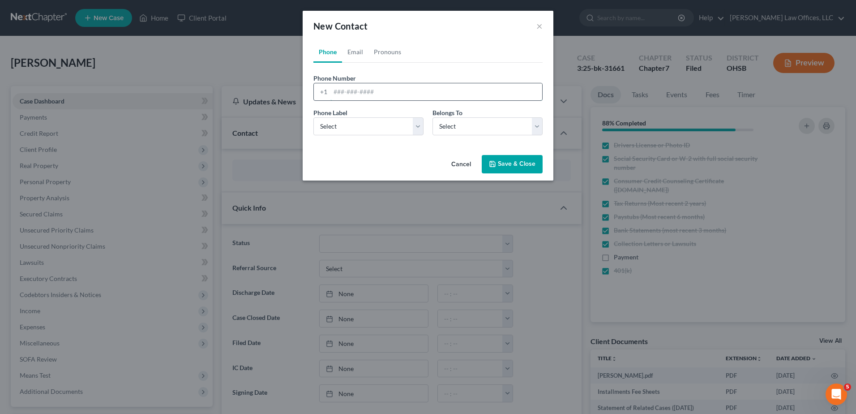
click at [336, 92] on input "tel" at bounding box center [437, 91] width 212 height 17
type input "937-475-9725"
drag, startPoint x: 360, startPoint y: 130, endPoint x: 357, endPoint y: 136, distance: 6.0
click at [360, 130] on select "Select Mobile Home Work Other" at bounding box center [369, 126] width 110 height 18
select select "0"
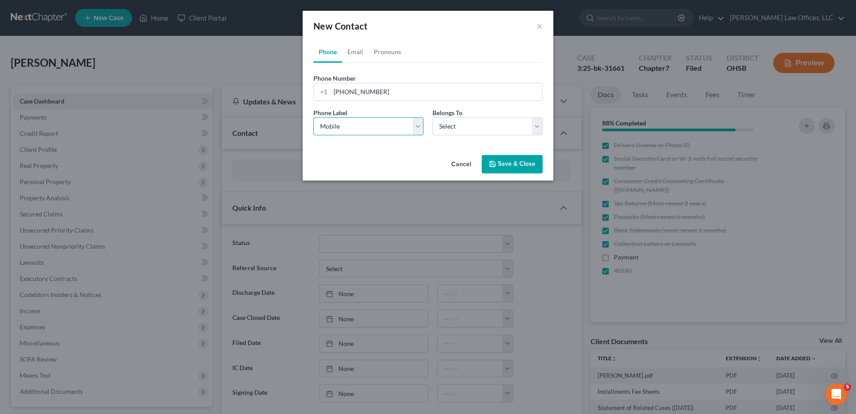
click at [314, 117] on select "Select Mobile Home Work Other" at bounding box center [369, 126] width 110 height 18
click at [455, 129] on select "Select Client Other" at bounding box center [488, 126] width 110 height 18
select select "0"
click at [433, 117] on select "Select Client Other" at bounding box center [488, 126] width 110 height 18
select select "0"
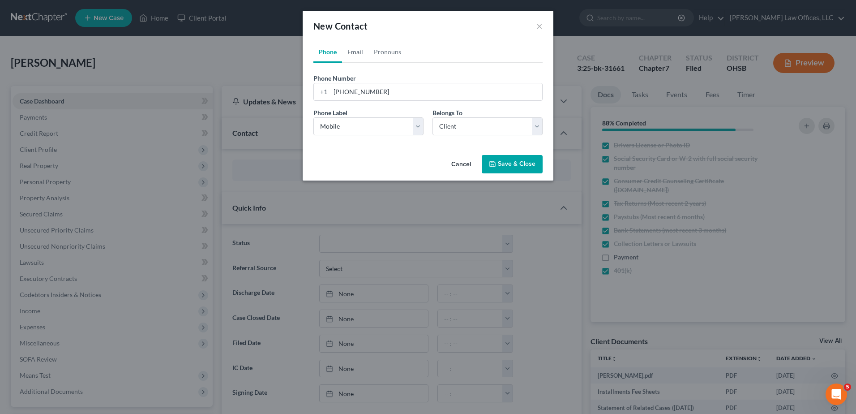
drag, startPoint x: 360, startPoint y: 53, endPoint x: 357, endPoint y: 92, distance: 39.1
click at [360, 53] on link "Email" at bounding box center [355, 52] width 26 height 22
click at [357, 95] on input "email" at bounding box center [437, 91] width 212 height 17
type input "harrisjae2423@gmail.com"
drag, startPoint x: 351, startPoint y: 126, endPoint x: 348, endPoint y: 137, distance: 11.1
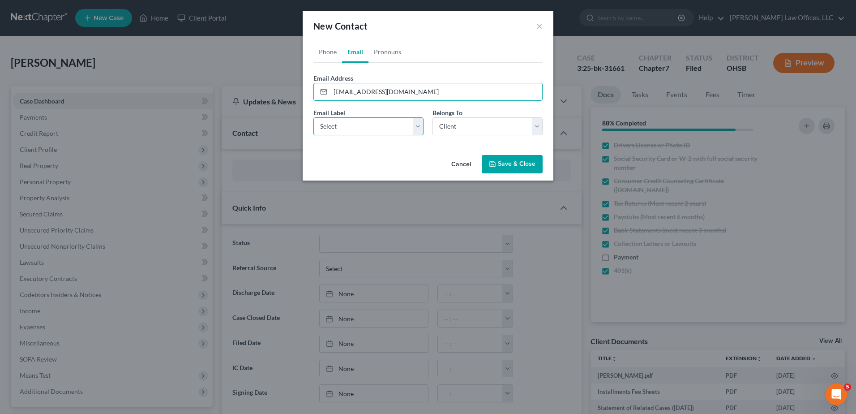
click at [351, 126] on select "Select Home Work Other" at bounding box center [369, 126] width 110 height 18
select select "0"
click at [314, 117] on select "Select Home Work Other" at bounding box center [369, 126] width 110 height 18
click at [491, 167] on icon "button" at bounding box center [492, 163] width 5 height 5
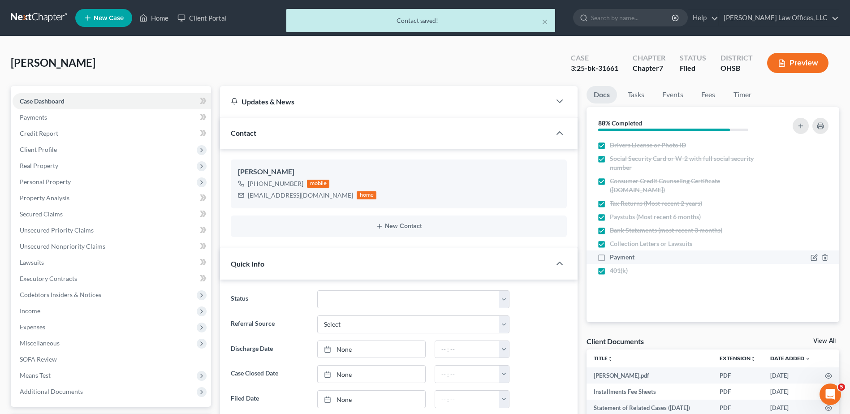
click at [610, 259] on label "Payment" at bounding box center [622, 257] width 25 height 9
click at [613, 258] on input "Payment" at bounding box center [616, 256] width 6 height 6
checkbox input "true"
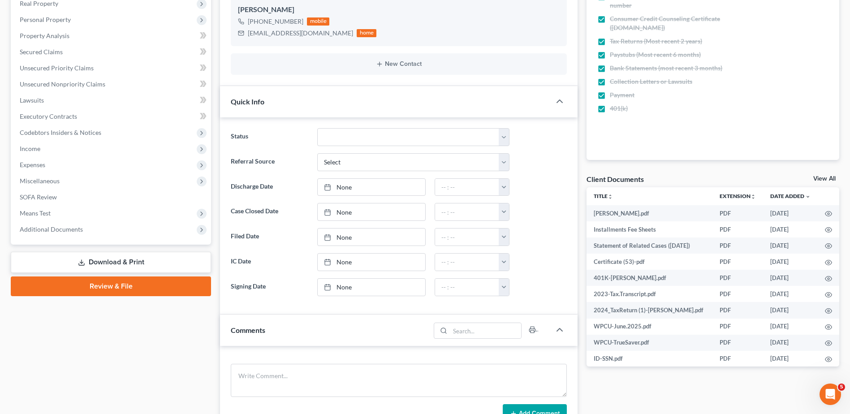
scroll to position [179, 0]
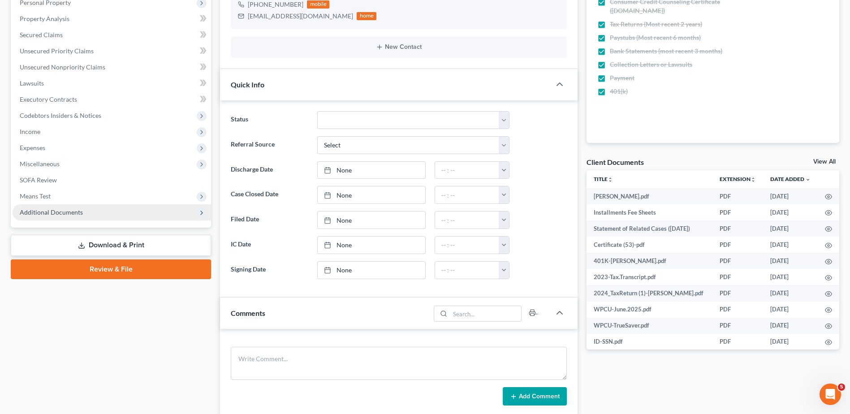
click at [43, 212] on span "Additional Documents" at bounding box center [51, 212] width 63 height 8
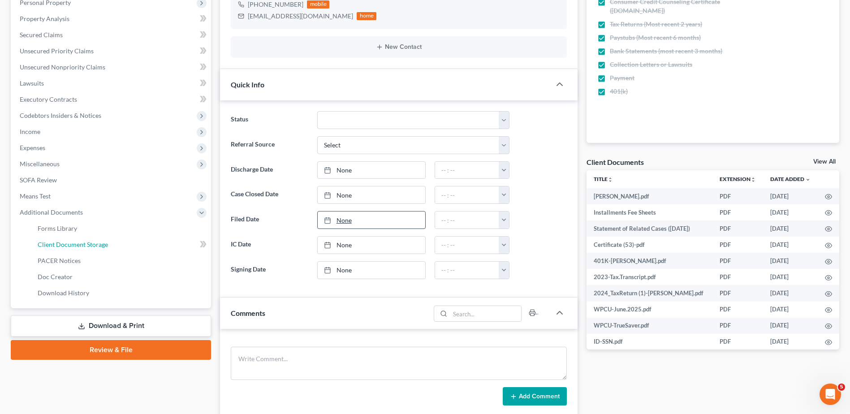
drag, startPoint x: 56, startPoint y: 240, endPoint x: 324, endPoint y: 226, distance: 268.7
click at [56, 240] on link "Client Document Storage" at bounding box center [120, 245] width 181 height 16
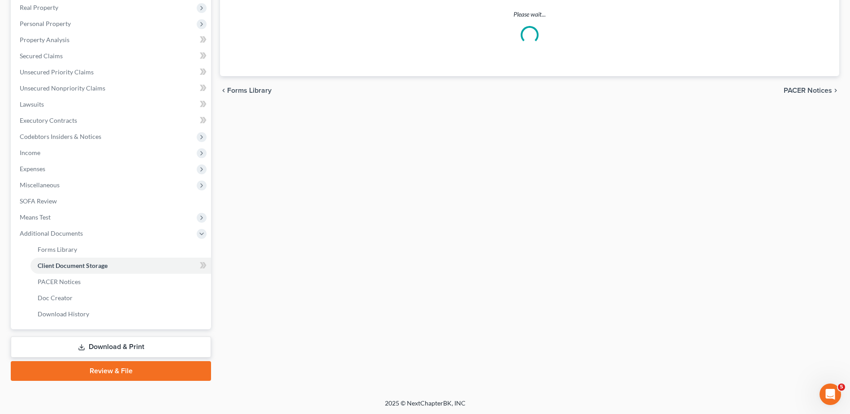
select select "7"
select select "52"
select select "37"
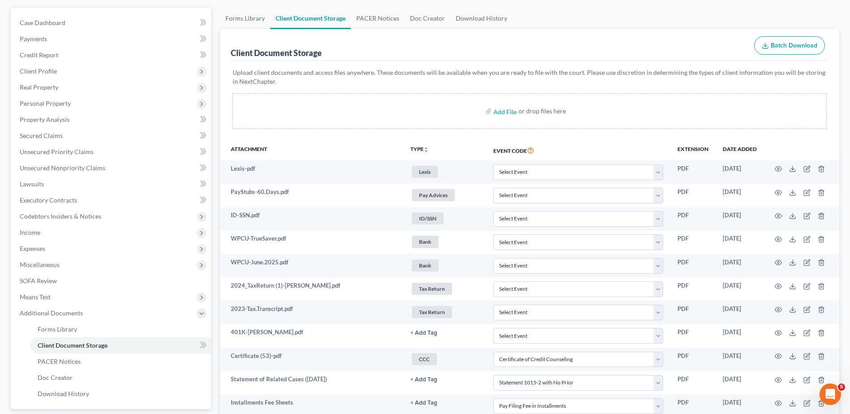
scroll to position [176, 0]
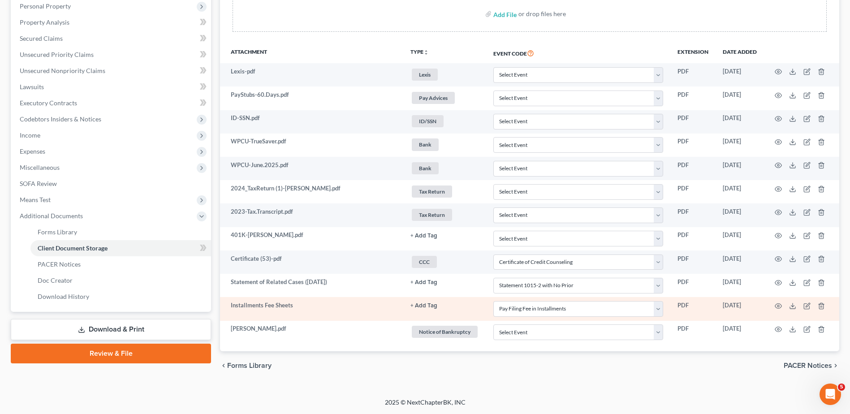
click at [422, 239] on button "+ Add Tag" at bounding box center [423, 236] width 27 height 6
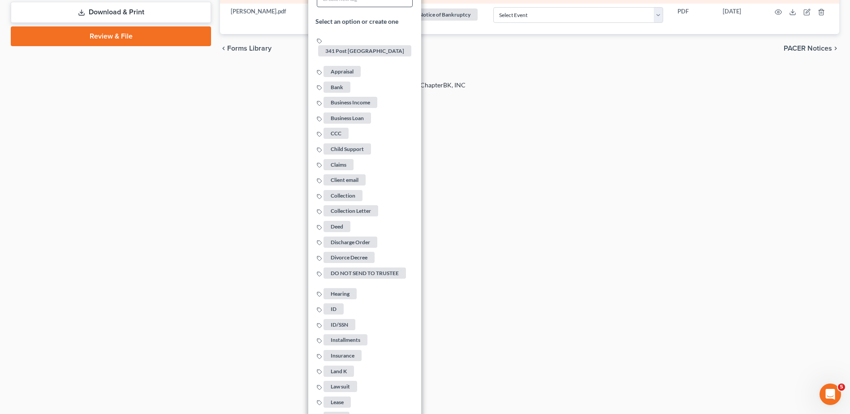
scroll to position [579, 0]
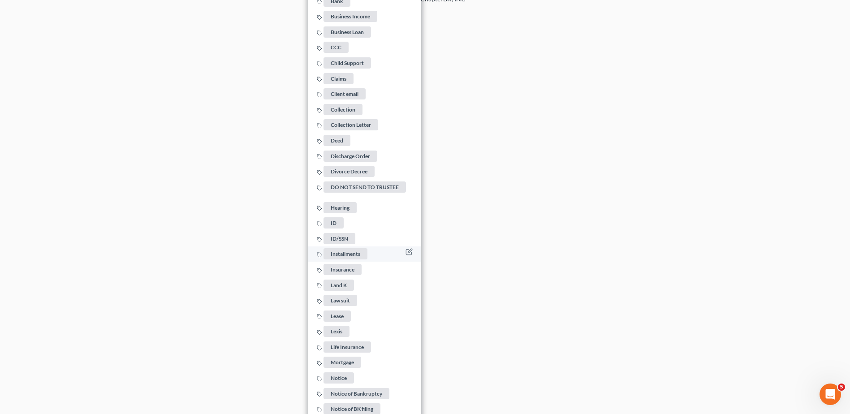
click at [345, 251] on span "Installments" at bounding box center [345, 253] width 44 height 11
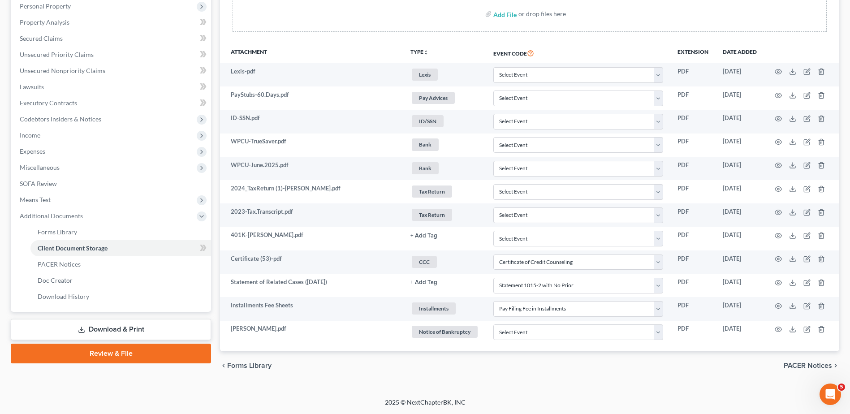
scroll to position [176, 0]
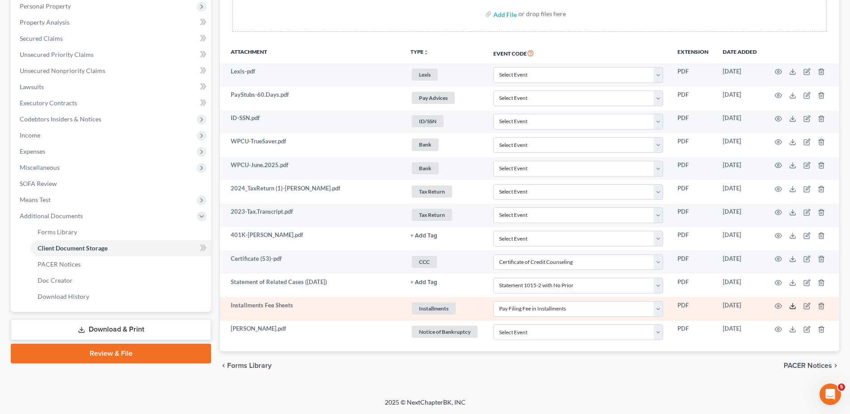
click at [792, 306] on icon at bounding box center [792, 305] width 7 height 7
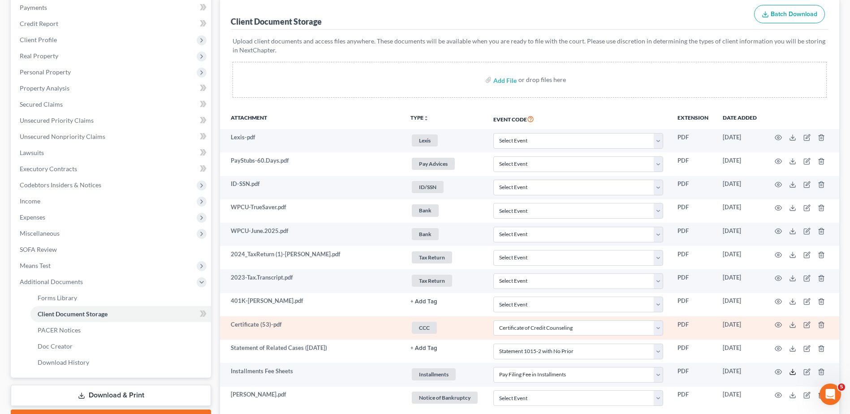
scroll to position [86, 0]
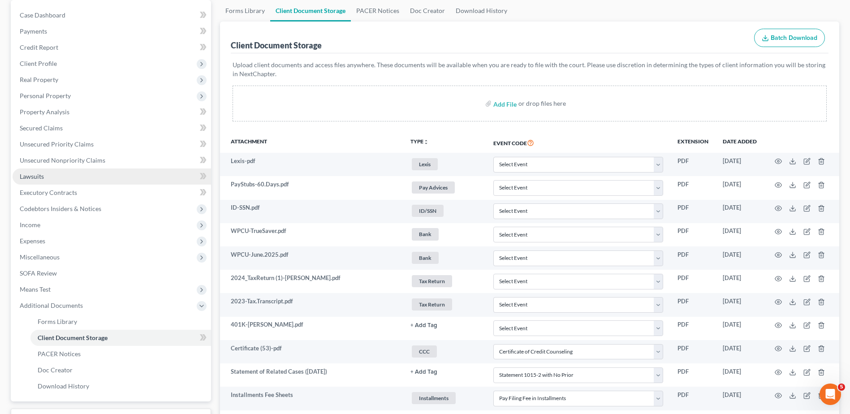
click at [74, 178] on link "Lawsuits" at bounding box center [112, 176] width 198 height 16
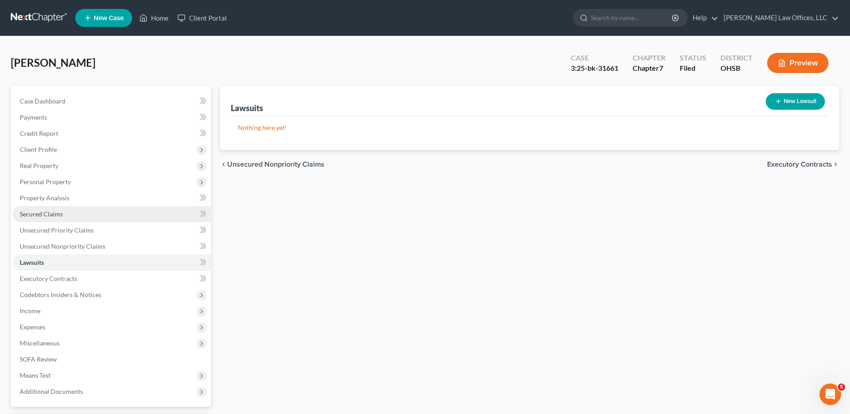
click at [46, 213] on span "Secured Claims" at bounding box center [41, 214] width 43 height 8
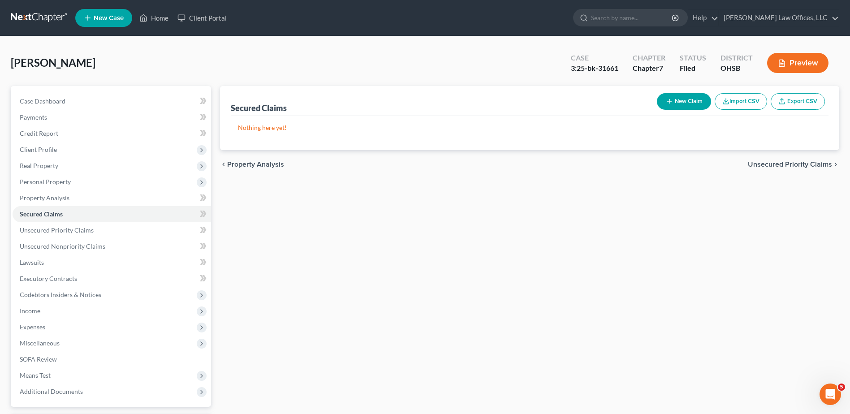
click at [792, 62] on button "Preview" at bounding box center [797, 63] width 61 height 20
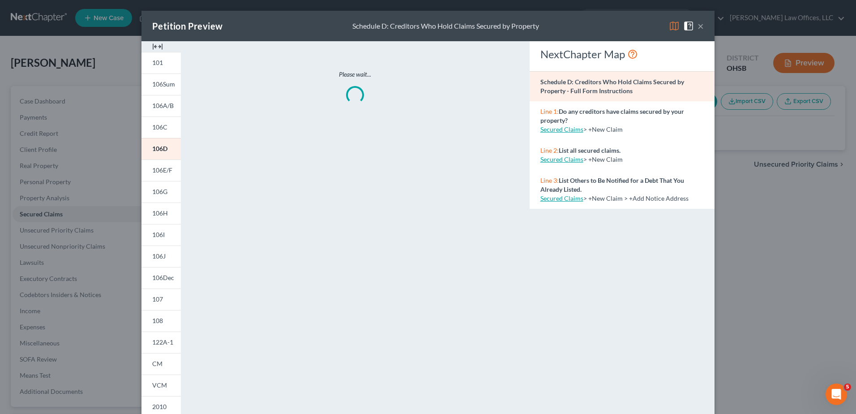
click at [152, 46] on img at bounding box center [157, 46] width 11 height 11
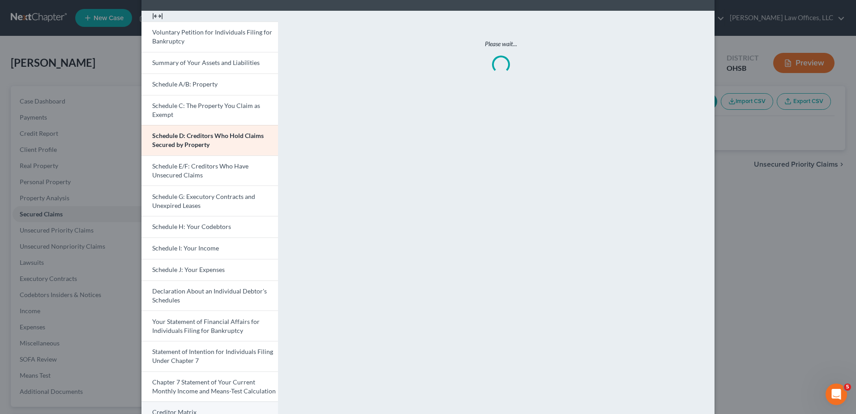
scroll to position [181, 0]
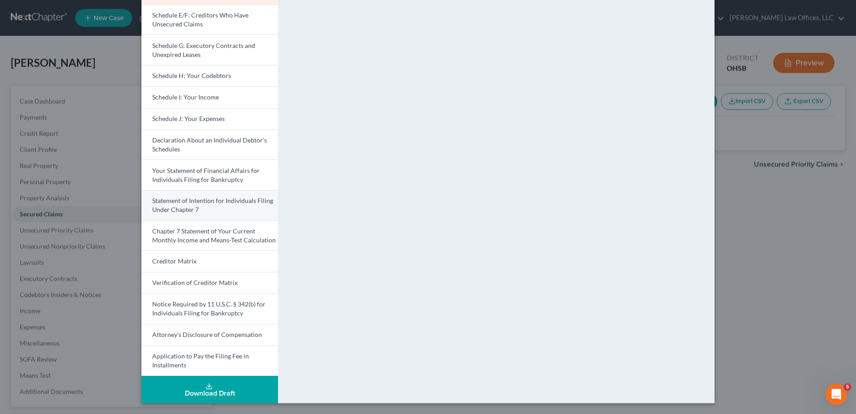
click at [215, 200] on span "Statement of Intention for Individuals Filing Under Chapter 7" at bounding box center [212, 205] width 121 height 17
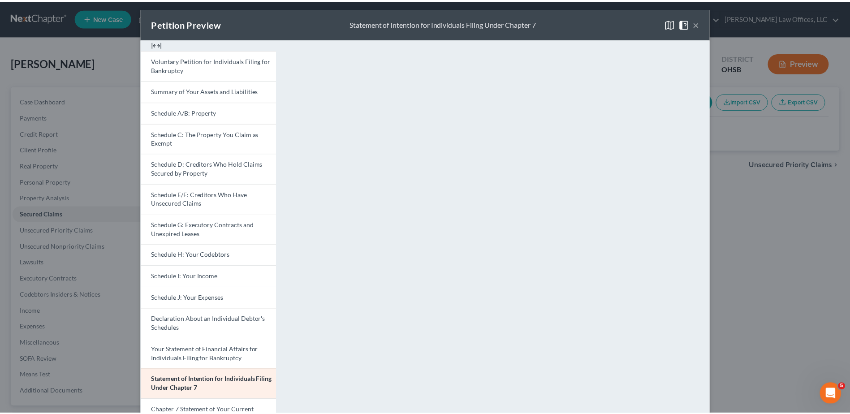
scroll to position [0, 0]
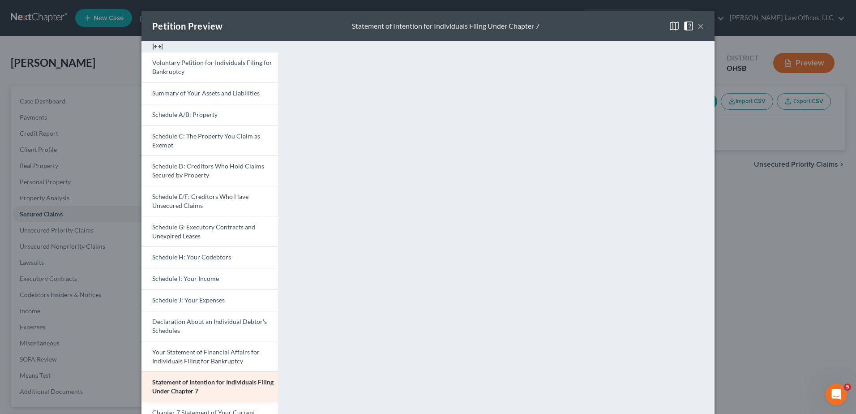
click at [698, 26] on button "×" at bounding box center [701, 26] width 6 height 11
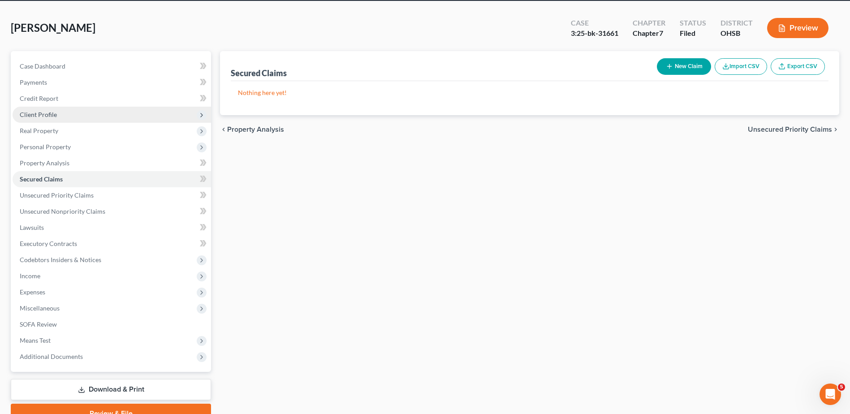
scroll to position [78, 0]
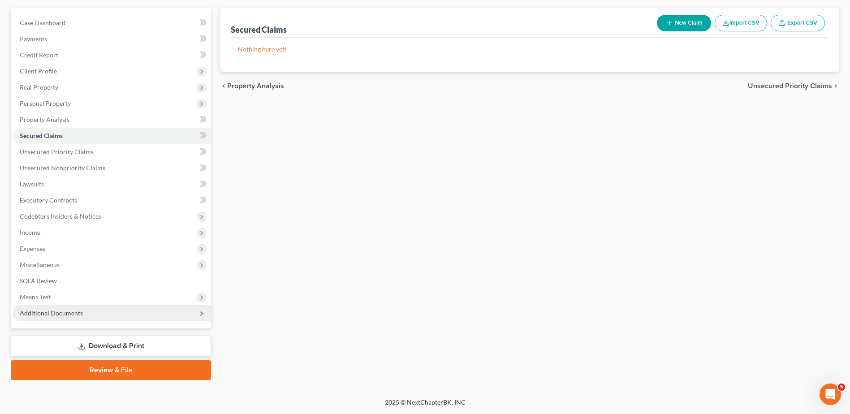
click at [63, 314] on span "Additional Documents" at bounding box center [51, 313] width 63 height 8
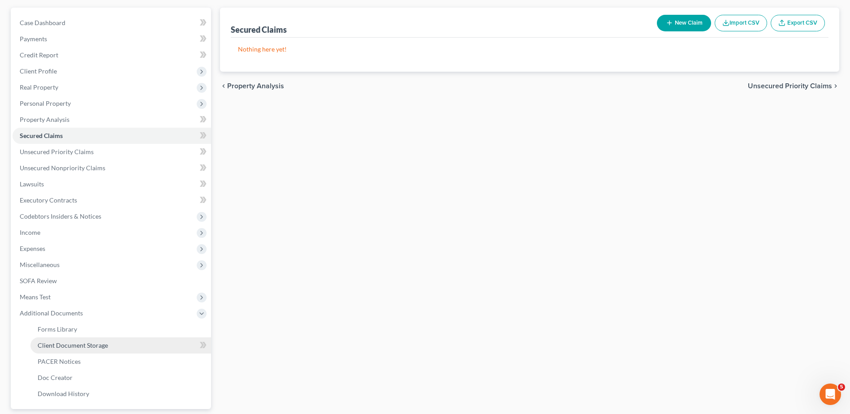
click at [67, 341] on span "Client Document Storage" at bounding box center [73, 345] width 70 height 8
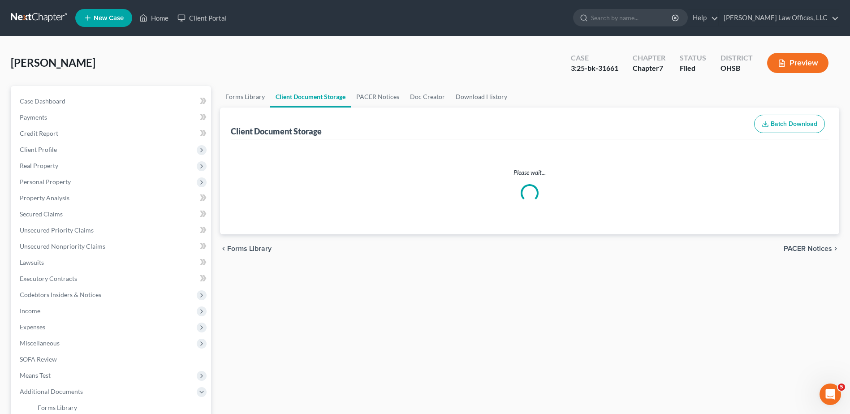
select select "7"
select select "52"
select select "37"
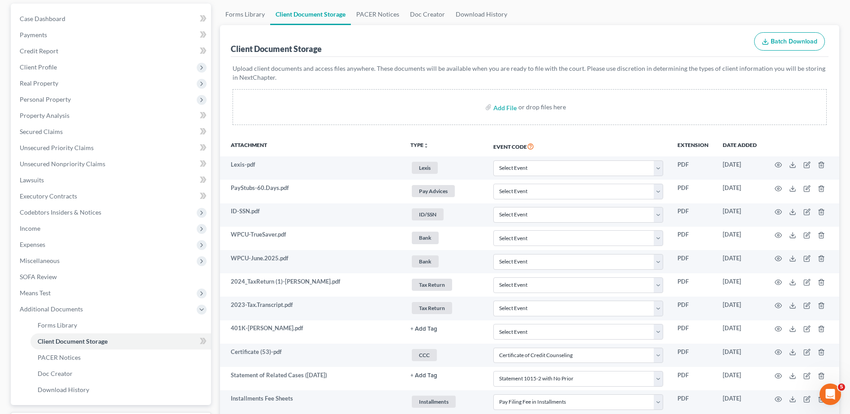
scroll to position [41, 0]
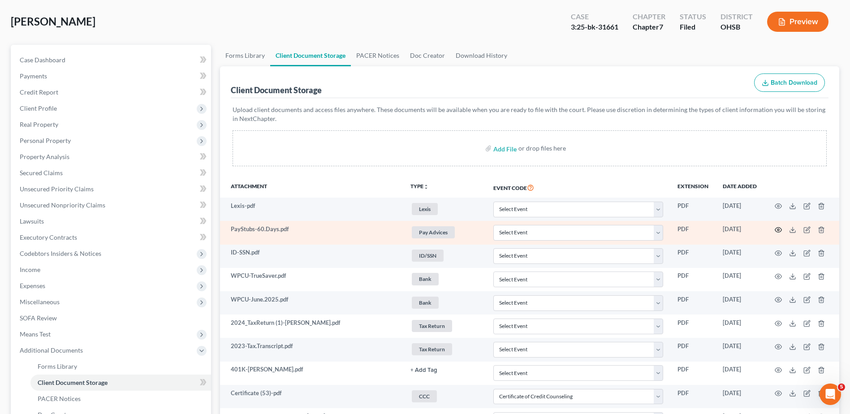
click at [776, 228] on icon "button" at bounding box center [777, 229] width 7 height 7
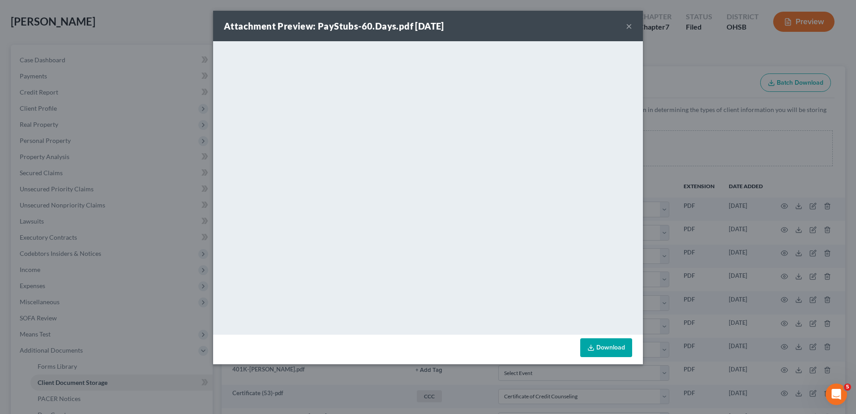
click at [630, 27] on button "×" at bounding box center [629, 26] width 6 height 11
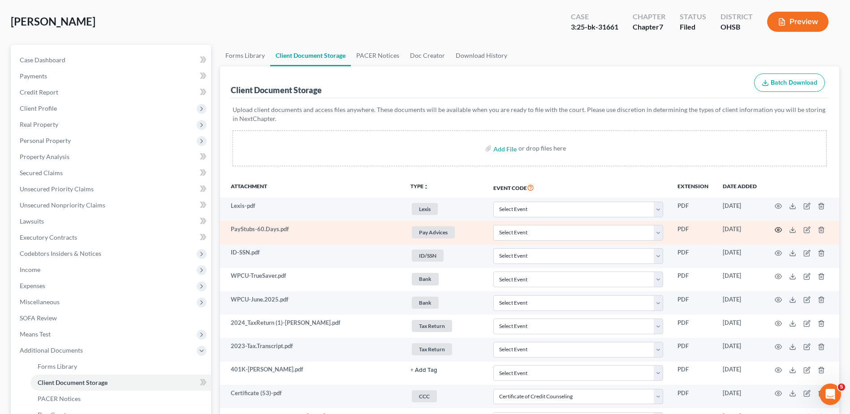
click at [779, 230] on circle "button" at bounding box center [778, 230] width 2 height 2
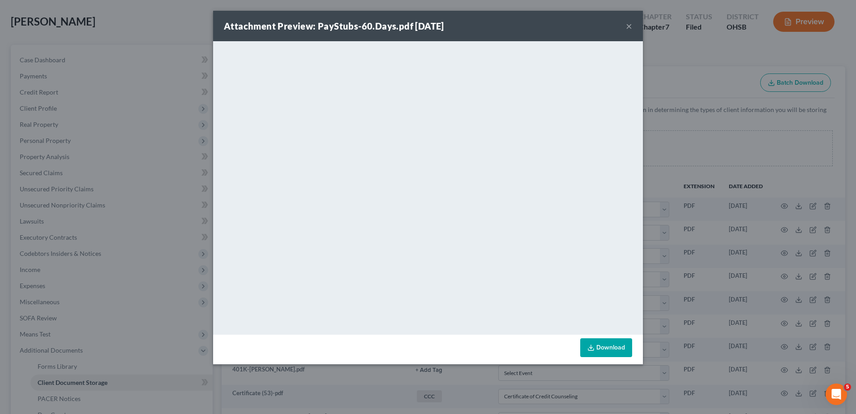
click at [630, 26] on button "×" at bounding box center [629, 26] width 6 height 11
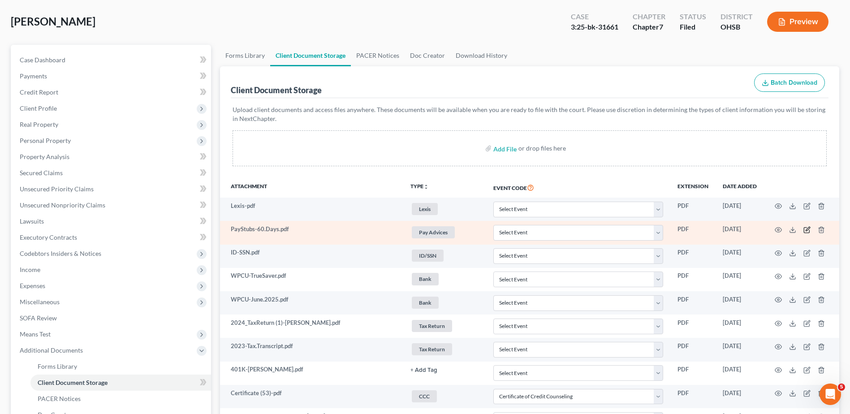
click at [805, 229] on icon "button" at bounding box center [806, 229] width 7 height 7
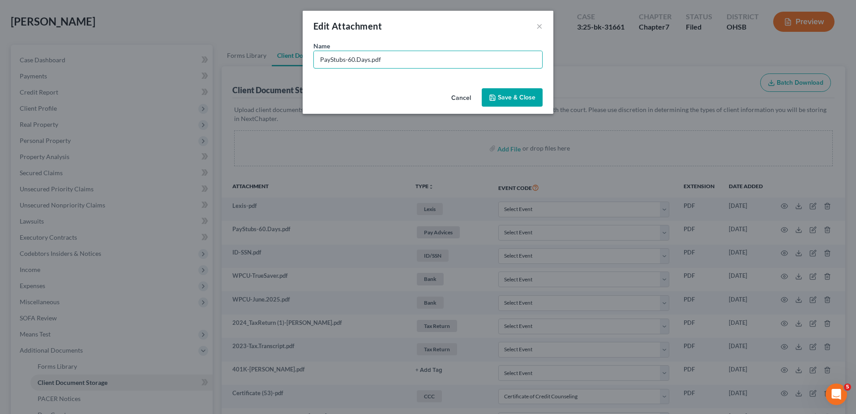
drag, startPoint x: 369, startPoint y: 60, endPoint x: 288, endPoint y: 57, distance: 81.6
click at [288, 57] on div "Edit Attachment × Name * PayStubs-60.Days.pdf Cancel Save & Close" at bounding box center [428, 207] width 856 height 414
type input "Harris Paystubs.pdf"
click at [505, 98] on span "Save & Close" at bounding box center [517, 98] width 38 height 8
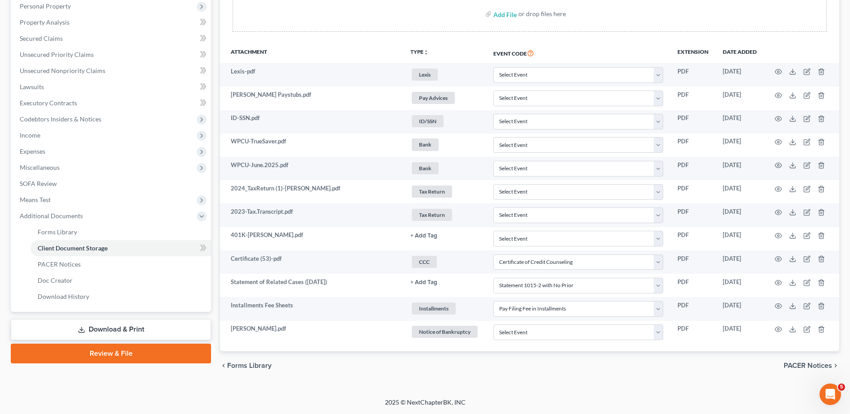
scroll to position [0, 0]
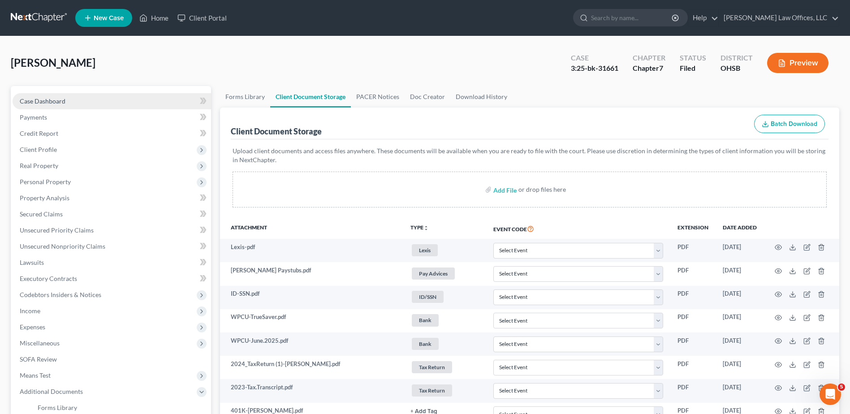
click at [38, 101] on span "Case Dashboard" at bounding box center [43, 101] width 46 height 8
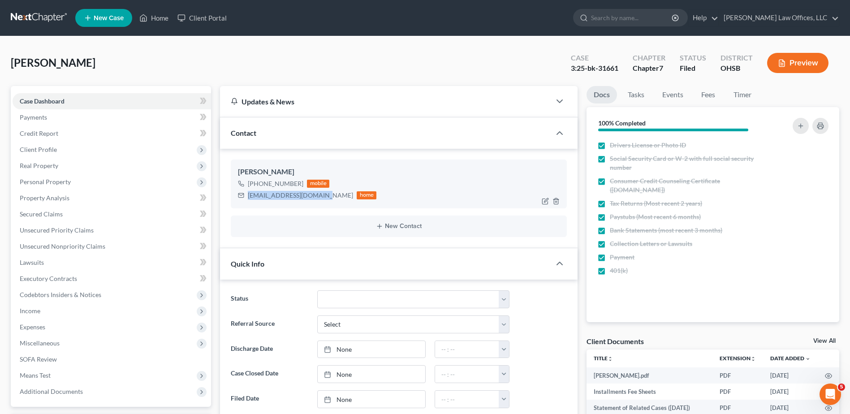
drag, startPoint x: 318, startPoint y: 196, endPoint x: 246, endPoint y: 195, distance: 71.7
click at [246, 195] on div "harrisjae2423@gmail.com home" at bounding box center [307, 195] width 138 height 12
drag, startPoint x: 250, startPoint y: 195, endPoint x: 277, endPoint y: 196, distance: 27.3
copy div "harrisjae2423@gmail.com"
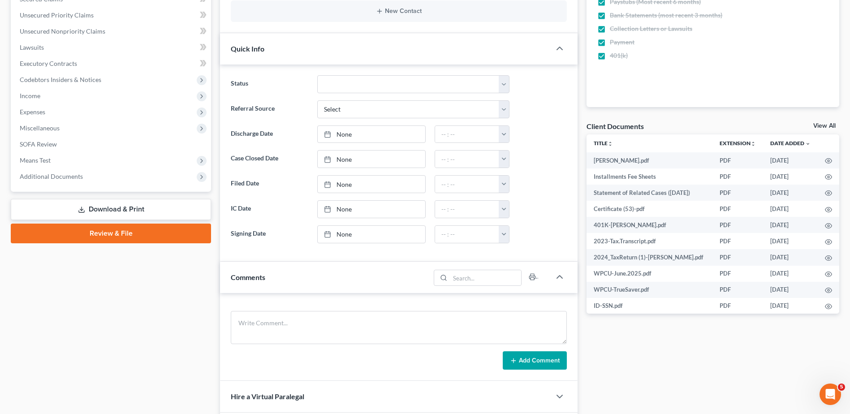
scroll to position [224, 0]
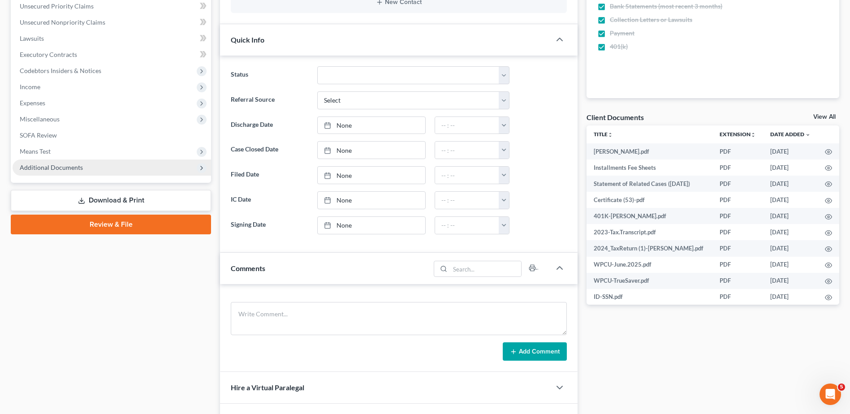
click at [46, 168] on span "Additional Documents" at bounding box center [51, 167] width 63 height 8
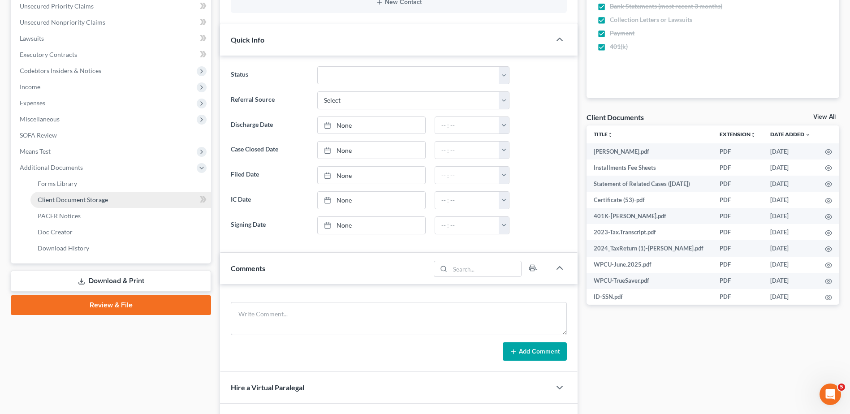
click at [69, 204] on link "Client Document Storage" at bounding box center [120, 200] width 181 height 16
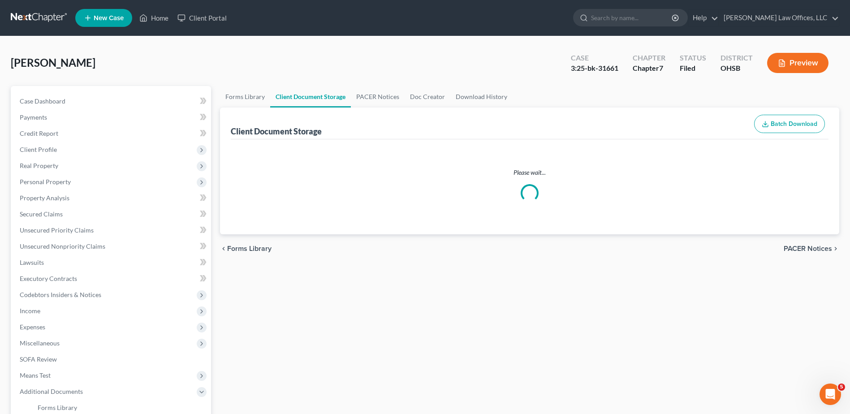
select select "7"
select select "52"
select select "37"
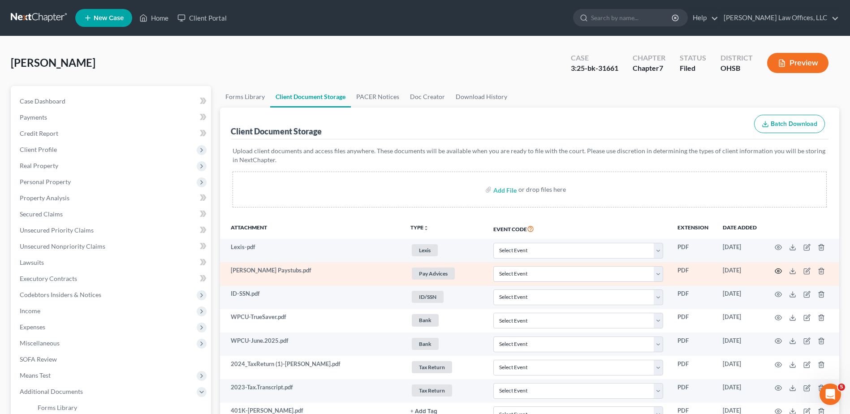
click at [777, 271] on icon "button" at bounding box center [777, 270] width 7 height 7
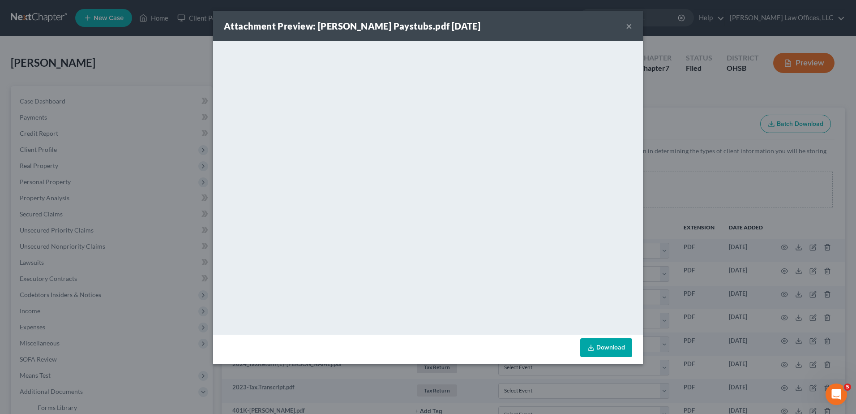
click at [628, 26] on button "×" at bounding box center [629, 26] width 6 height 11
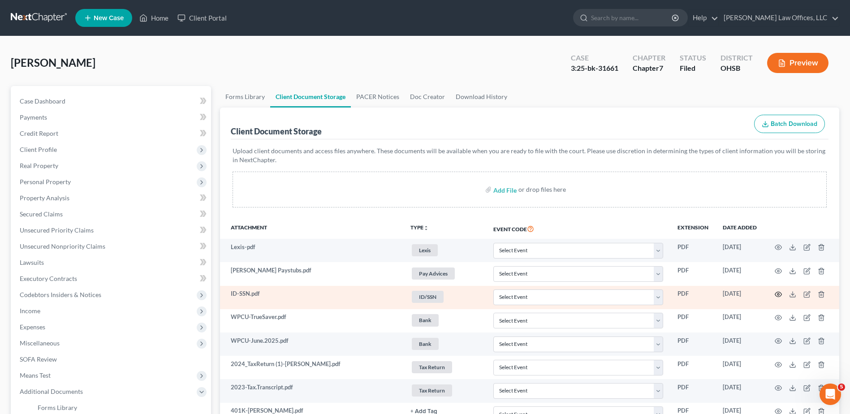
click at [777, 294] on icon "button" at bounding box center [777, 294] width 7 height 7
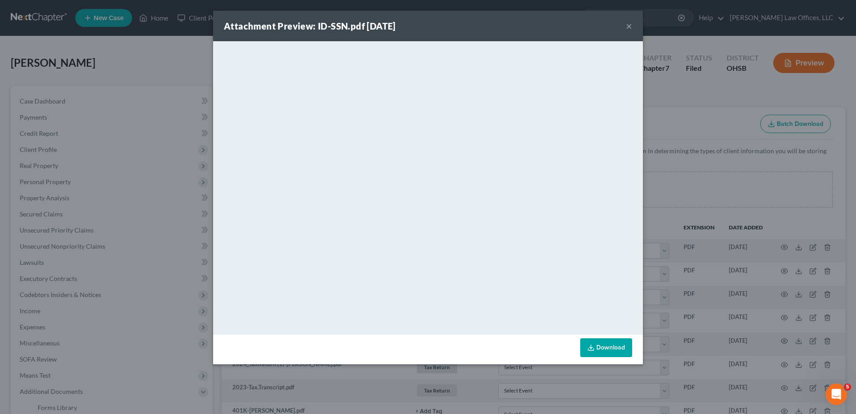
click at [629, 24] on button "×" at bounding box center [629, 26] width 6 height 11
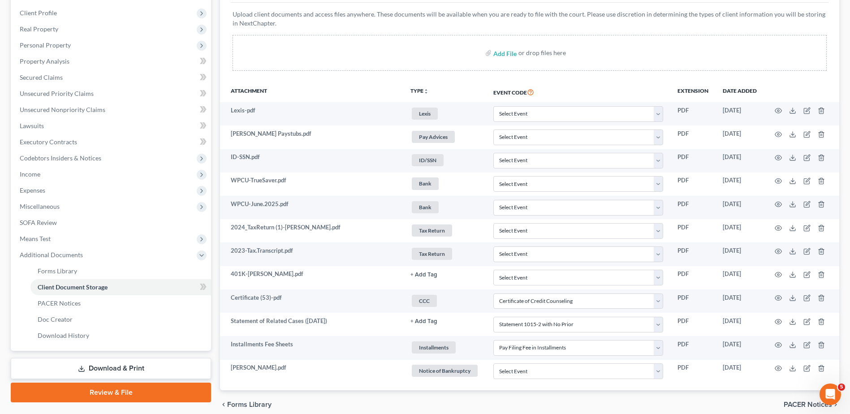
scroll to position [176, 0]
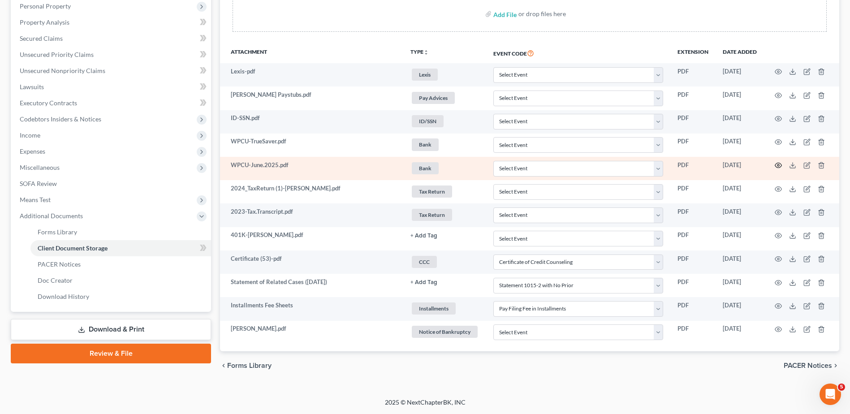
click at [776, 163] on icon "button" at bounding box center [777, 165] width 7 height 7
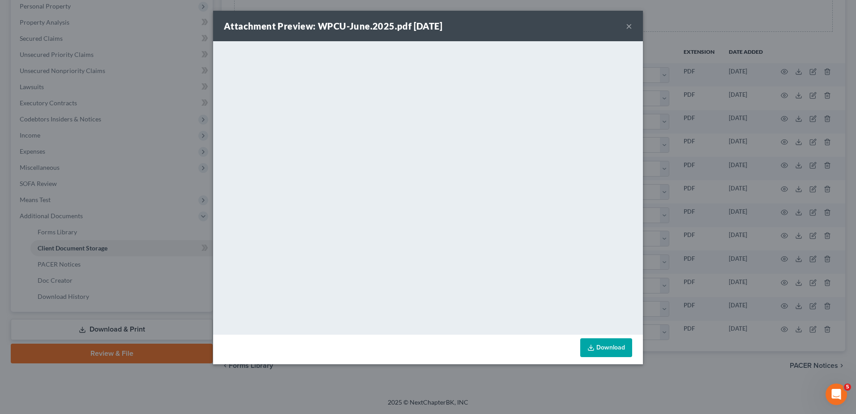
click at [629, 26] on button "×" at bounding box center [629, 26] width 6 height 11
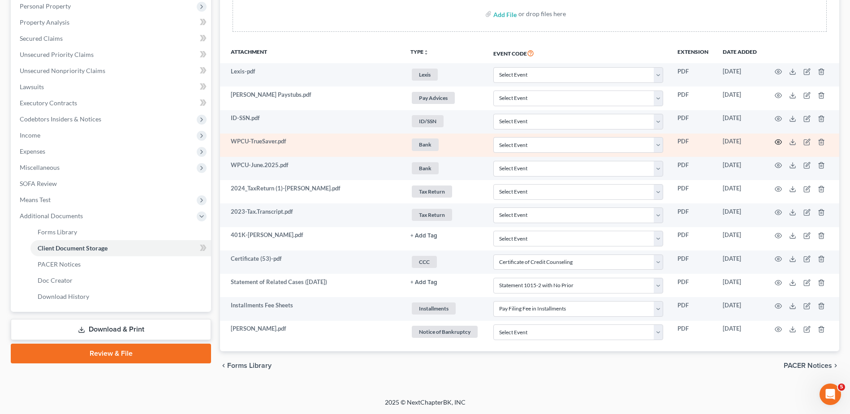
click at [778, 143] on circle "button" at bounding box center [778, 142] width 2 height 2
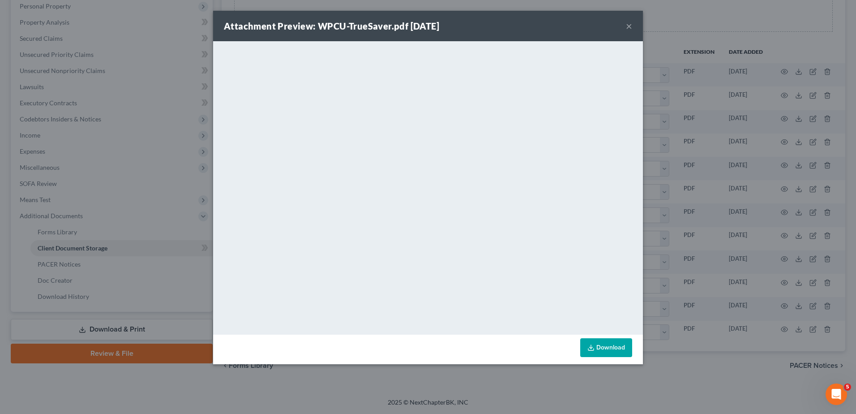
click at [628, 26] on button "×" at bounding box center [629, 26] width 6 height 11
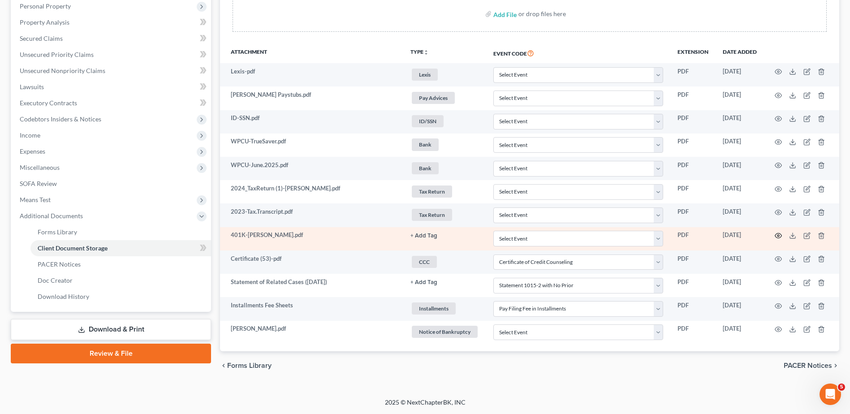
click at [777, 235] on icon "button" at bounding box center [777, 235] width 7 height 7
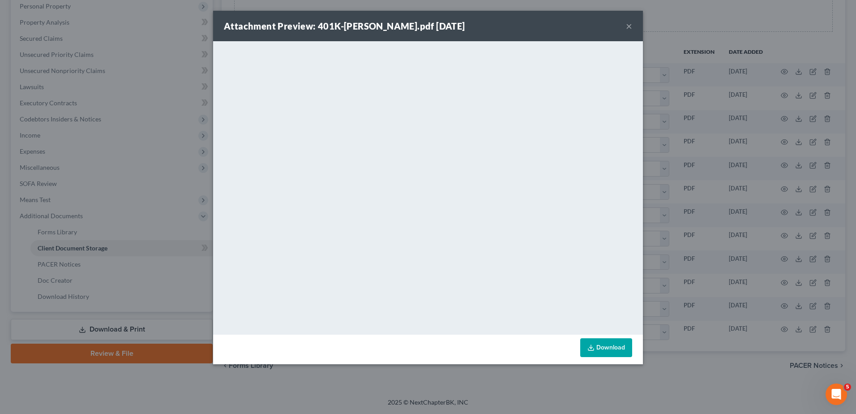
click at [629, 27] on button "×" at bounding box center [629, 26] width 6 height 11
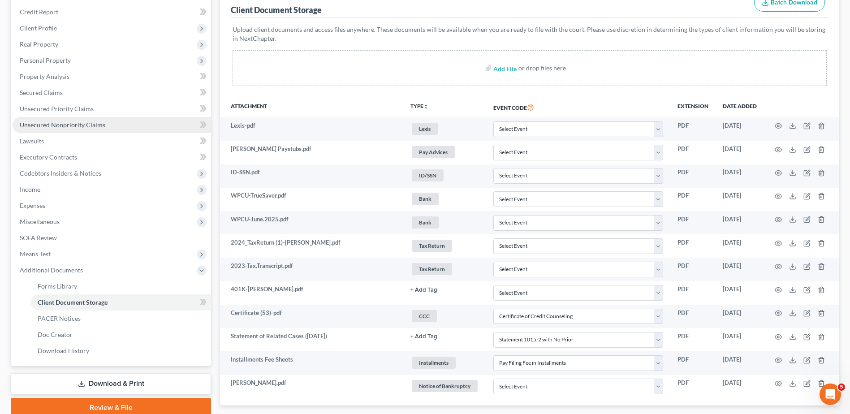
scroll to position [41, 0]
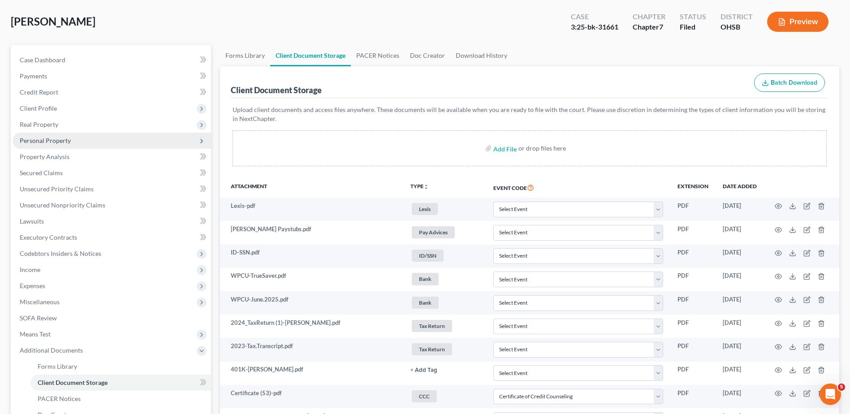
click at [38, 140] on span "Personal Property" at bounding box center [45, 141] width 51 height 8
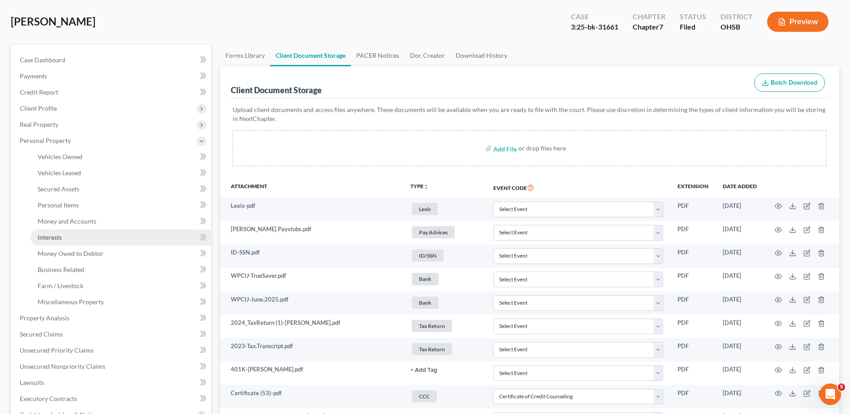
click at [59, 234] on span "Interests" at bounding box center [50, 237] width 24 height 8
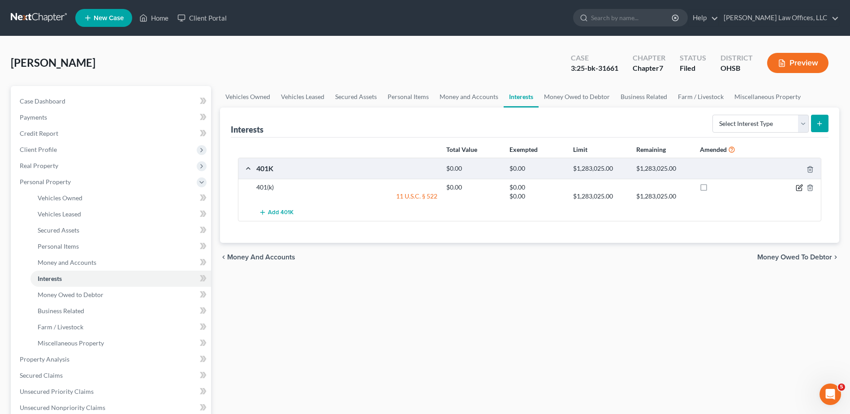
click at [799, 189] on icon "button" at bounding box center [800, 187] width 4 height 4
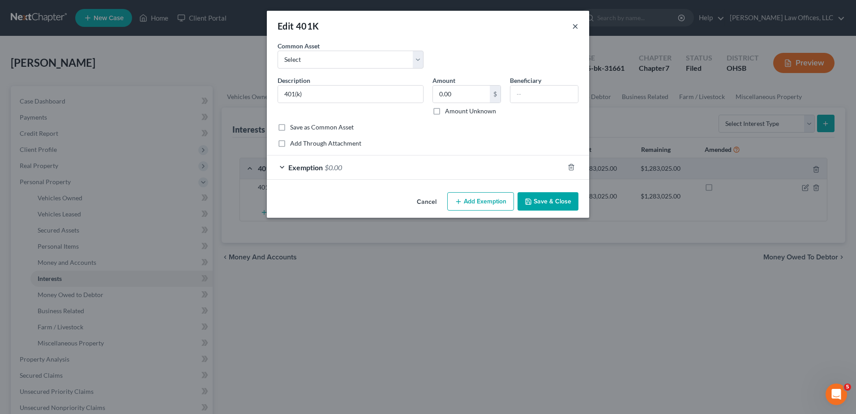
click at [576, 27] on button "×" at bounding box center [575, 26] width 6 height 11
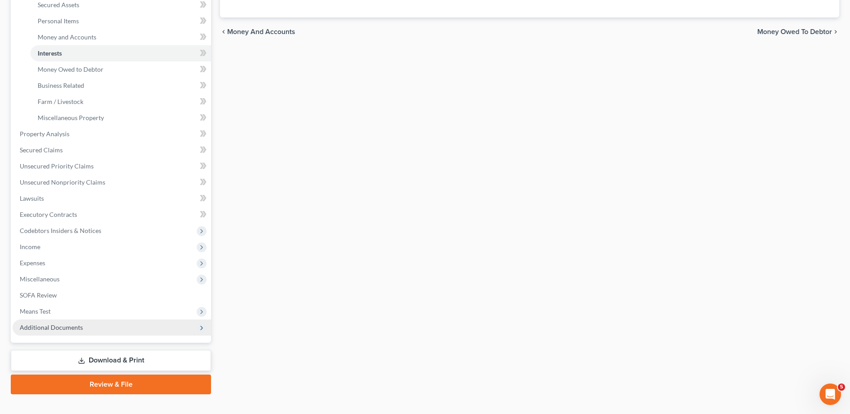
scroll to position [240, 0]
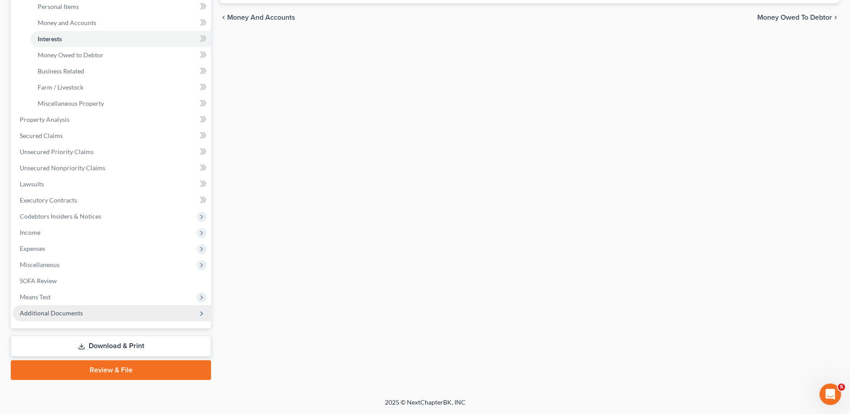
click at [49, 313] on span "Additional Documents" at bounding box center [51, 313] width 63 height 8
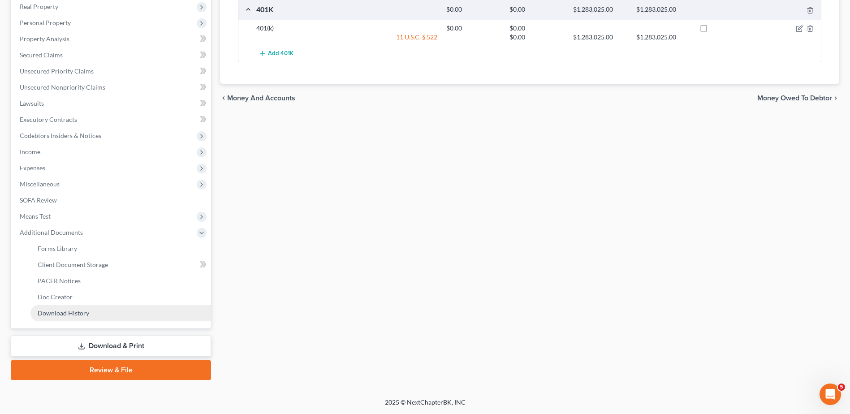
click at [65, 307] on link "Download History" at bounding box center [120, 313] width 181 height 16
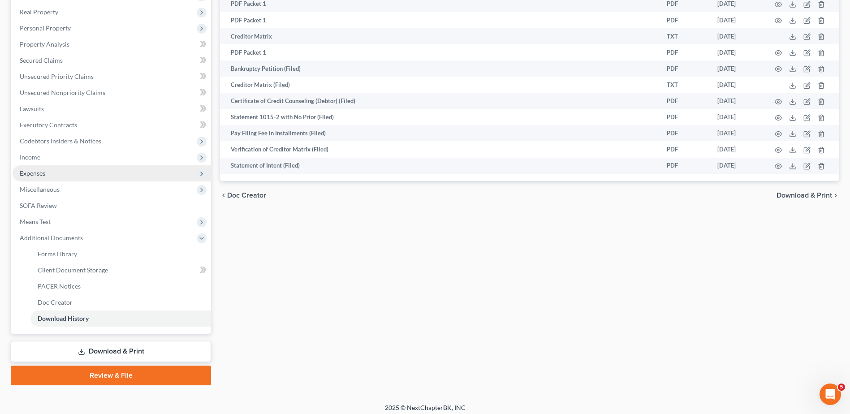
scroll to position [159, 0]
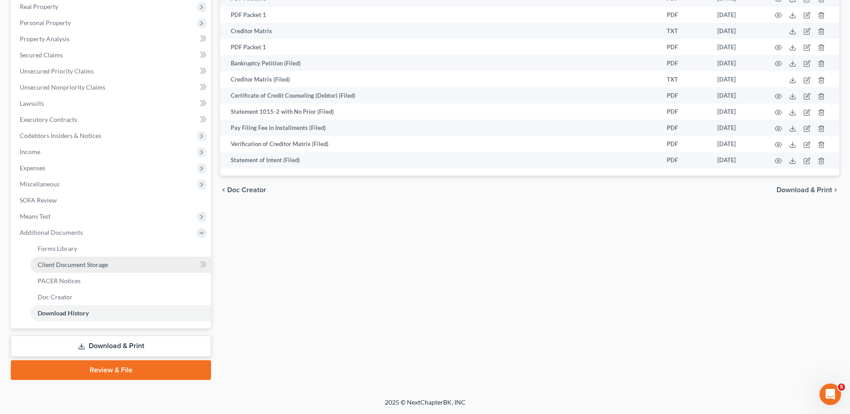
click at [84, 265] on span "Client Document Storage" at bounding box center [73, 265] width 70 height 8
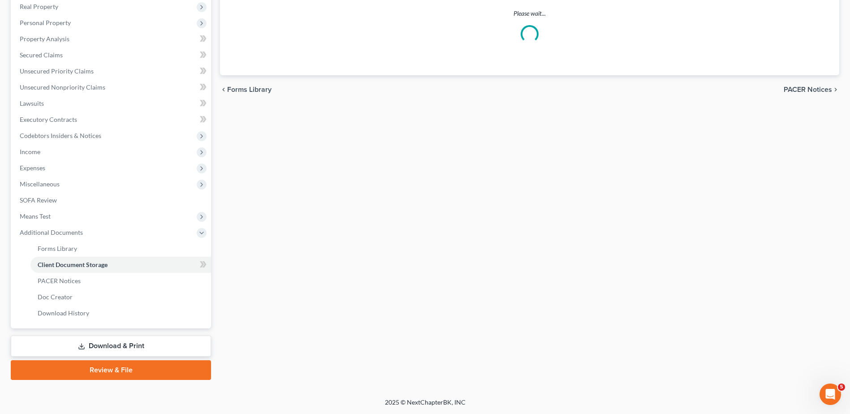
select select "7"
select select "52"
select select "37"
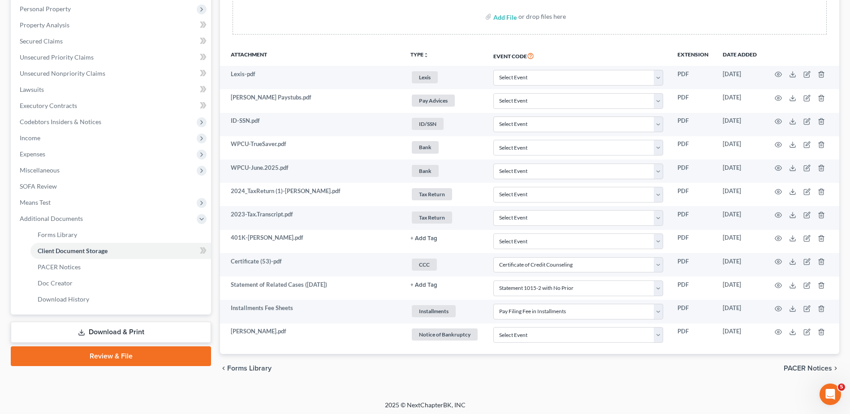
scroll to position [176, 0]
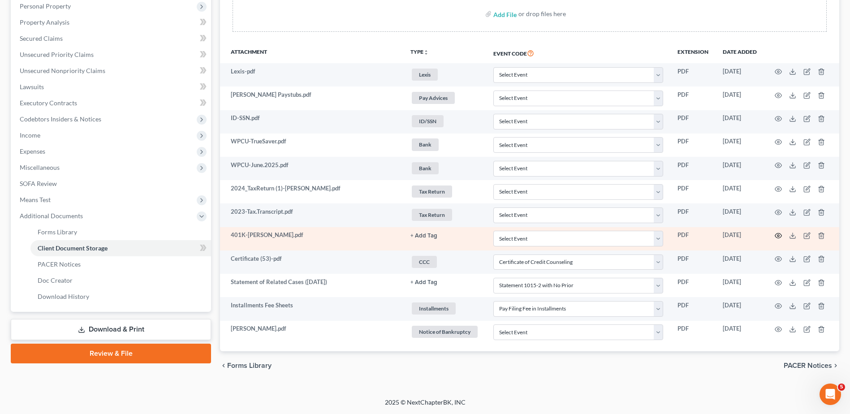
click at [779, 234] on icon "button" at bounding box center [777, 235] width 7 height 7
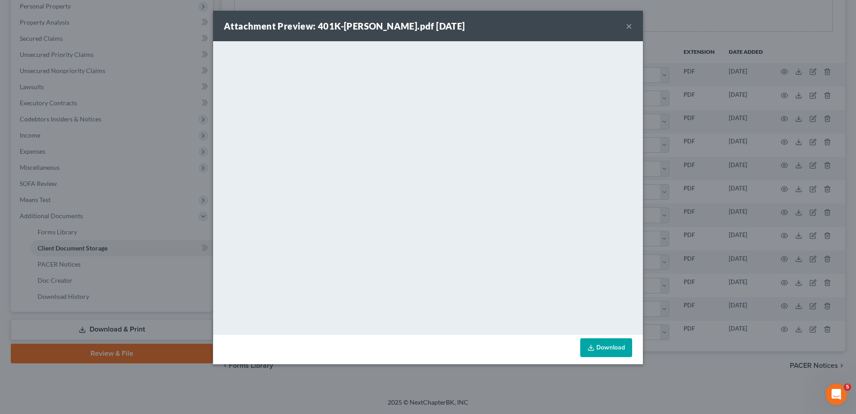
click at [629, 26] on button "×" at bounding box center [629, 26] width 6 height 11
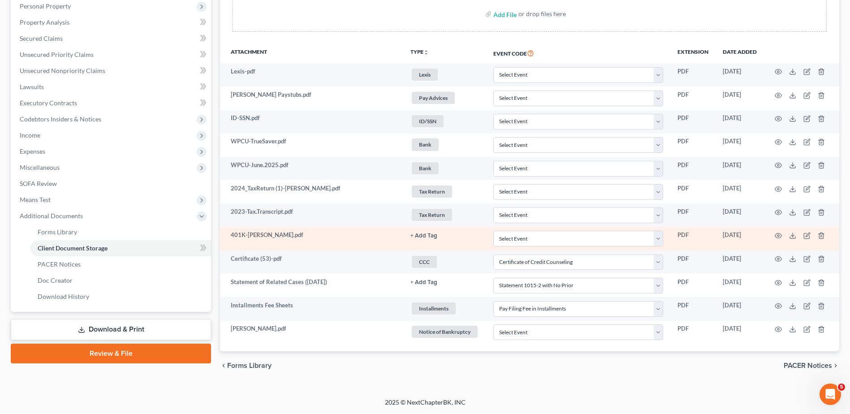
click at [421, 236] on button "+ Add Tag" at bounding box center [423, 236] width 27 height 6
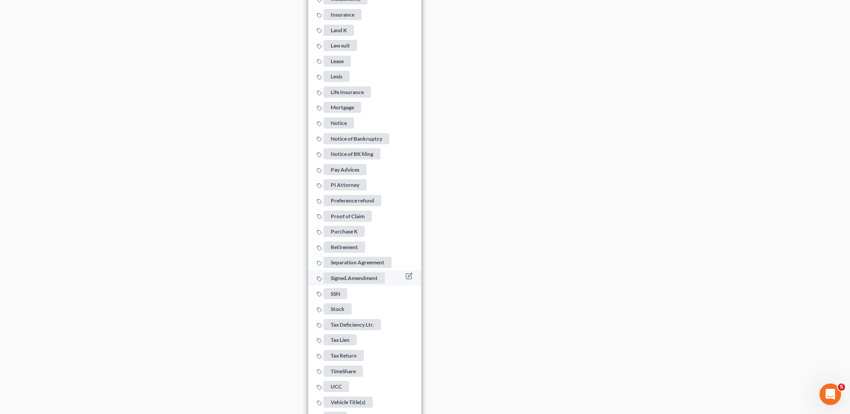
scroll to position [773, 0]
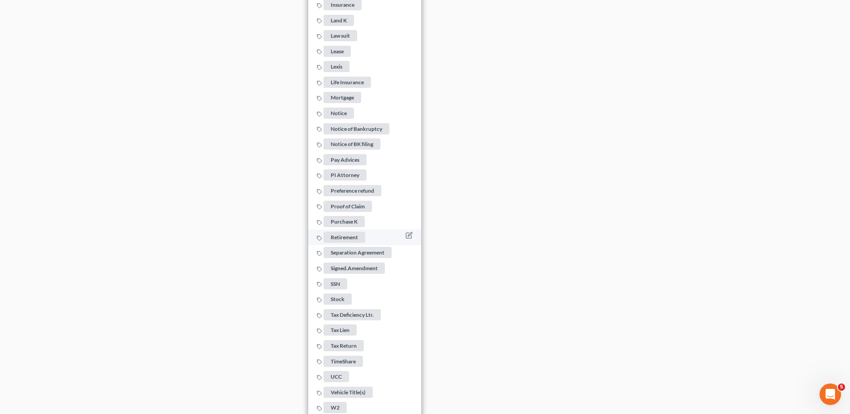
click at [351, 235] on span "Retirement" at bounding box center [344, 237] width 42 height 11
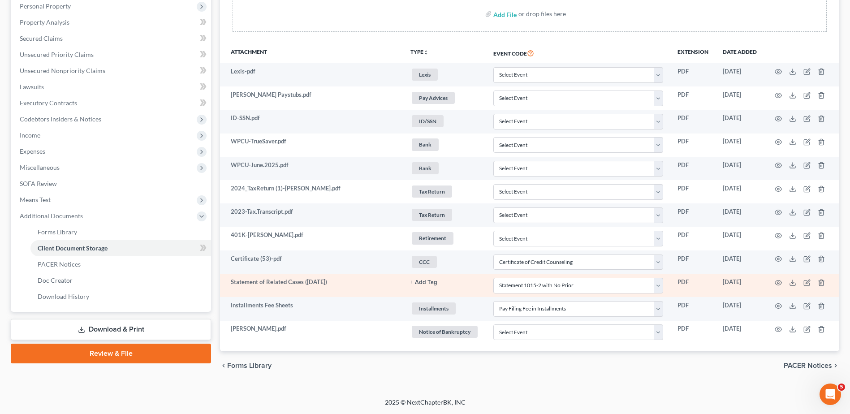
scroll to position [176, 0]
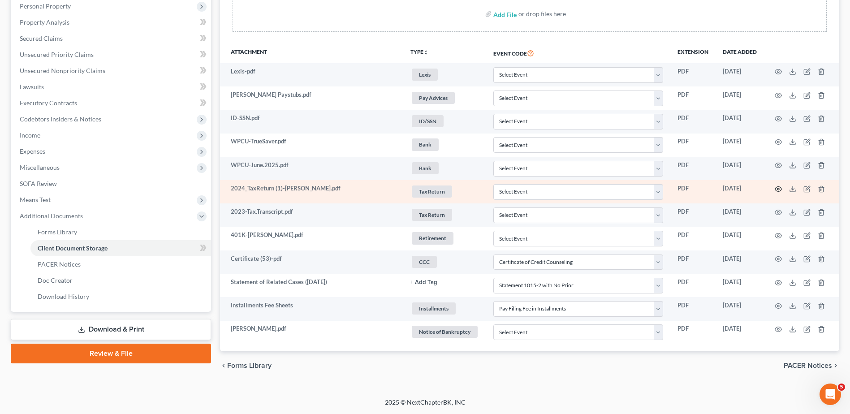
click at [777, 189] on circle "button" at bounding box center [778, 189] width 2 height 2
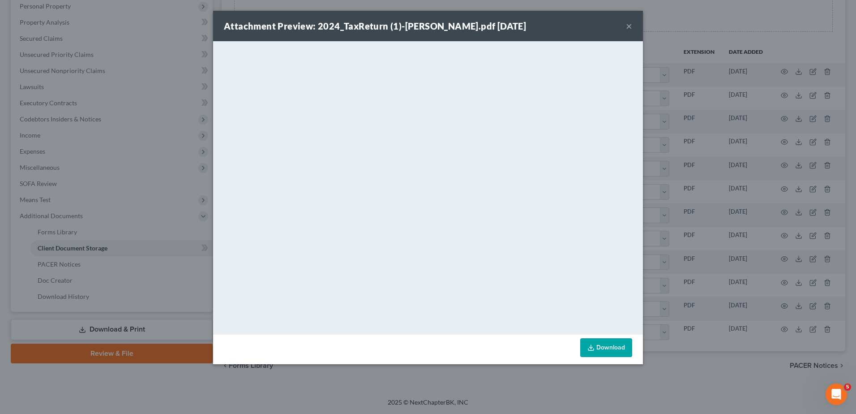
drag, startPoint x: 630, startPoint y: 26, endPoint x: 658, endPoint y: 7, distance: 34.1
click at [630, 26] on button "×" at bounding box center [629, 26] width 6 height 11
